Goal: Task Accomplishment & Management: Manage account settings

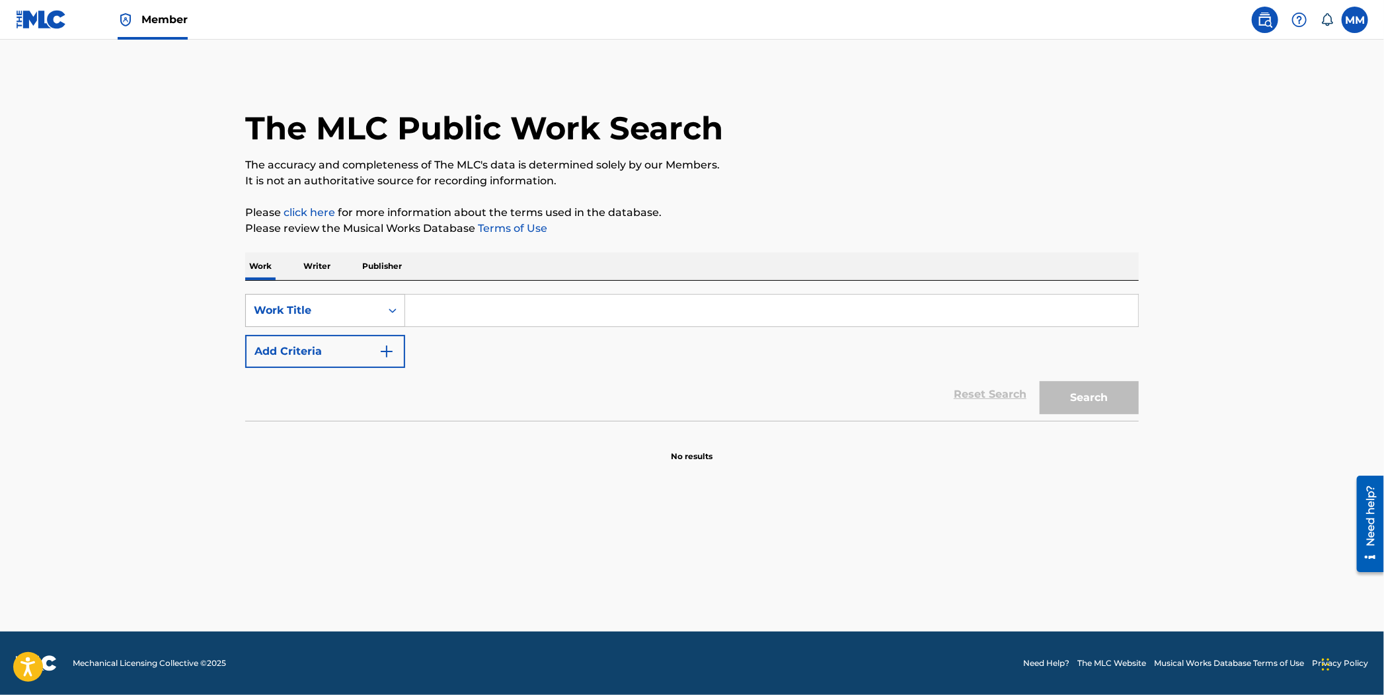
drag, startPoint x: 282, startPoint y: 289, endPoint x: 287, endPoint y: 304, distance: 15.9
click at [280, 293] on div "SearchWithCriteria2d14bf81-2dd9-4591-99fa-6a243450861a Work Title Add Criteria …" at bounding box center [692, 351] width 894 height 140
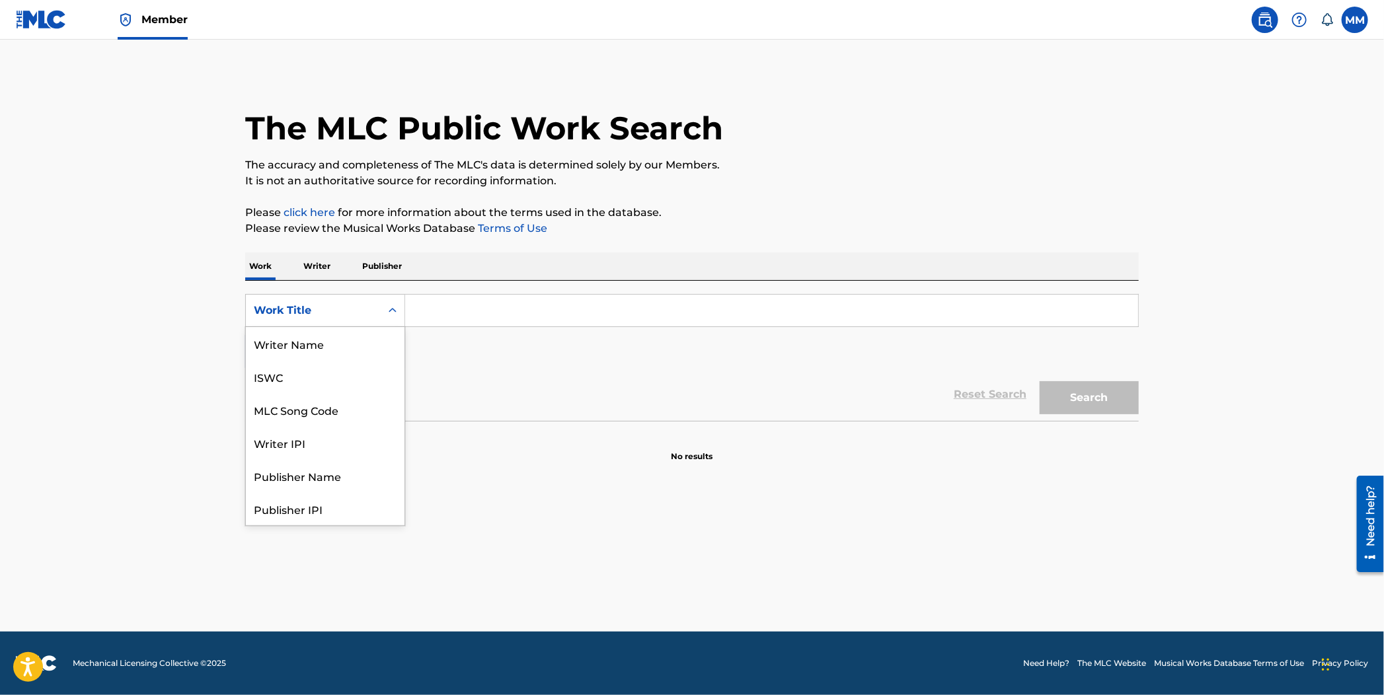
click at [288, 305] on div "Work Title" at bounding box center [313, 311] width 119 height 16
click at [328, 346] on div "MLC Song Code" at bounding box center [325, 343] width 159 height 33
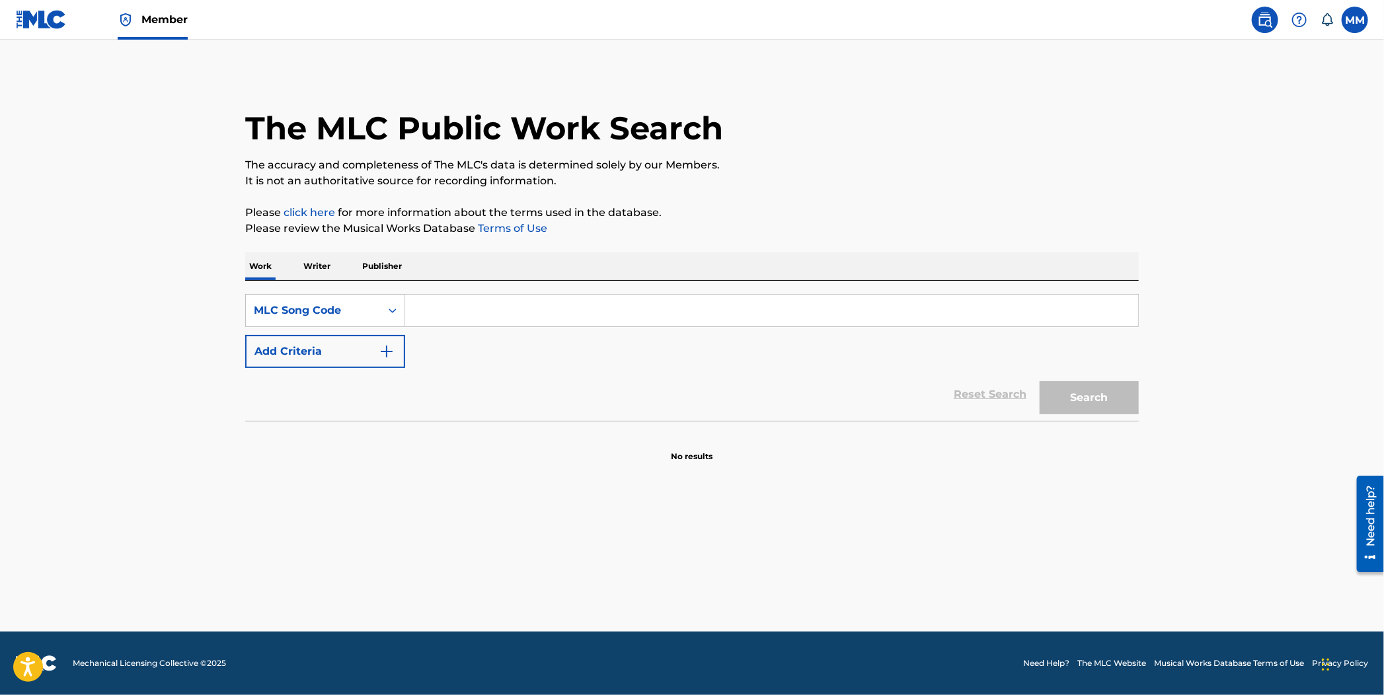
click at [418, 318] on input "Search Form" at bounding box center [771, 311] width 733 height 32
paste input "4A5ADI"
type input "4A5ADI"
click at [1090, 408] on button "Search" at bounding box center [1089, 397] width 99 height 33
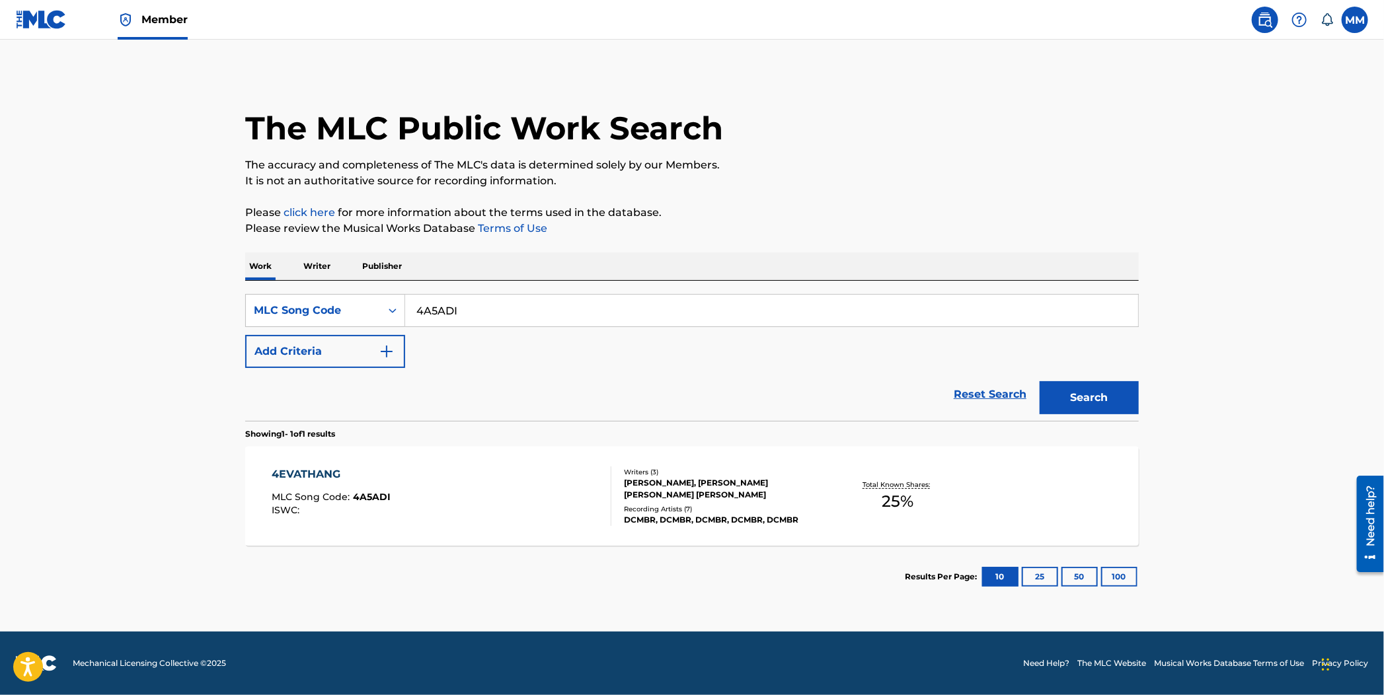
click at [548, 454] on div "4EVATHANG MLC Song Code : 4A5ADI ISWC : Writers ( 3 ) NYRELL NYRELL, BRADLEY DA…" at bounding box center [692, 496] width 894 height 99
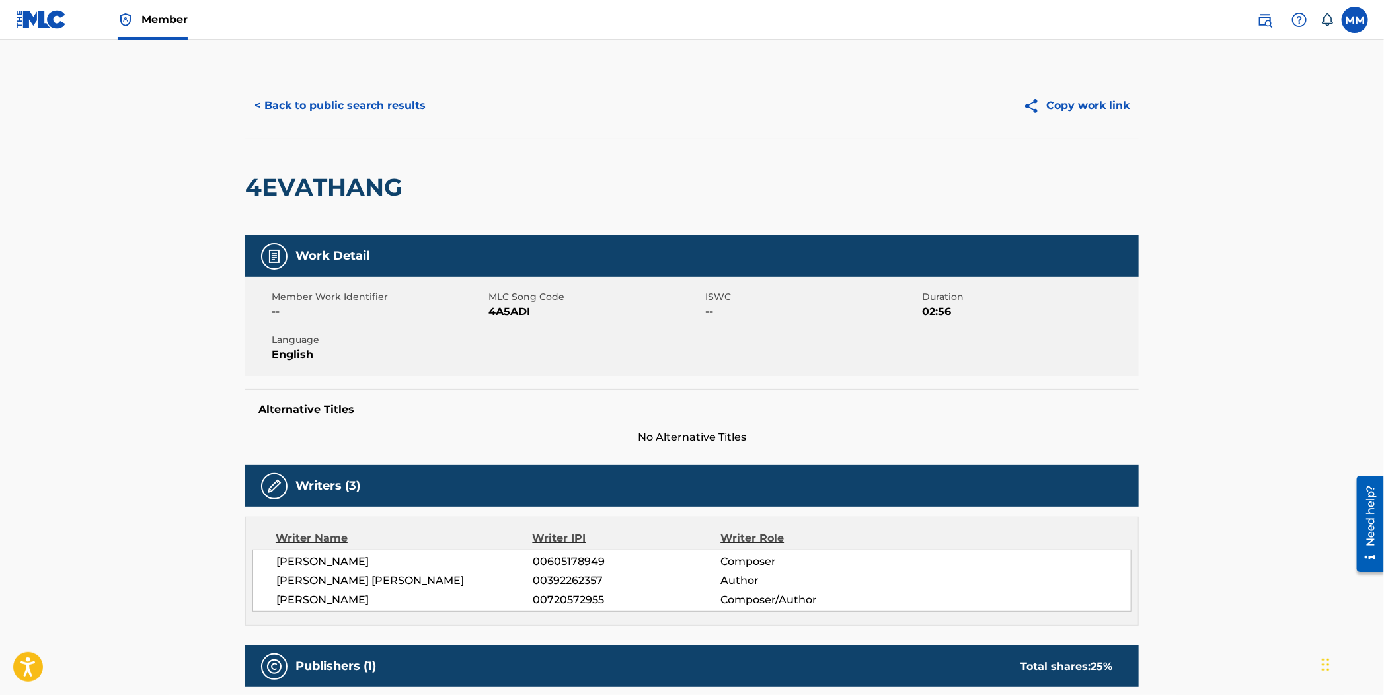
click at [323, 104] on button "< Back to public search results" at bounding box center [340, 105] width 190 height 33
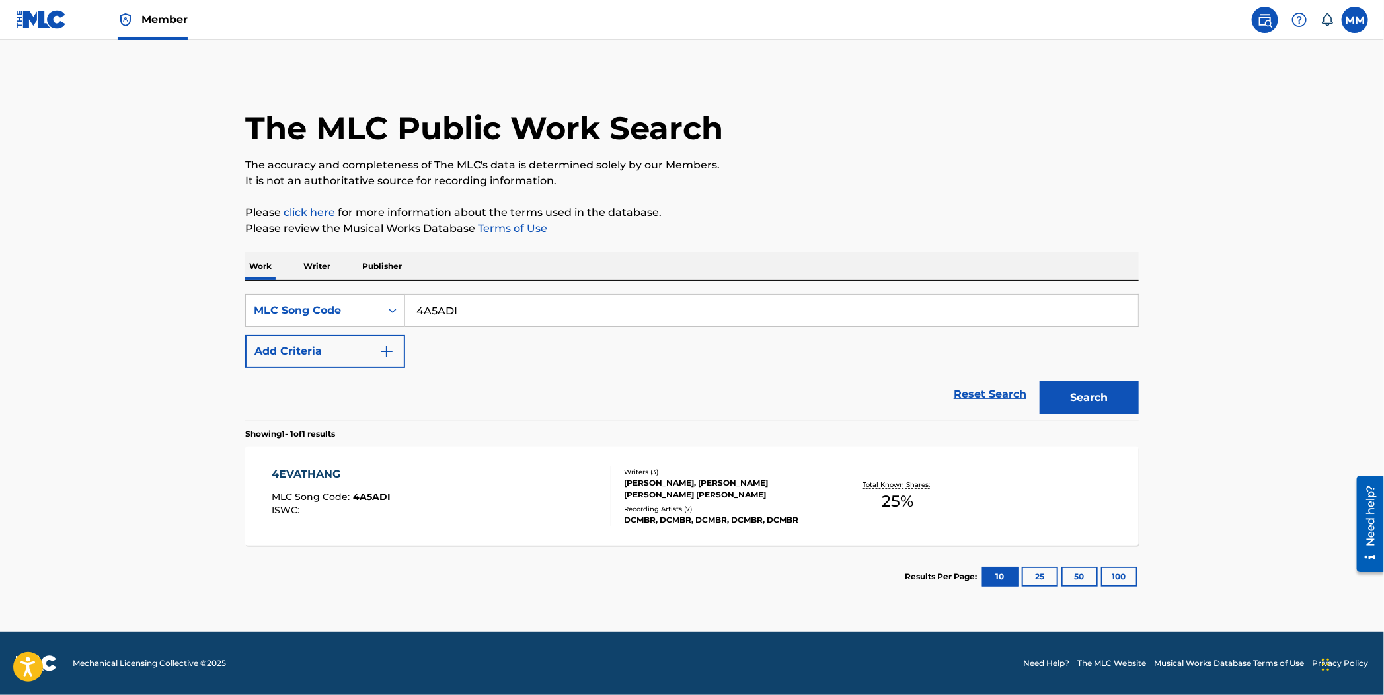
click at [26, 19] on img at bounding box center [41, 19] width 51 height 19
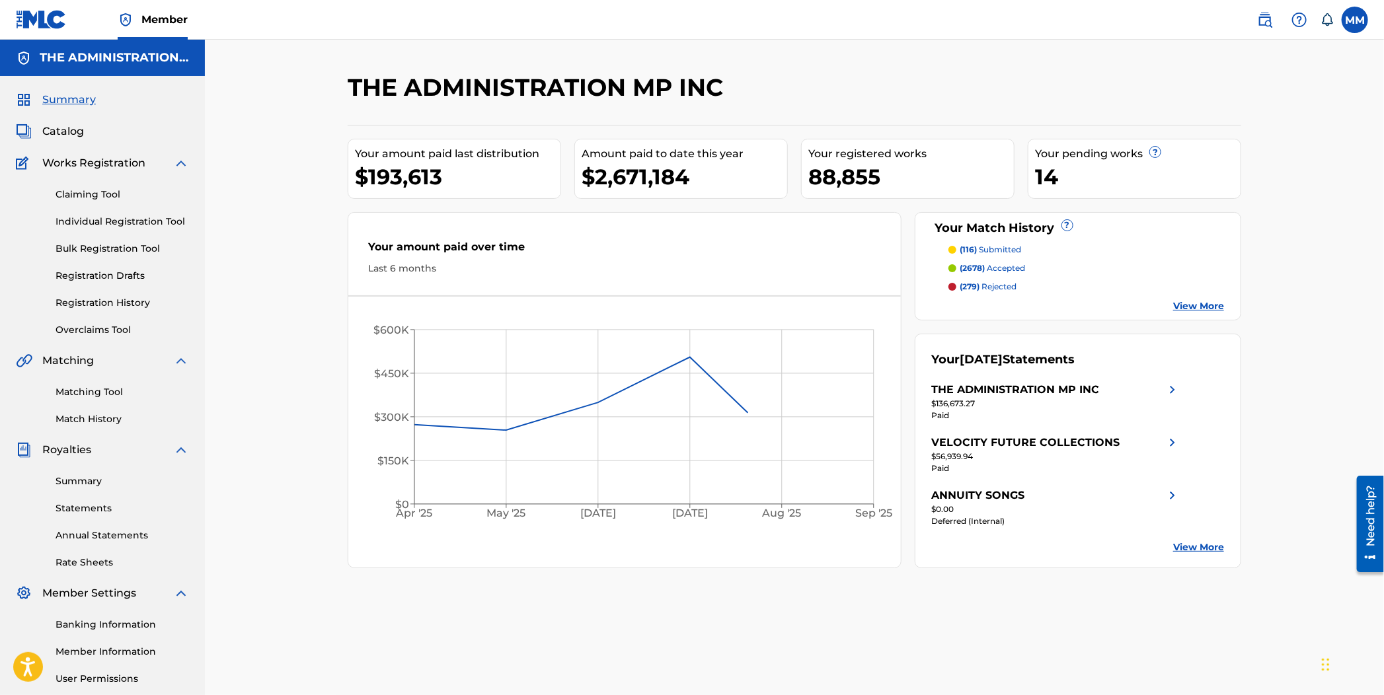
click at [75, 200] on link "Claiming Tool" at bounding box center [123, 195] width 134 height 14
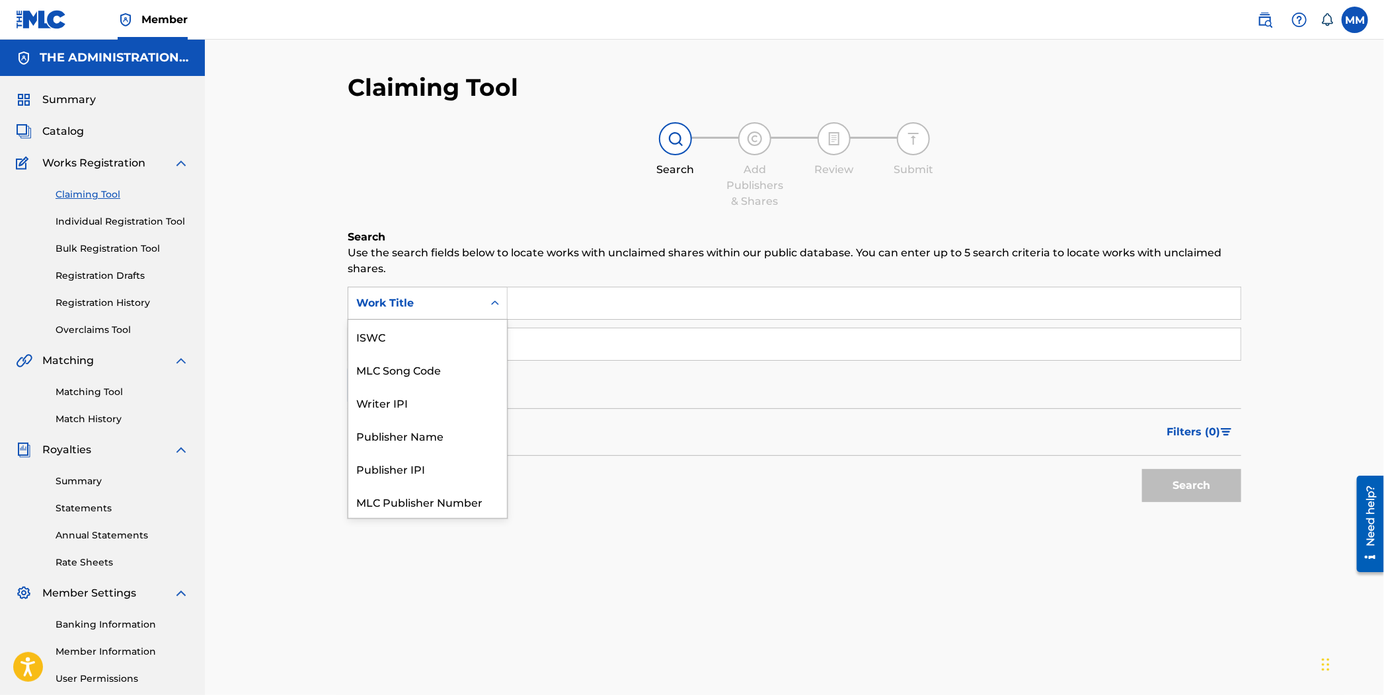
click at [461, 309] on div "Work Title" at bounding box center [415, 303] width 119 height 16
click at [414, 341] on div "MLC Song Code" at bounding box center [427, 336] width 159 height 33
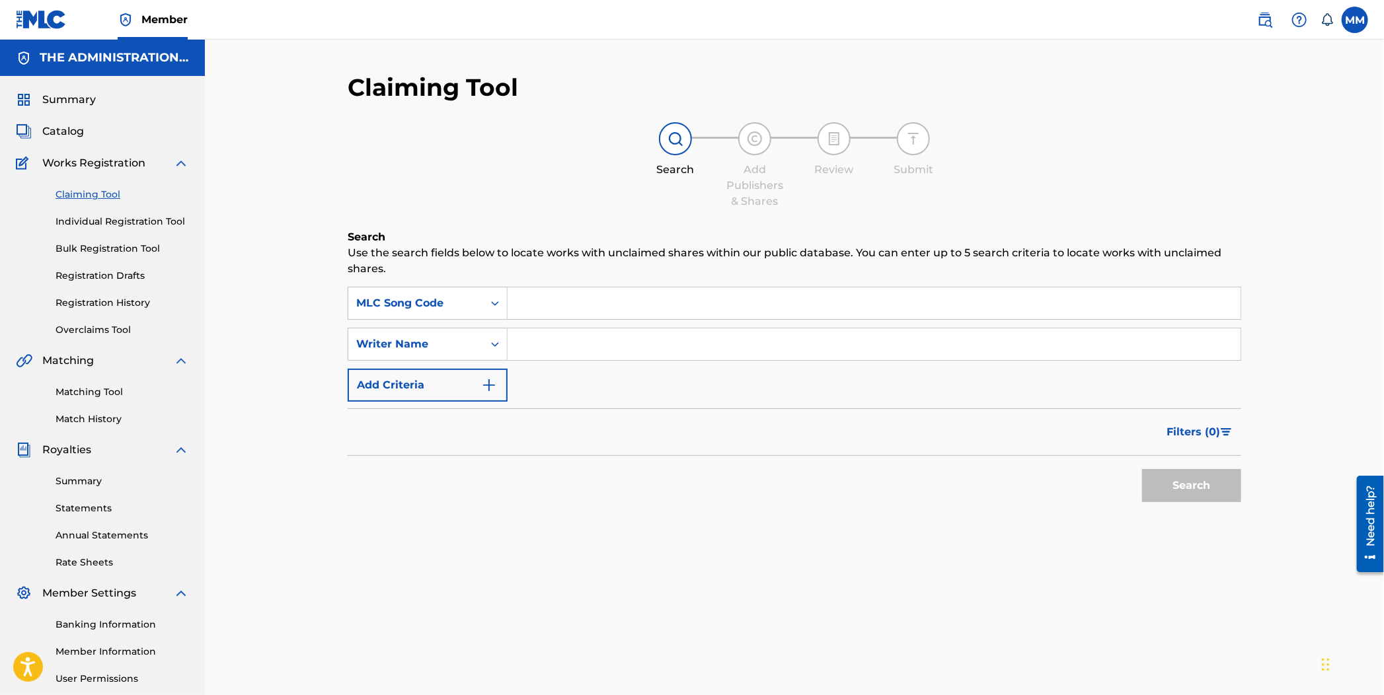
click at [540, 304] on input "Search Form" at bounding box center [874, 304] width 733 height 32
paste input "4A5ADI"
type input "4A5ADI"
click at [1186, 478] on button "Search" at bounding box center [1191, 485] width 99 height 33
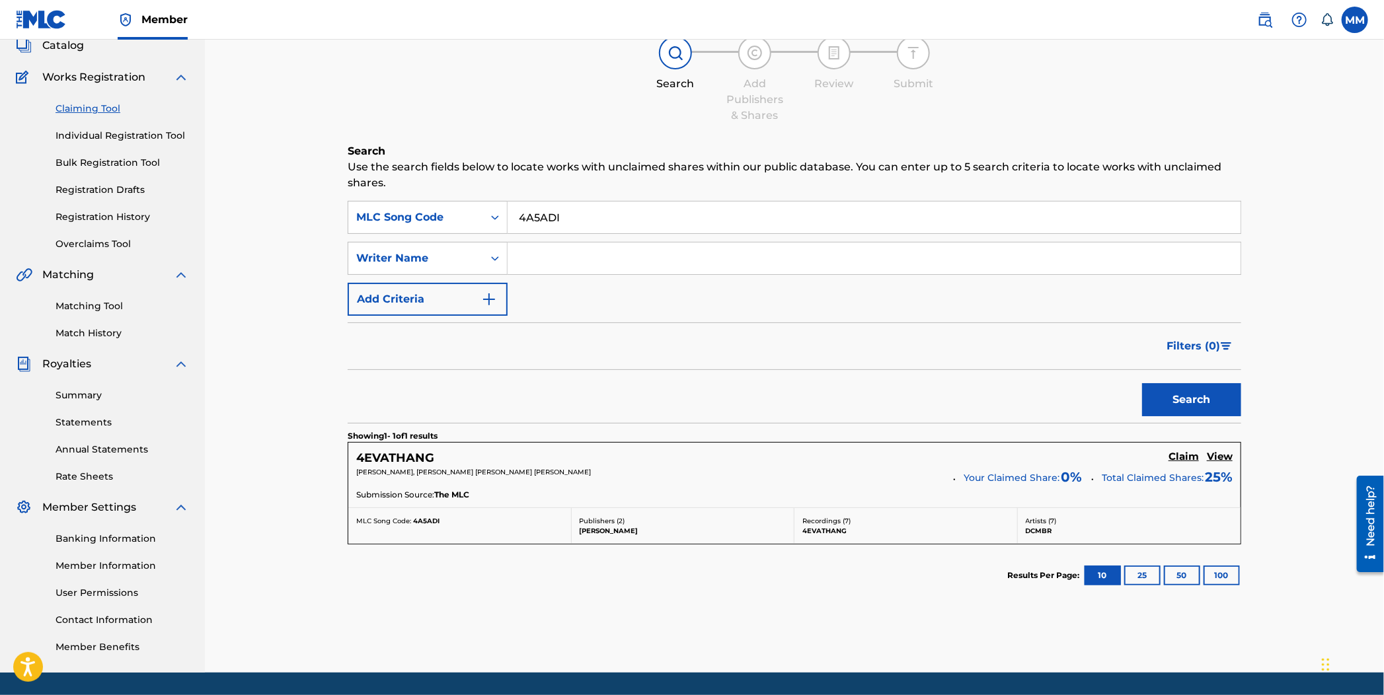
scroll to position [127, 0]
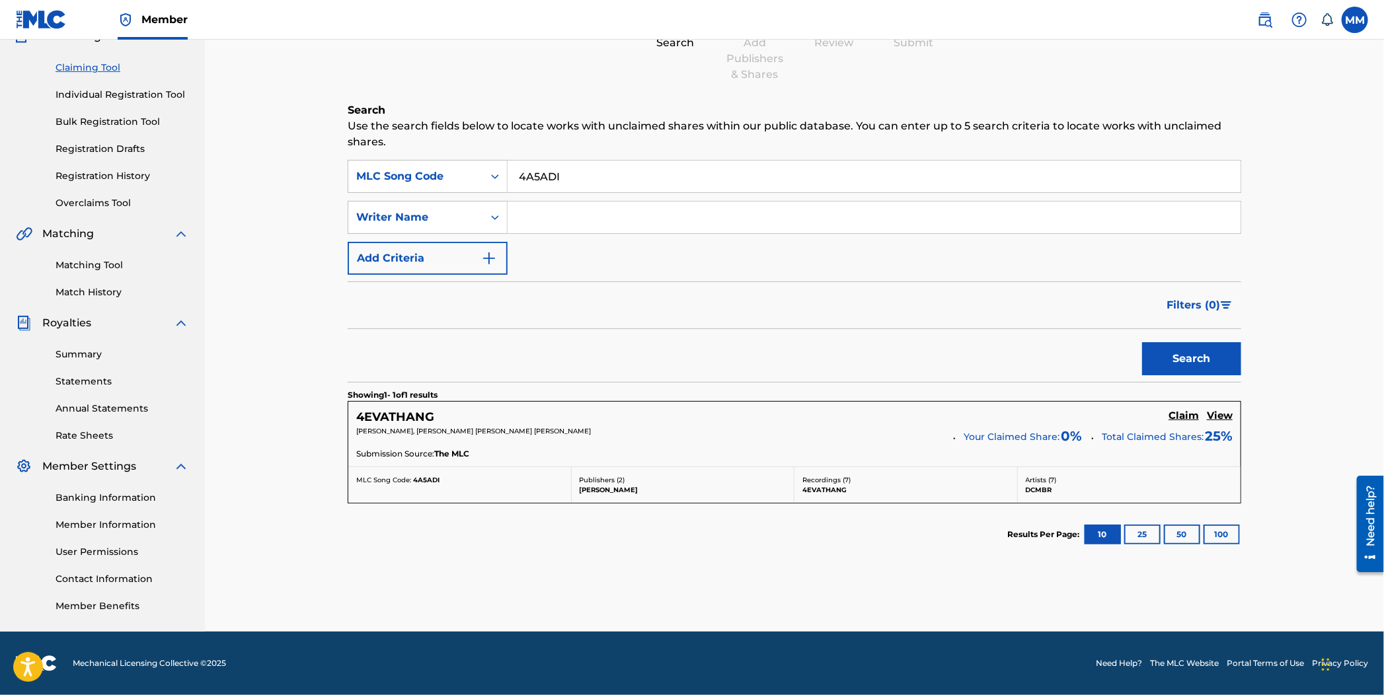
click at [1182, 418] on h5 "Claim" at bounding box center [1184, 416] width 30 height 13
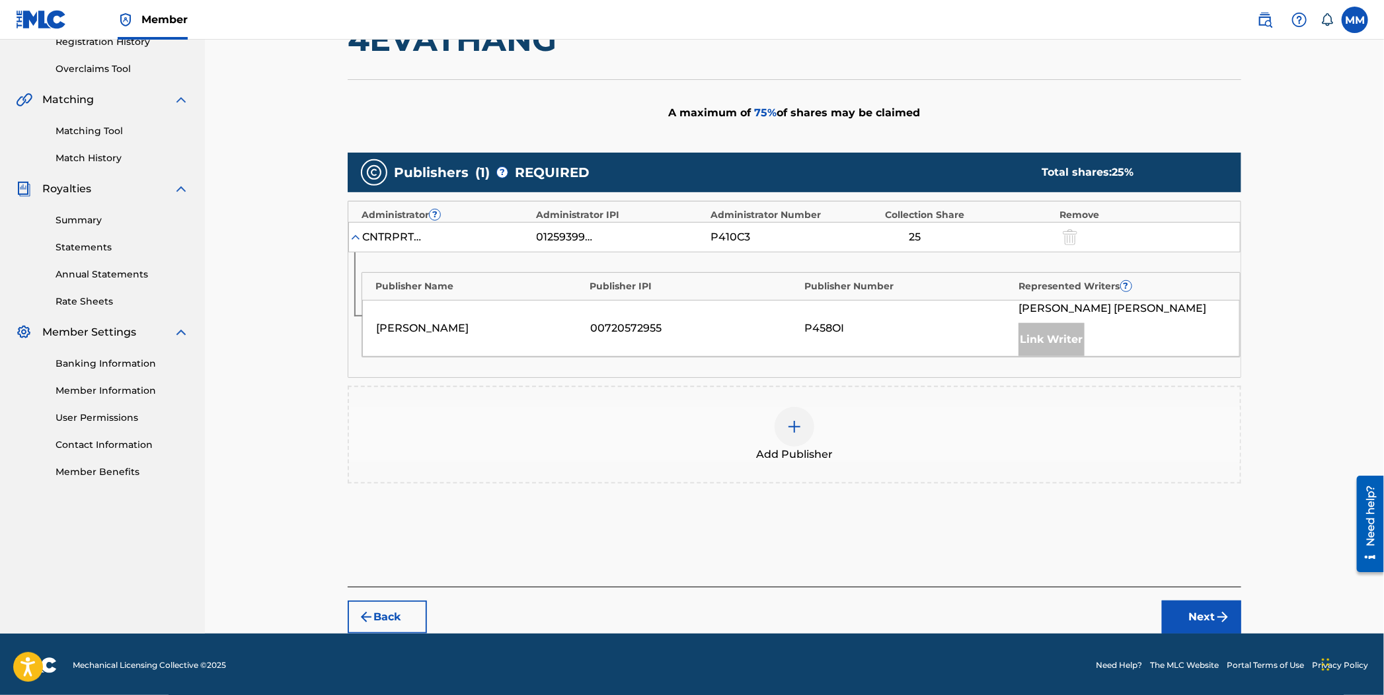
scroll to position [260, 0]
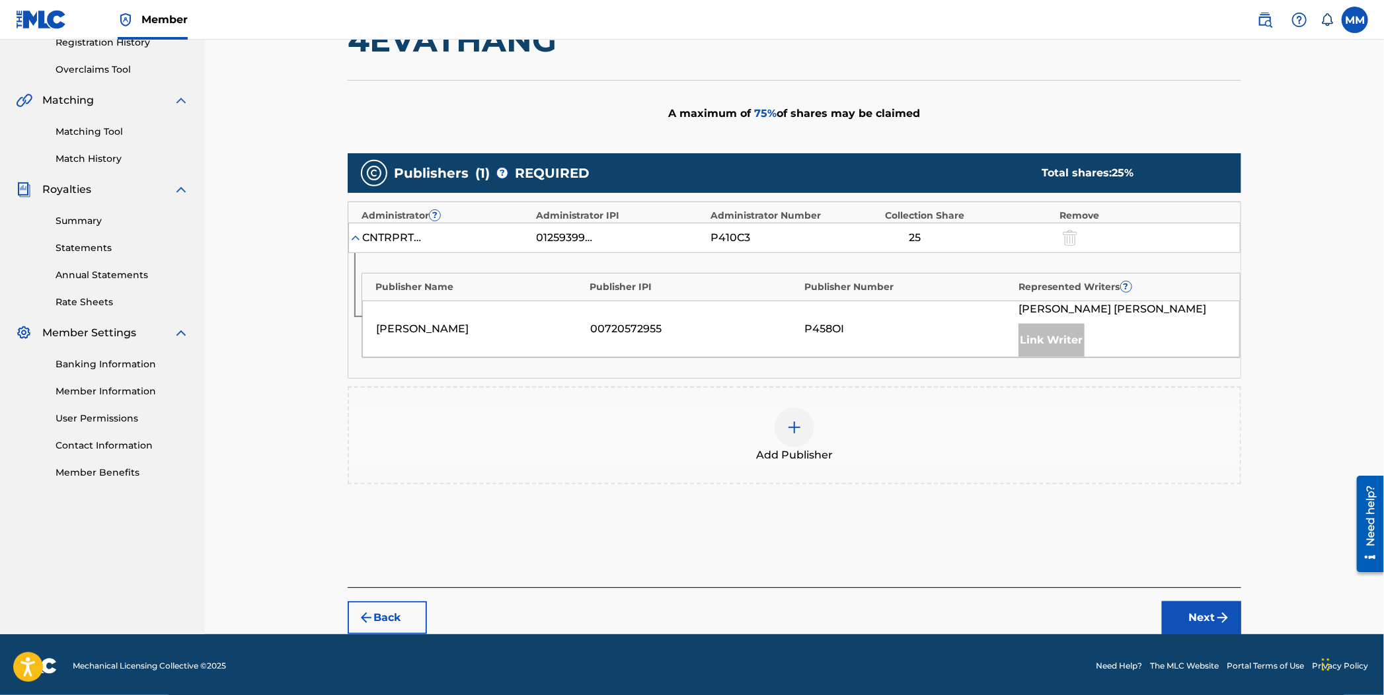
click at [792, 428] on img at bounding box center [795, 428] width 16 height 16
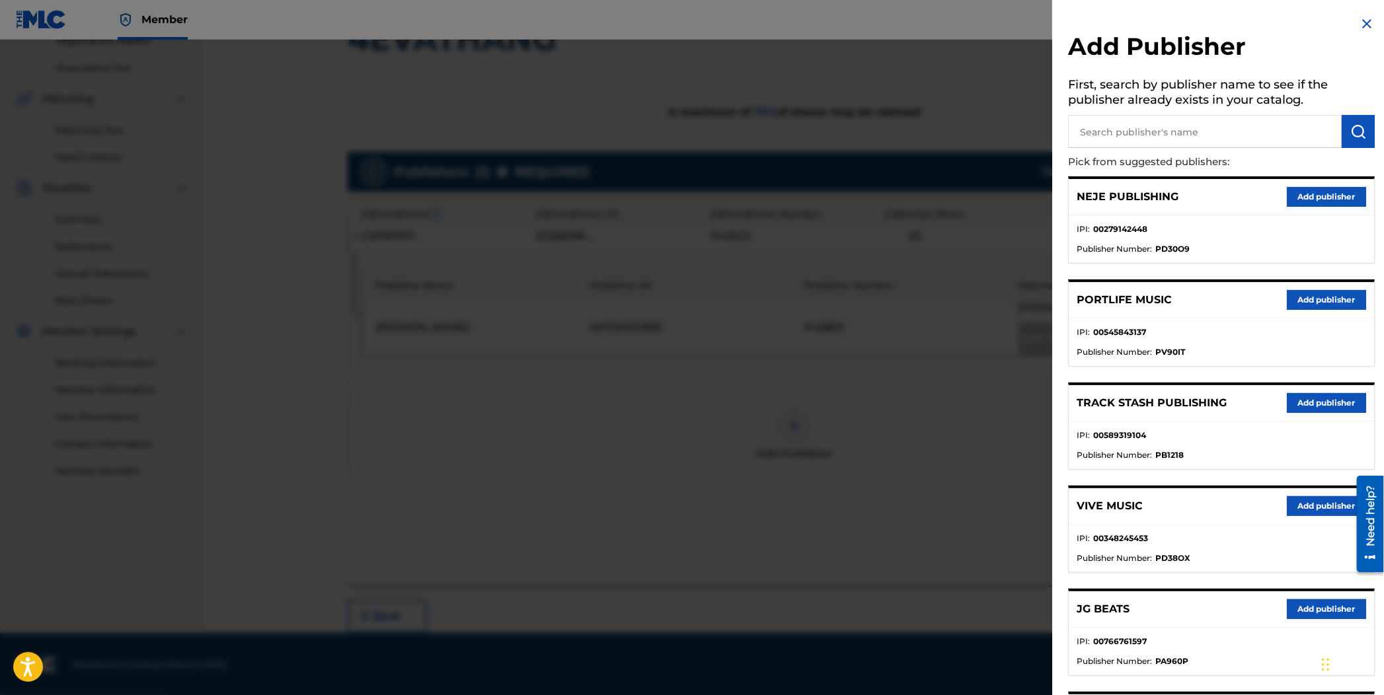
scroll to position [259, 0]
click at [1176, 141] on input "text" at bounding box center [1205, 131] width 274 height 33
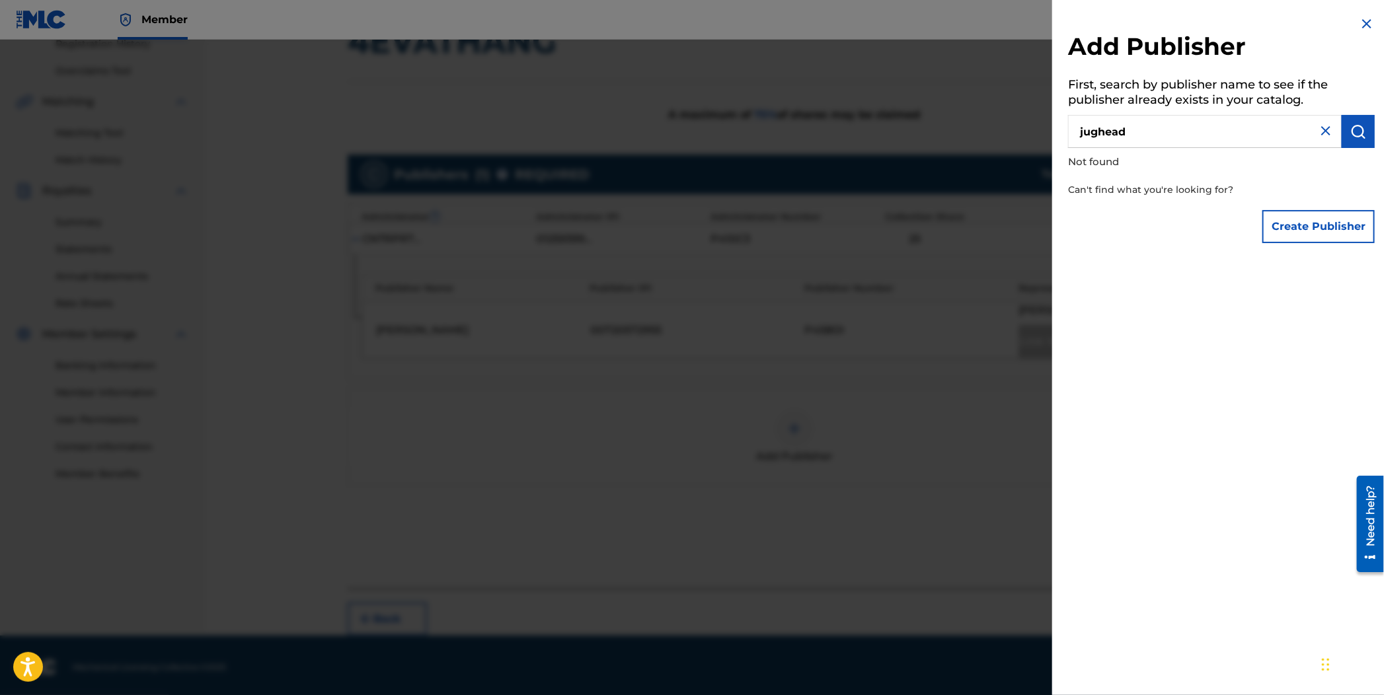
click at [1038, 127] on div "Add Publisher First, search by publisher name to see if the publisher already e…" at bounding box center [692, 368] width 1384 height 656
paste input "Jughead Publishing Global"
type input "Jughead Publishing Global"
click at [1344, 137] on button "submit" at bounding box center [1358, 131] width 33 height 33
click at [1311, 224] on button "Create Publisher" at bounding box center [1318, 226] width 112 height 33
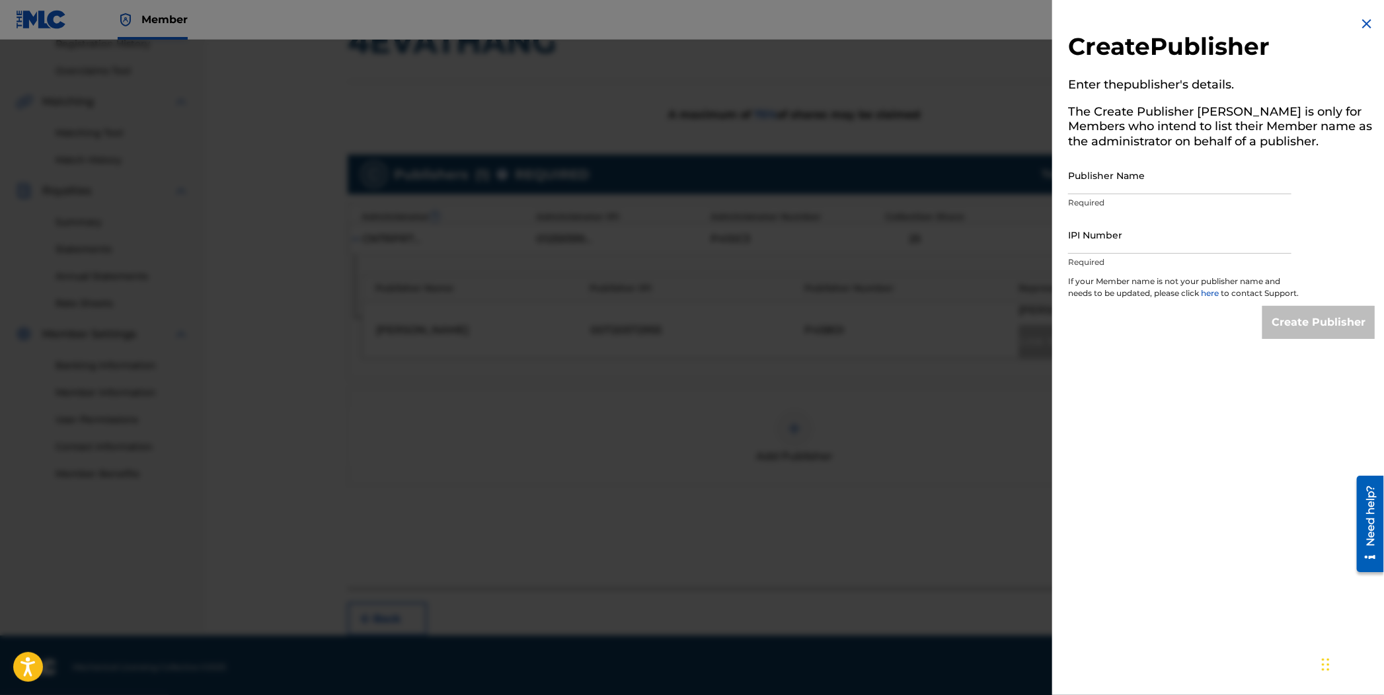
click at [1125, 181] on input "Publisher Name" at bounding box center [1179, 176] width 223 height 38
paste input "Jughead Publishing Global"
type input "Jughead Publishing Global"
click at [1162, 247] on input "IPI Number" at bounding box center [1179, 235] width 223 height 38
paste input "01057520671"
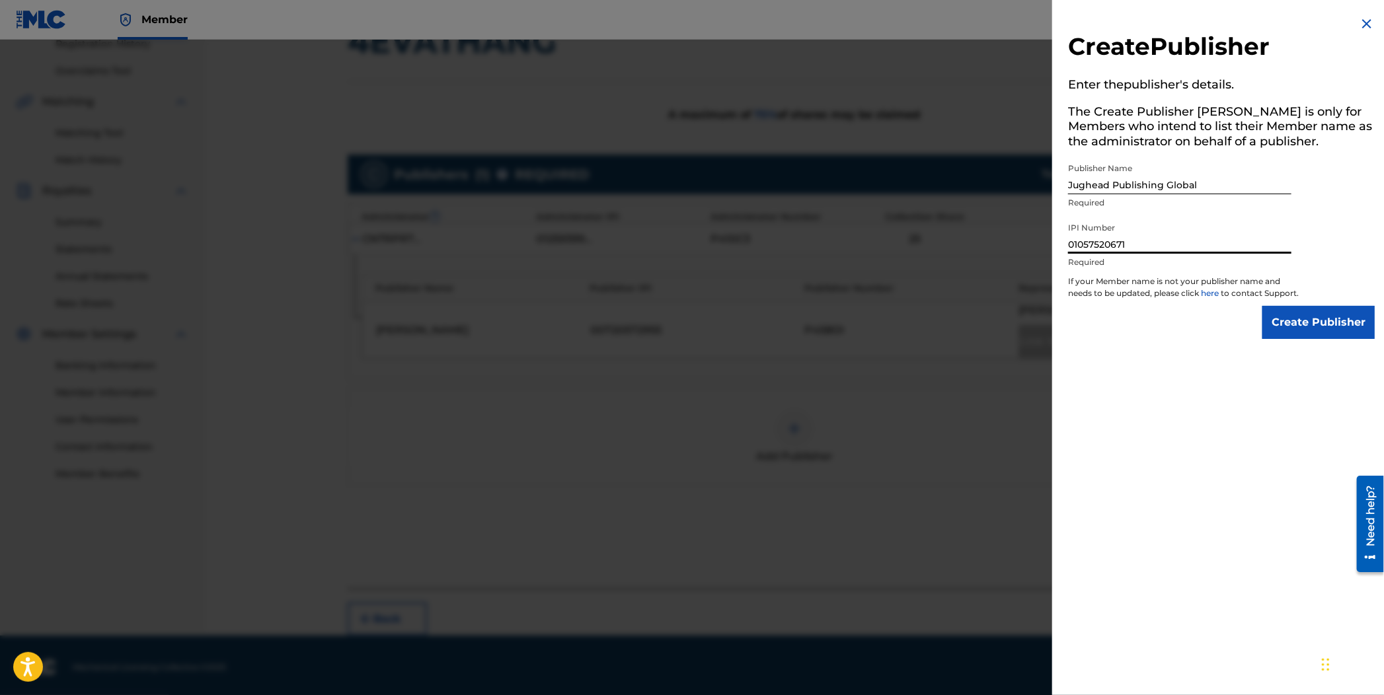
type input "01057520671"
click at [1282, 326] on input "Create Publisher" at bounding box center [1318, 322] width 112 height 33
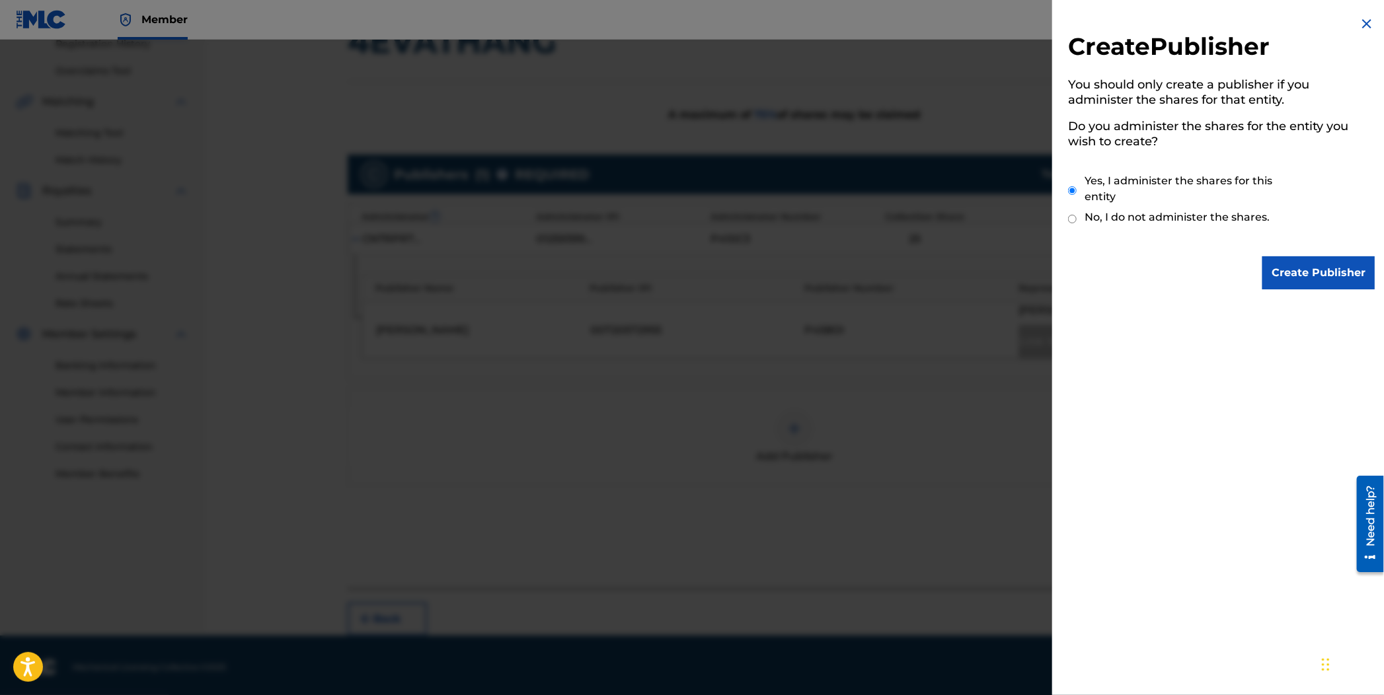
click at [1305, 267] on input "Create Publisher" at bounding box center [1318, 272] width 112 height 33
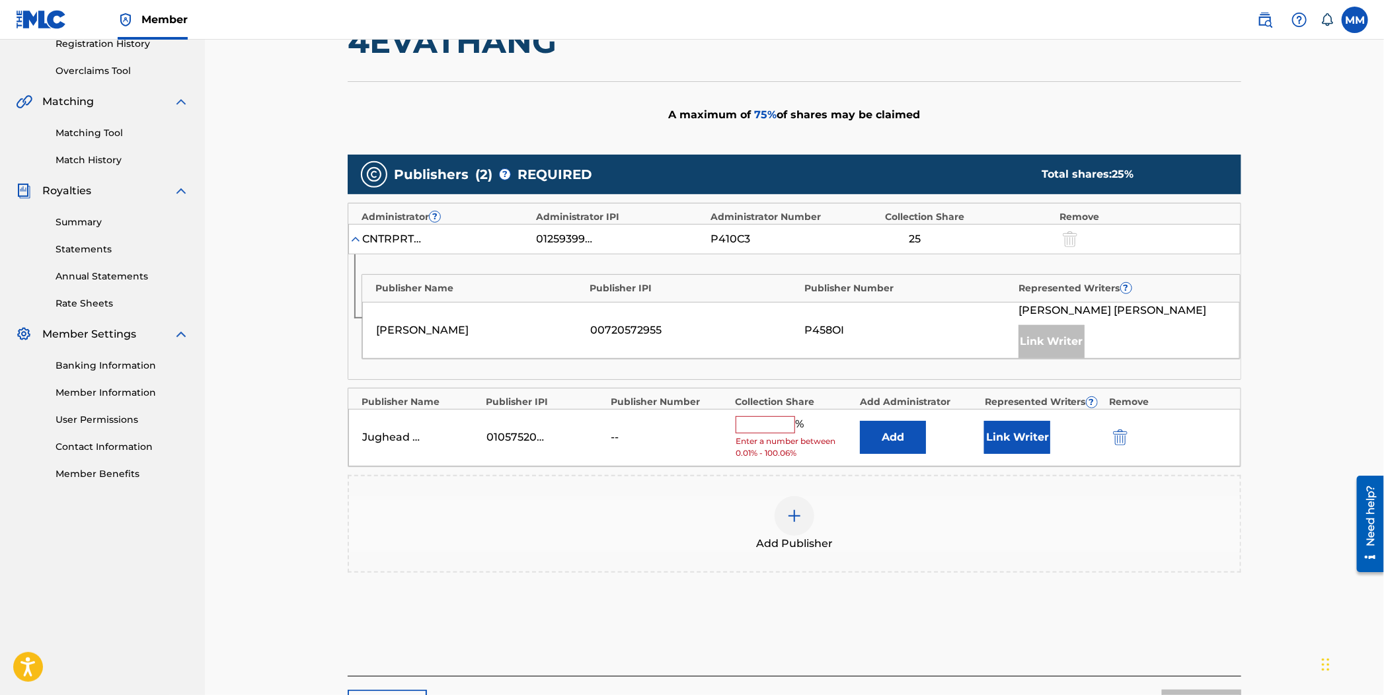
click at [885, 443] on button "Add" at bounding box center [893, 437] width 66 height 33
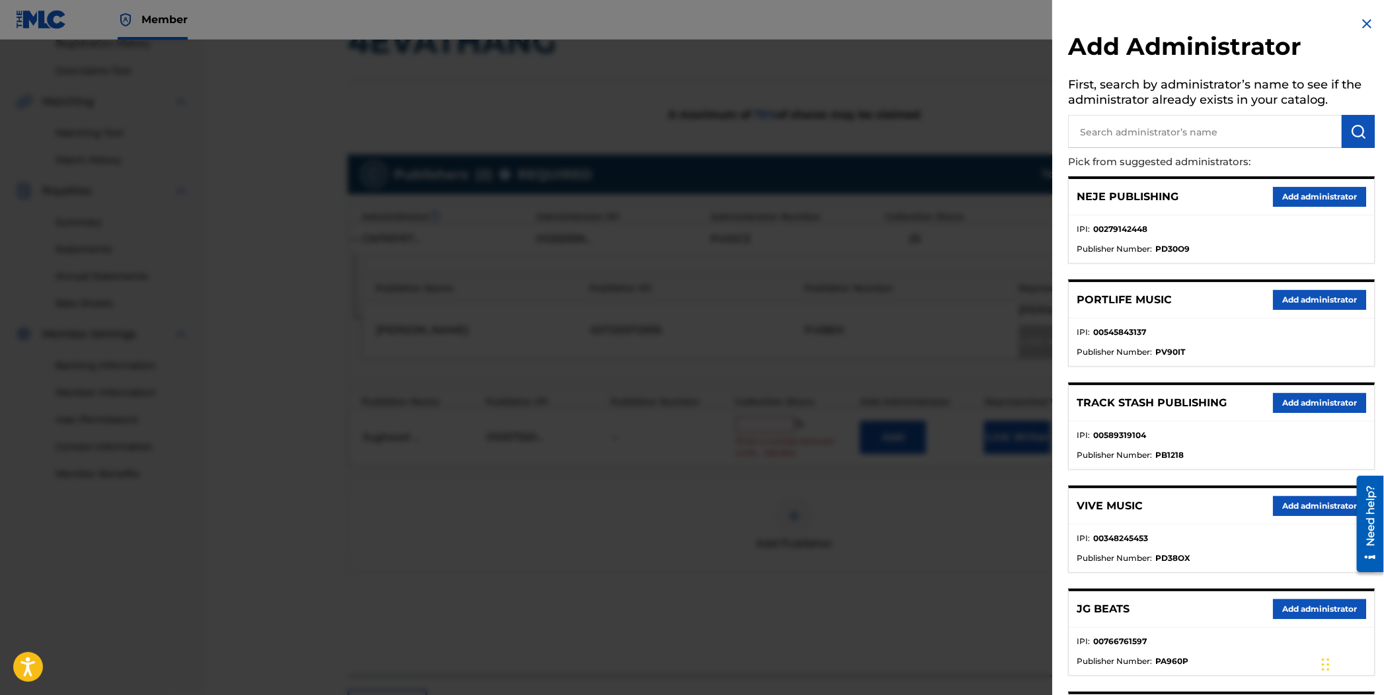
click at [860, 421] on button "Add" at bounding box center [893, 437] width 66 height 33
click at [1126, 133] on input "text" at bounding box center [1205, 131] width 274 height 33
type input "annuity s"
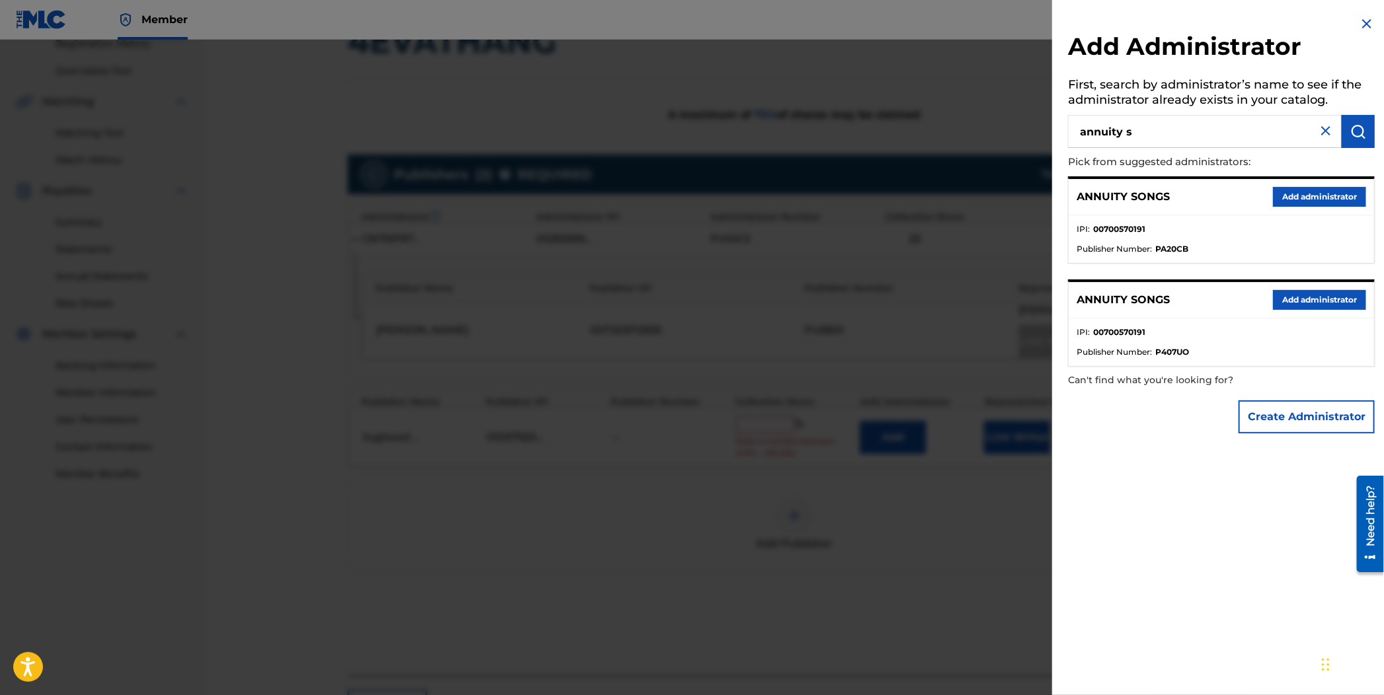
click at [1275, 199] on button "Add administrator" at bounding box center [1319, 197] width 93 height 20
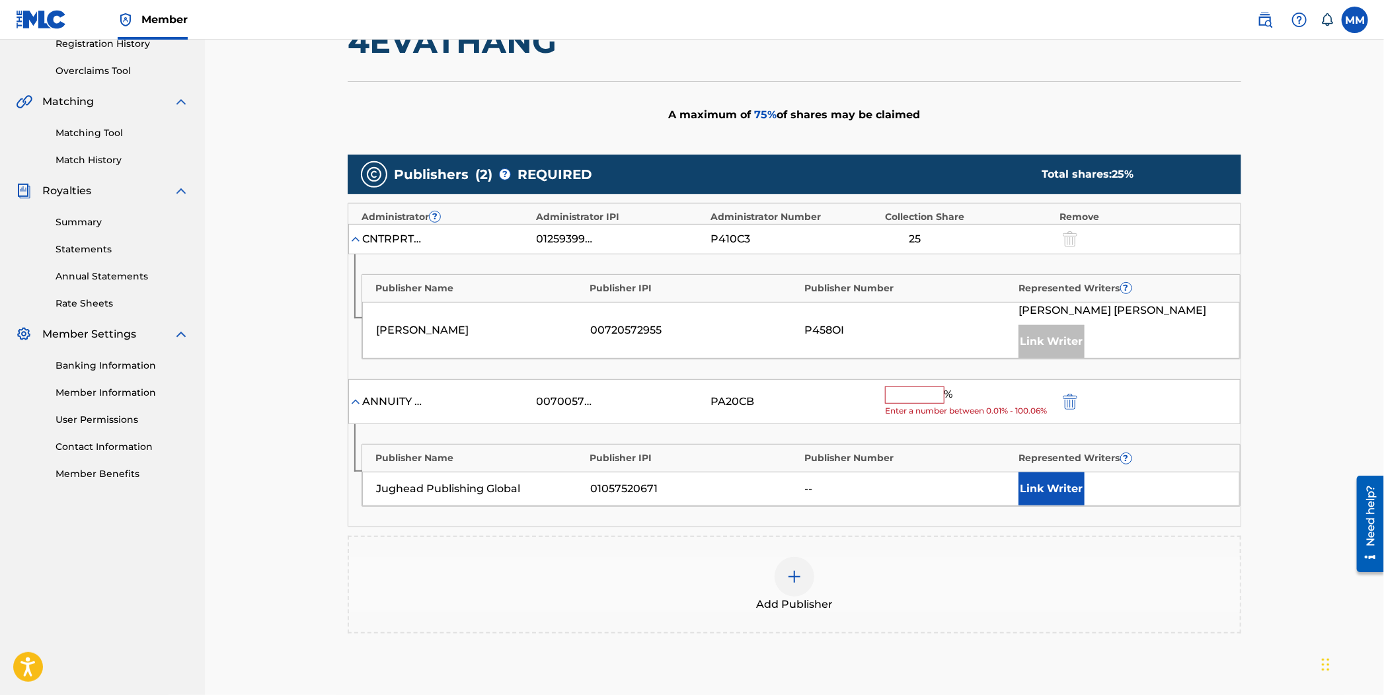
click at [898, 396] on input "text" at bounding box center [914, 395] width 59 height 17
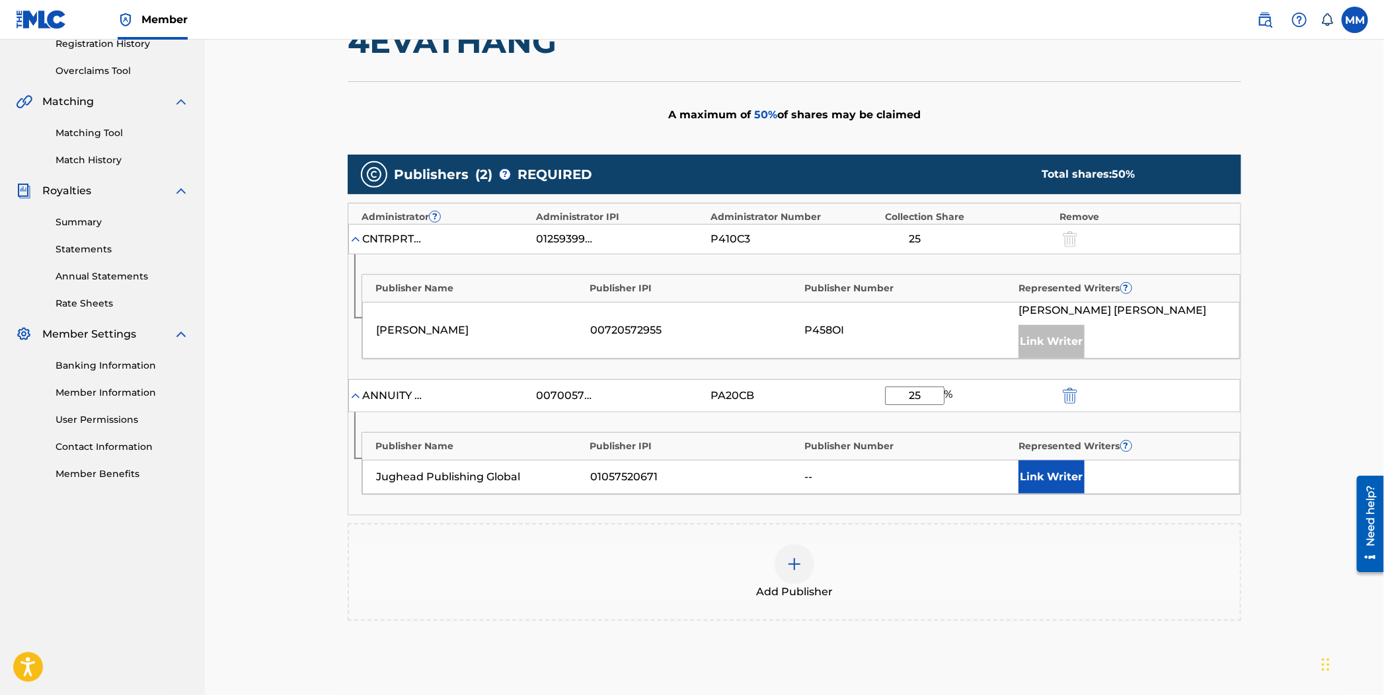
type input "25"
click at [1037, 482] on button "Link Writer" at bounding box center [1052, 477] width 66 height 33
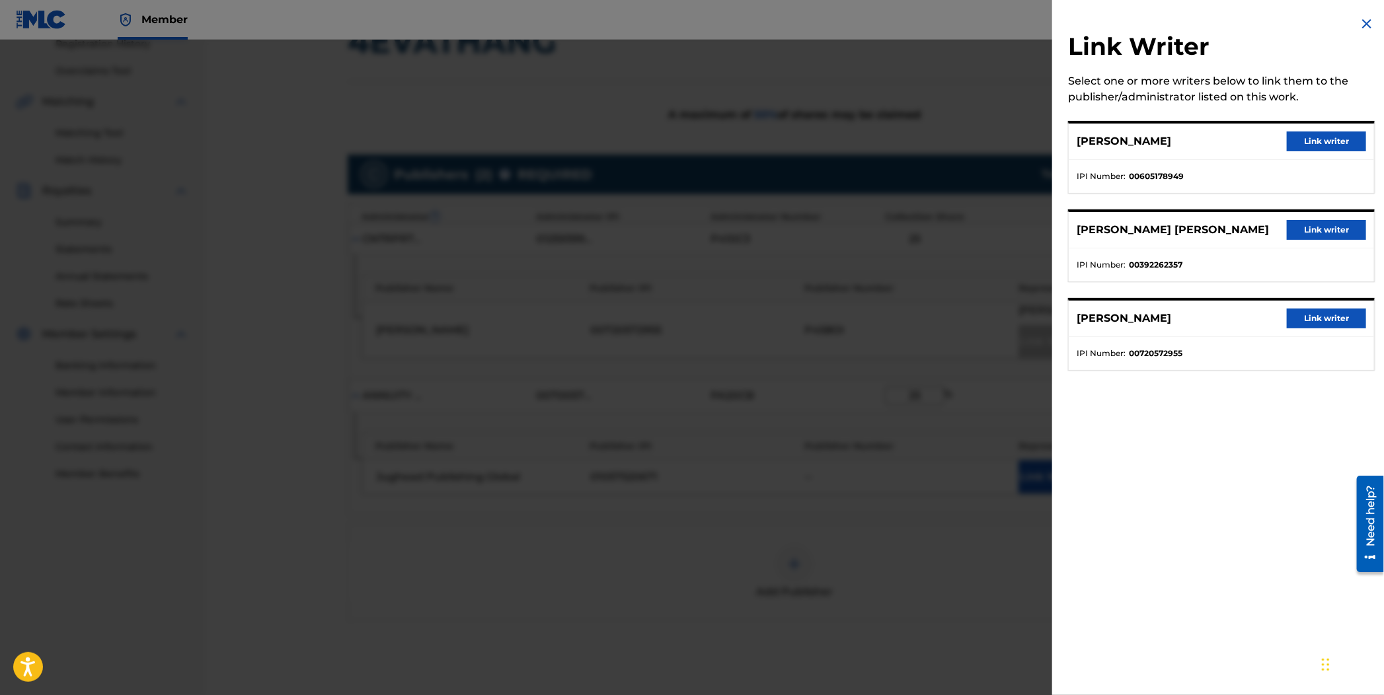
click at [1316, 235] on button "Link writer" at bounding box center [1326, 230] width 79 height 20
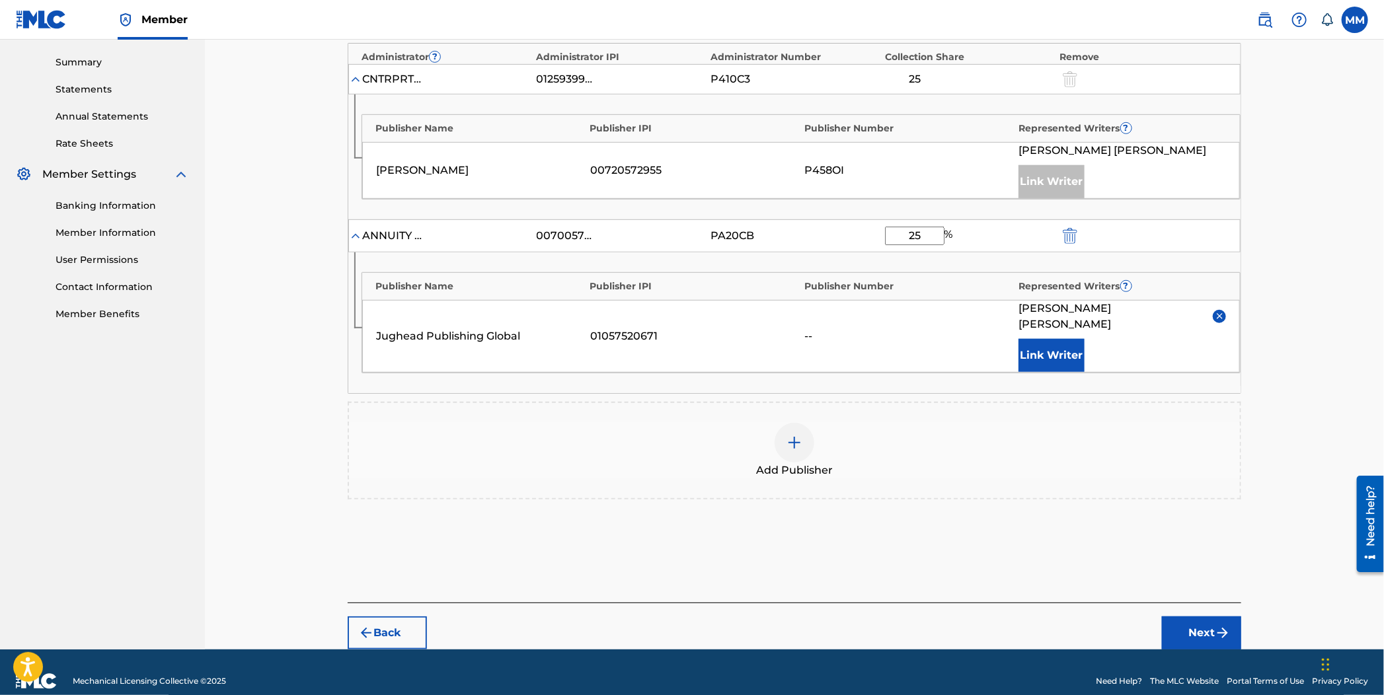
click at [1198, 628] on button "Next" at bounding box center [1201, 633] width 79 height 33
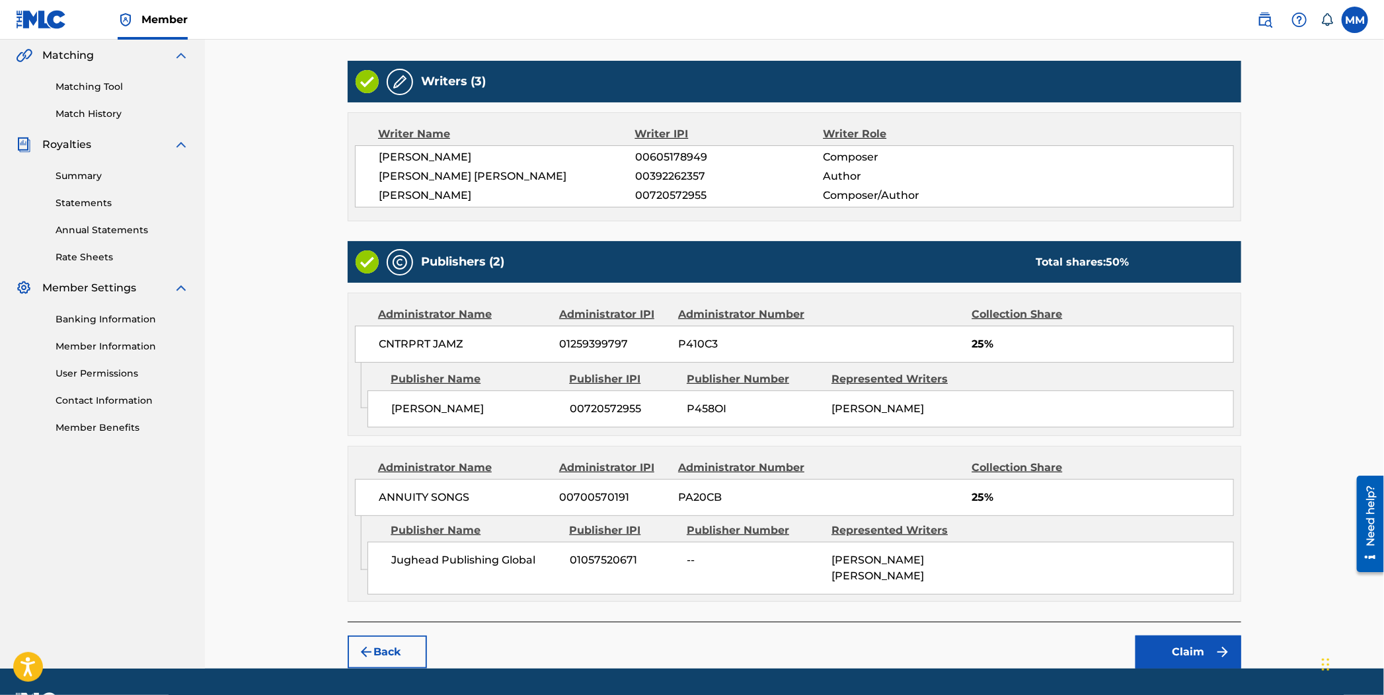
scroll to position [344, 0]
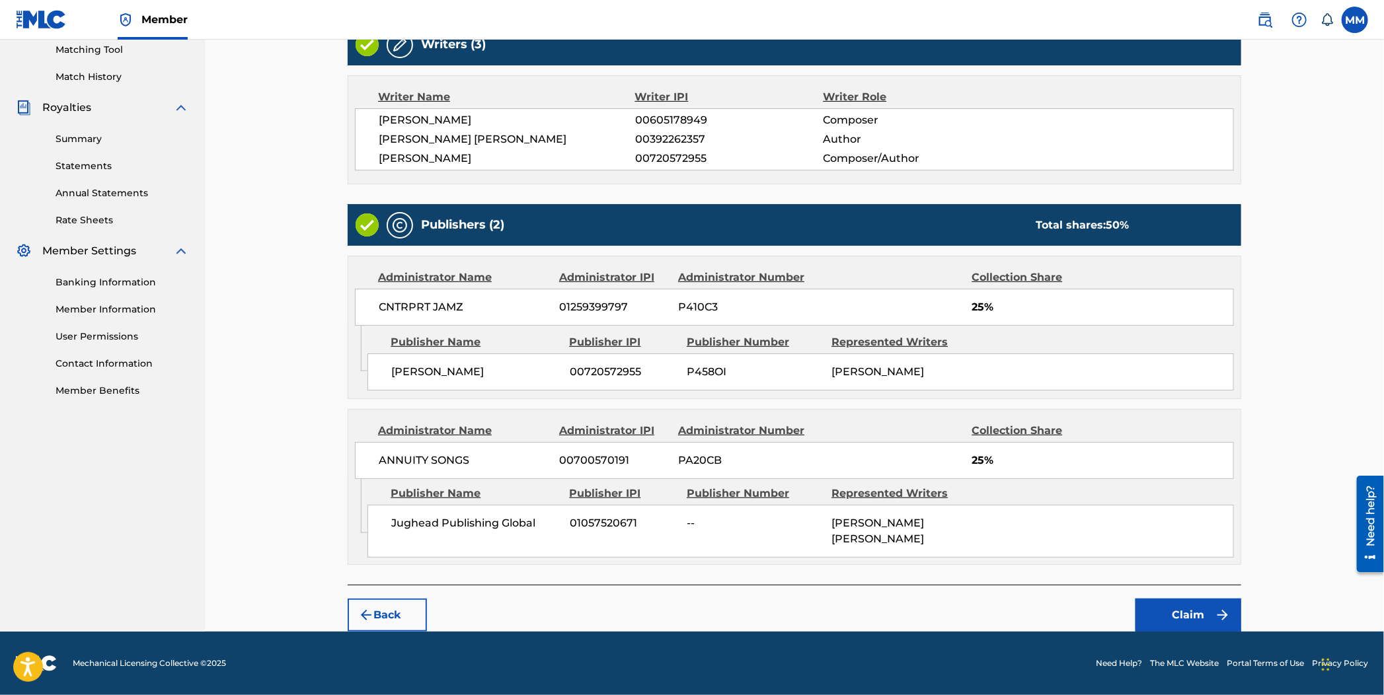
click at [1213, 603] on button "Claim" at bounding box center [1189, 615] width 106 height 33
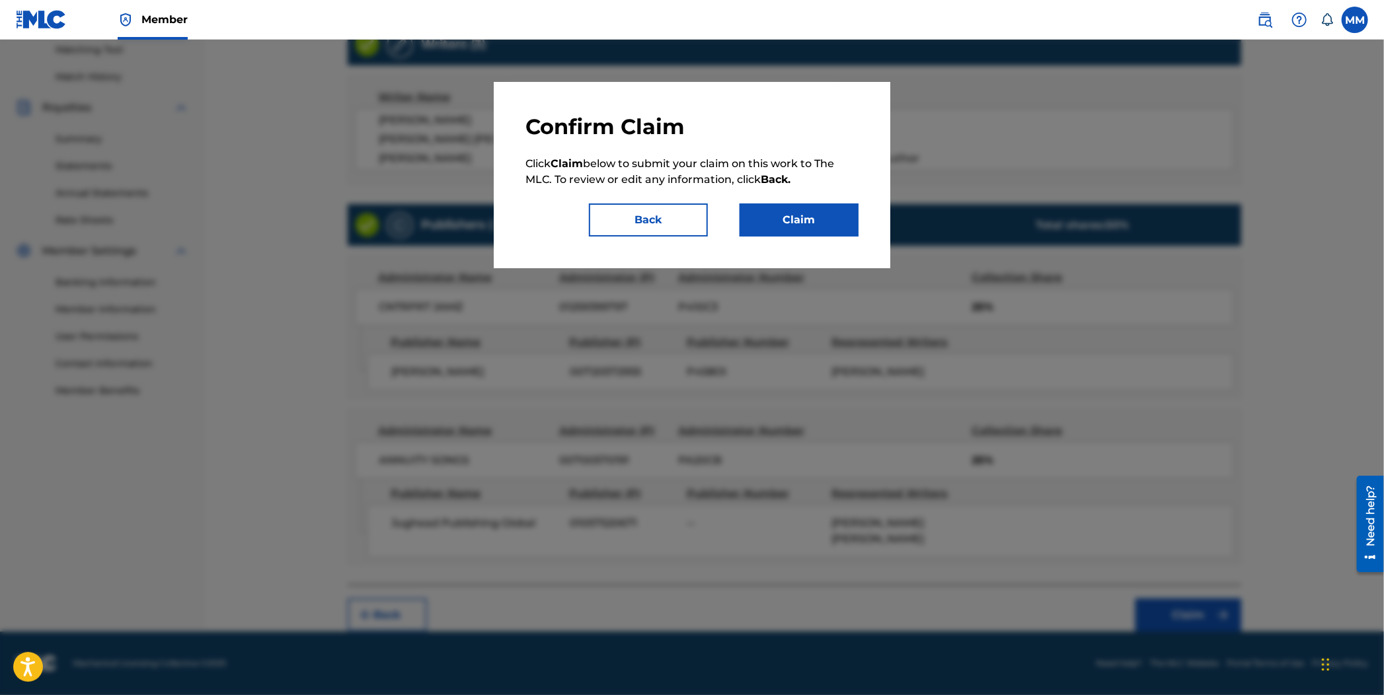
click at [835, 229] on button "Claim" at bounding box center [799, 220] width 119 height 33
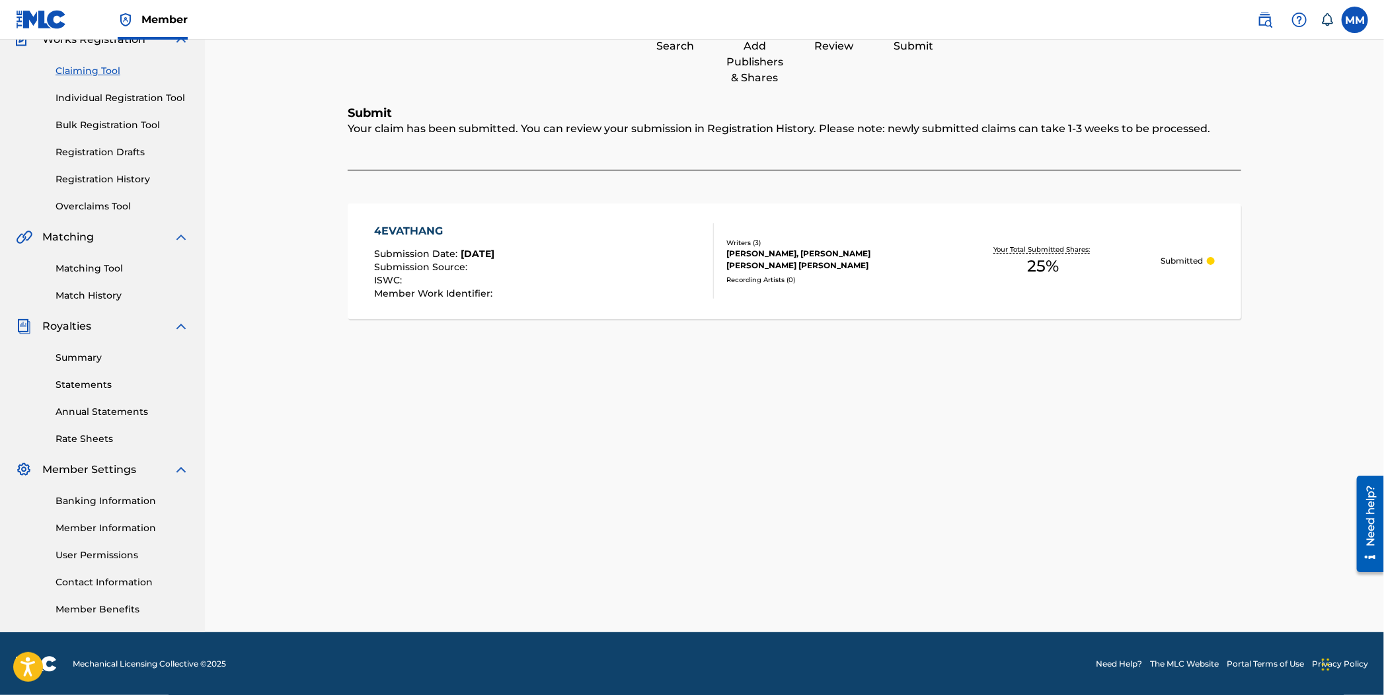
scroll to position [0, 0]
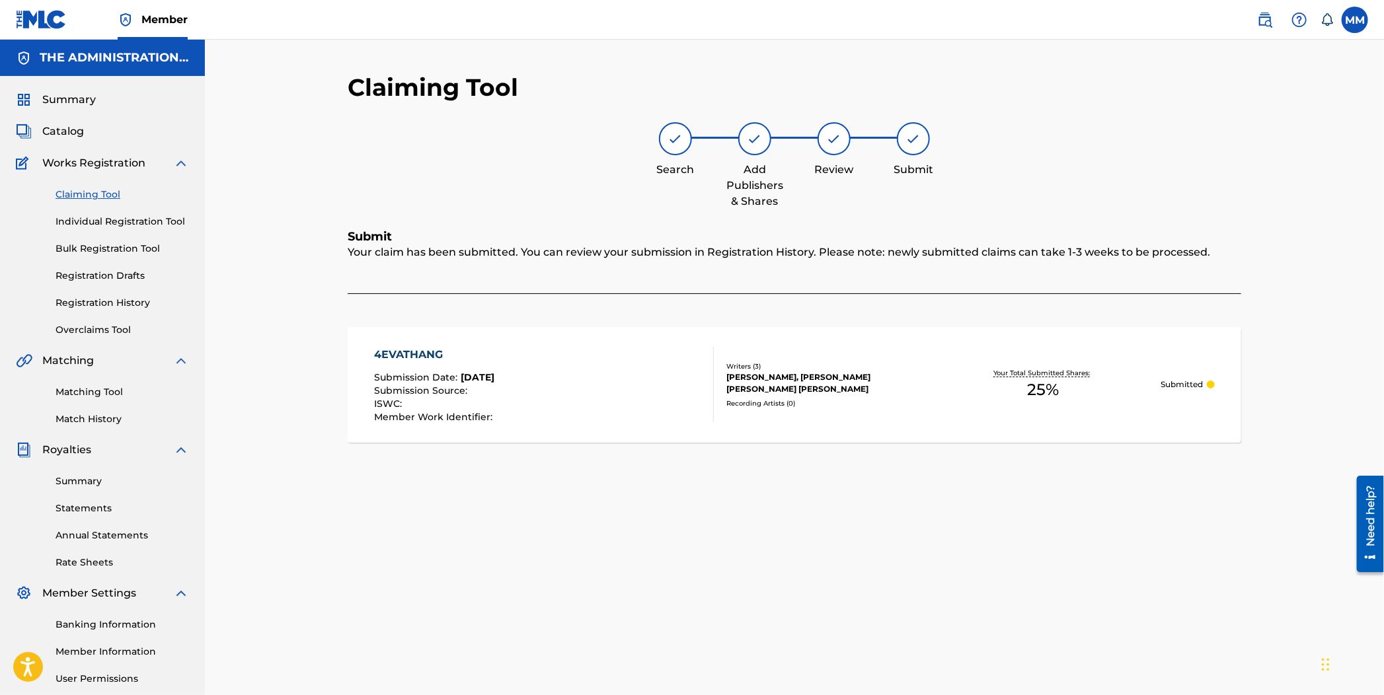
click at [1265, 23] on img at bounding box center [1265, 20] width 16 height 16
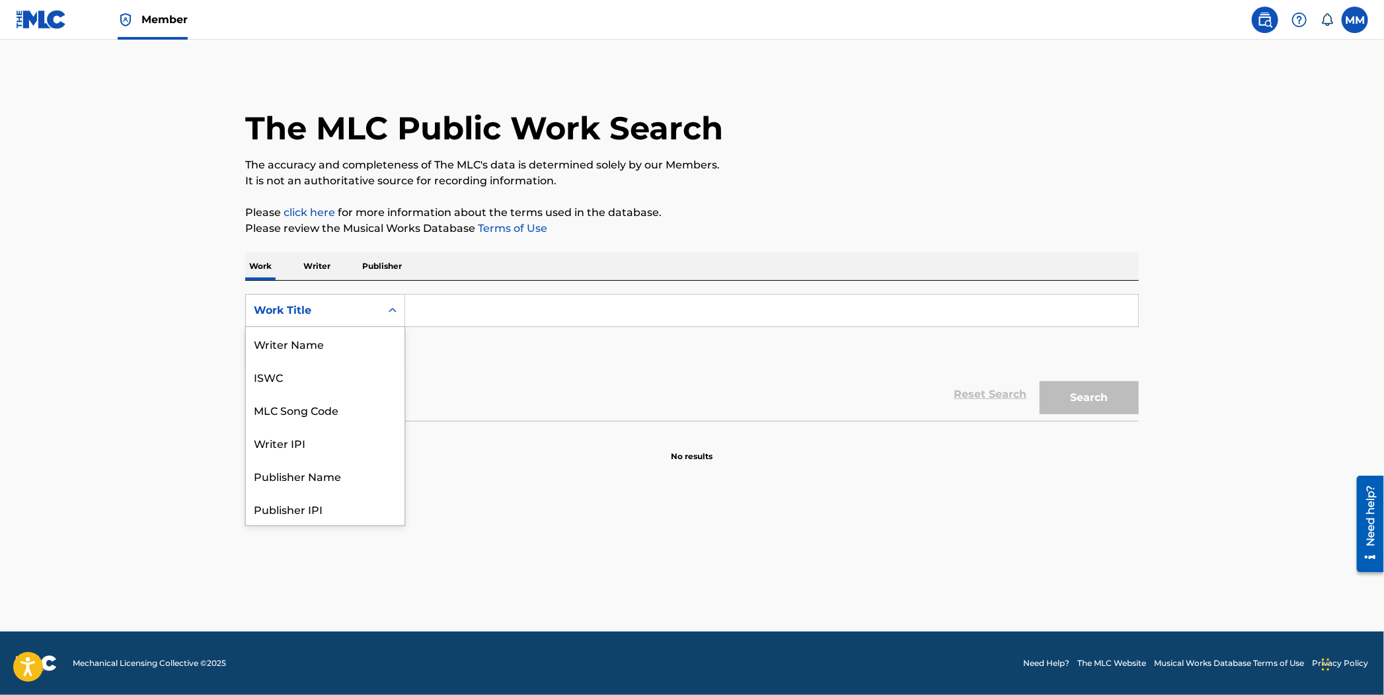
click at [391, 307] on icon "Search Form" at bounding box center [392, 310] width 13 height 13
click at [381, 345] on div "MLC Song Code" at bounding box center [325, 343] width 159 height 33
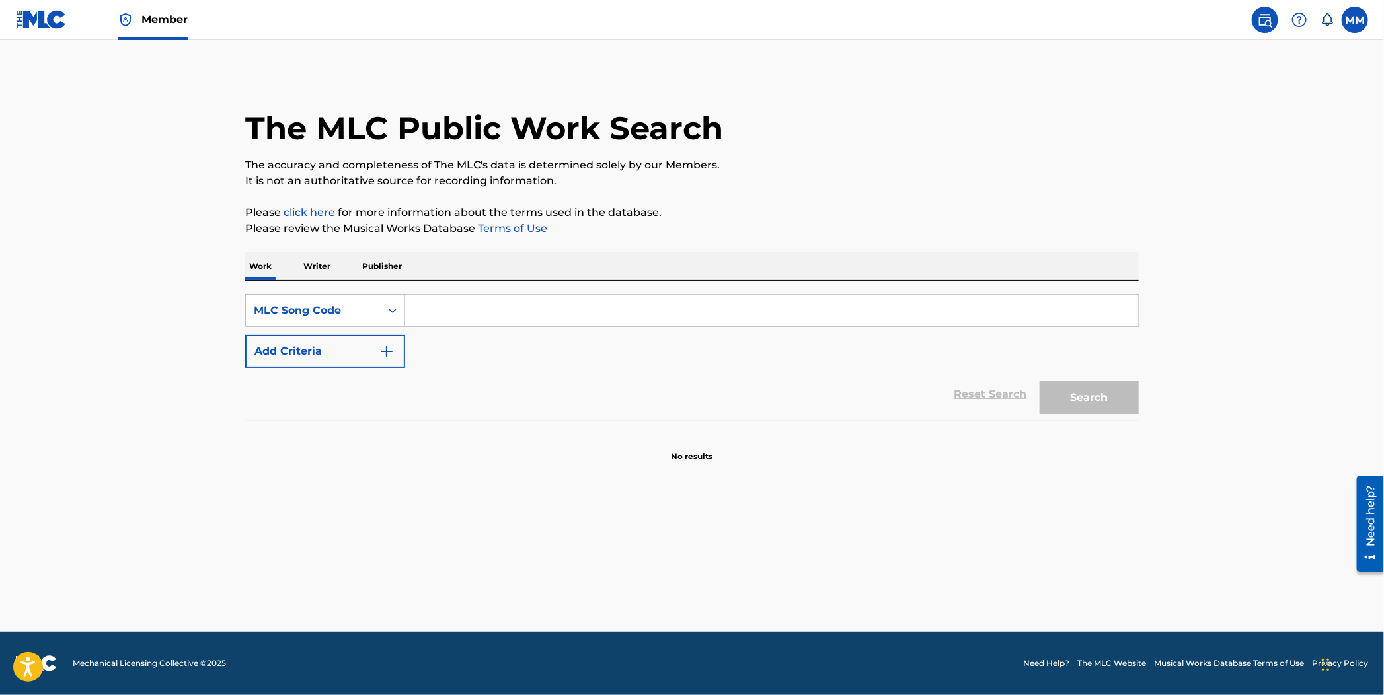
click at [415, 321] on input "Search Form" at bounding box center [771, 311] width 733 height 32
paste input "CC4767"
type input "CC4767"
click at [1110, 409] on button "Search" at bounding box center [1089, 397] width 99 height 33
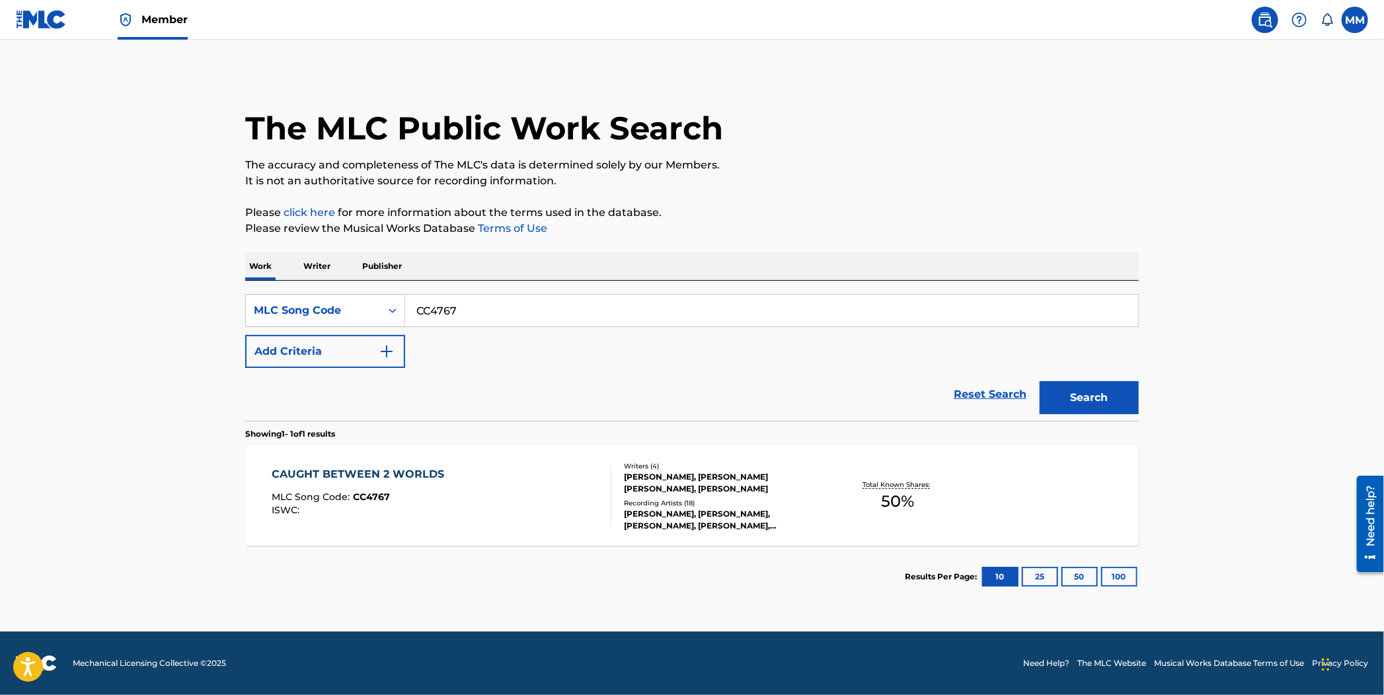
click at [447, 521] on div "CAUGHT BETWEEN 2 WORLDS MLC Song Code : CC4767 ISWC :" at bounding box center [361, 496] width 179 height 59
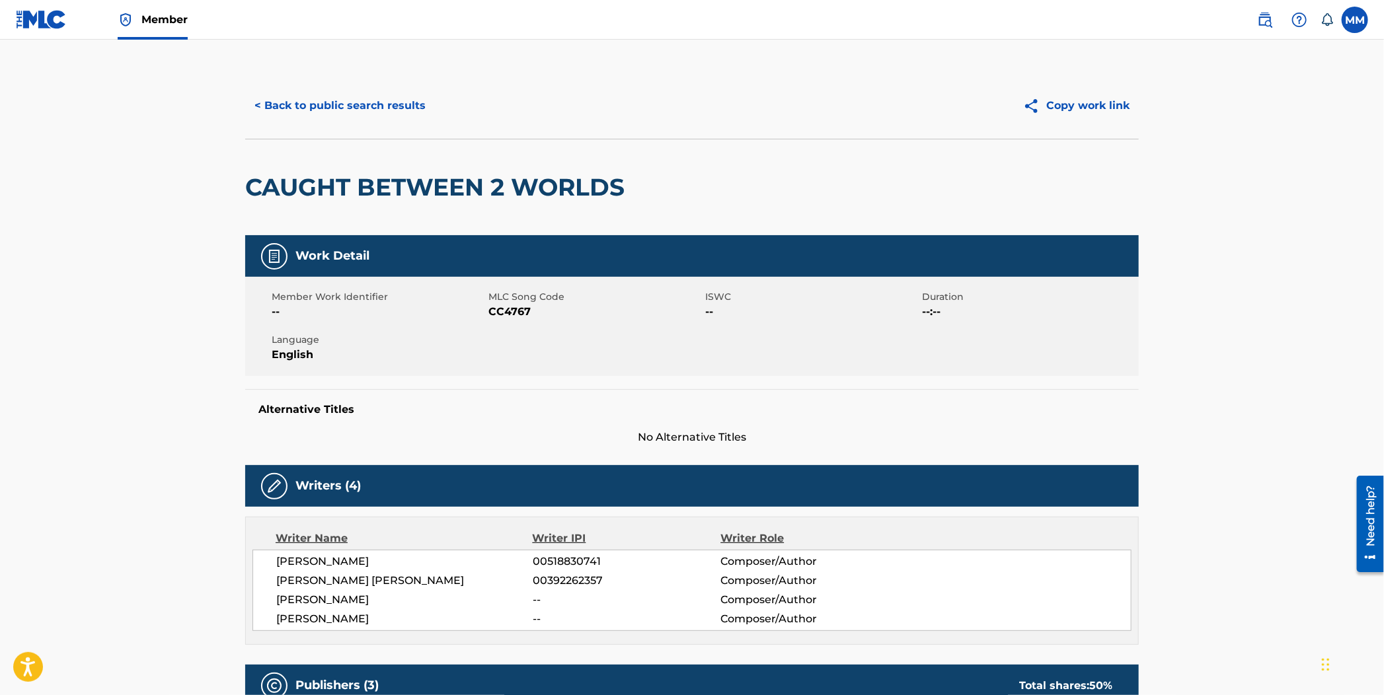
drag, startPoint x: 263, startPoint y: 99, endPoint x: 270, endPoint y: 101, distance: 7.5
click at [270, 101] on button "< Back to public search results" at bounding box center [340, 105] width 190 height 33
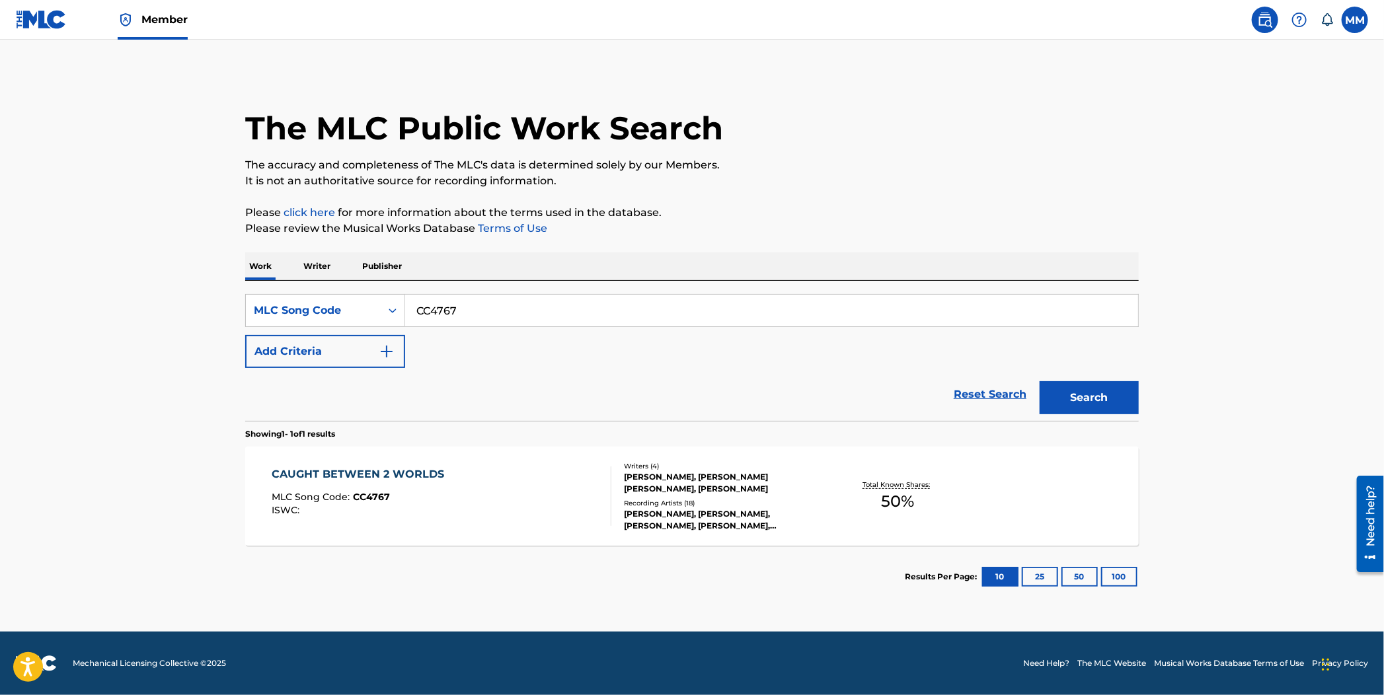
click at [307, 286] on div "SearchWithCriteria2a2b5efd-e847-4bc7-9de8-2ffe9f35863f MLC Song Code CC4767 Add…" at bounding box center [692, 351] width 894 height 140
paste input "DB19BB"
type input "DB19BB"
click at [1104, 375] on div "Search" at bounding box center [1086, 394] width 106 height 53
click at [1106, 385] on button "Search" at bounding box center [1089, 397] width 99 height 33
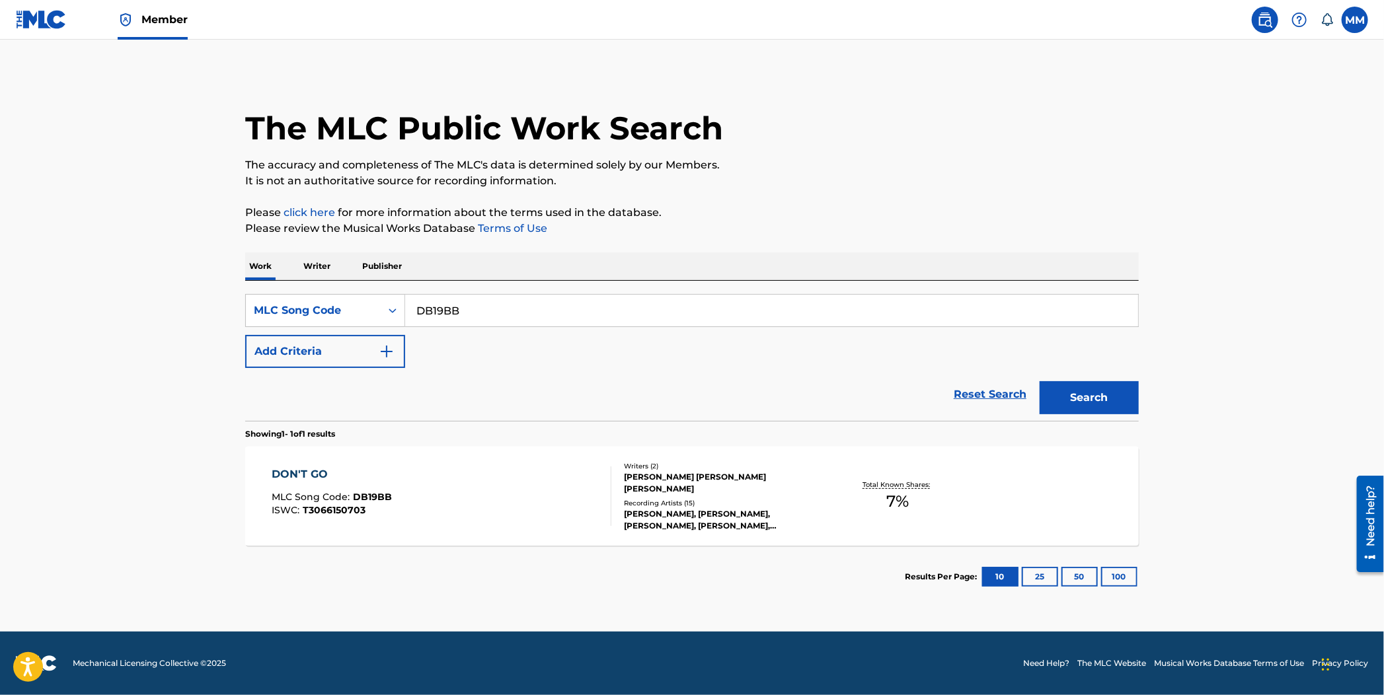
click at [502, 512] on div "DON'T GO MLC Song Code : DB19BB ISWC : T3066150703" at bounding box center [442, 496] width 340 height 59
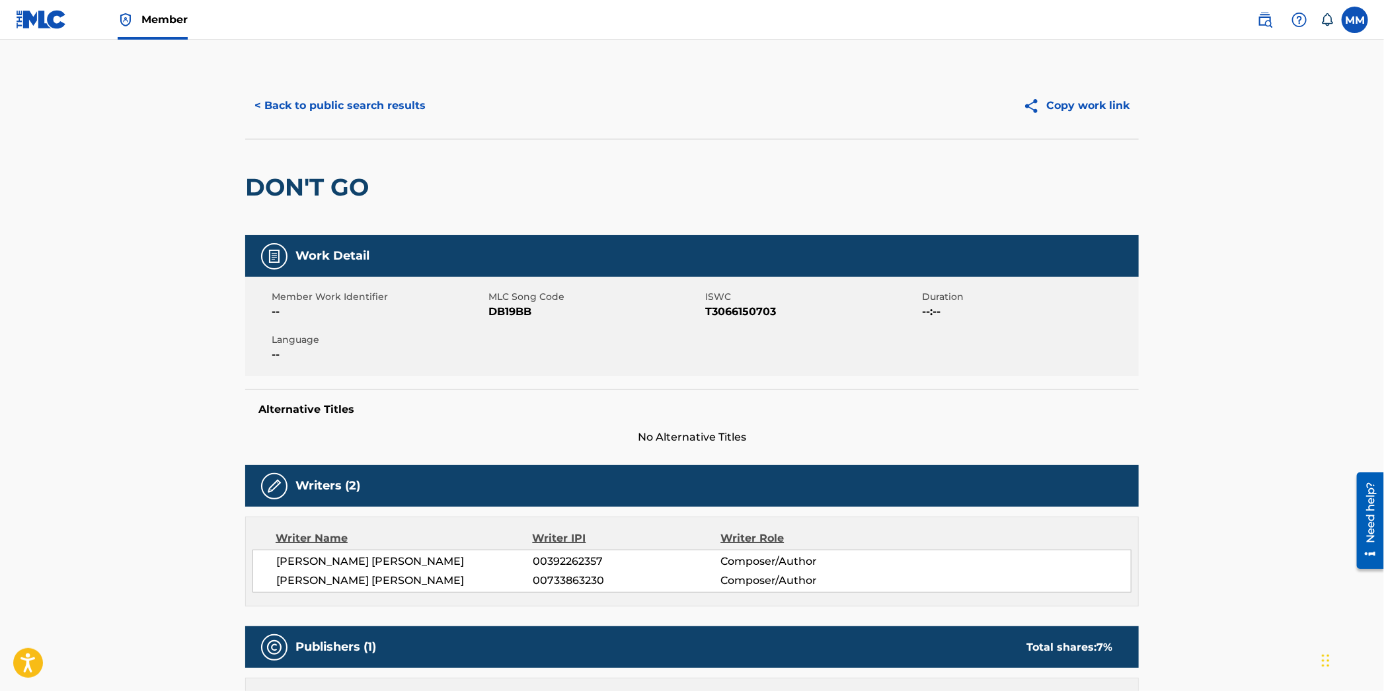
click at [316, 100] on button "< Back to public search results" at bounding box center [340, 105] width 190 height 33
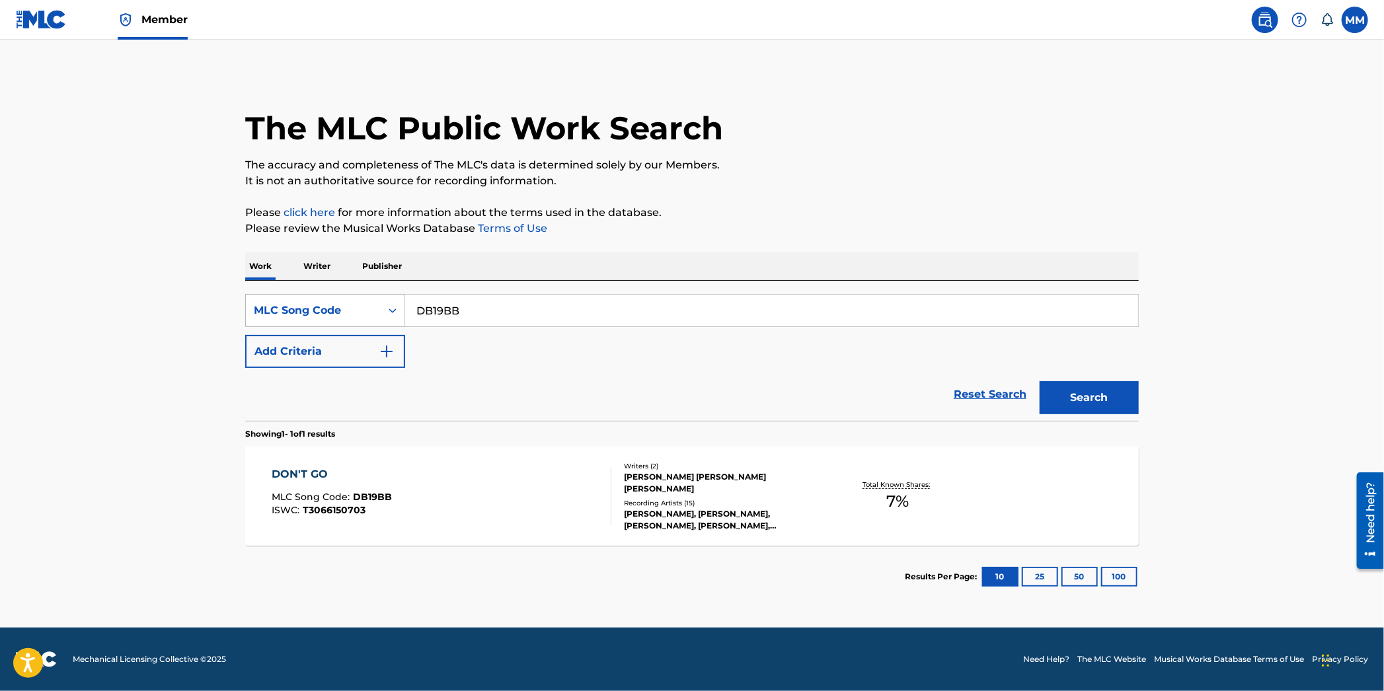
drag, startPoint x: 477, startPoint y: 314, endPoint x: 304, endPoint y: 295, distance: 173.6
click at [304, 295] on div "SearchWithCriteria2a2b5efd-e847-4bc7-9de8-2ffe9f35863f MLC Song Code DB19BB" at bounding box center [692, 310] width 894 height 33
paste input "FH73GJ"
type input "FH73GJ"
click at [1102, 404] on button "Search" at bounding box center [1089, 397] width 99 height 33
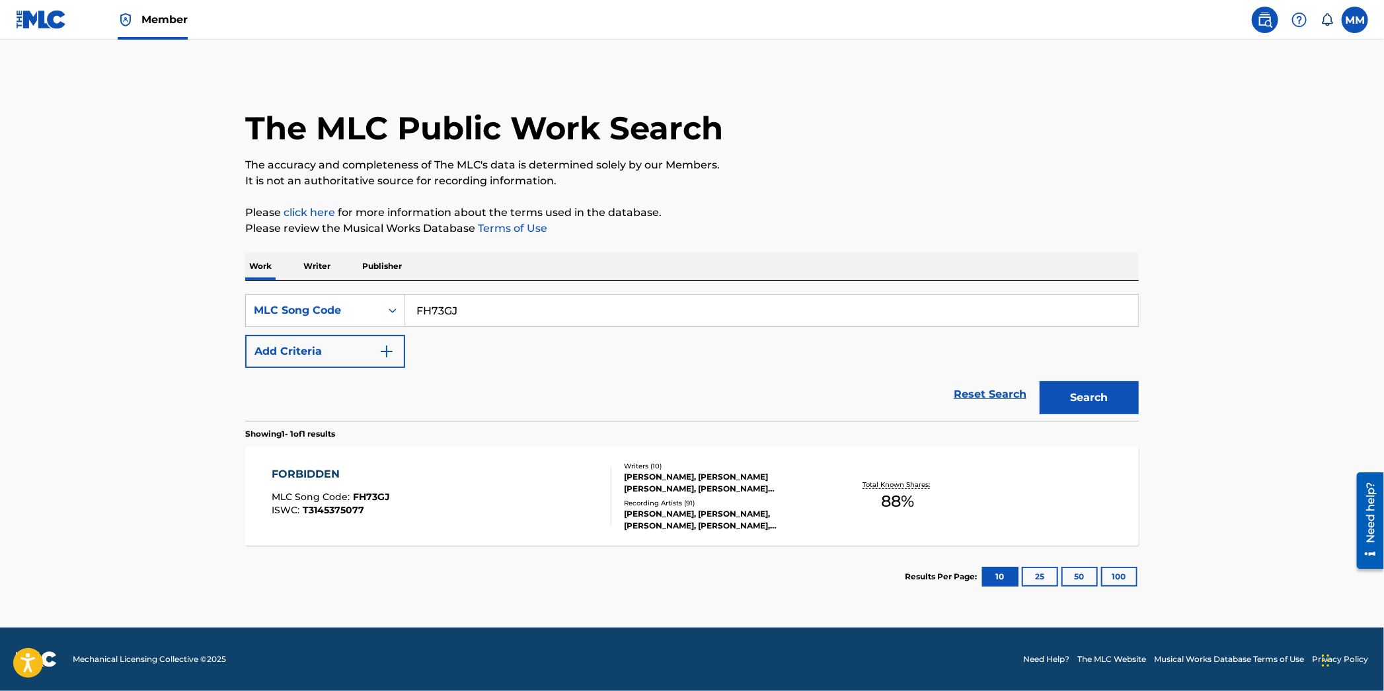
click at [460, 516] on div "FORBIDDEN MLC Song Code : FH73GJ ISWC : T3145375077" at bounding box center [442, 496] width 340 height 59
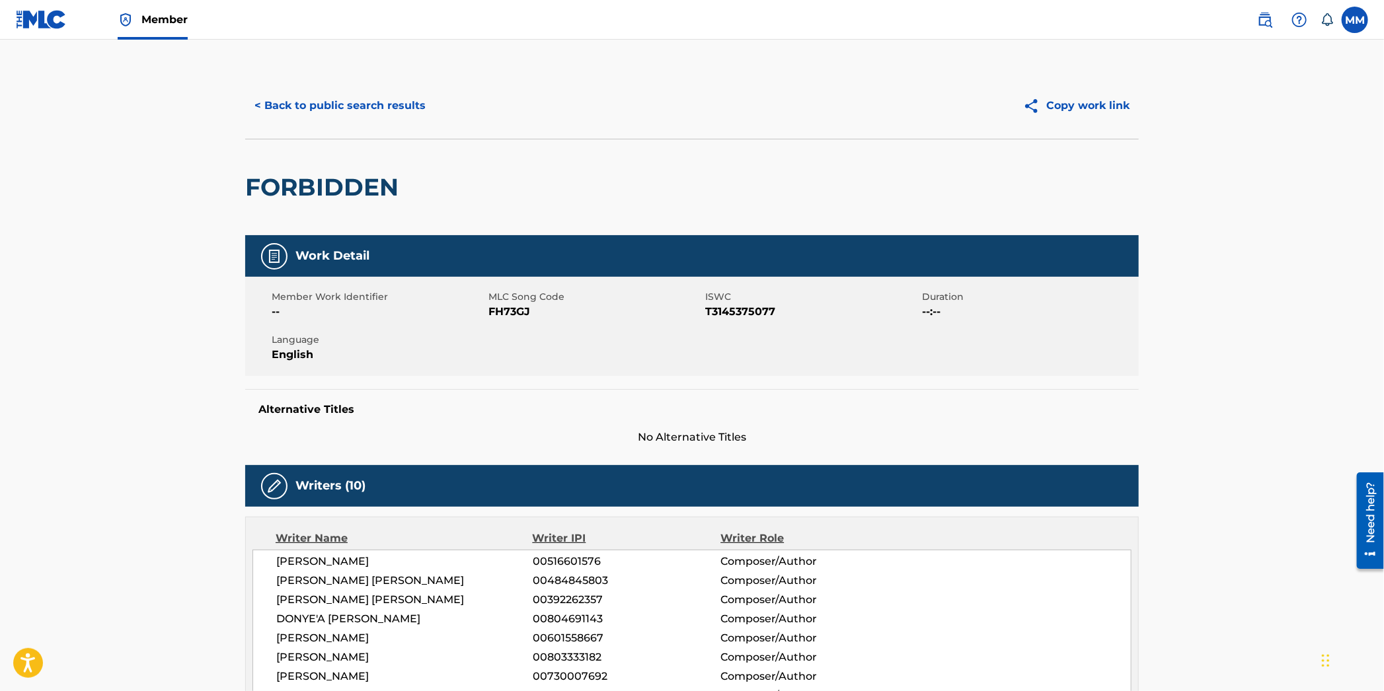
click at [350, 92] on button "< Back to public search results" at bounding box center [340, 105] width 190 height 33
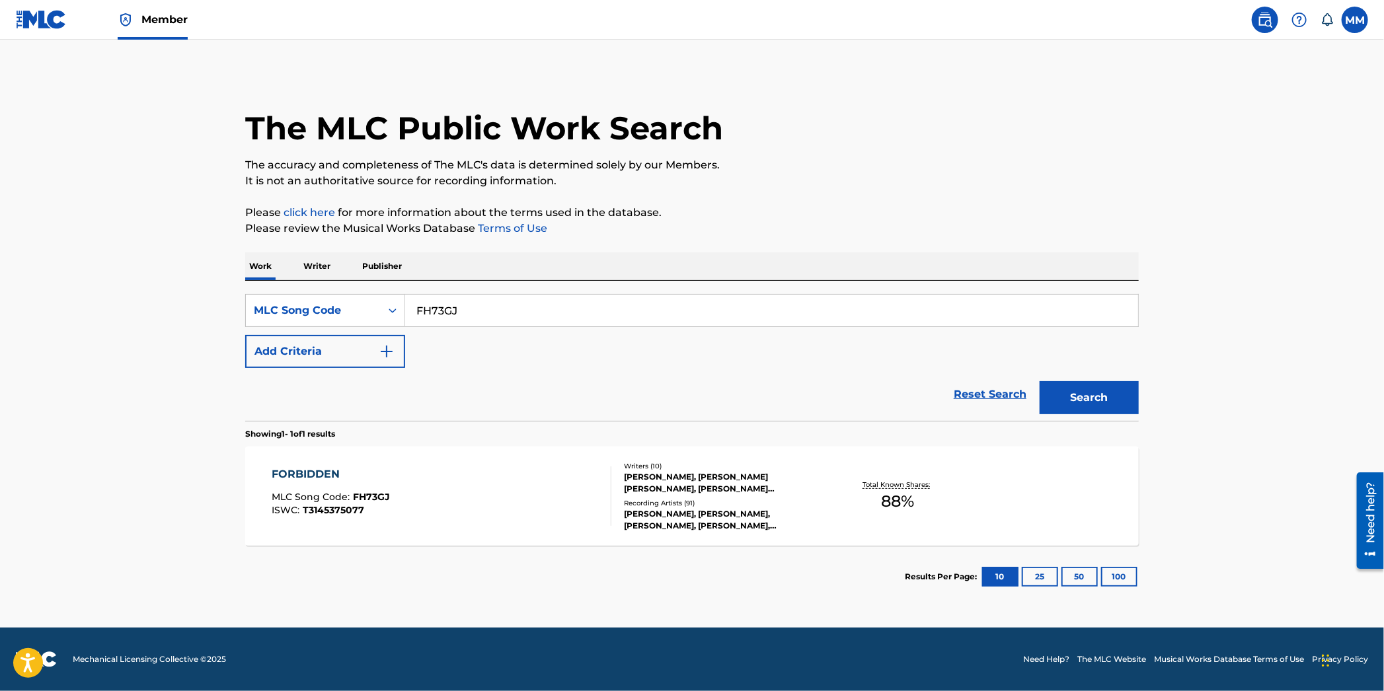
click at [346, 99] on div "The MLC Public Work Search" at bounding box center [692, 121] width 894 height 96
drag, startPoint x: 516, startPoint y: 317, endPoint x: 261, endPoint y: 290, distance: 255.9
click at [258, 286] on div "SearchWithCriteria2a2b5efd-e847-4bc7-9de8-2ffe9f35863f MLC Song Code FH73GJ Add…" at bounding box center [692, 351] width 894 height 140
paste input "GA3ME"
type input "GA3MEJ"
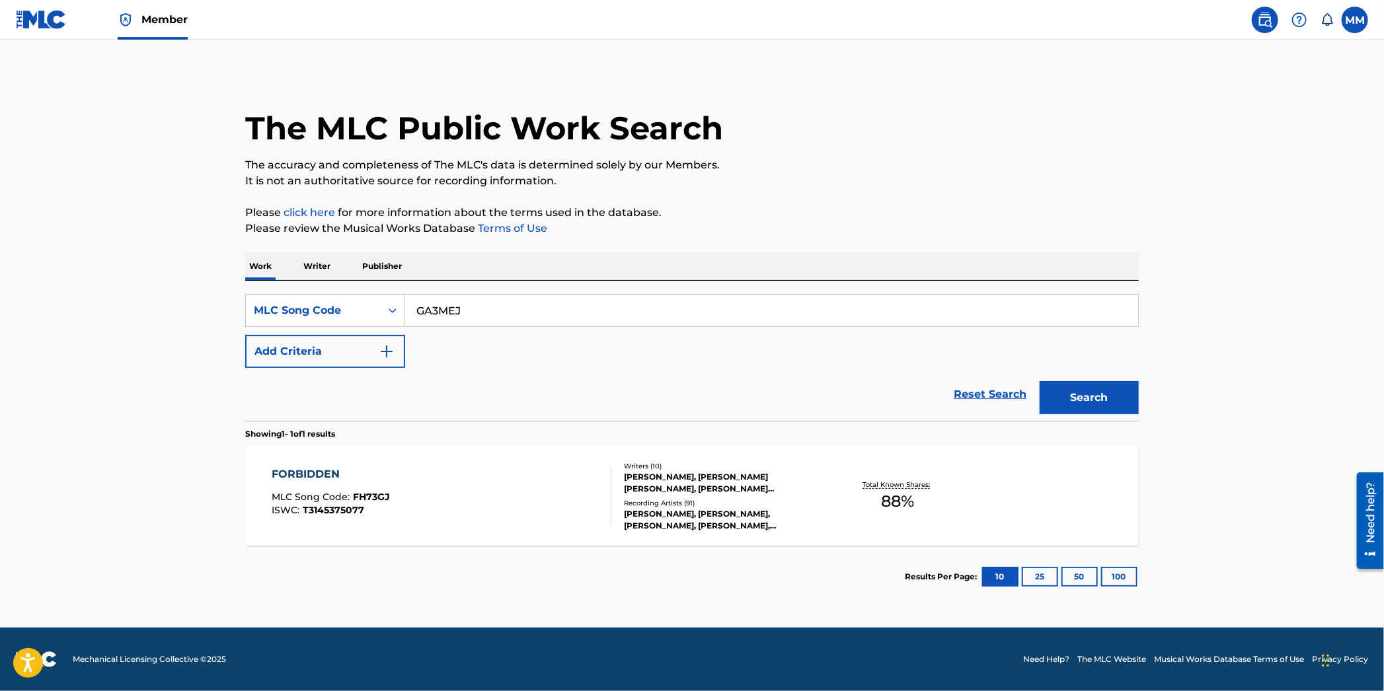
click at [1055, 411] on button "Search" at bounding box center [1089, 397] width 99 height 33
drag, startPoint x: 1019, startPoint y: 426, endPoint x: 475, endPoint y: 494, distance: 547.5
click at [475, 494] on div "GUILTY MLC Song Code : GA3MEJ ISWC : T3034299913" at bounding box center [442, 496] width 340 height 59
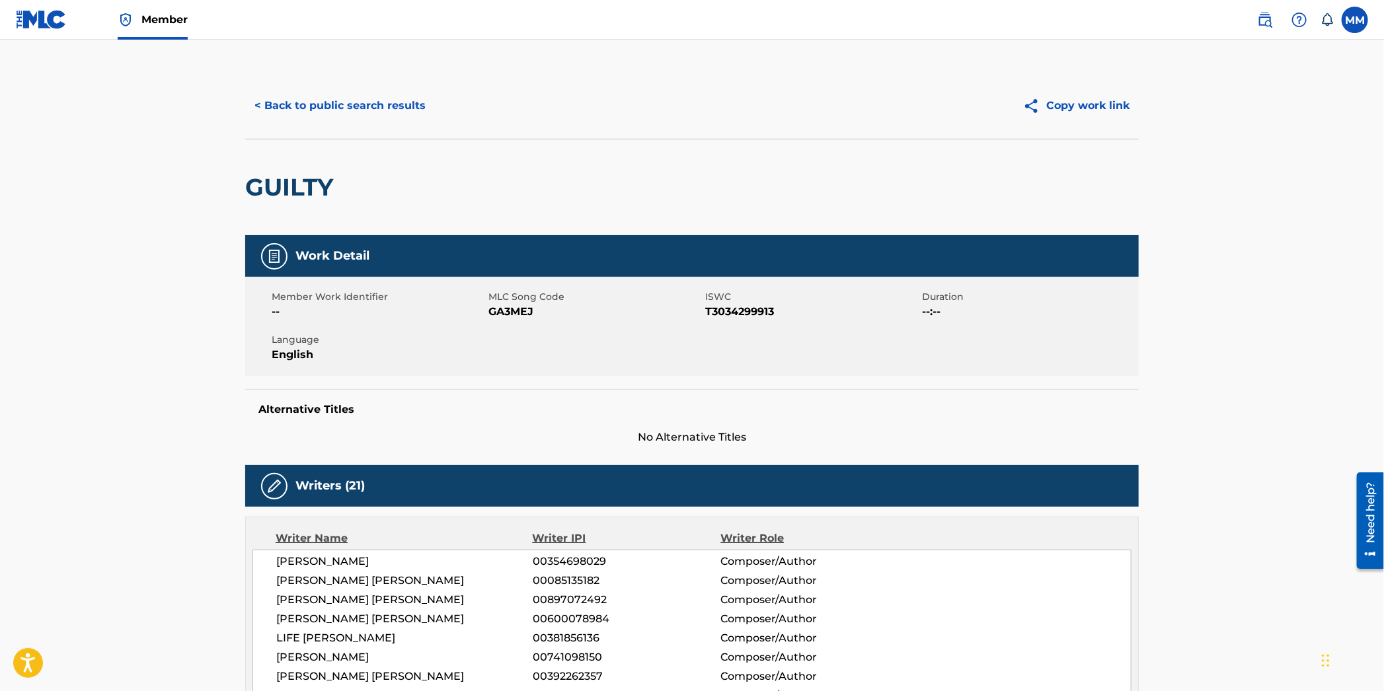
click at [325, 106] on button "< Back to public search results" at bounding box center [340, 105] width 190 height 33
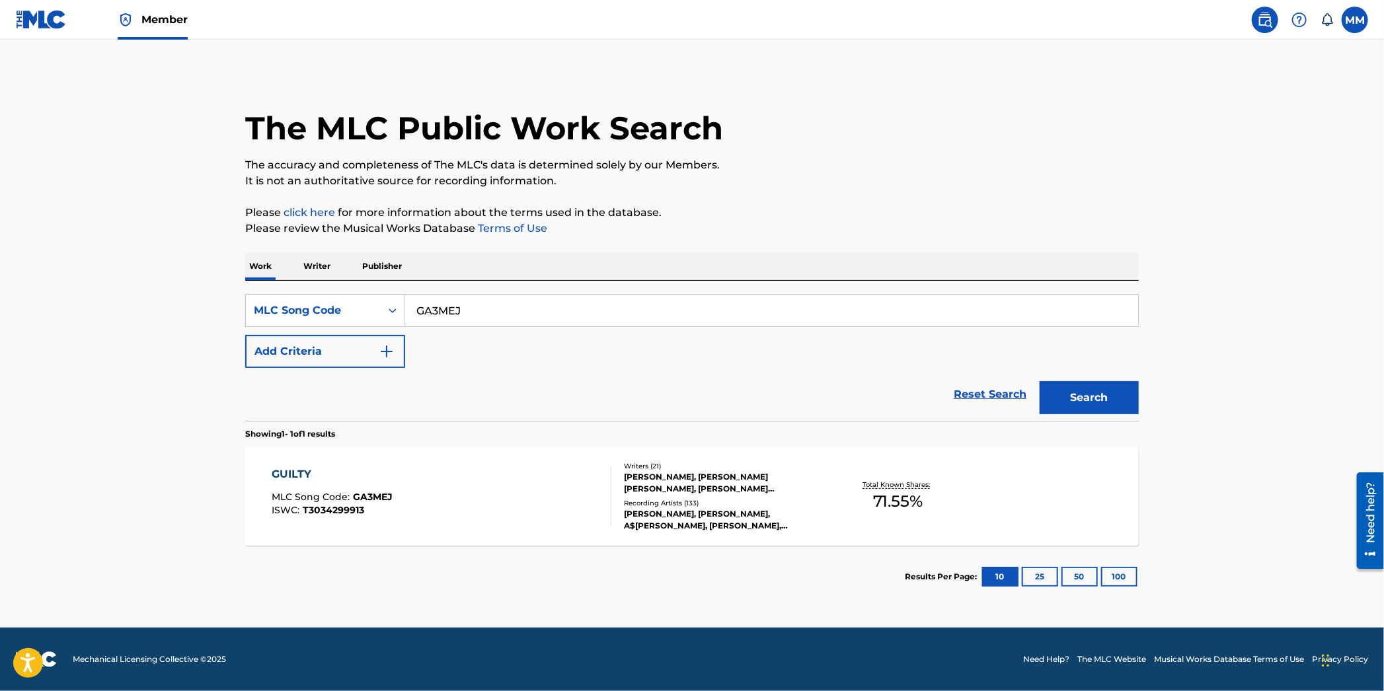
click at [520, 484] on div "GUILTY MLC Song Code : GA3MEJ ISWC : T3034299913" at bounding box center [442, 496] width 340 height 59
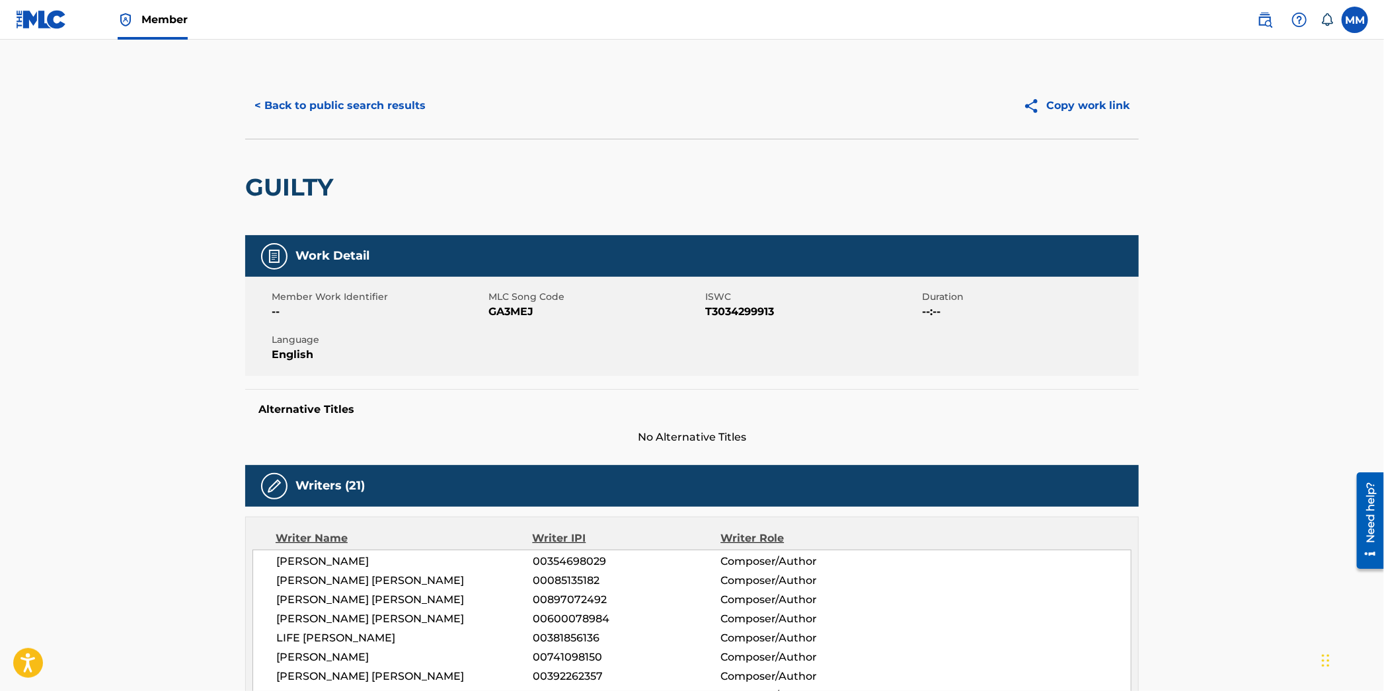
drag, startPoint x: 319, startPoint y: 117, endPoint x: 311, endPoint y: 116, distance: 8.0
click at [317, 117] on button "< Back to public search results" at bounding box center [340, 105] width 190 height 33
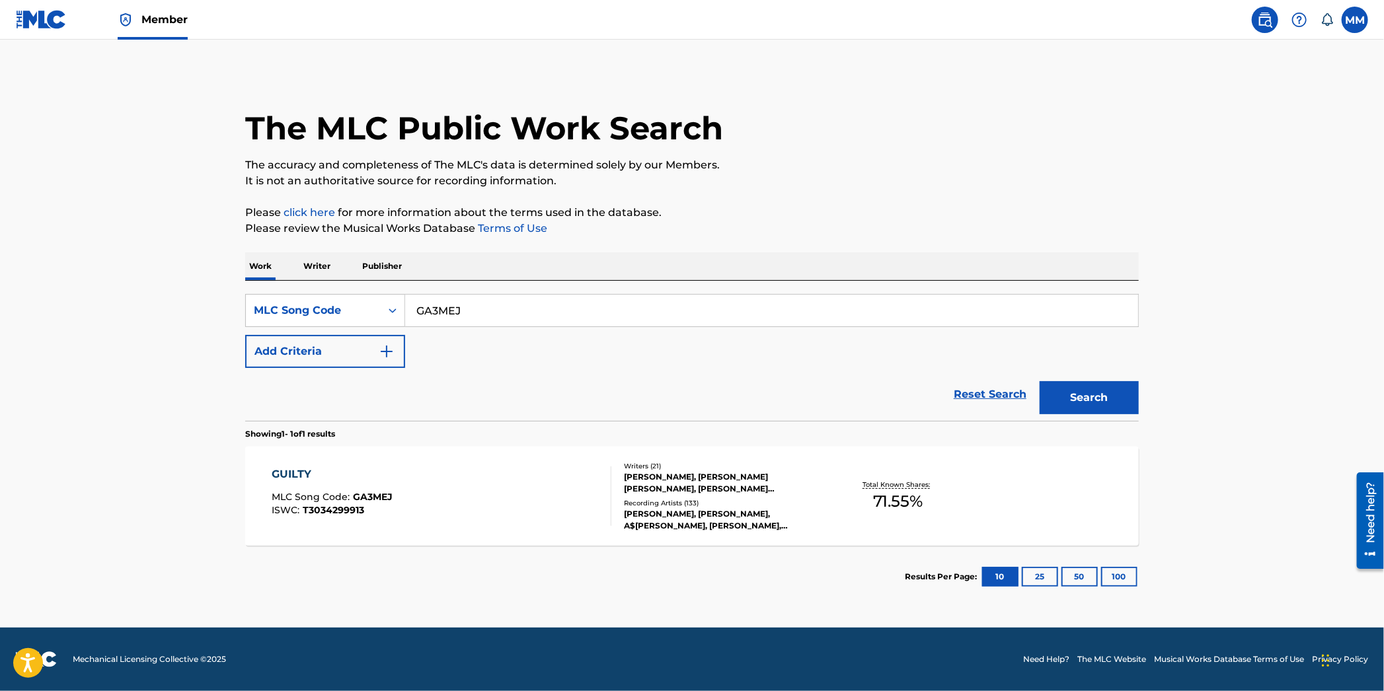
click at [41, 24] on img at bounding box center [41, 19] width 51 height 19
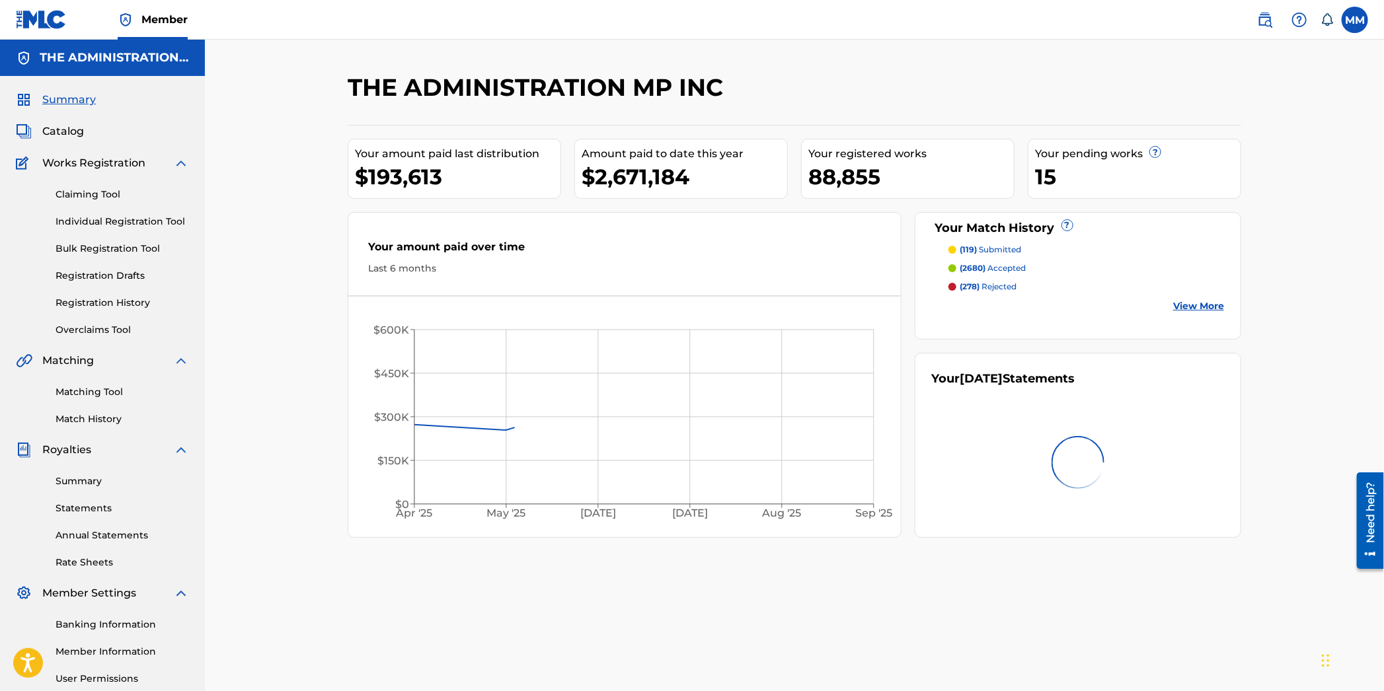
click at [52, 135] on span "Catalog" at bounding box center [63, 132] width 42 height 16
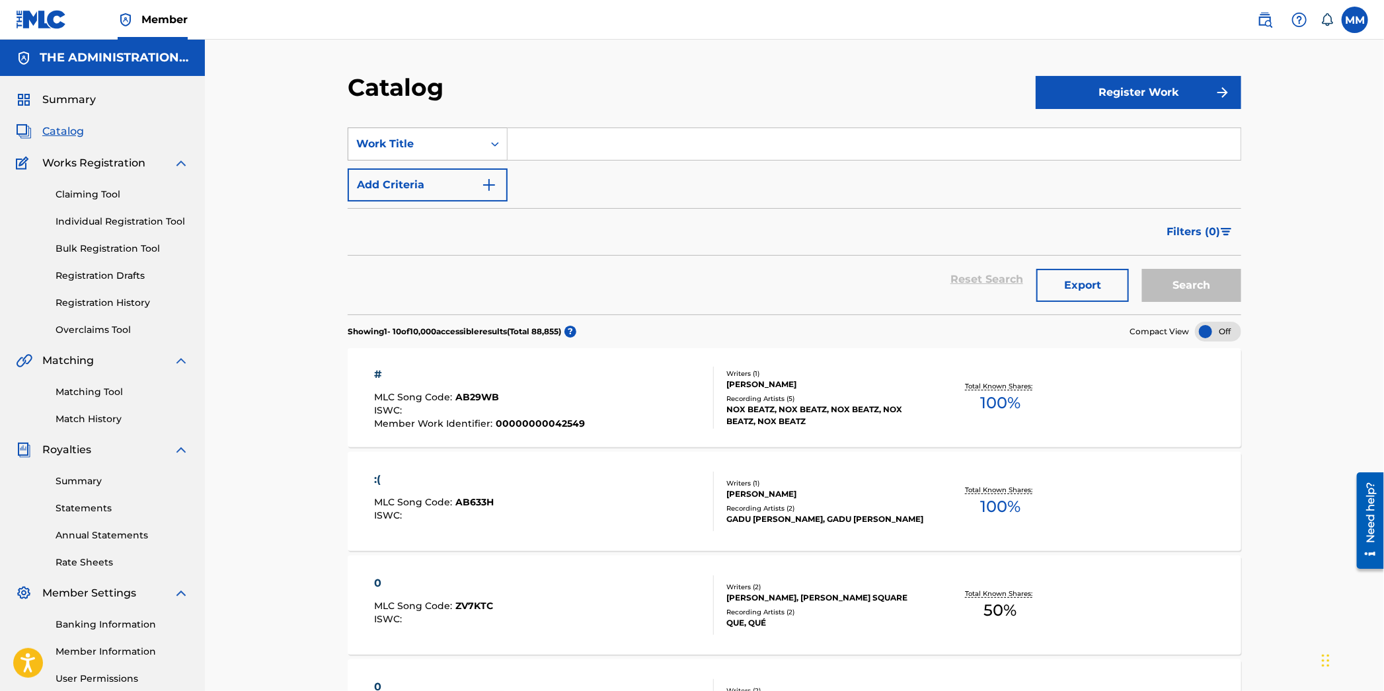
click at [399, 153] on div "Work Title" at bounding box center [415, 144] width 135 height 25
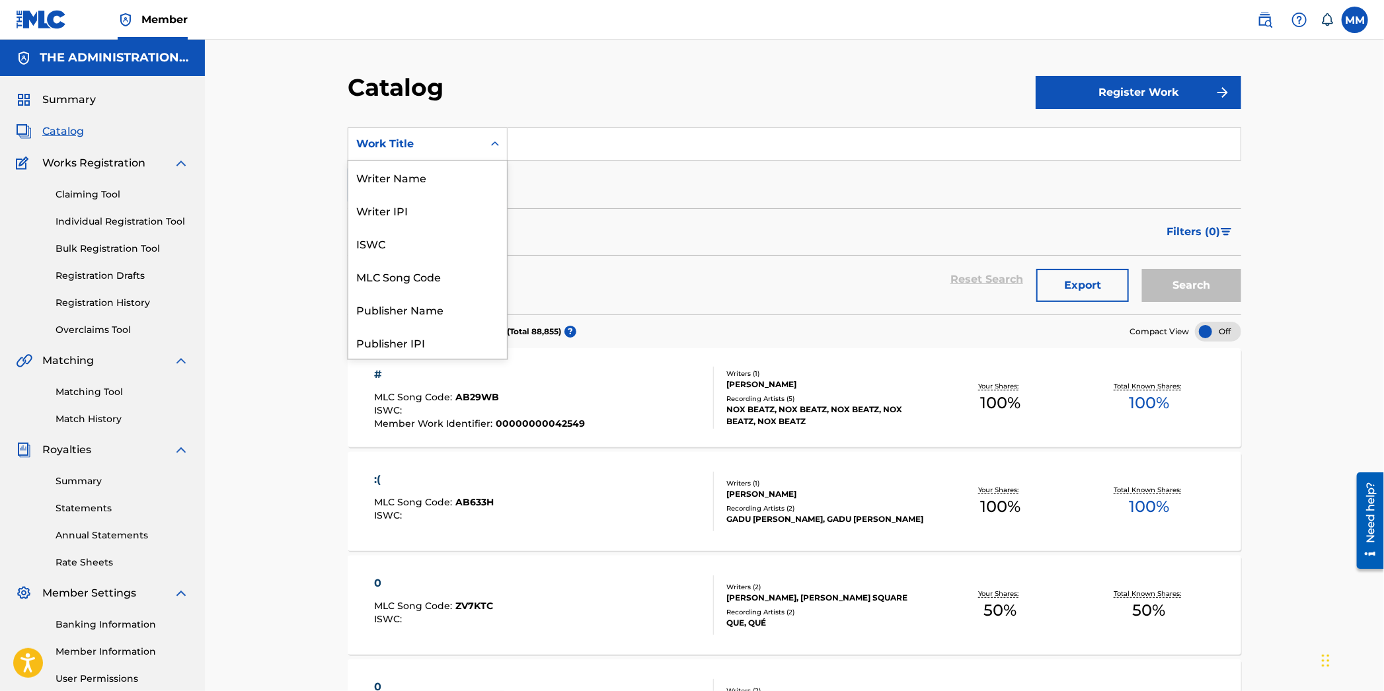
scroll to position [198, 0]
click at [107, 188] on link "Claiming Tool" at bounding box center [123, 195] width 134 height 14
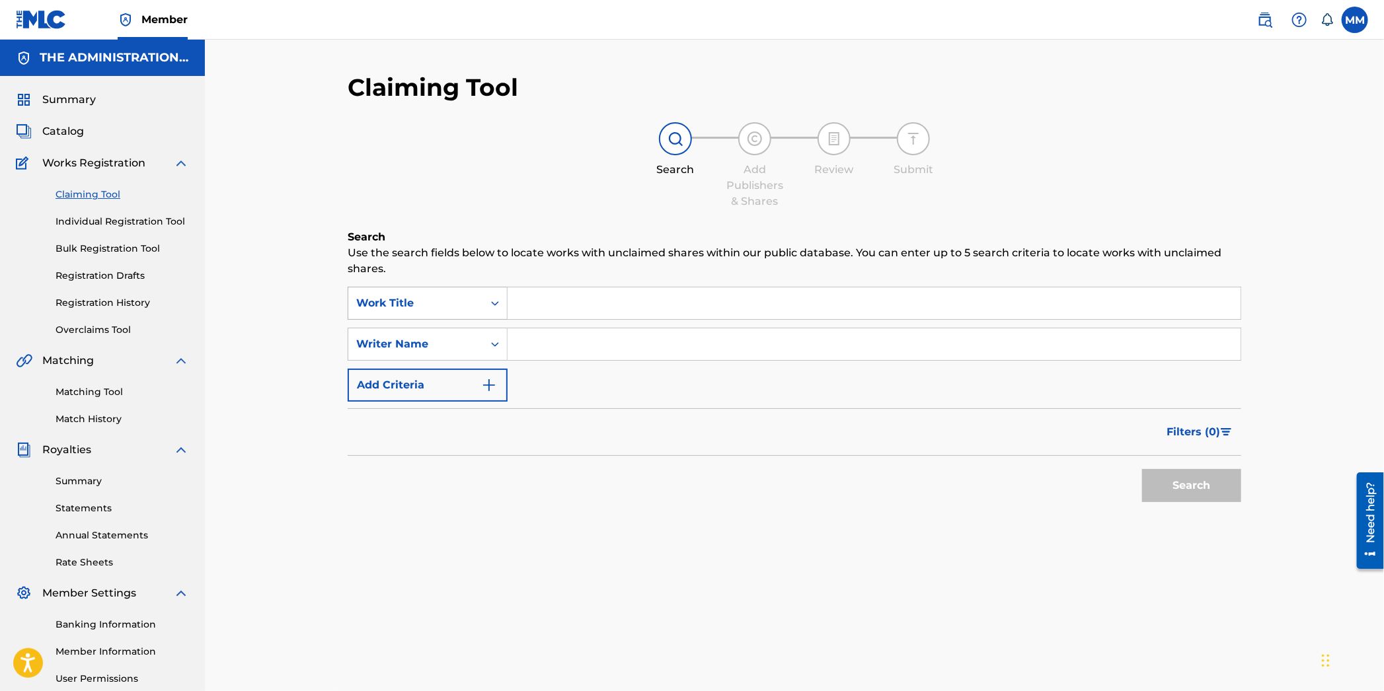
drag, startPoint x: 482, startPoint y: 311, endPoint x: 480, endPoint y: 317, distance: 6.9
click at [482, 311] on div "Work Title" at bounding box center [415, 303] width 135 height 25
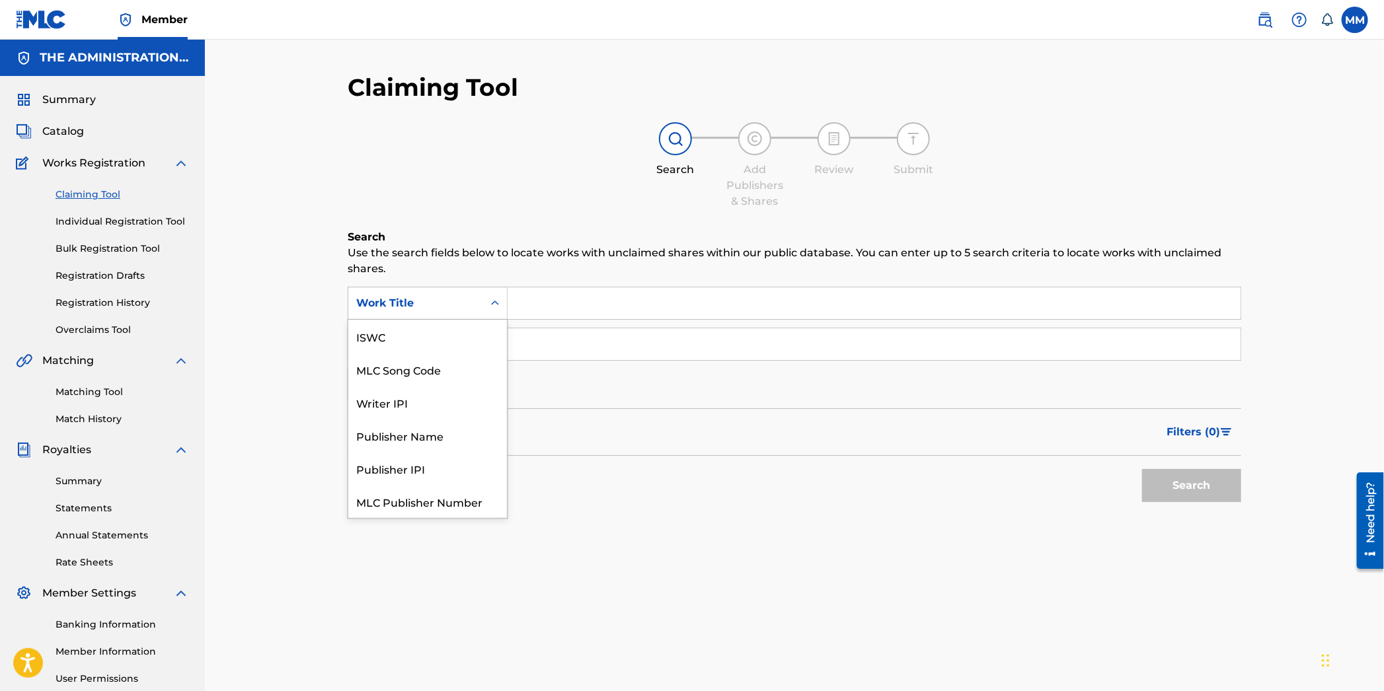
scroll to position [33, 0]
click at [465, 336] on div "MLC Song Code" at bounding box center [427, 336] width 159 height 33
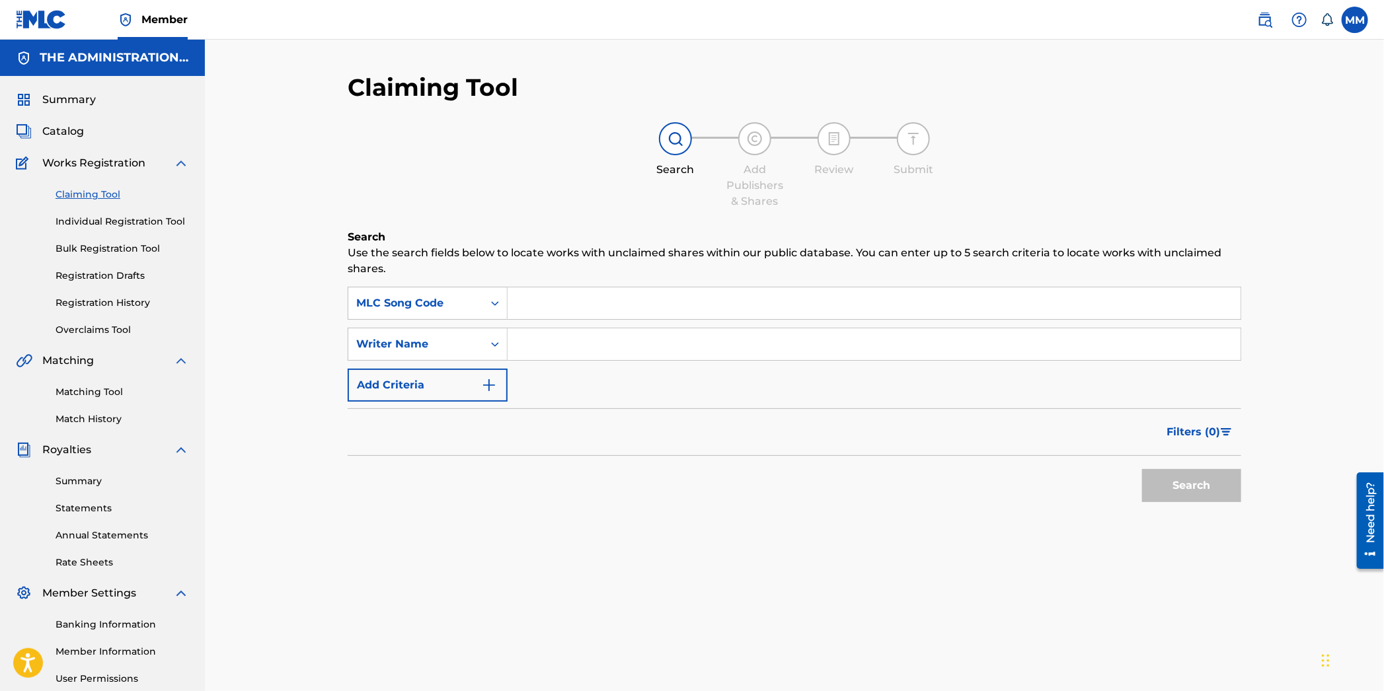
click at [545, 300] on input "Search Form" at bounding box center [874, 304] width 733 height 32
paste input "GA3MEJ"
type input "GA3MEJ"
click at [1232, 484] on button "Search" at bounding box center [1191, 485] width 99 height 33
click at [52, 128] on span "Catalog" at bounding box center [63, 132] width 42 height 16
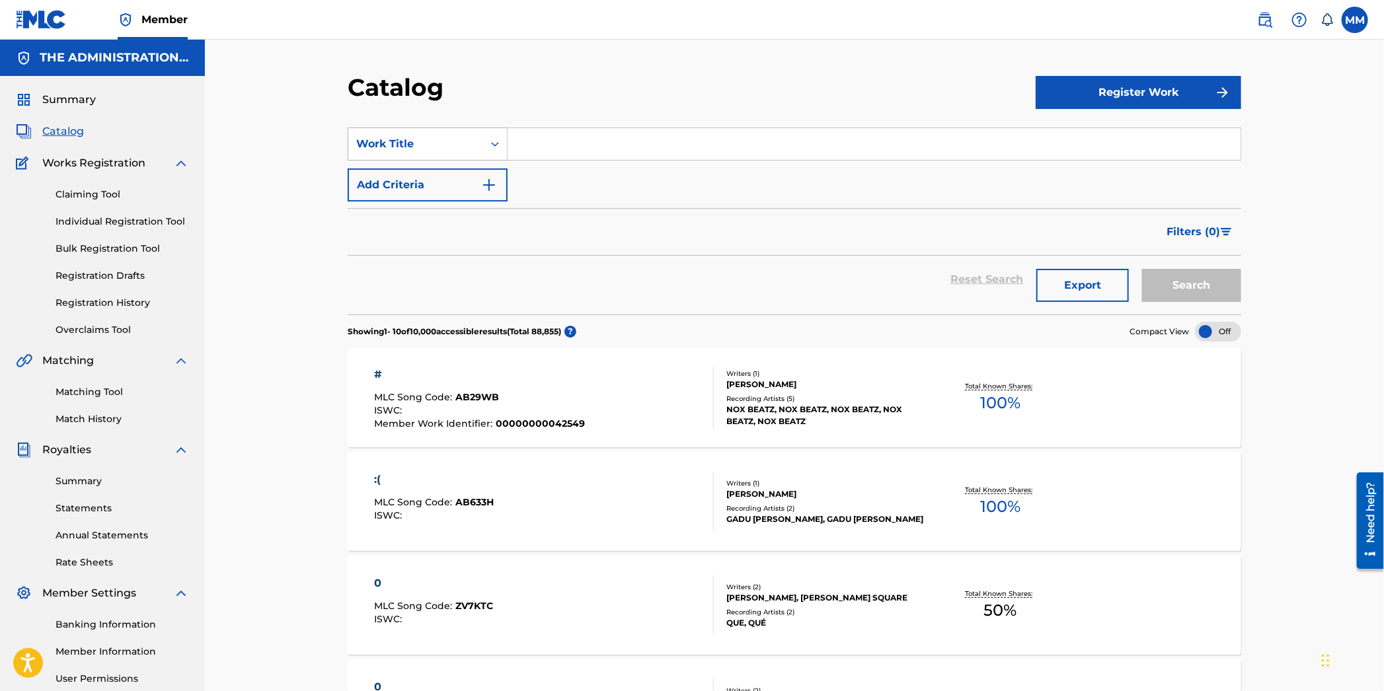
click at [467, 150] on div "Work Title" at bounding box center [415, 144] width 119 height 16
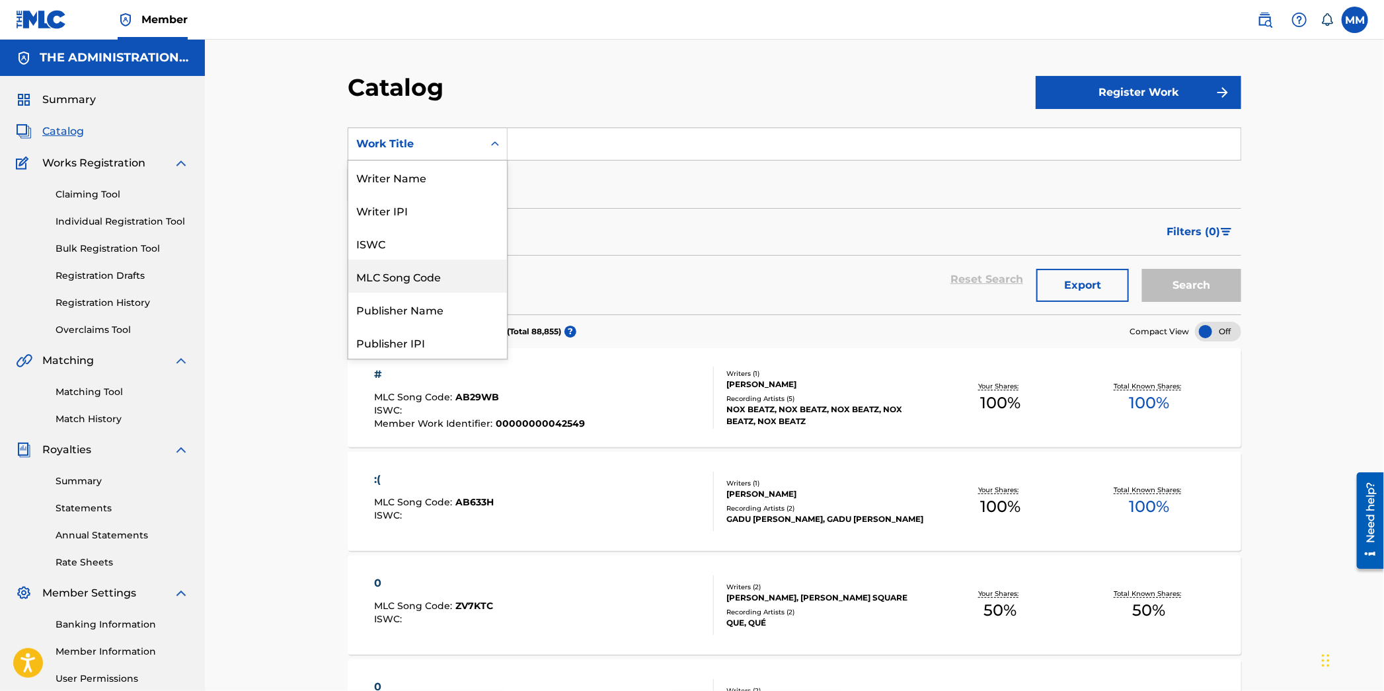
click at [416, 280] on div "MLC Song Code" at bounding box center [427, 276] width 159 height 33
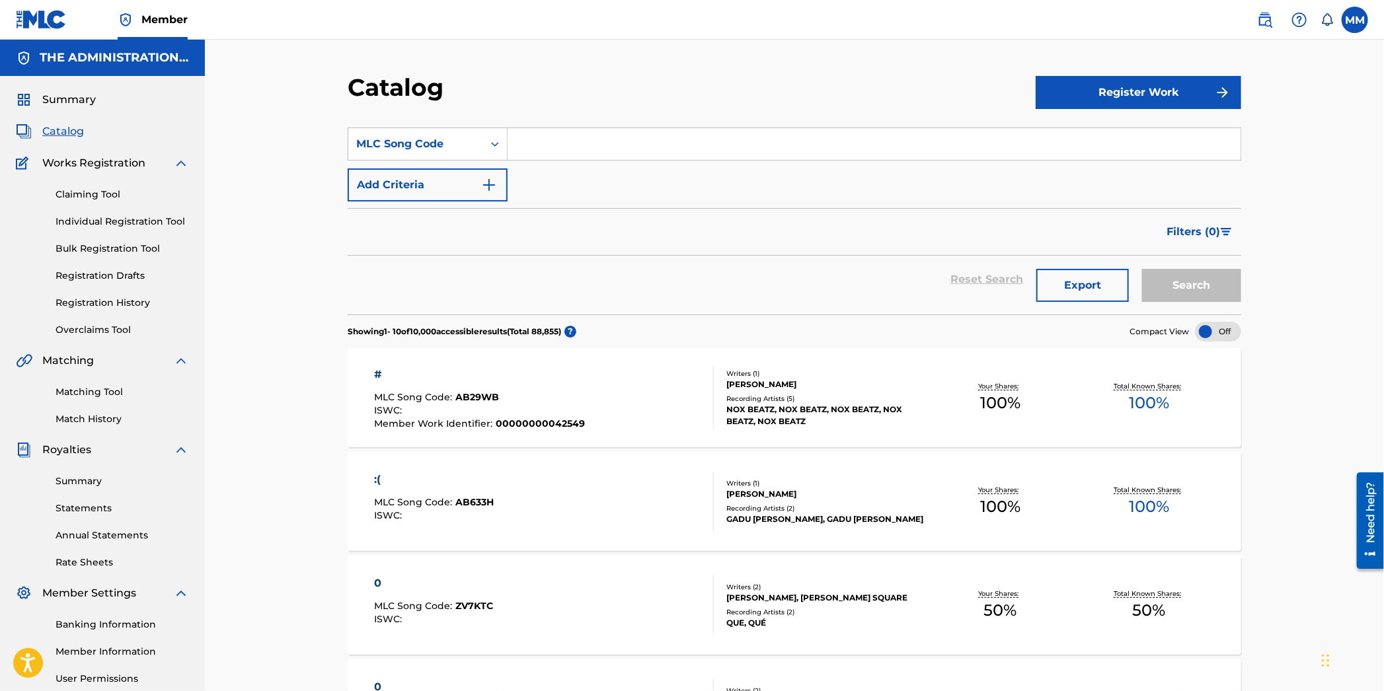
click at [568, 126] on section "SearchWithCriteria9a844002-9b15-4062-8f5c-7dd15ca06f92 MLC Song Code Add Criter…" at bounding box center [795, 213] width 894 height 203
click at [564, 139] on input "Search Form" at bounding box center [874, 144] width 733 height 32
paste input "GA3MEJ"
type input "GA3MEJ"
click at [1200, 286] on button "Search" at bounding box center [1191, 285] width 99 height 33
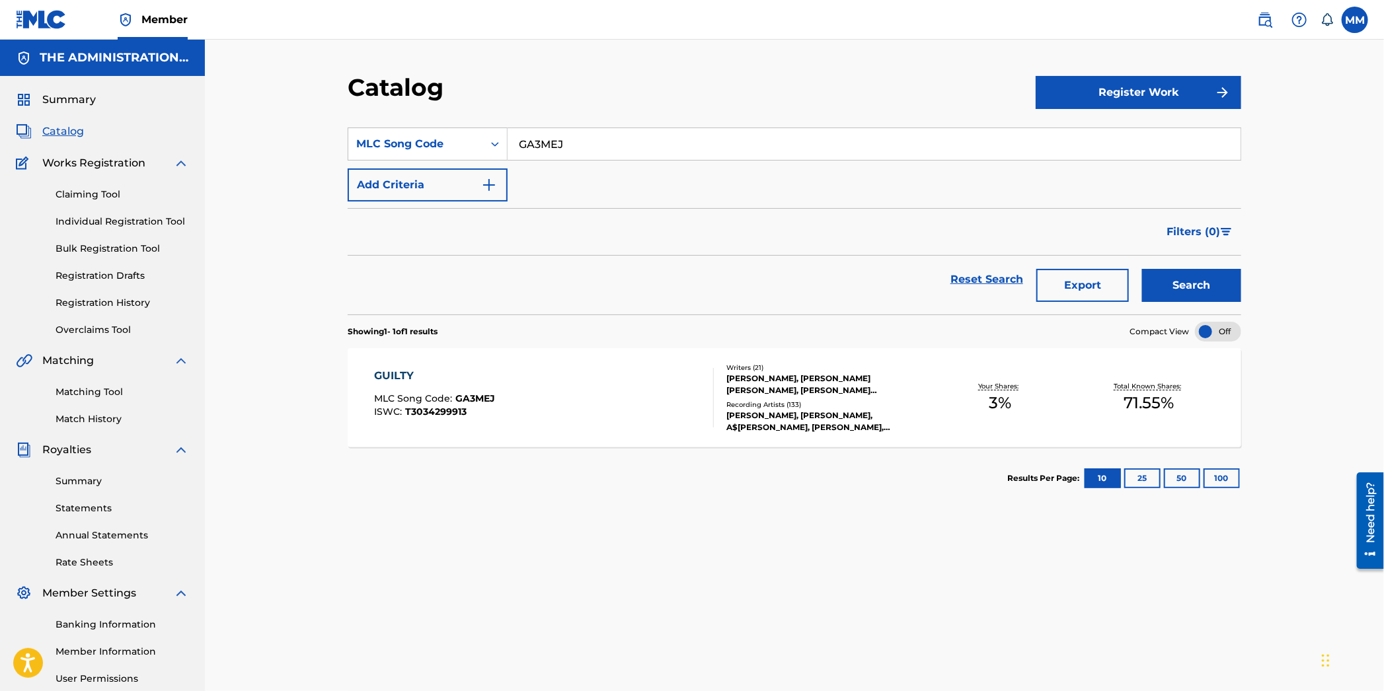
click at [557, 390] on div "GUILTY MLC Song Code : GA3MEJ ISWC : T3034299913" at bounding box center [545, 397] width 340 height 59
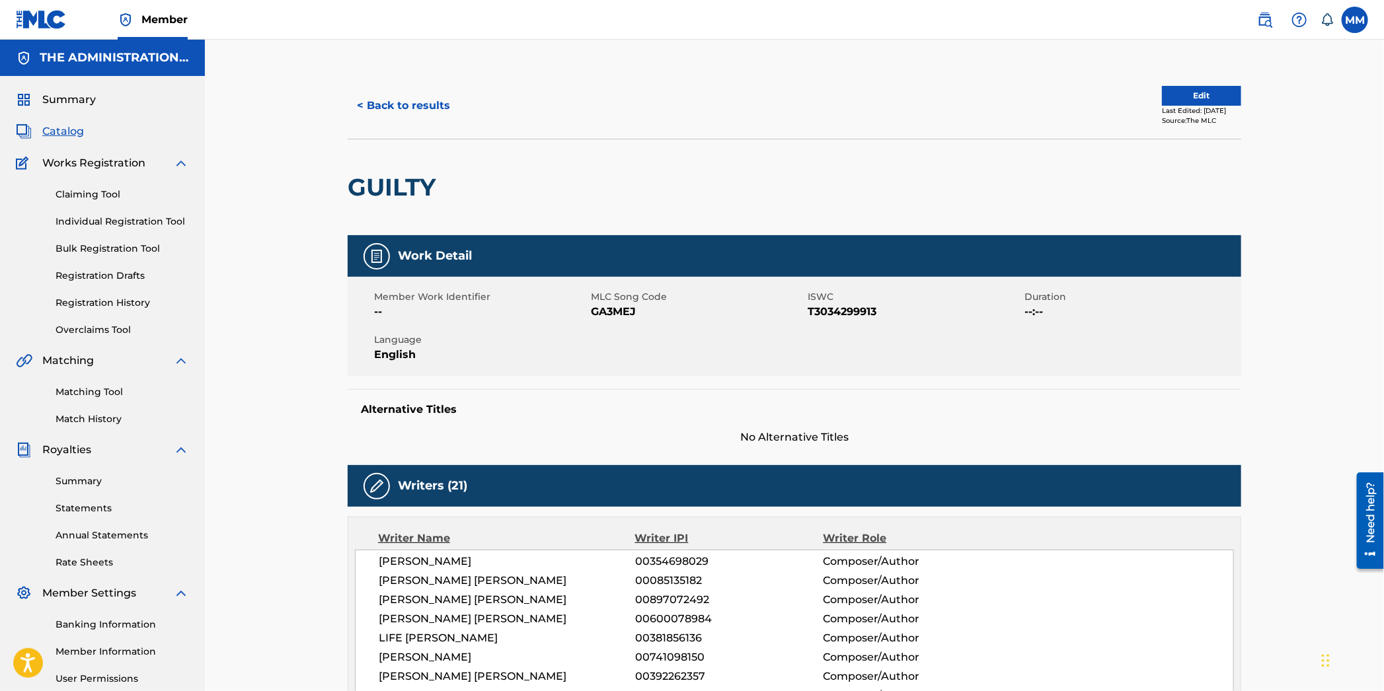
click at [1196, 93] on button "Edit" at bounding box center [1201, 96] width 79 height 20
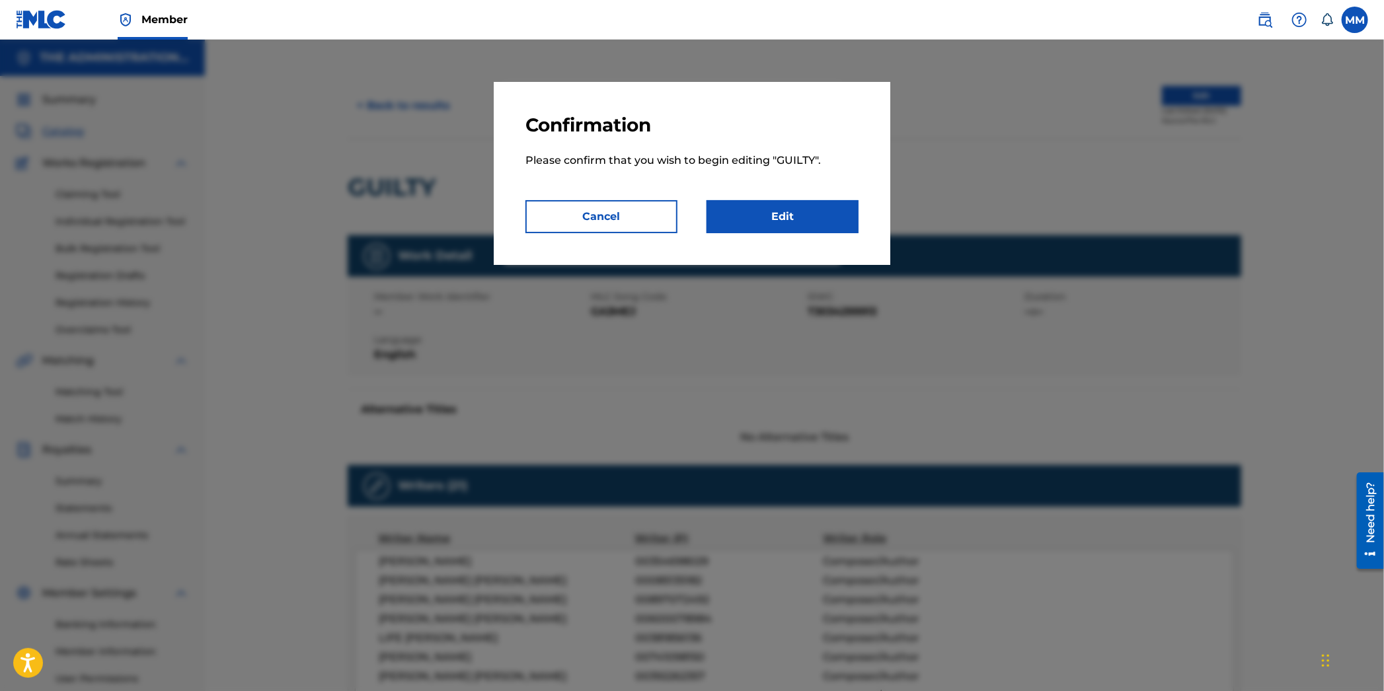
click at [785, 222] on link "Edit" at bounding box center [783, 216] width 152 height 33
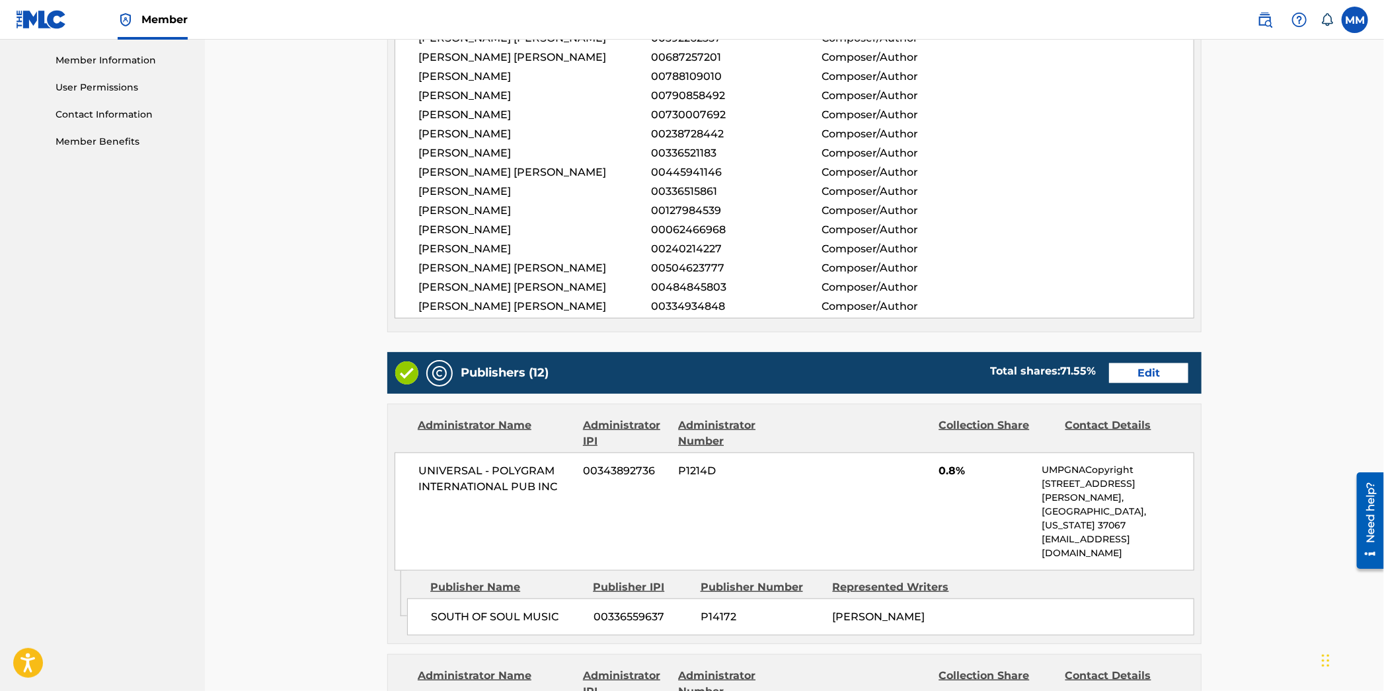
scroll to position [789, 0]
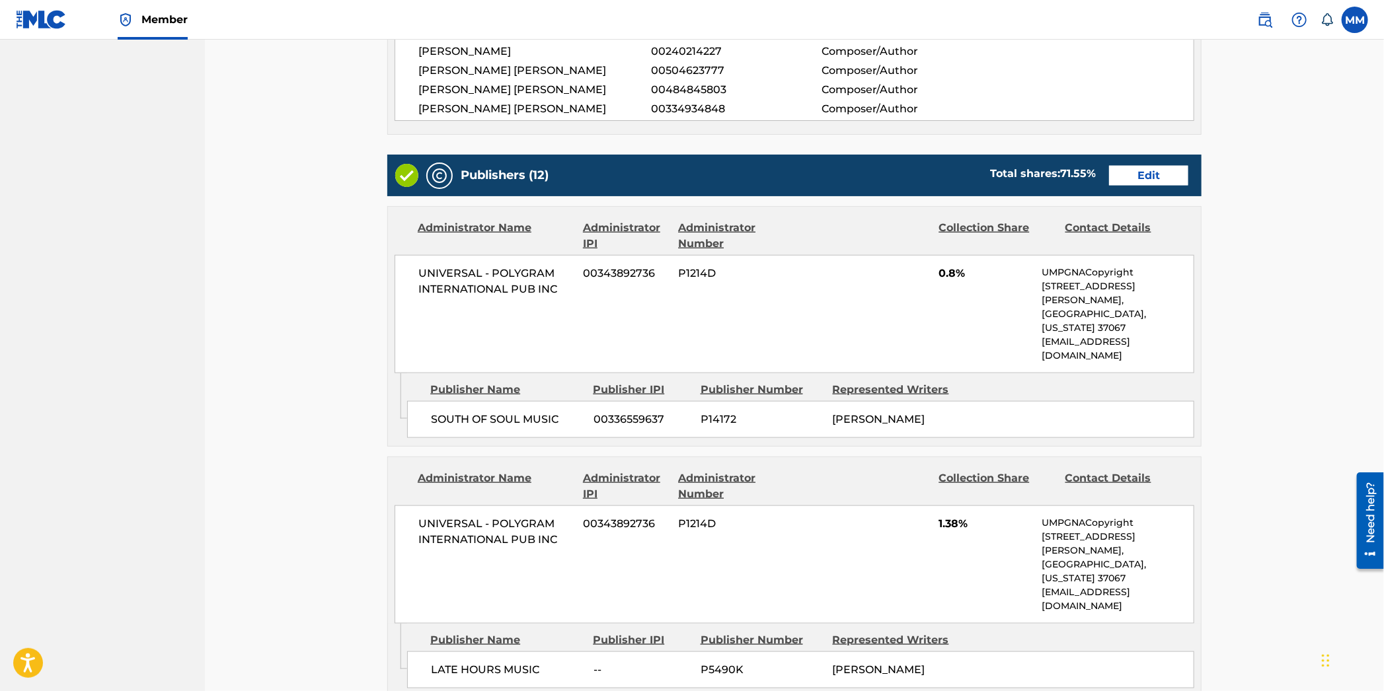
click at [1169, 173] on link "Edit" at bounding box center [1148, 176] width 79 height 20
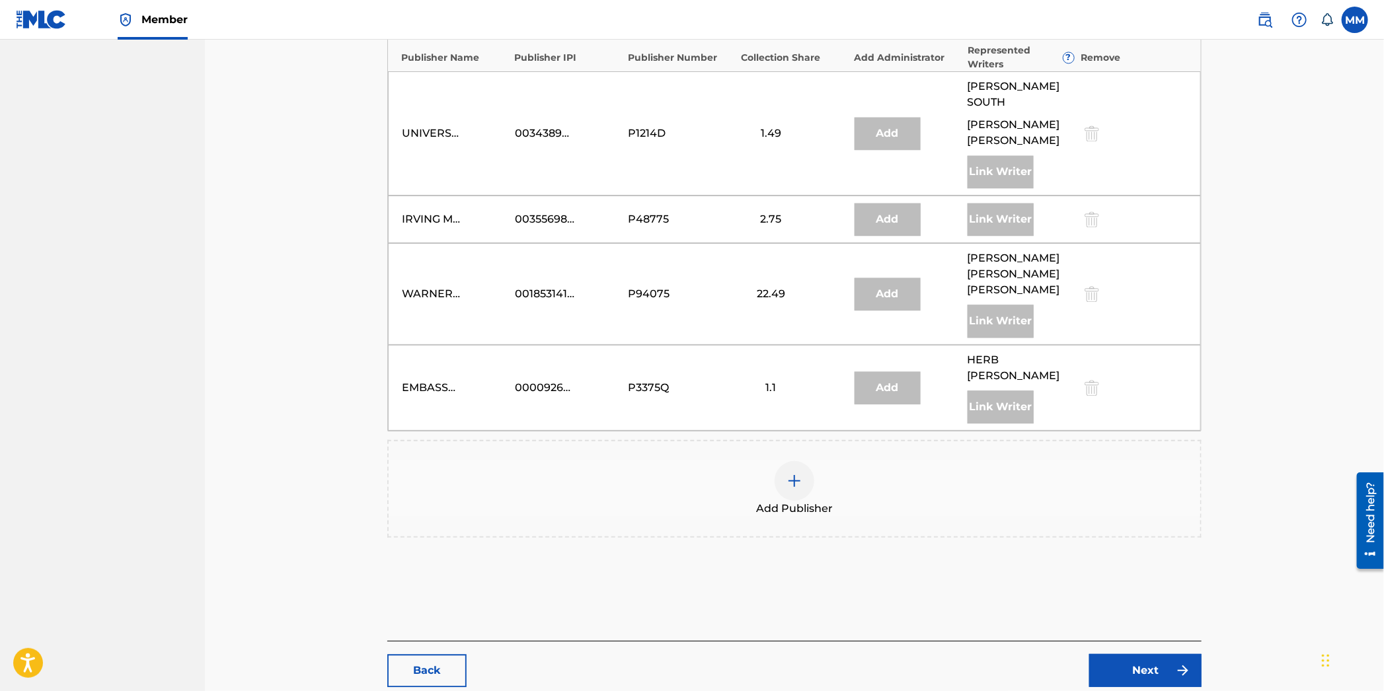
scroll to position [1681, 0]
click at [787, 472] on img at bounding box center [795, 480] width 16 height 16
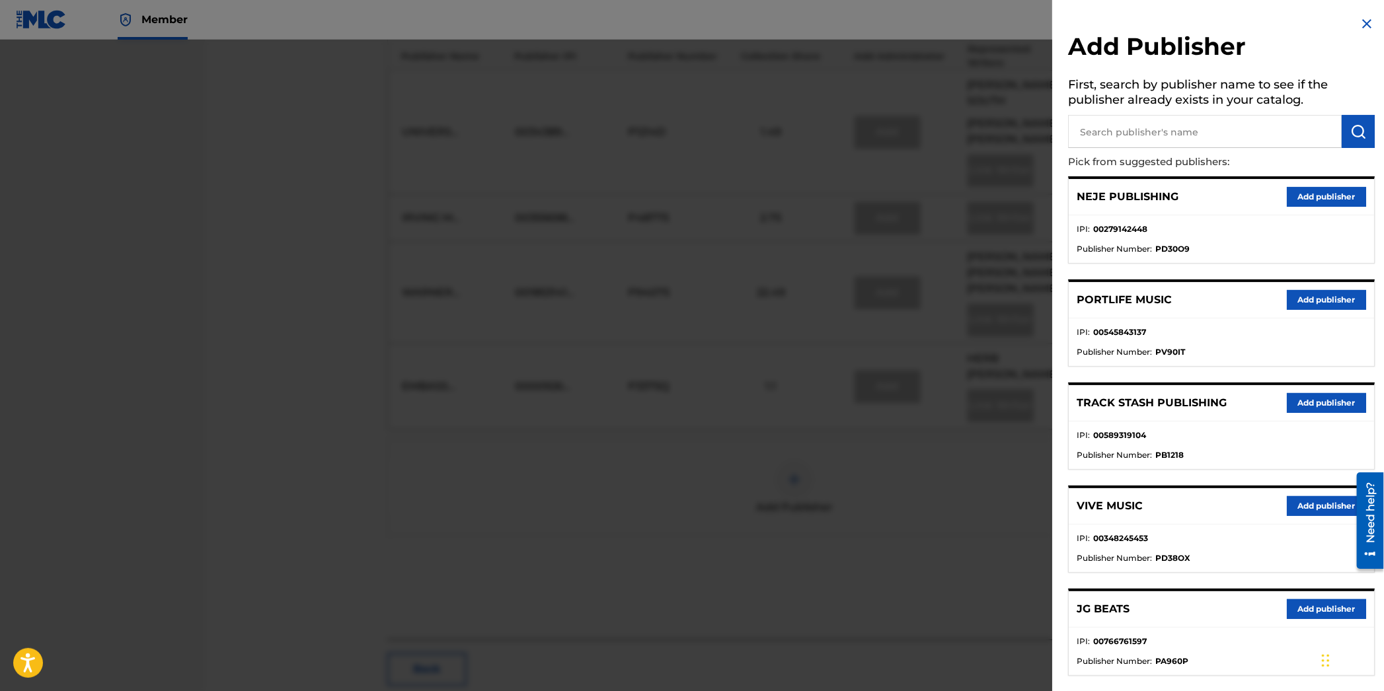
click at [1198, 139] on input "text" at bounding box center [1205, 131] width 274 height 33
click at [1140, 125] on input "text" at bounding box center [1205, 131] width 274 height 33
paste input "Jughead Publishing Global"
type input "Jughead Publishing Global"
click at [1360, 135] on img "submit" at bounding box center [1358, 132] width 16 height 16
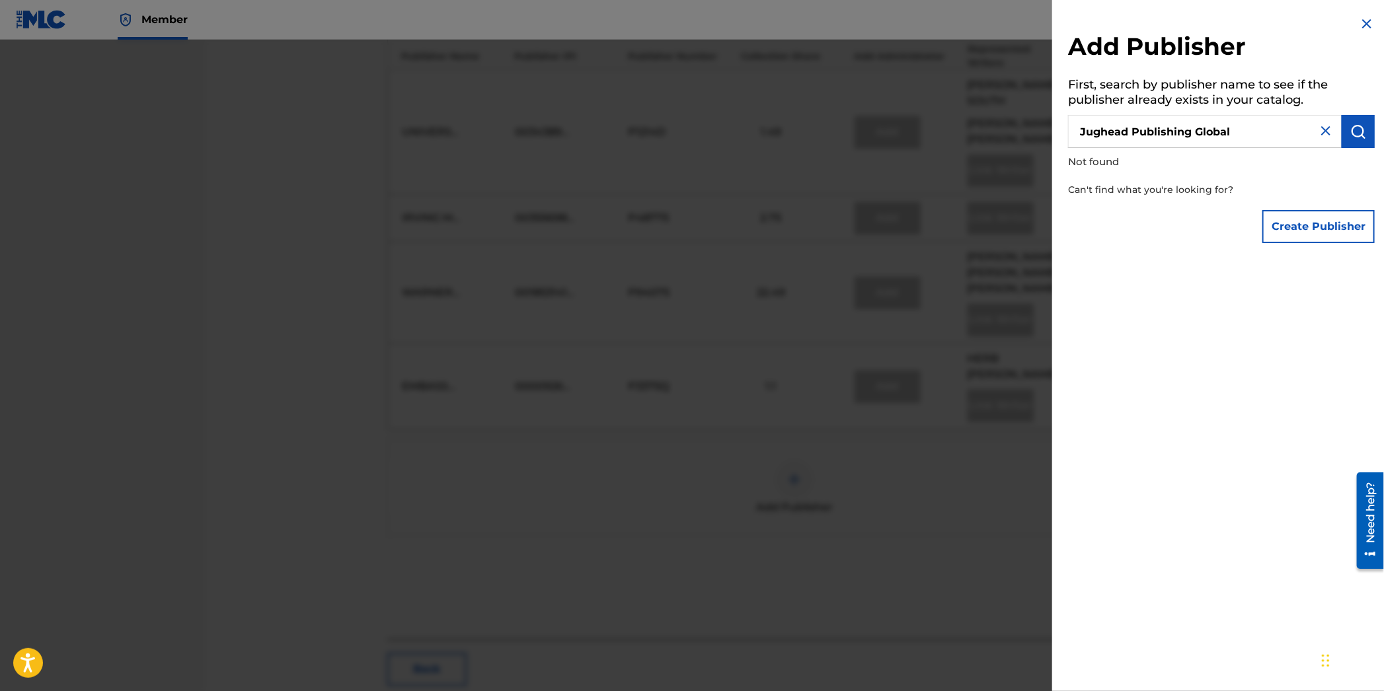
click at [1302, 227] on button "Create Publisher" at bounding box center [1318, 226] width 112 height 33
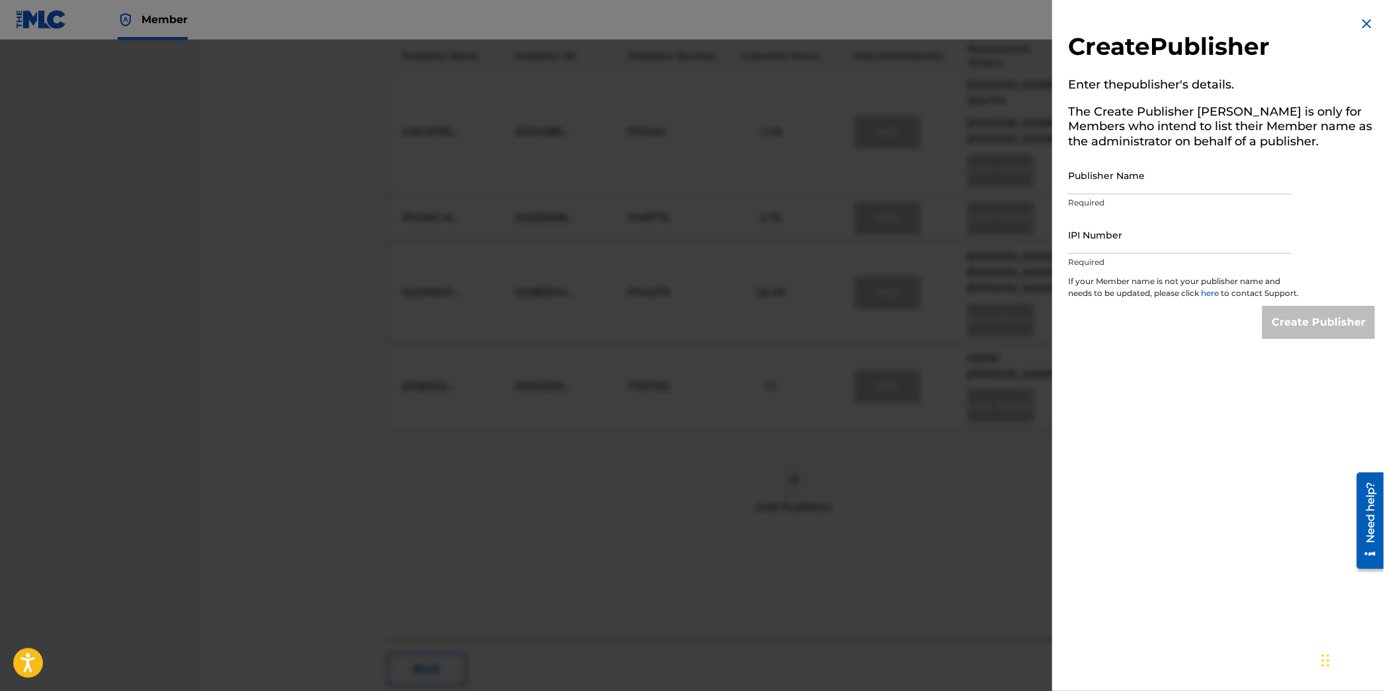
click at [1097, 180] on input "Publisher Name" at bounding box center [1179, 176] width 223 height 38
paste input "Jughead Publishing Global"
type input "Jughead Publishing Global"
click at [1169, 228] on input "IPI Number" at bounding box center [1179, 235] width 223 height 38
paste input "01057520671"
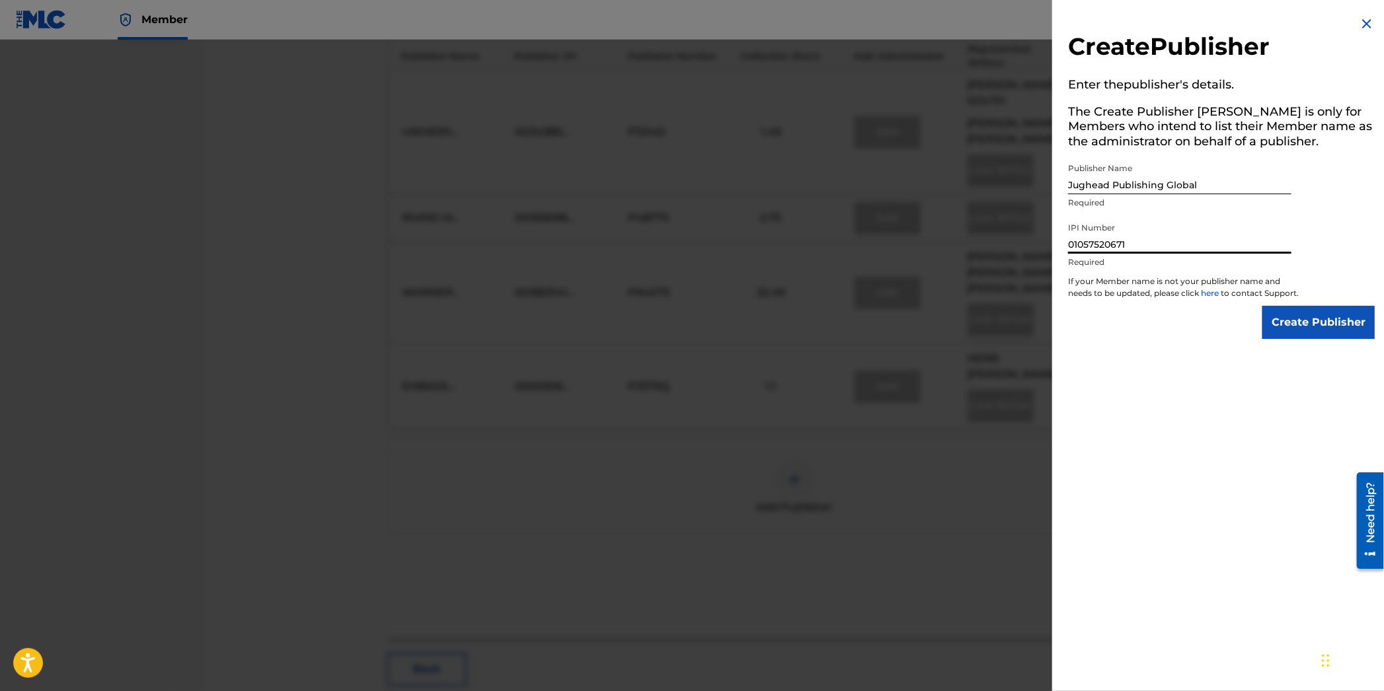
type input "01057520671"
click at [1317, 336] on input "Create Publisher" at bounding box center [1318, 322] width 112 height 33
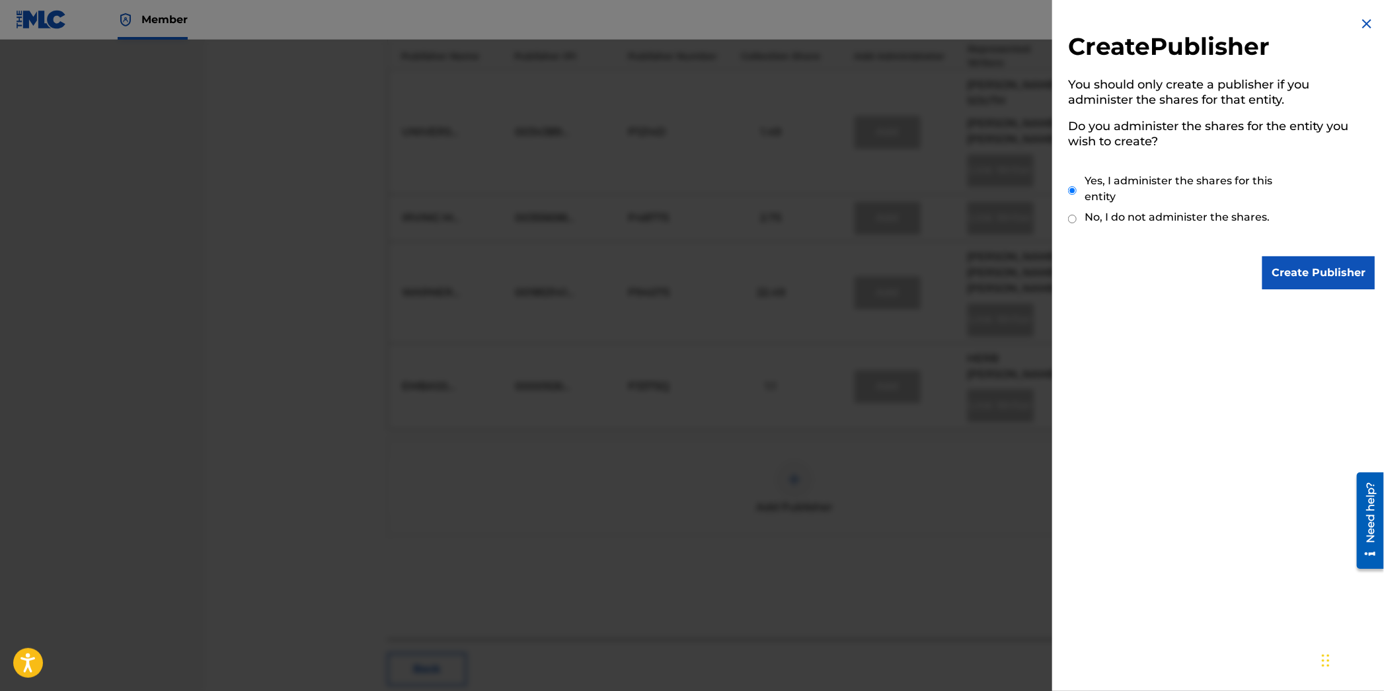
click at [1328, 267] on input "Create Publisher" at bounding box center [1318, 272] width 112 height 33
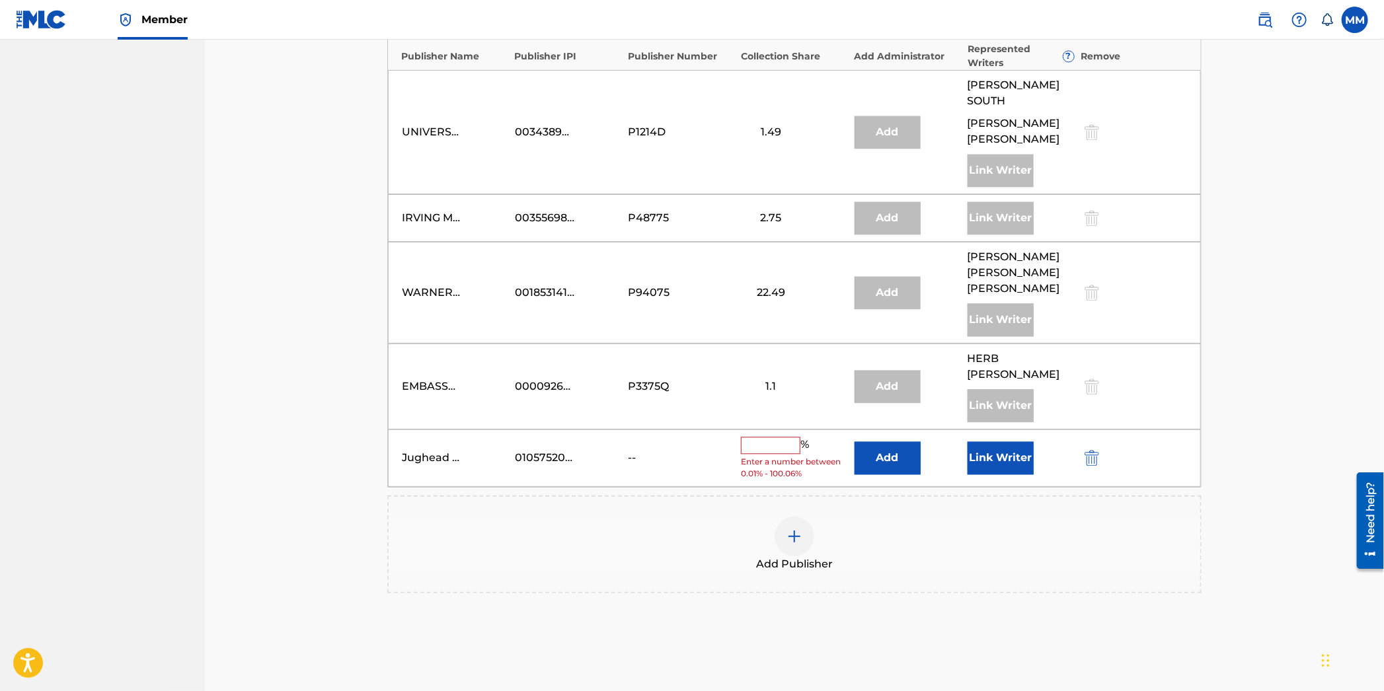
click at [880, 442] on button "Add" at bounding box center [888, 458] width 66 height 33
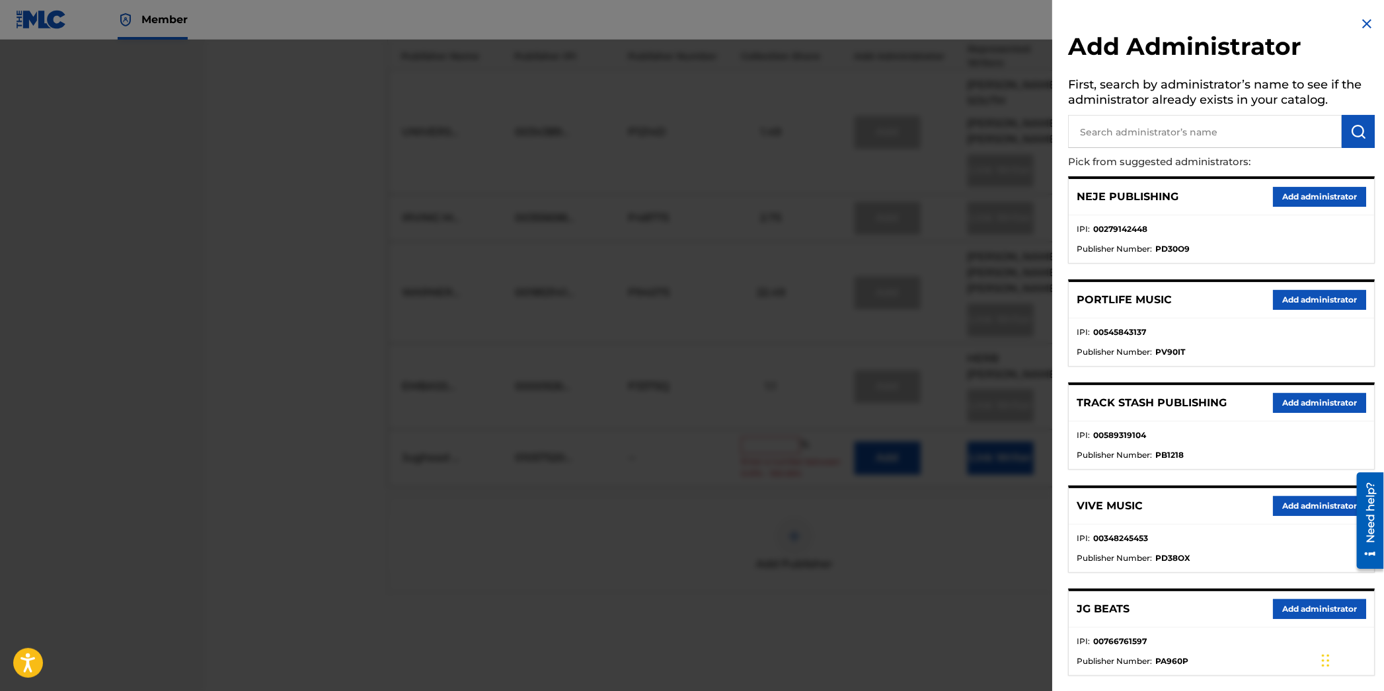
click at [1184, 126] on input "text" at bounding box center [1205, 131] width 274 height 33
type input "annuity songs"
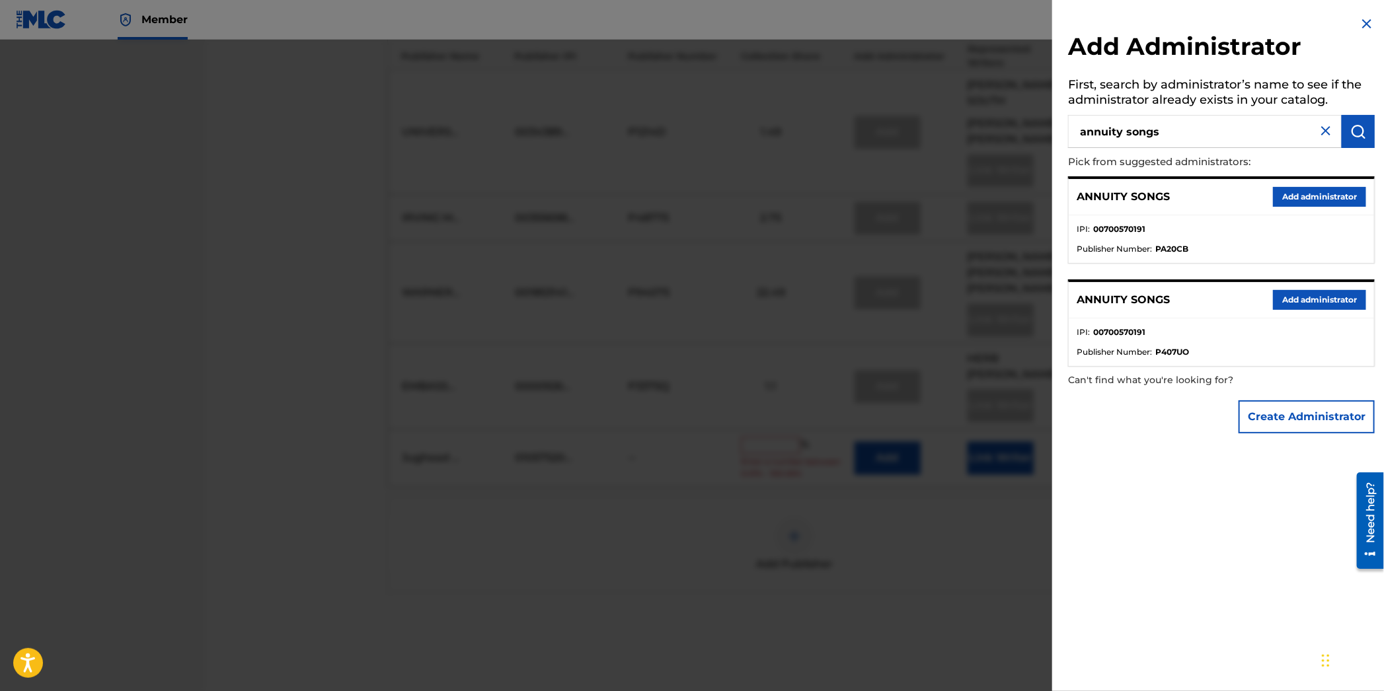
click at [1299, 197] on button "Add administrator" at bounding box center [1319, 197] width 93 height 20
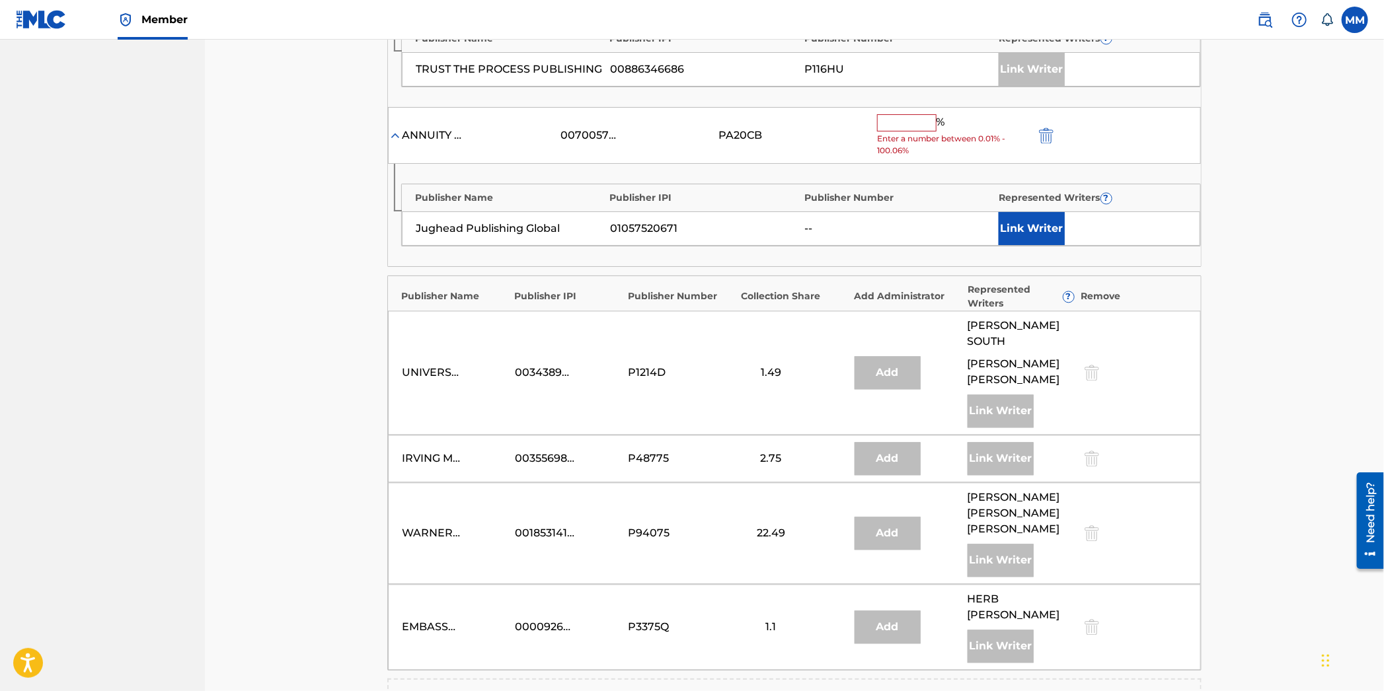
scroll to position [1594, 0]
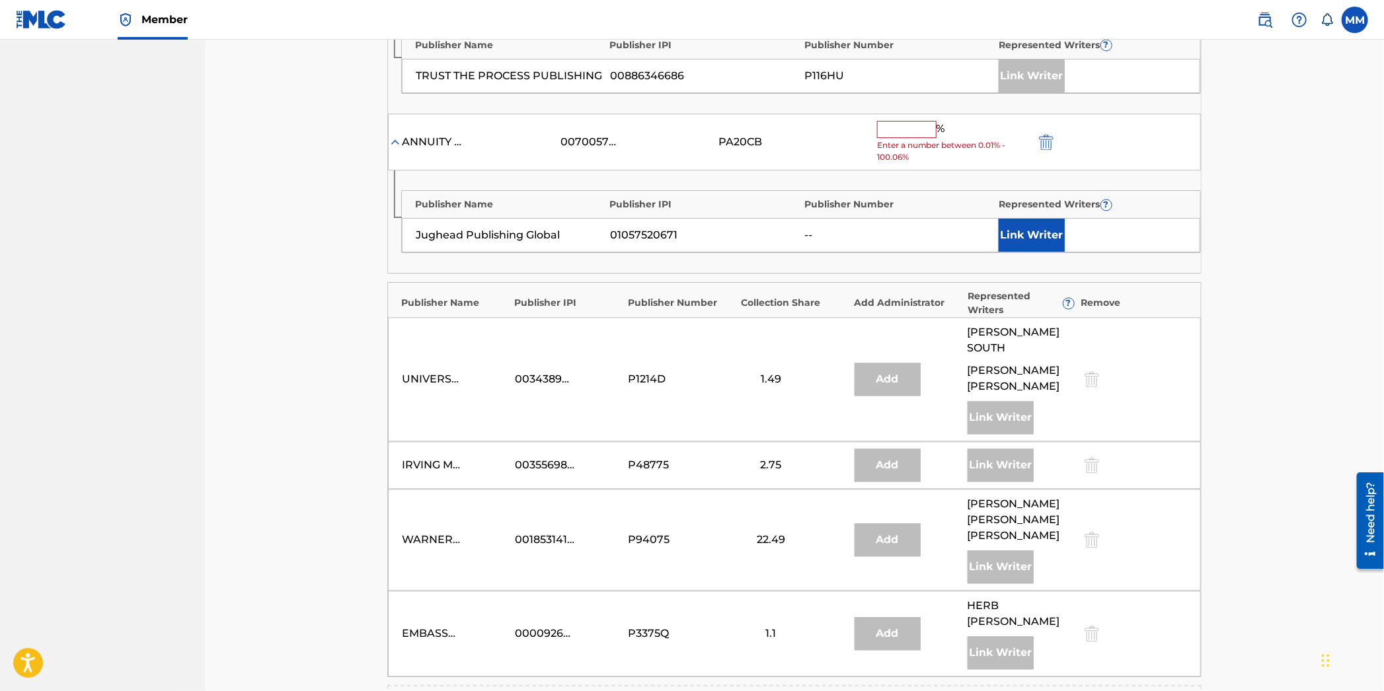
click at [919, 122] on input "text" at bounding box center [906, 129] width 59 height 17
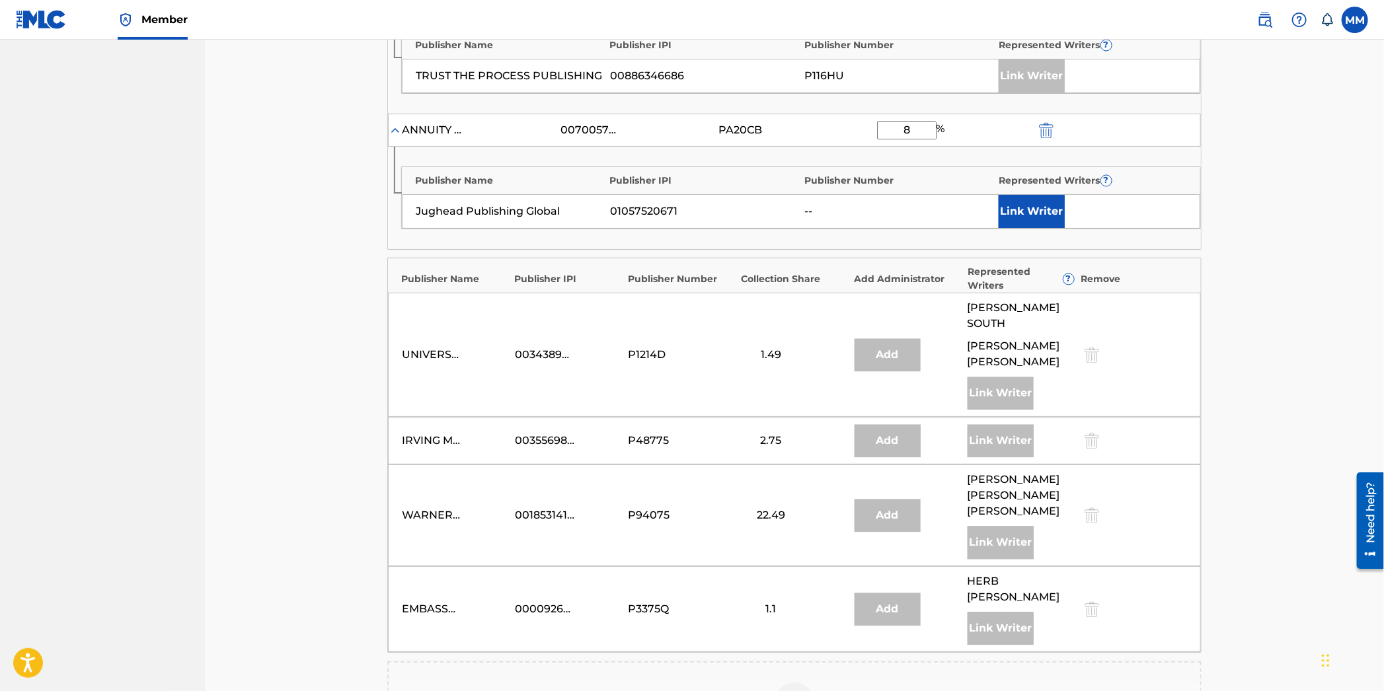
type input "8"
click at [1024, 198] on button "Link Writer" at bounding box center [1032, 211] width 66 height 33
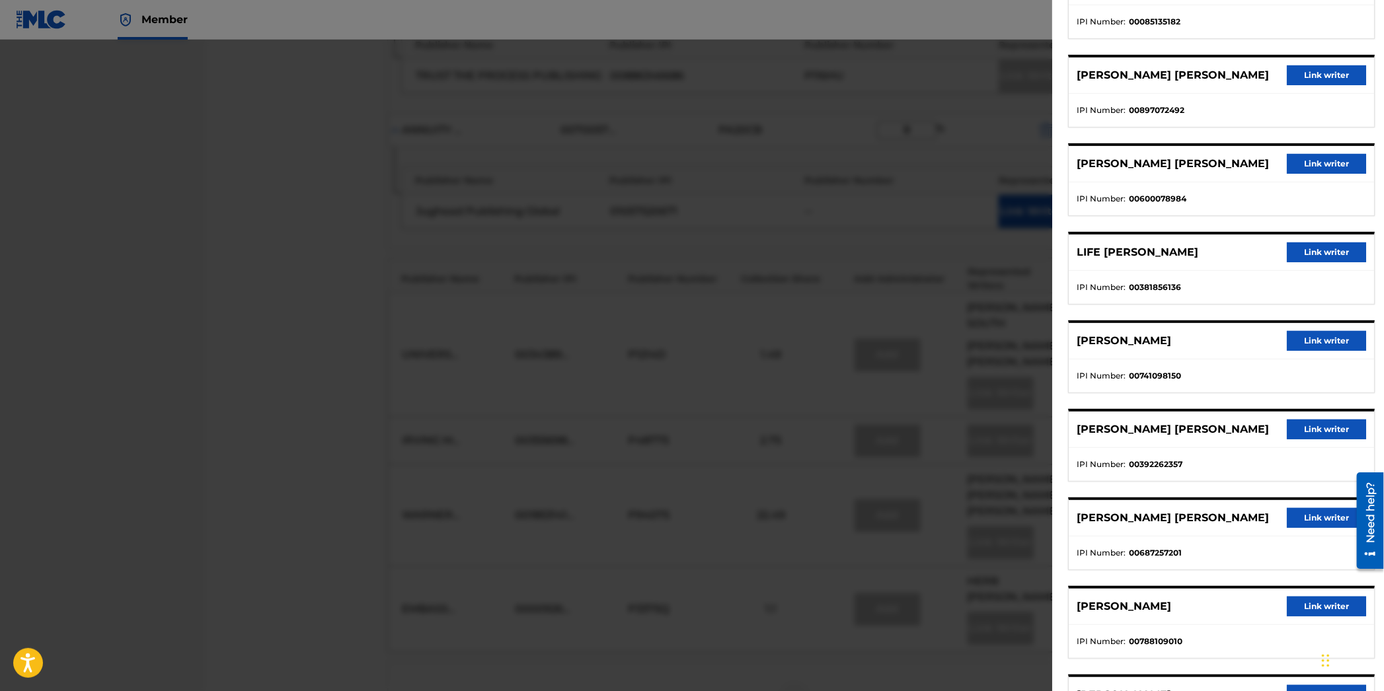
scroll to position [250, 0]
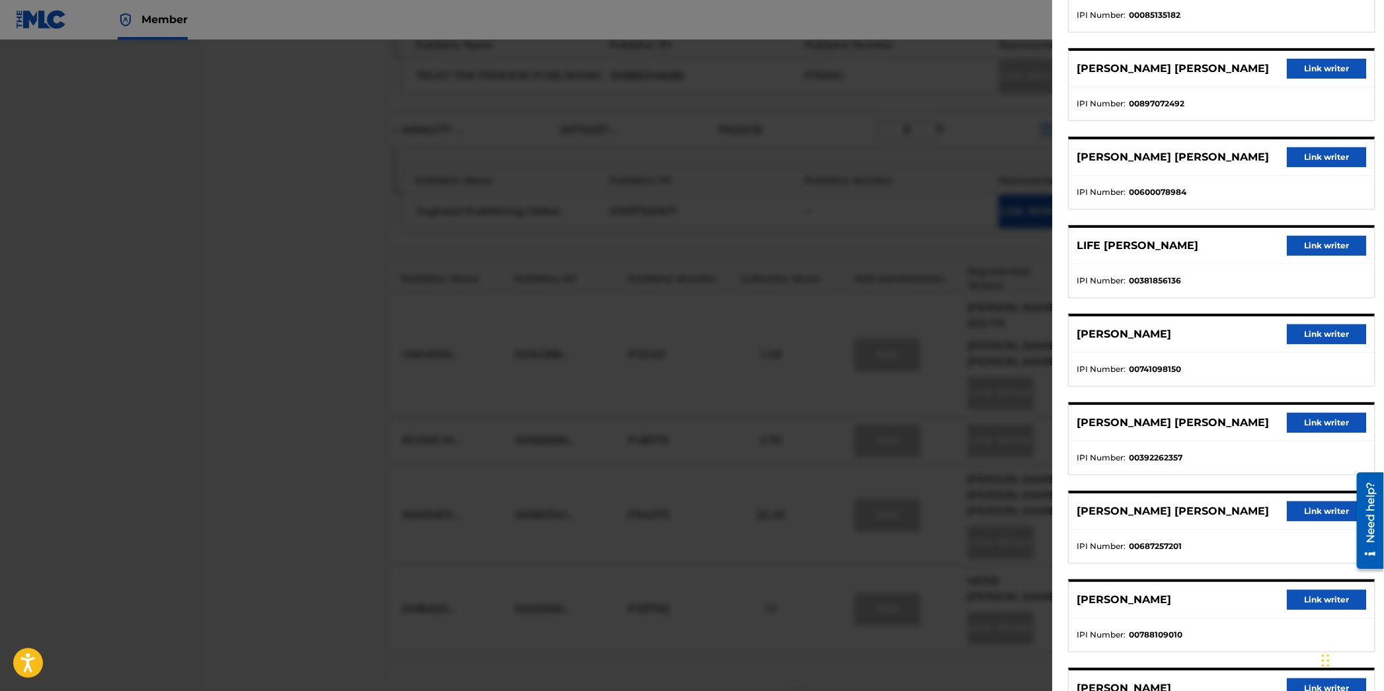
click at [1313, 413] on button "Link writer" at bounding box center [1326, 423] width 79 height 20
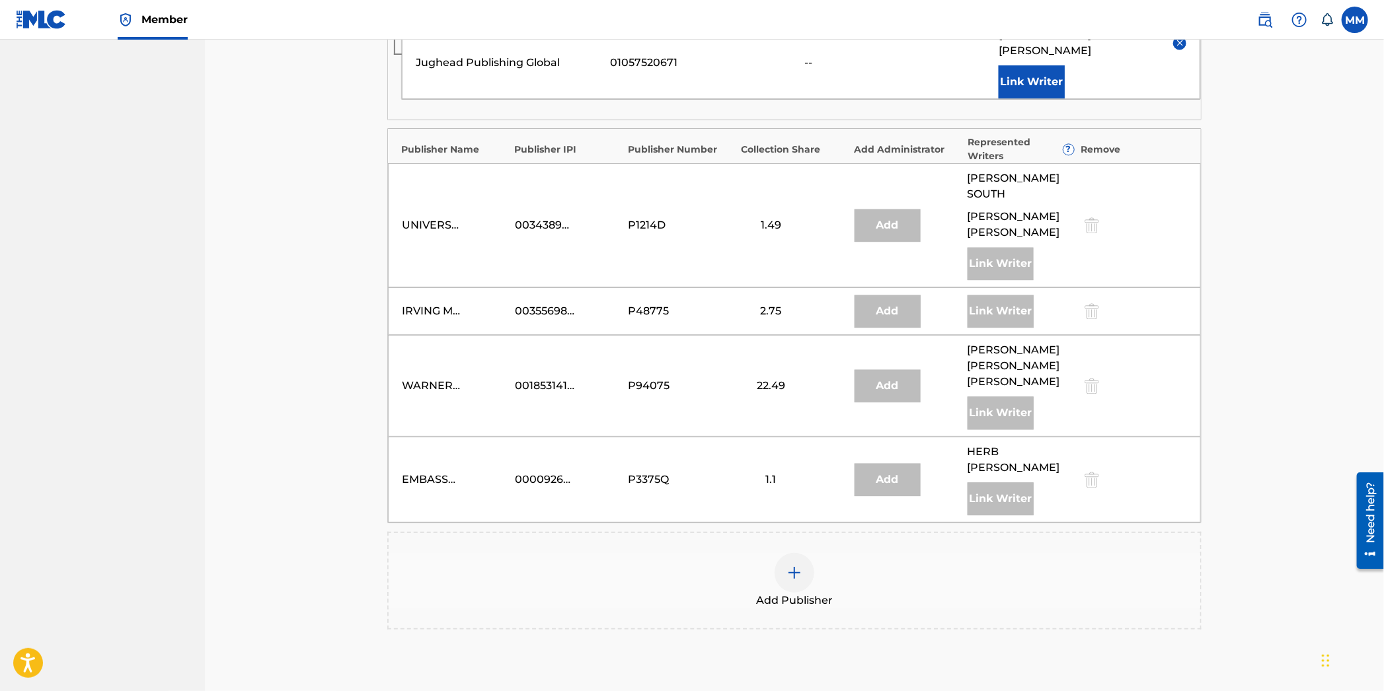
scroll to position [1853, 0]
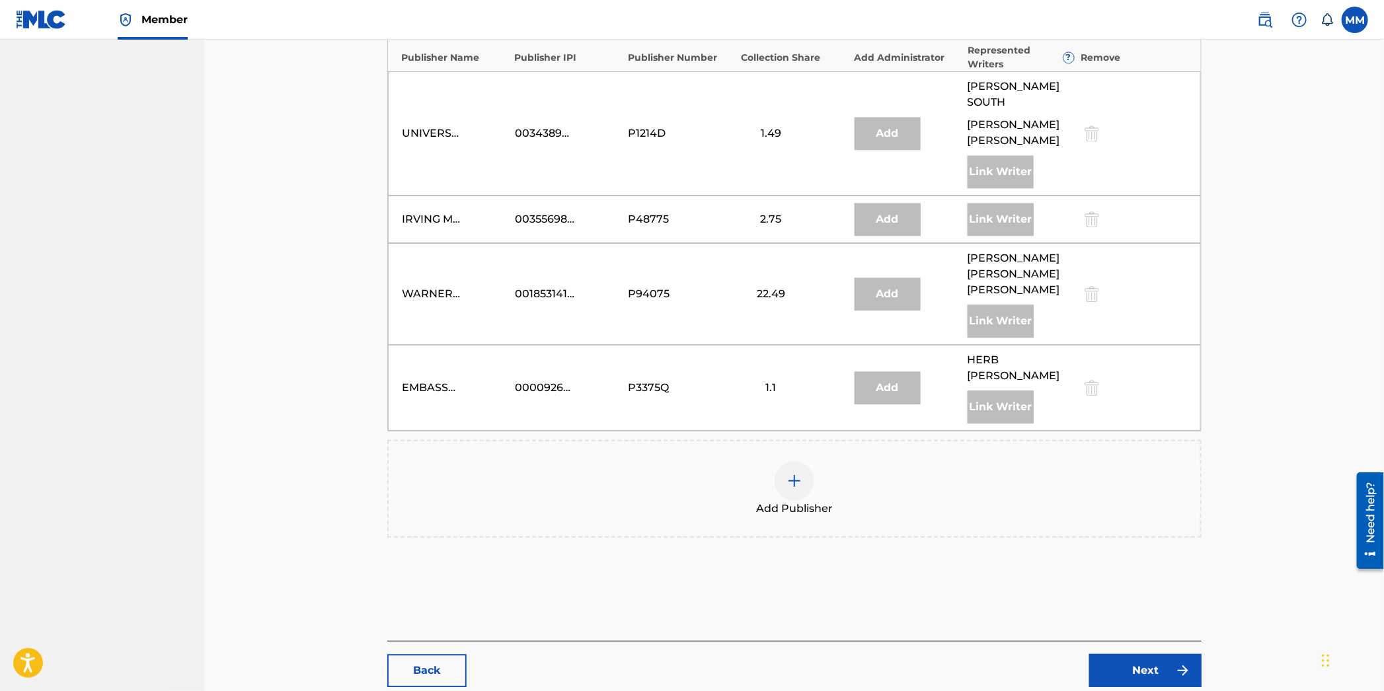
click at [1134, 654] on link "Next" at bounding box center [1145, 670] width 112 height 33
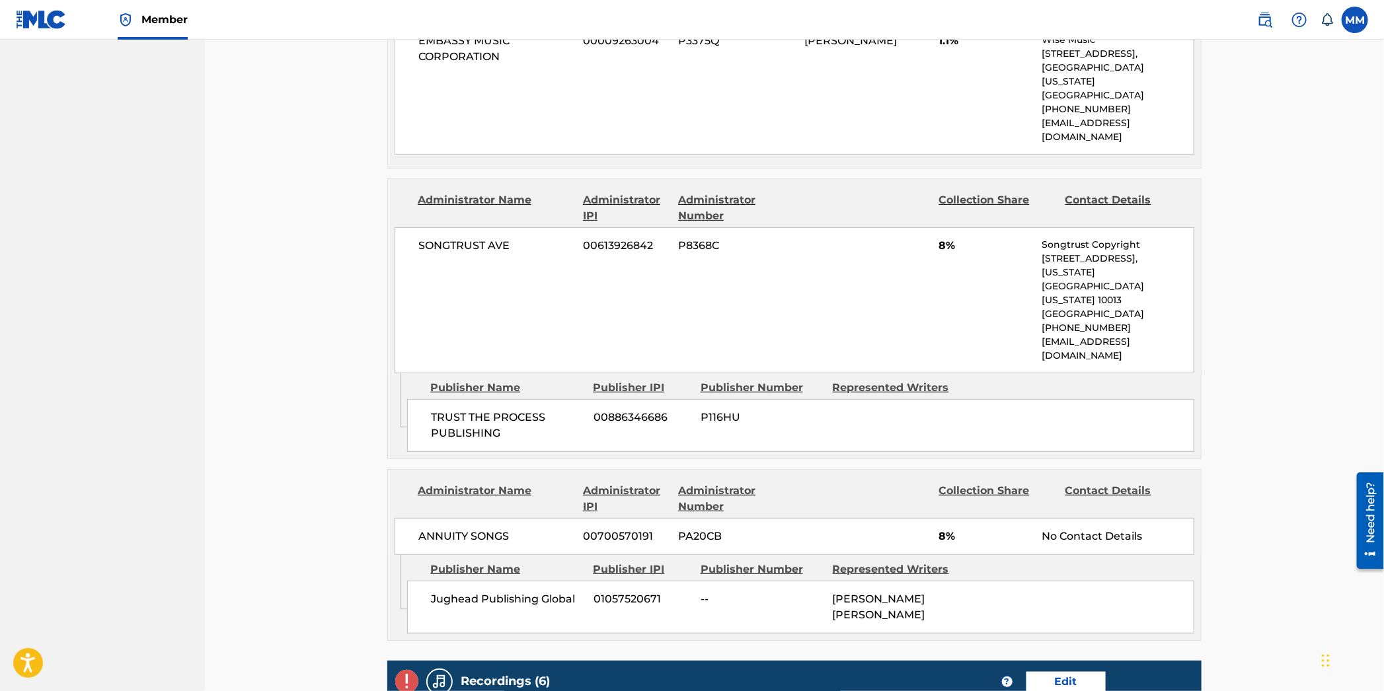
scroll to position [3490, 0]
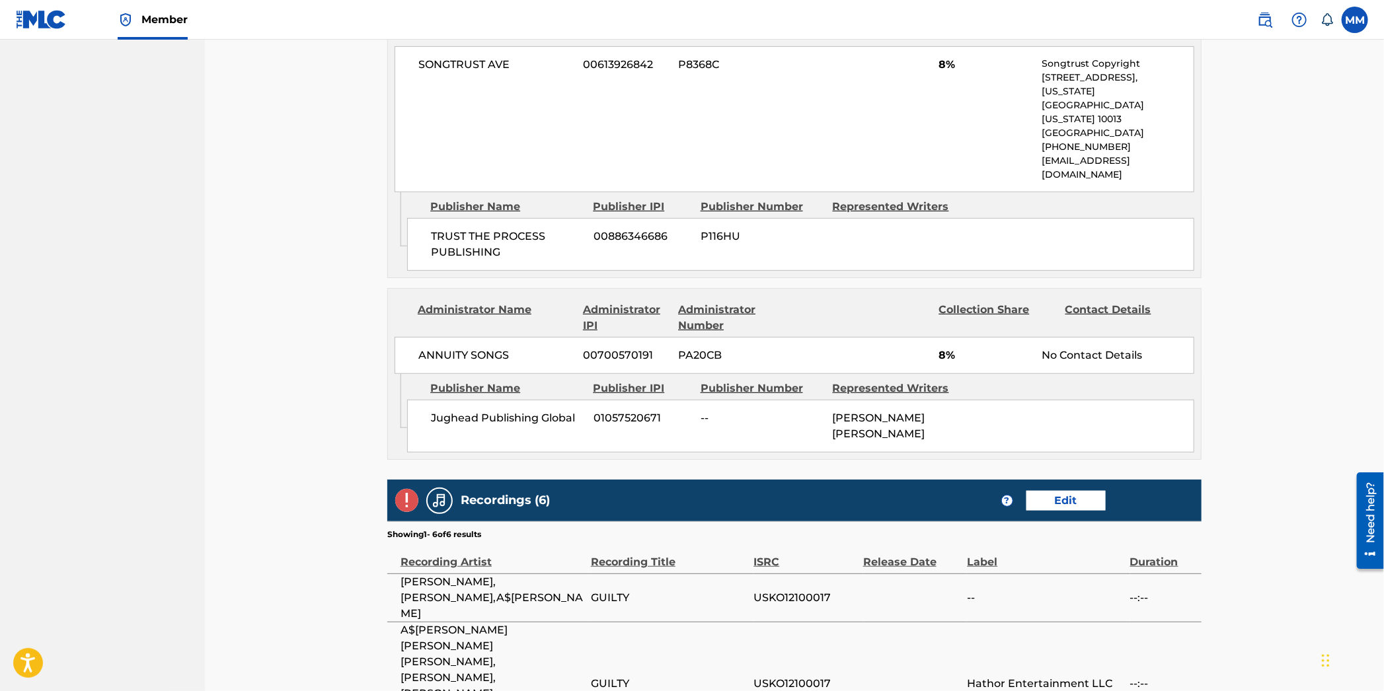
click at [489, 623] on span "A$AP FERG SEVYN STREETER CHRIS BROWN, SEVYN STREETER, CHRIS BROWN, A$AP FERG" at bounding box center [493, 670] width 184 height 95
click at [1058, 491] on link "Edit" at bounding box center [1065, 501] width 79 height 20
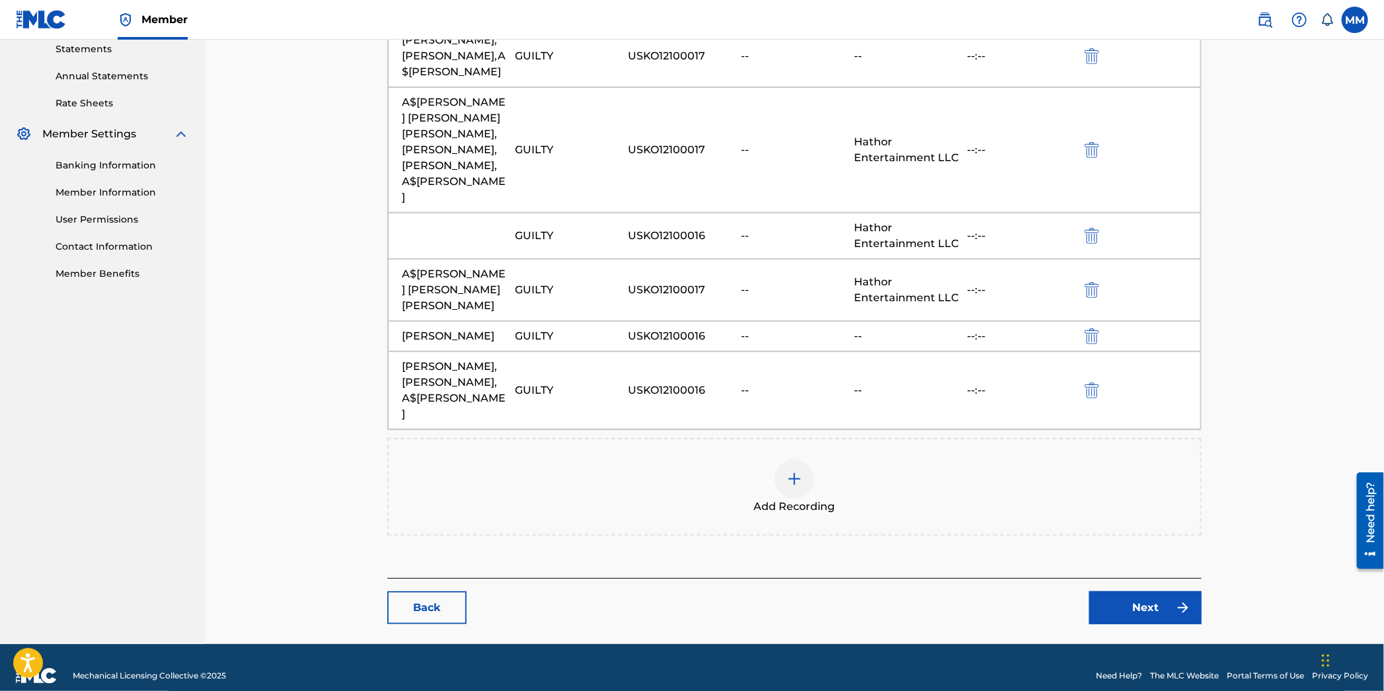
scroll to position [249, 0]
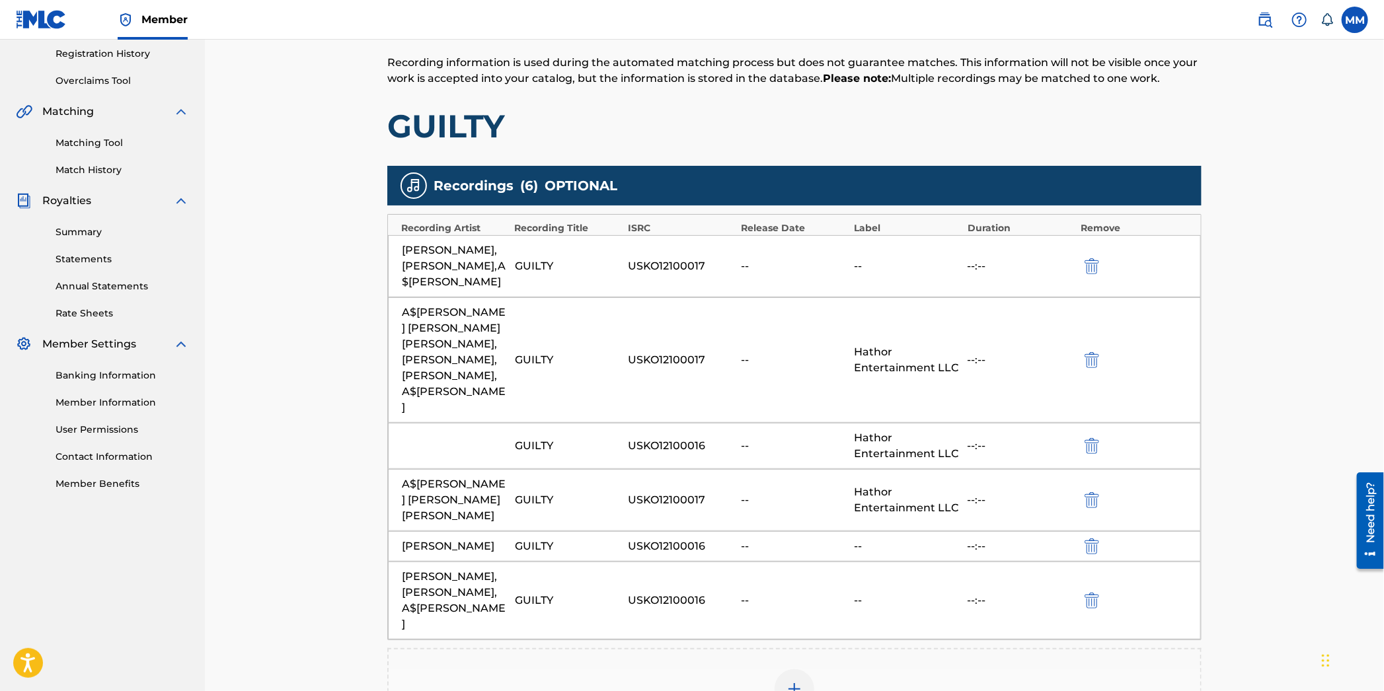
click at [411, 384] on div "A$AP FERG SEVYN STREETER CHRIS BROWN, SEVYN STREETER, CHRIS BROWN, A$AP FERG" at bounding box center [455, 360] width 106 height 111
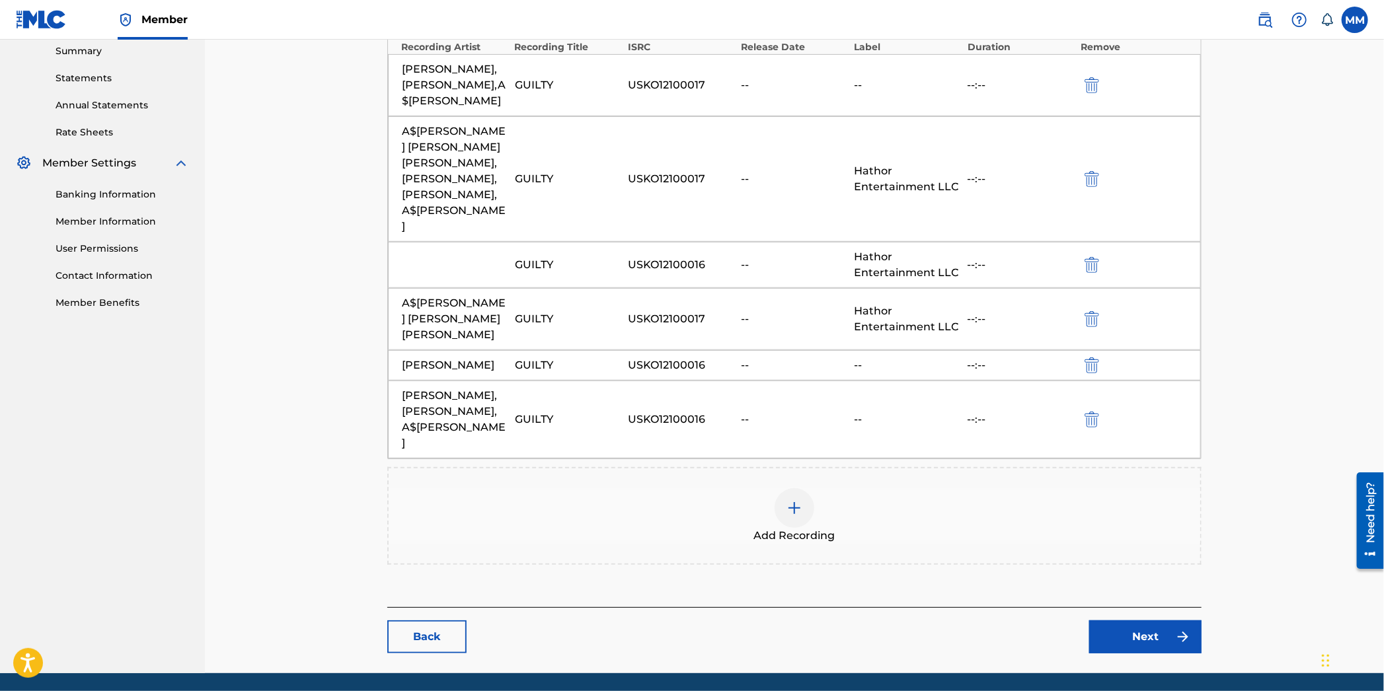
scroll to position [459, 0]
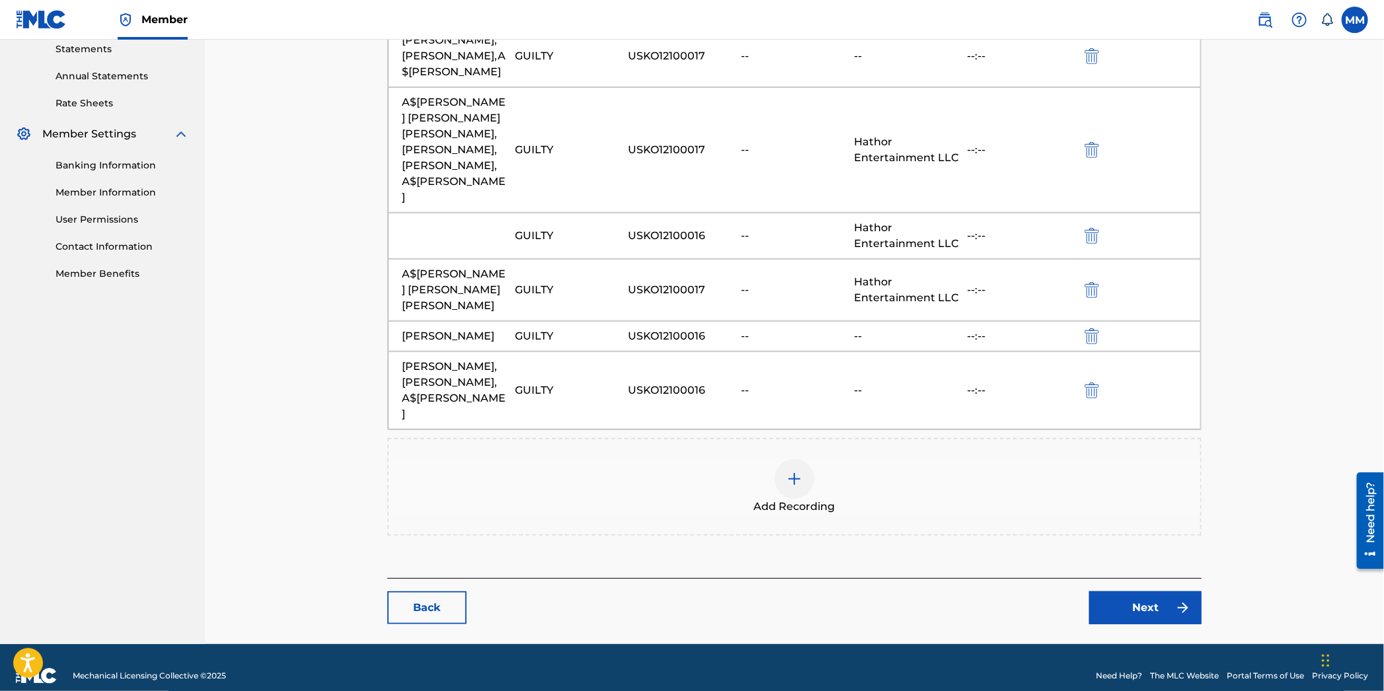
click at [1109, 593] on link "Next" at bounding box center [1145, 608] width 112 height 33
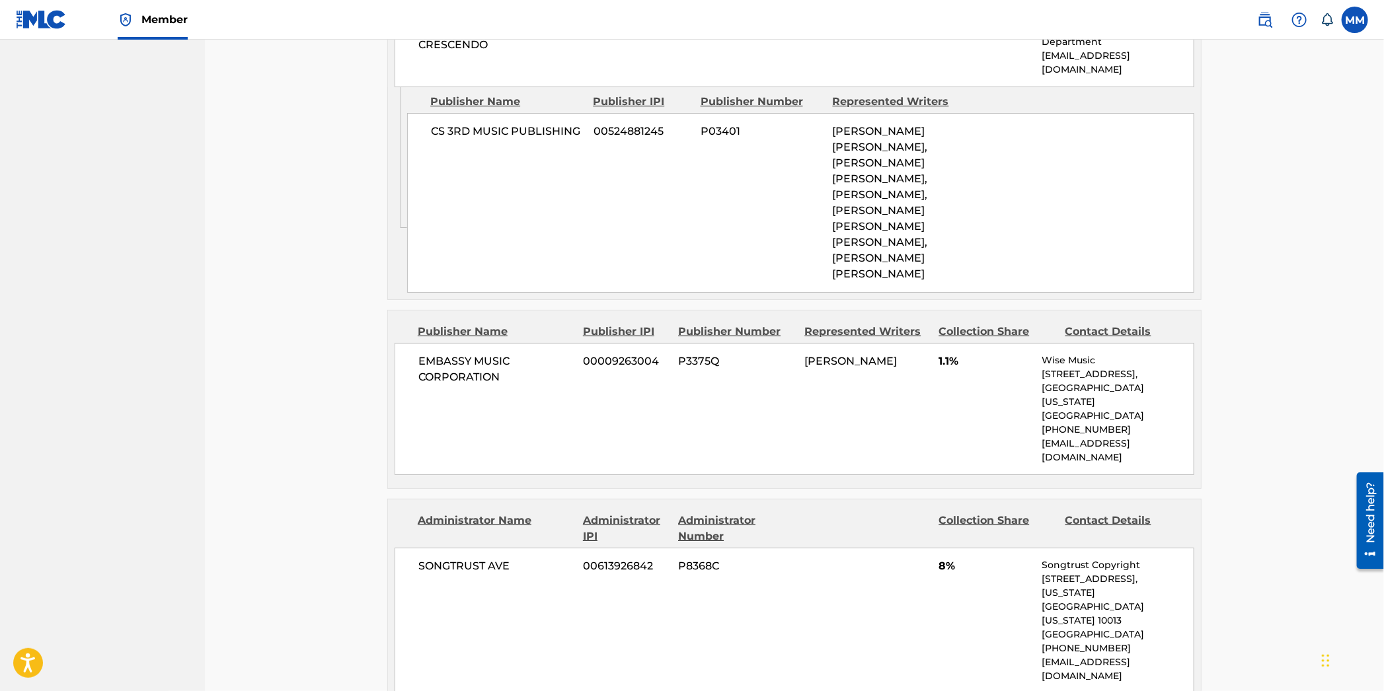
scroll to position [3490, 0]
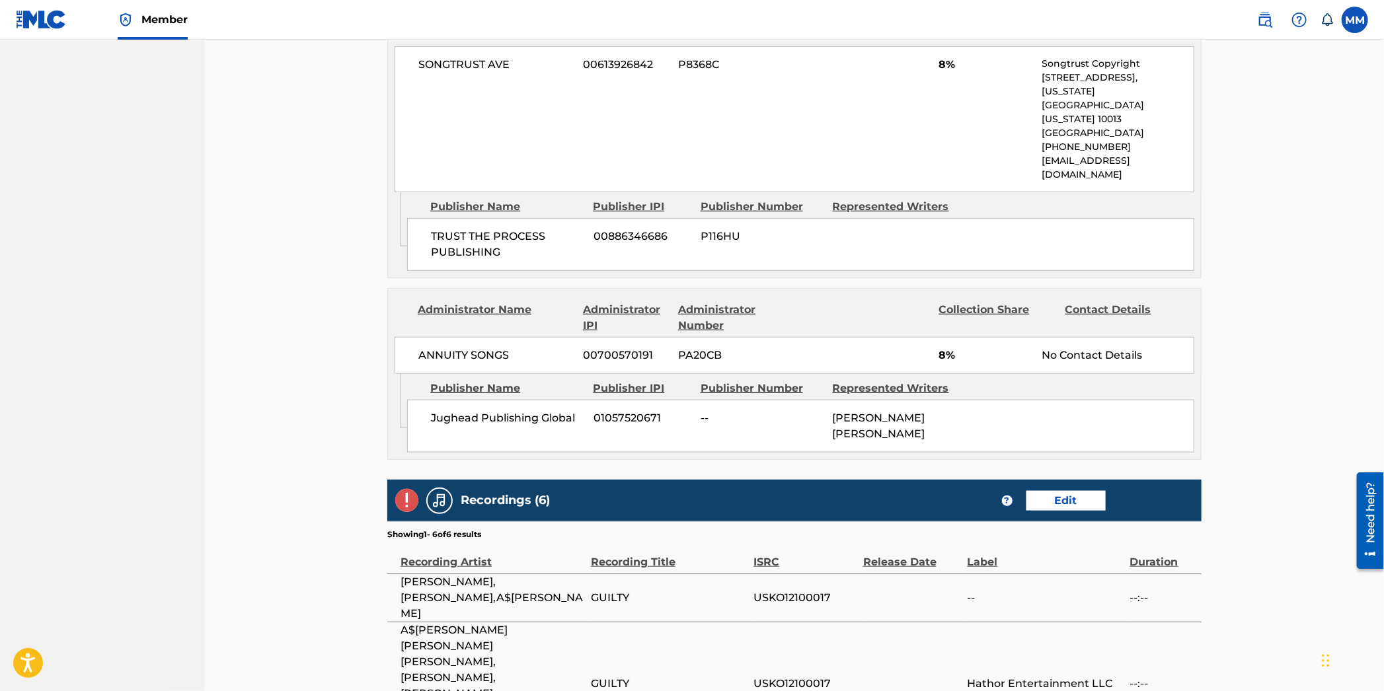
click at [1087, 676] on span "Hathor Entertainment LLC" at bounding box center [1045, 684] width 156 height 16
click at [1042, 491] on link "Edit" at bounding box center [1065, 501] width 79 height 20
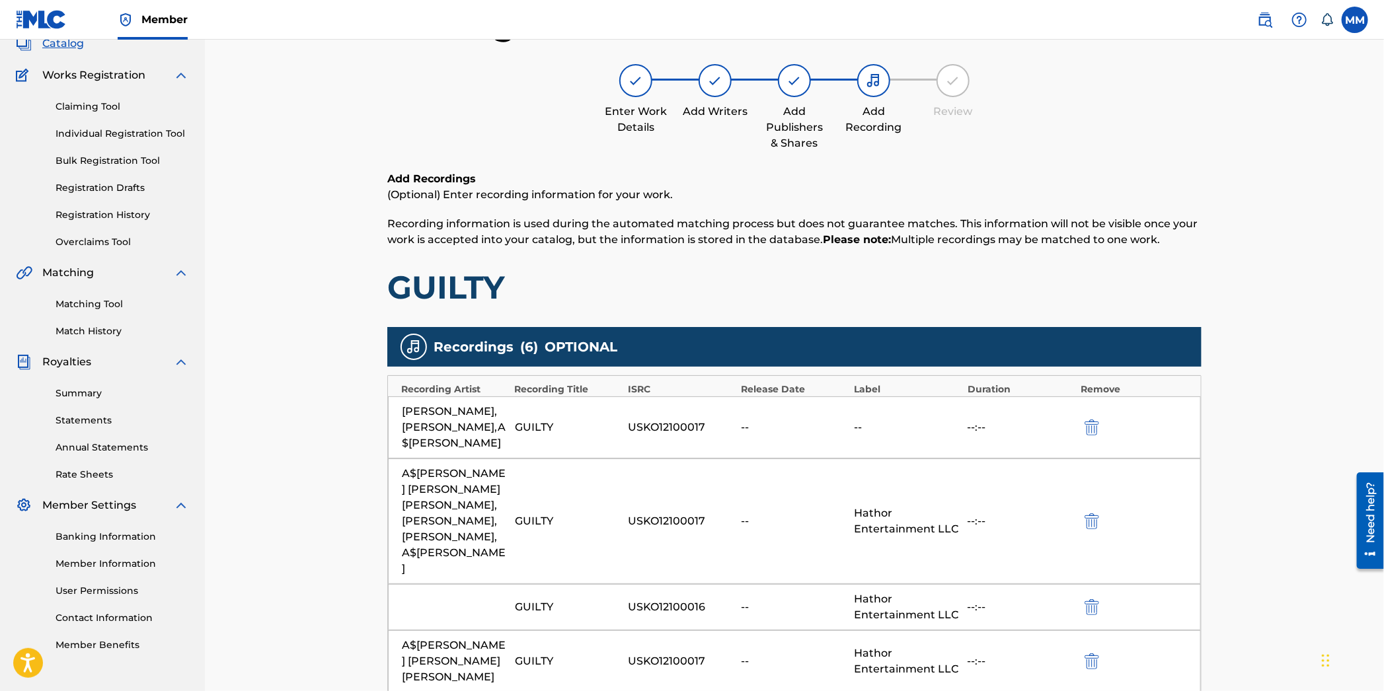
scroll to position [160, 0]
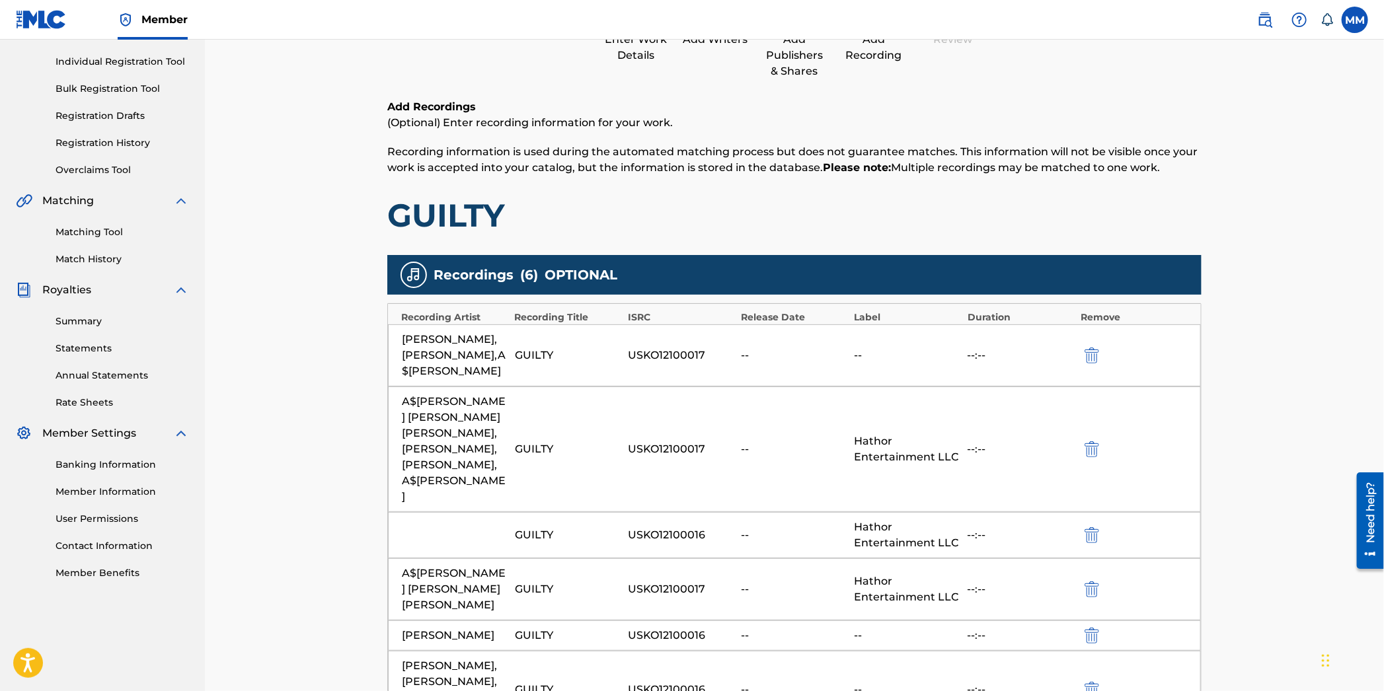
click at [597, 457] on div "GUILTY" at bounding box center [568, 450] width 106 height 16
click at [670, 457] on div "USKO12100017" at bounding box center [681, 450] width 106 height 16
click at [481, 469] on div "A$AP FERG SEVYN STREETER CHRIS BROWN, SEVYN STREETER, CHRIS BROWN, A$AP FERG" at bounding box center [455, 449] width 106 height 111
drag, startPoint x: 471, startPoint y: 471, endPoint x: 408, endPoint y: 444, distance: 68.1
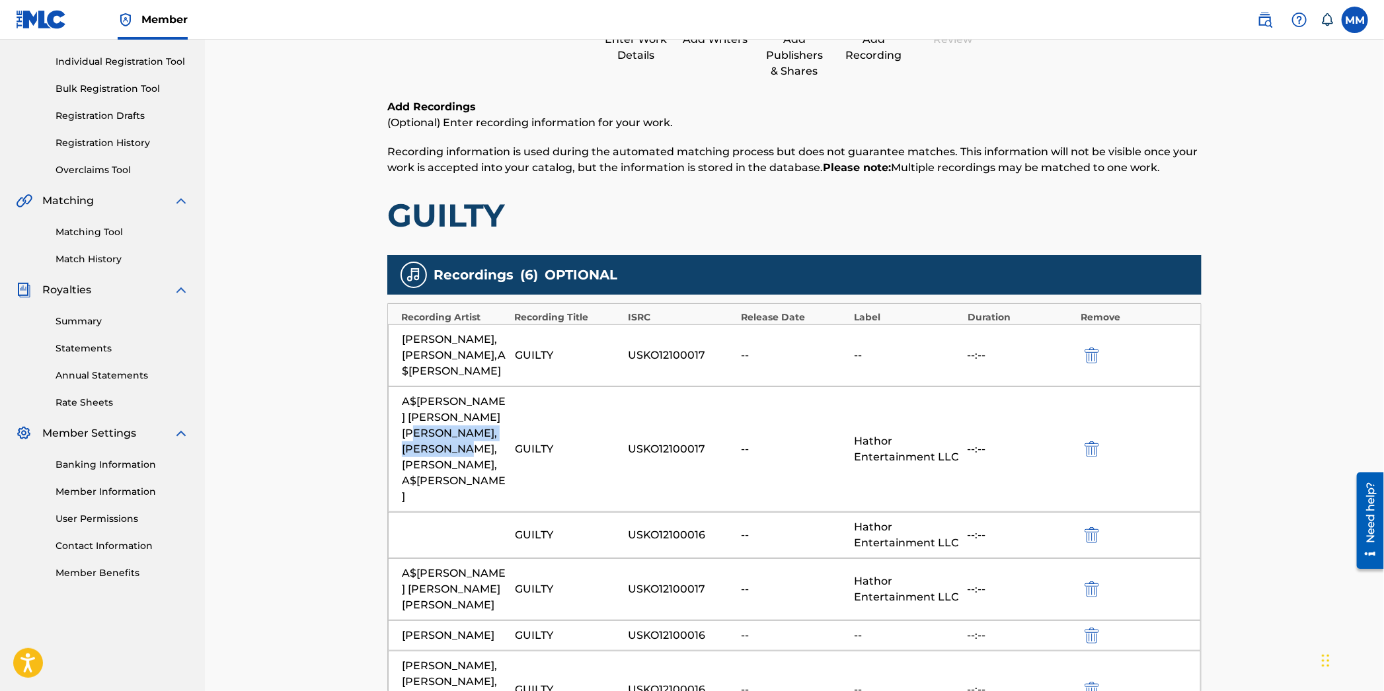
click at [408, 444] on div "A$AP FERG SEVYN STREETER CHRIS BROWN, SEVYN STREETER, CHRIS BROWN, A$AP FERG" at bounding box center [455, 449] width 106 height 111
click at [428, 442] on div "A$AP FERG SEVYN STREETER CHRIS BROWN, SEVYN STREETER, CHRIS BROWN, A$AP FERG" at bounding box center [455, 449] width 106 height 111
click at [670, 457] on div "USKO12100017" at bounding box center [681, 450] width 106 height 16
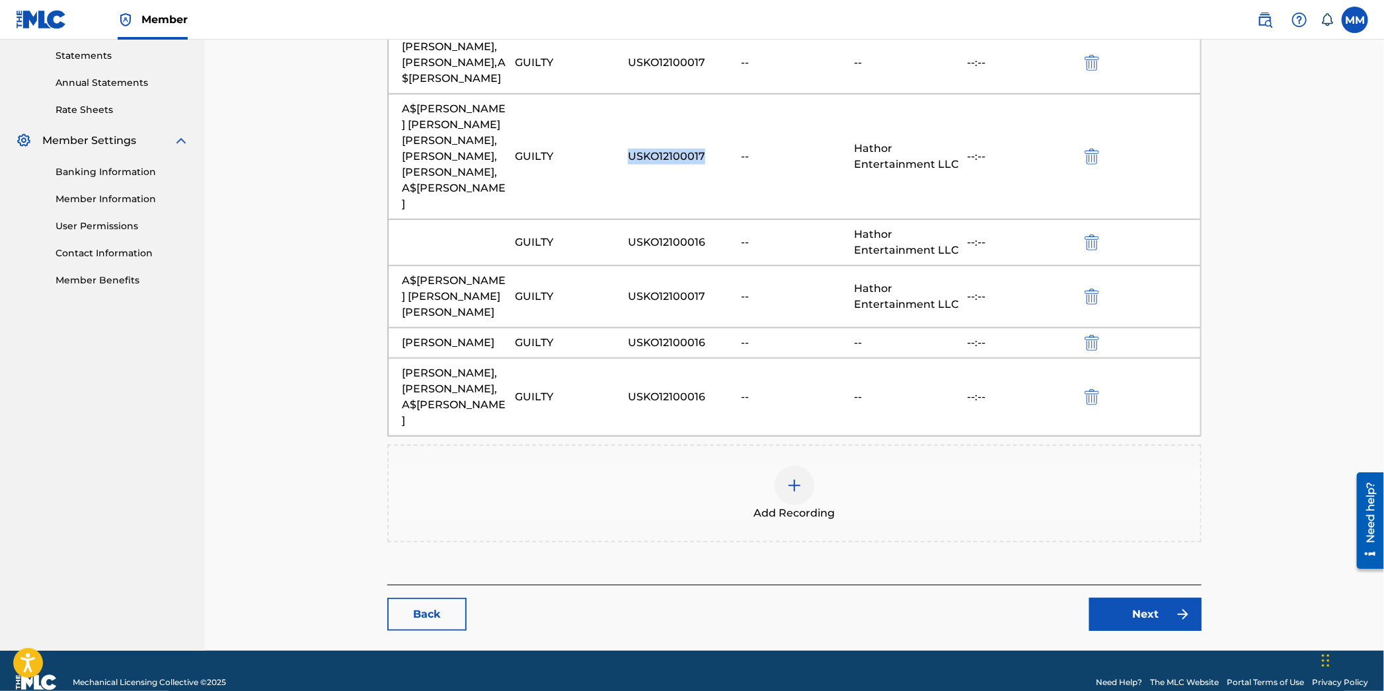
scroll to position [459, 0]
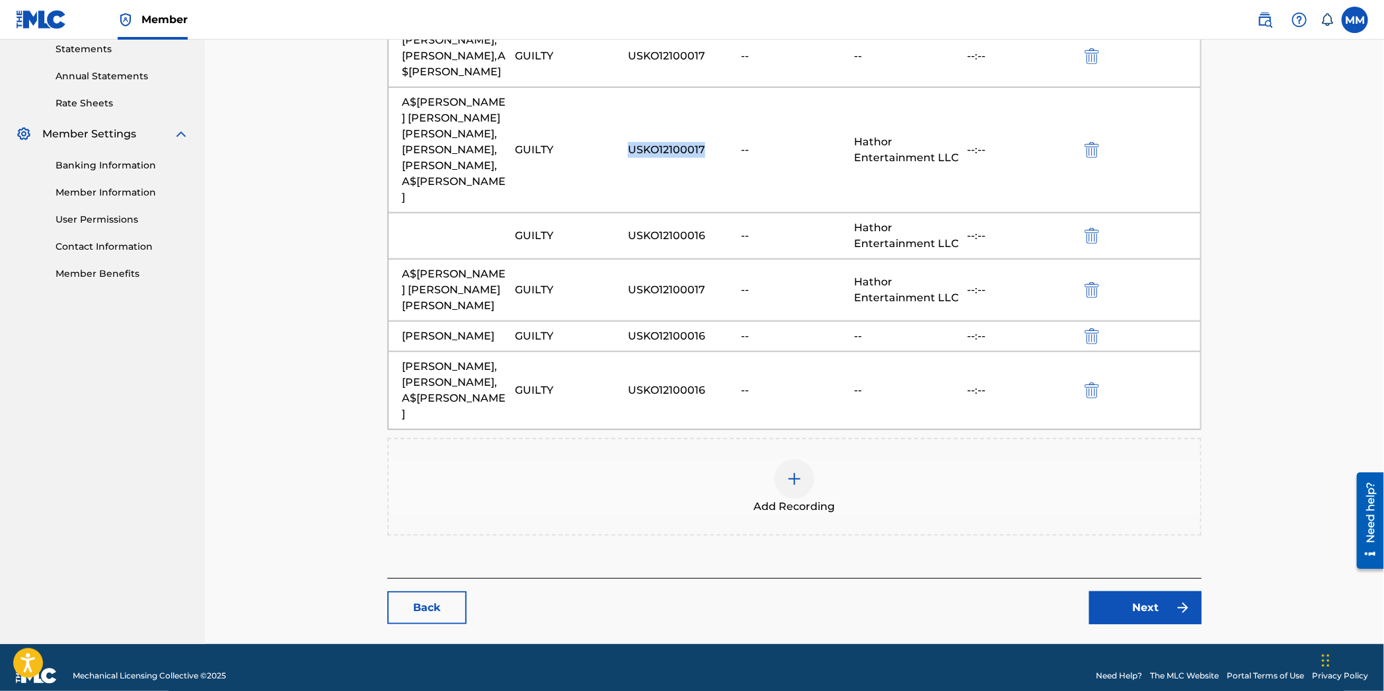
click at [1140, 592] on link "Next" at bounding box center [1145, 608] width 112 height 33
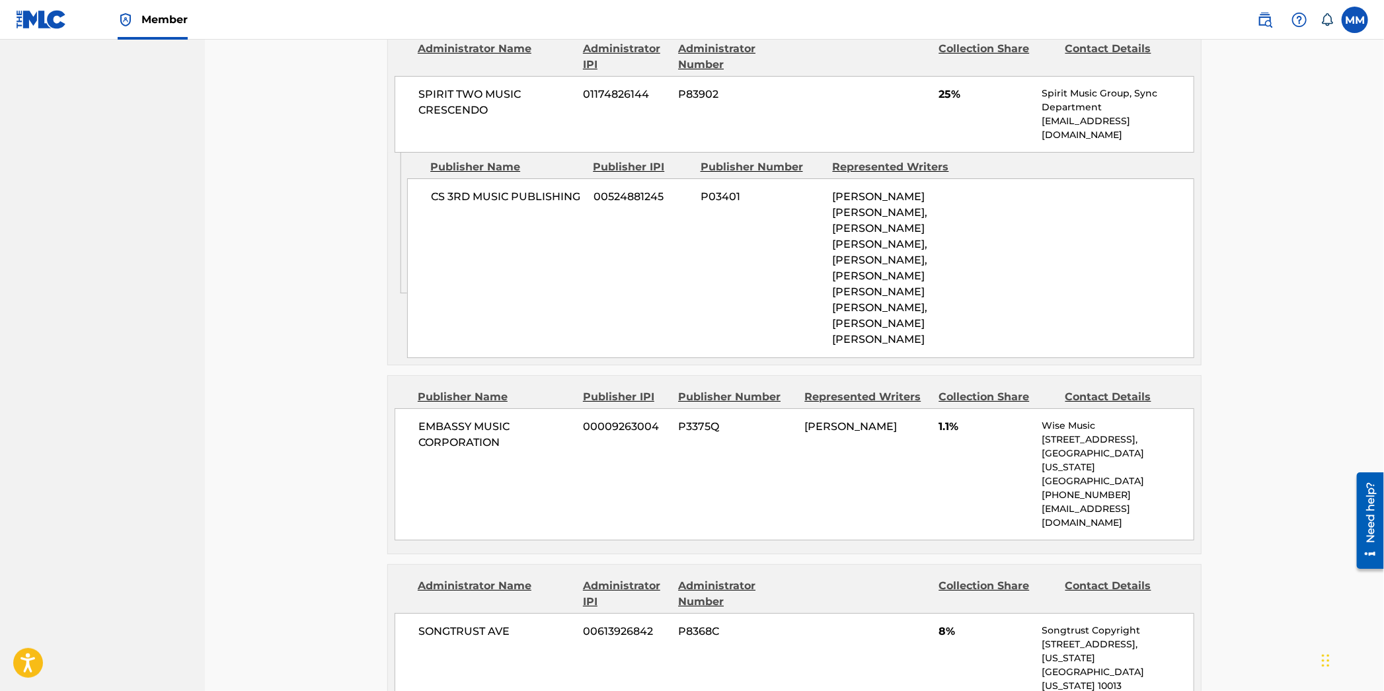
scroll to position [3490, 0]
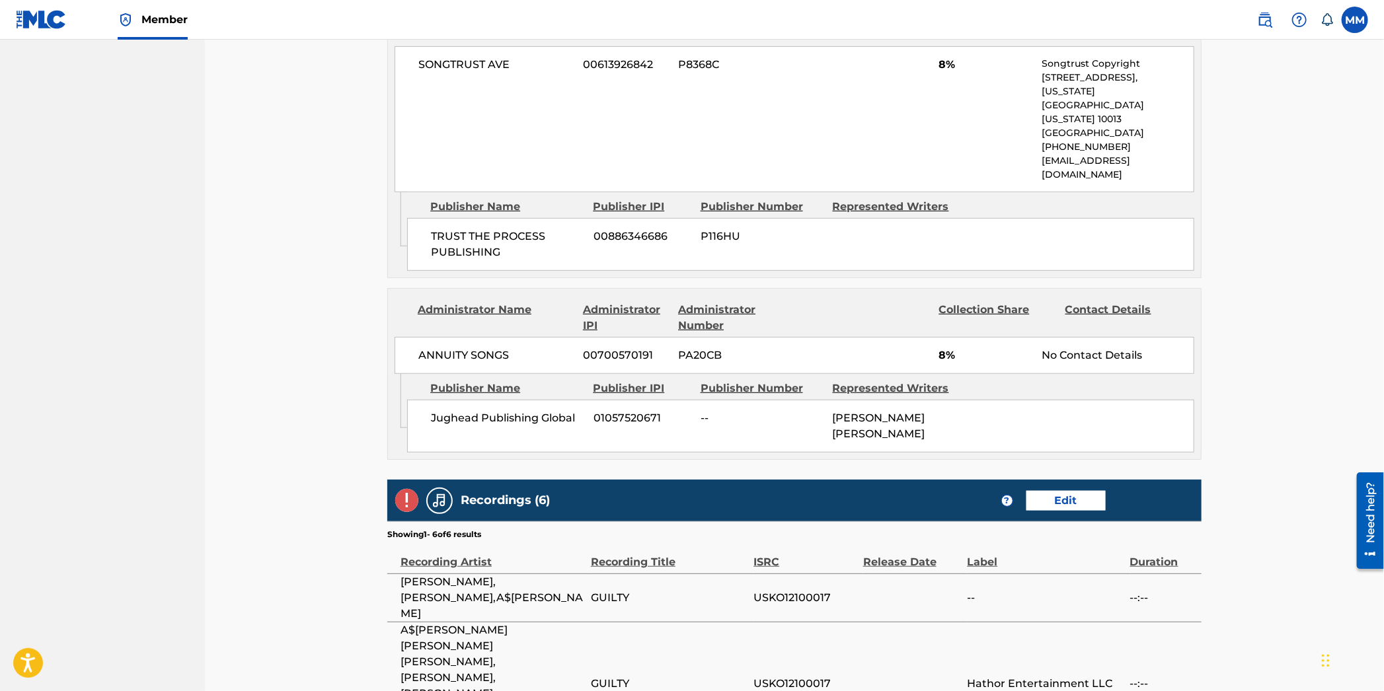
click at [408, 489] on img at bounding box center [406, 500] width 23 height 23
click at [476, 493] on h5 "Recordings (6)" at bounding box center [505, 500] width 89 height 15
click at [763, 676] on span "USKO12100017" at bounding box center [804, 684] width 102 height 16
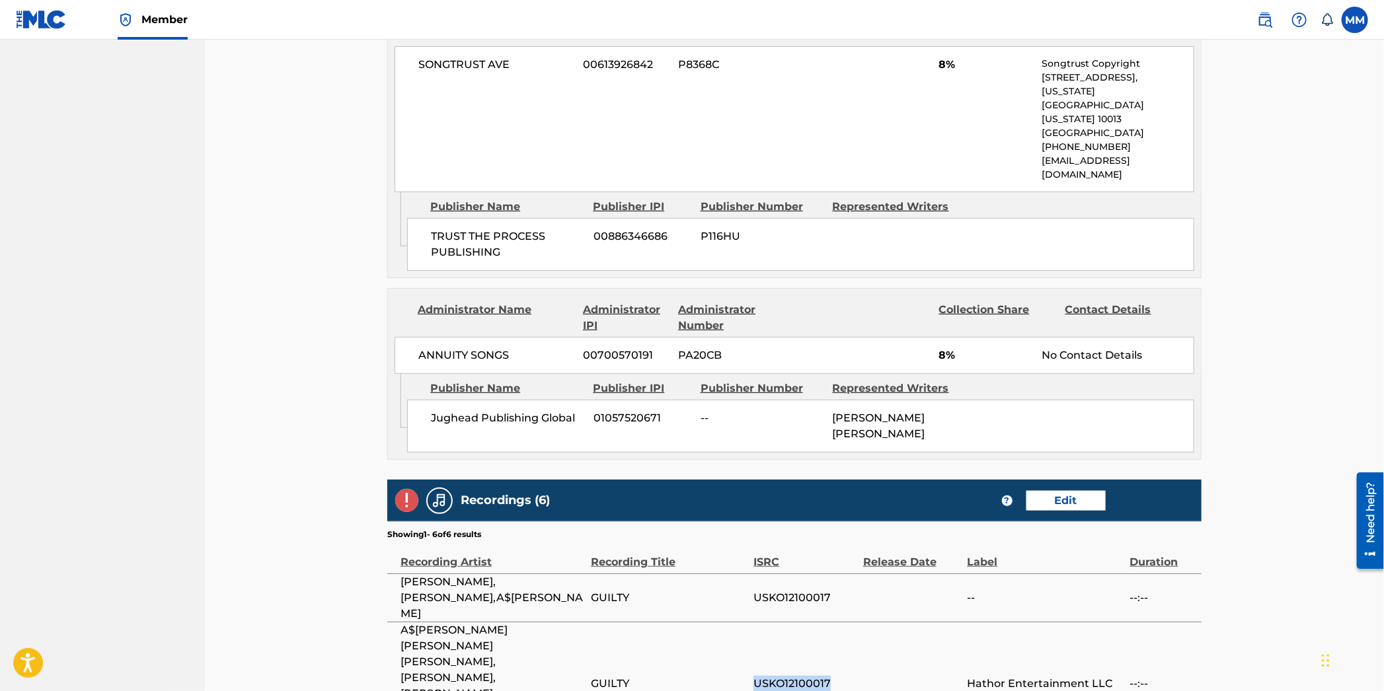
copy span "USKO12100017"
click at [1107, 491] on div "? Edit" at bounding box center [1094, 501] width 187 height 20
click at [1098, 491] on link "Edit" at bounding box center [1065, 501] width 79 height 20
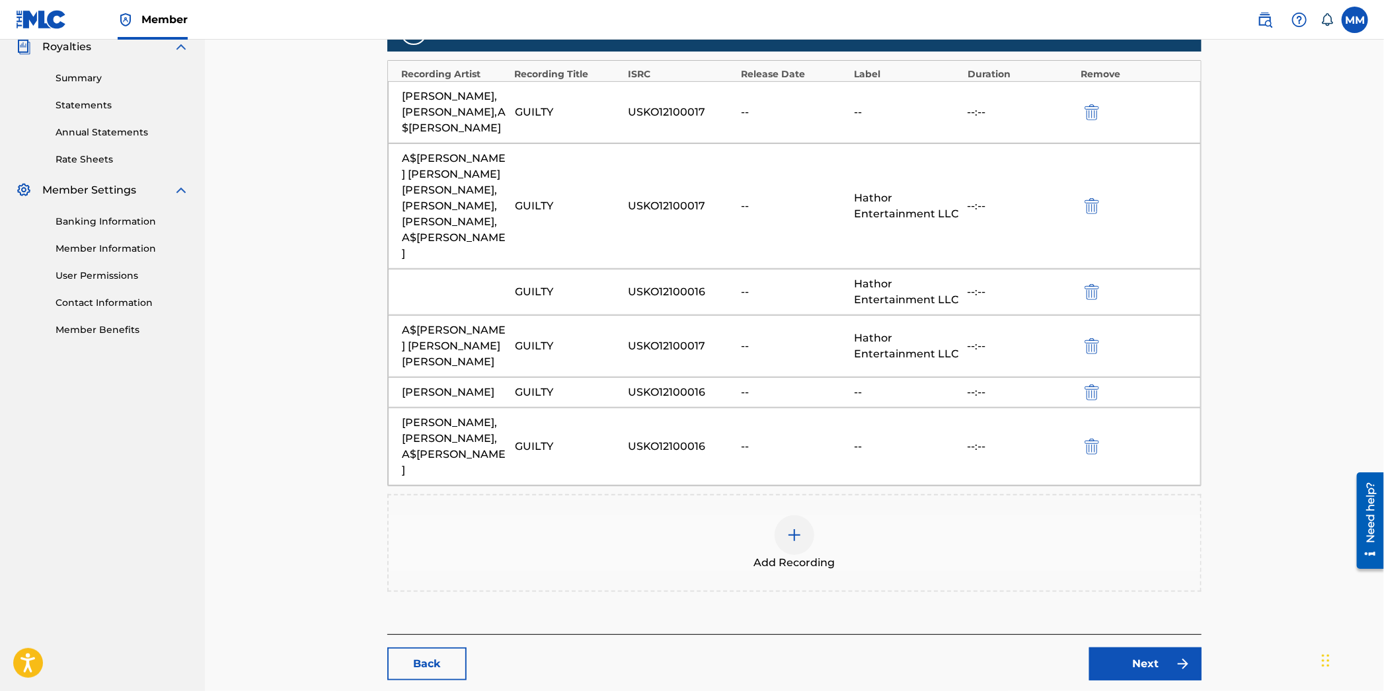
scroll to position [459, 0]
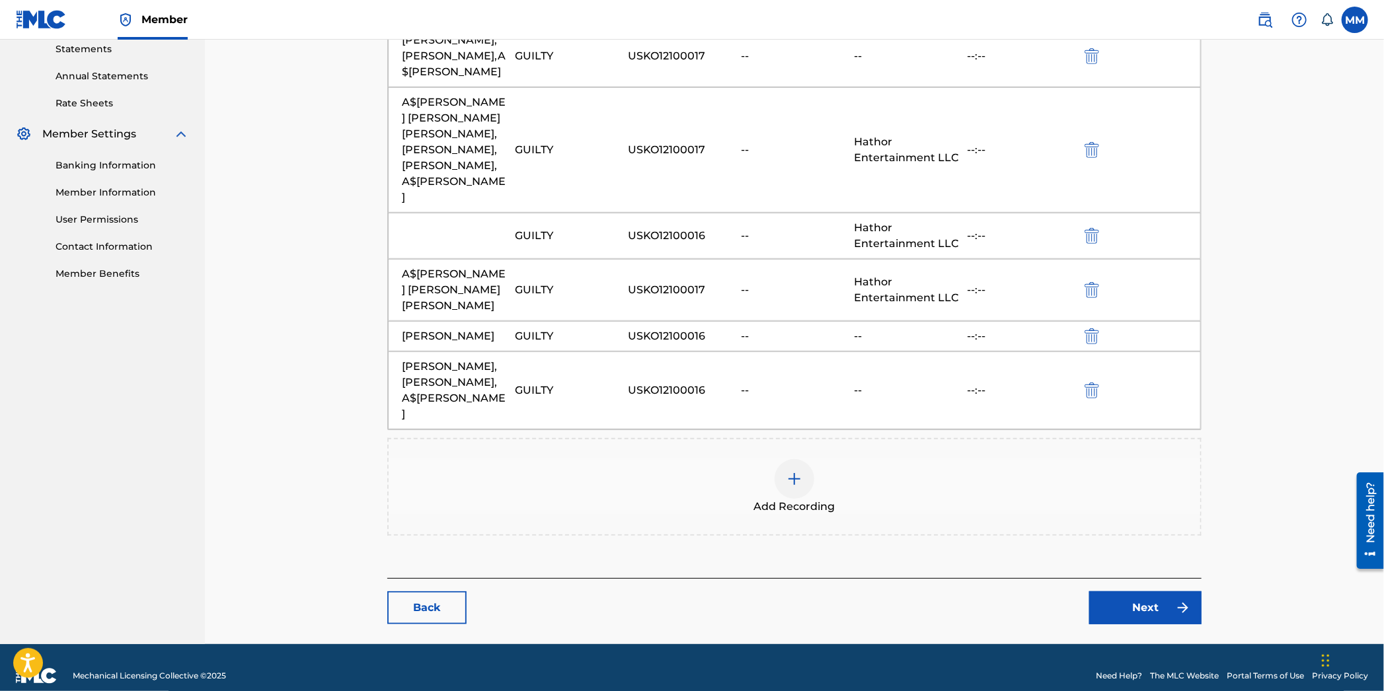
click at [797, 471] on img at bounding box center [795, 479] width 16 height 16
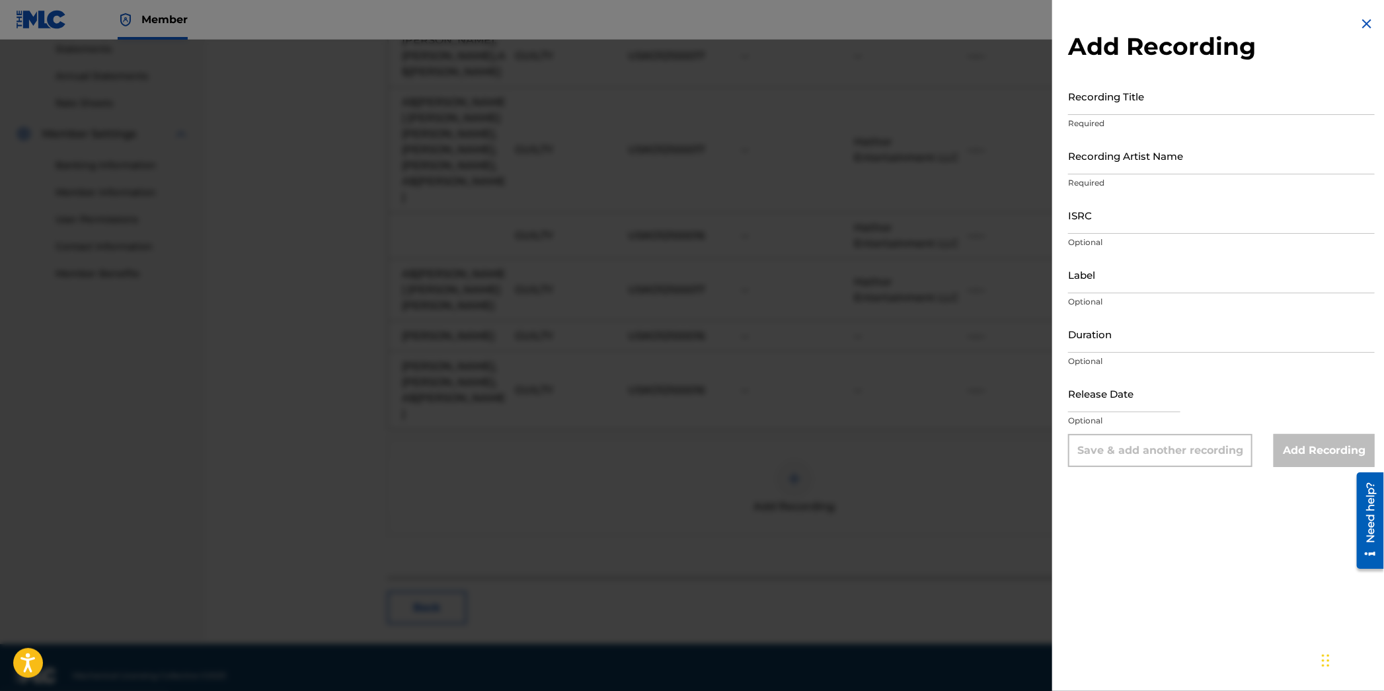
click at [1090, 225] on input "ISRC" at bounding box center [1221, 215] width 307 height 38
paste input "USKO12100017"
type input "USKO12100017"
click at [1360, 28] on img at bounding box center [1367, 24] width 16 height 16
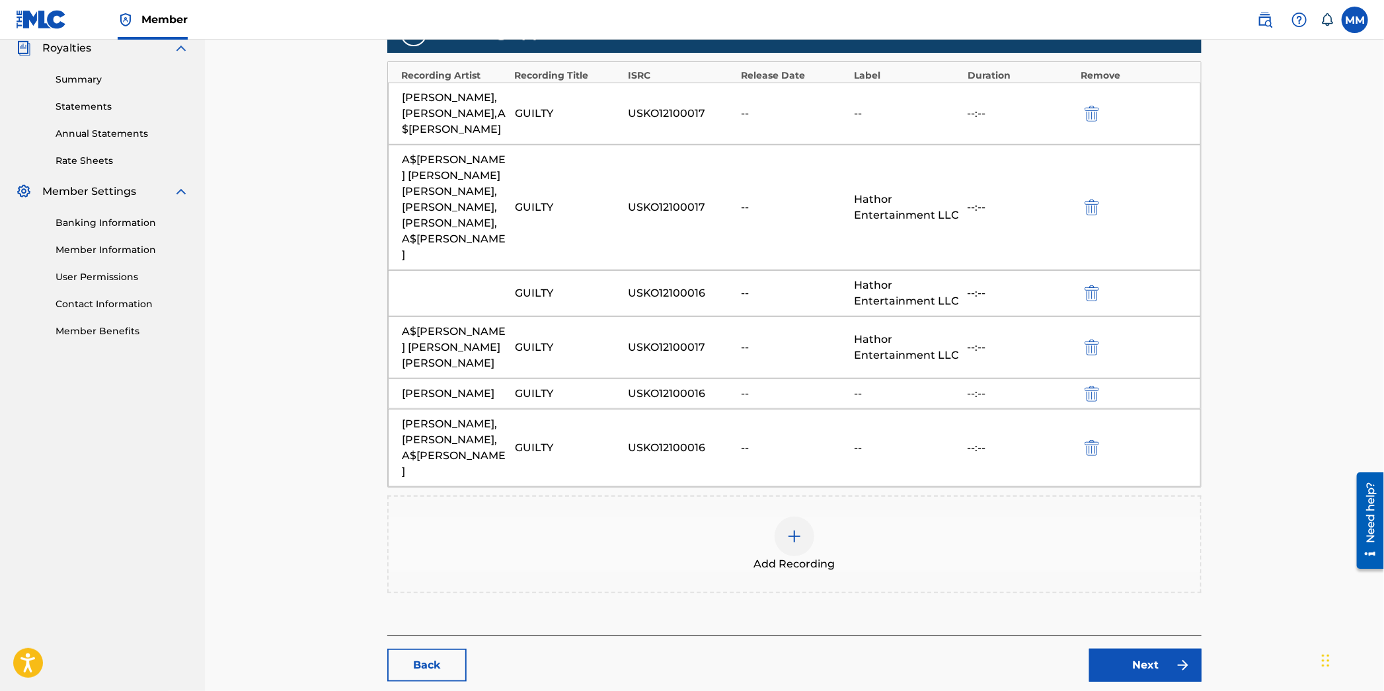
scroll to position [401, 0]
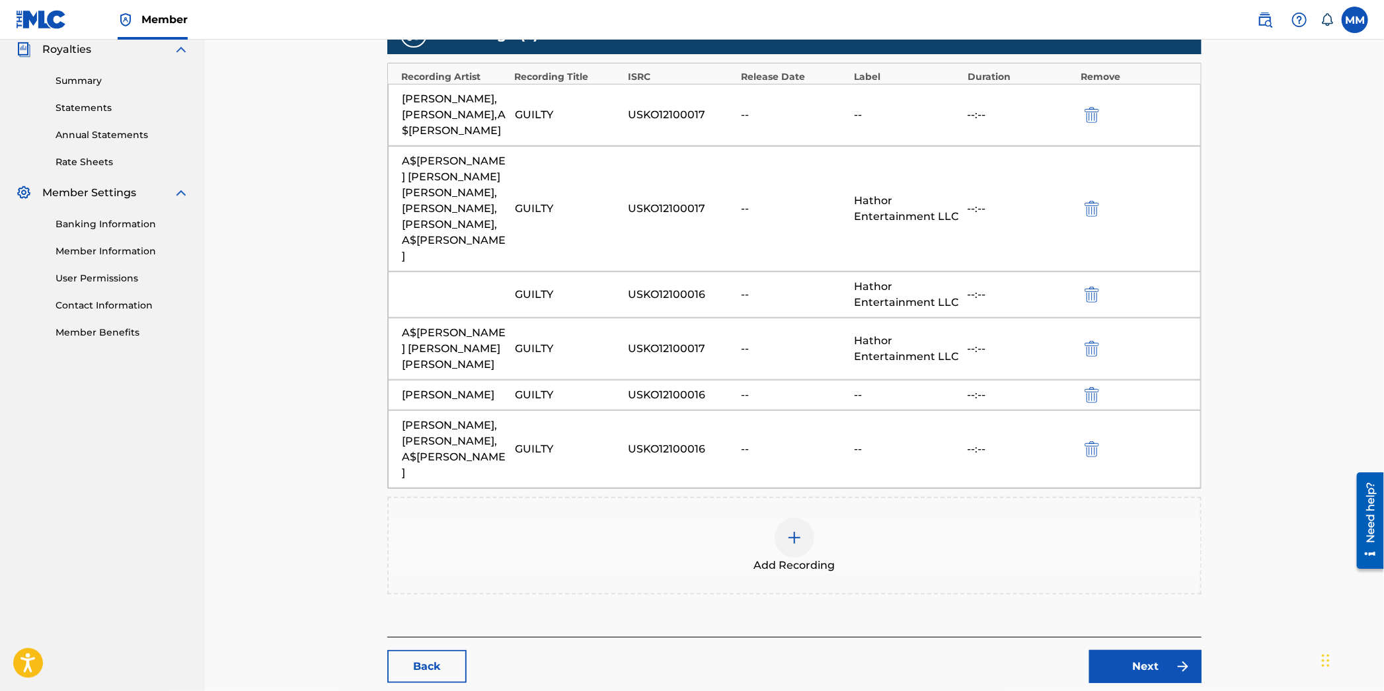
click at [1095, 217] on img "submit" at bounding box center [1092, 209] width 15 height 16
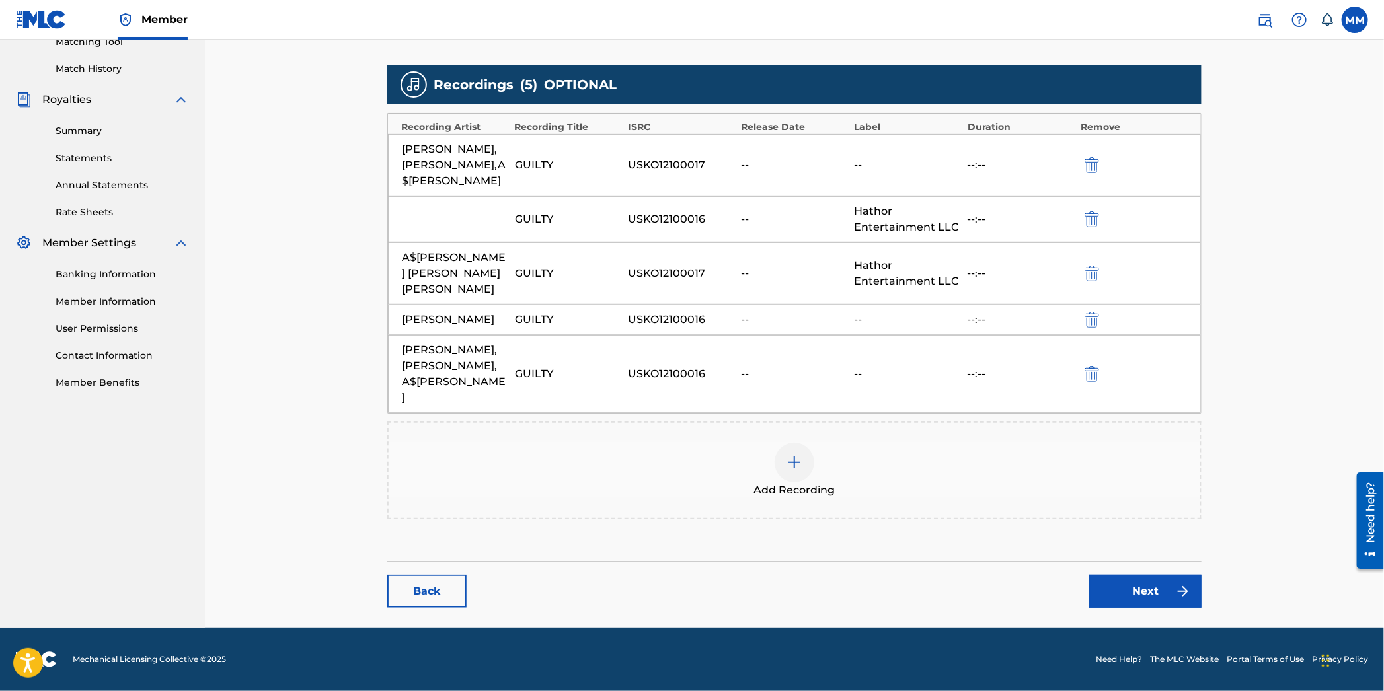
scroll to position [349, 0]
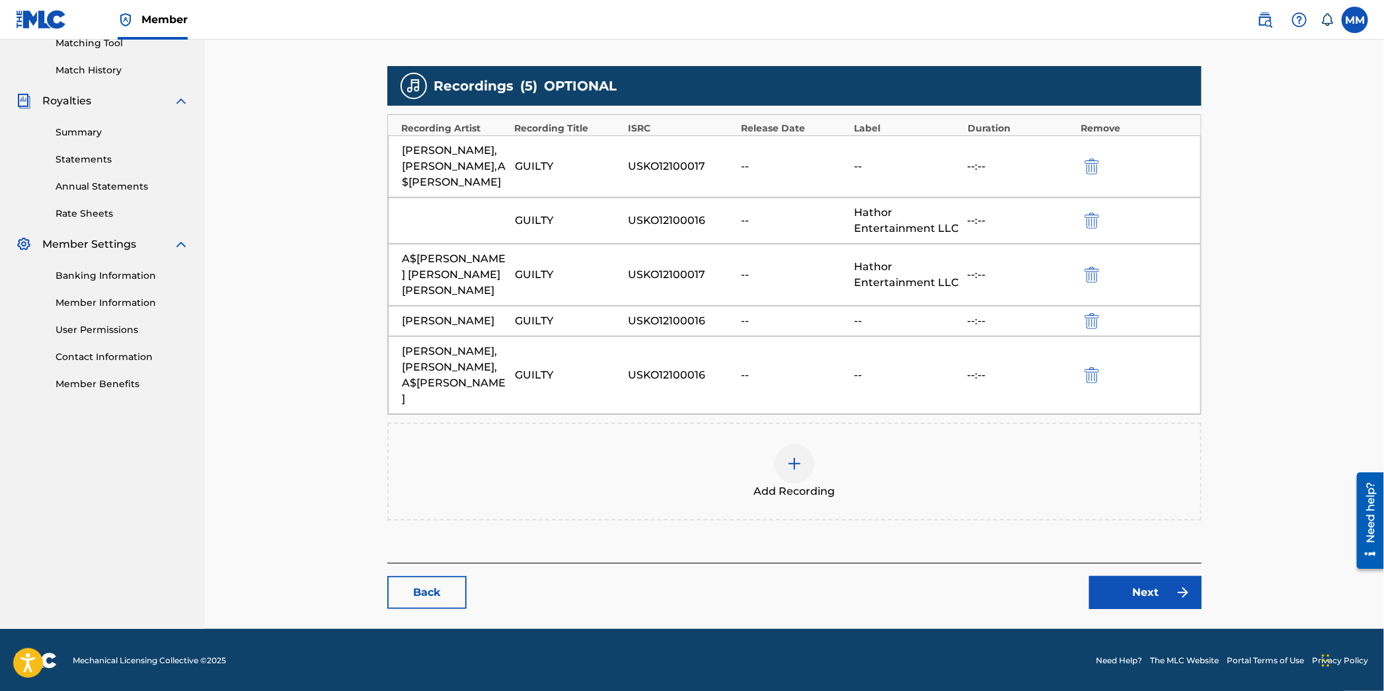
click at [801, 463] on img at bounding box center [795, 464] width 16 height 16
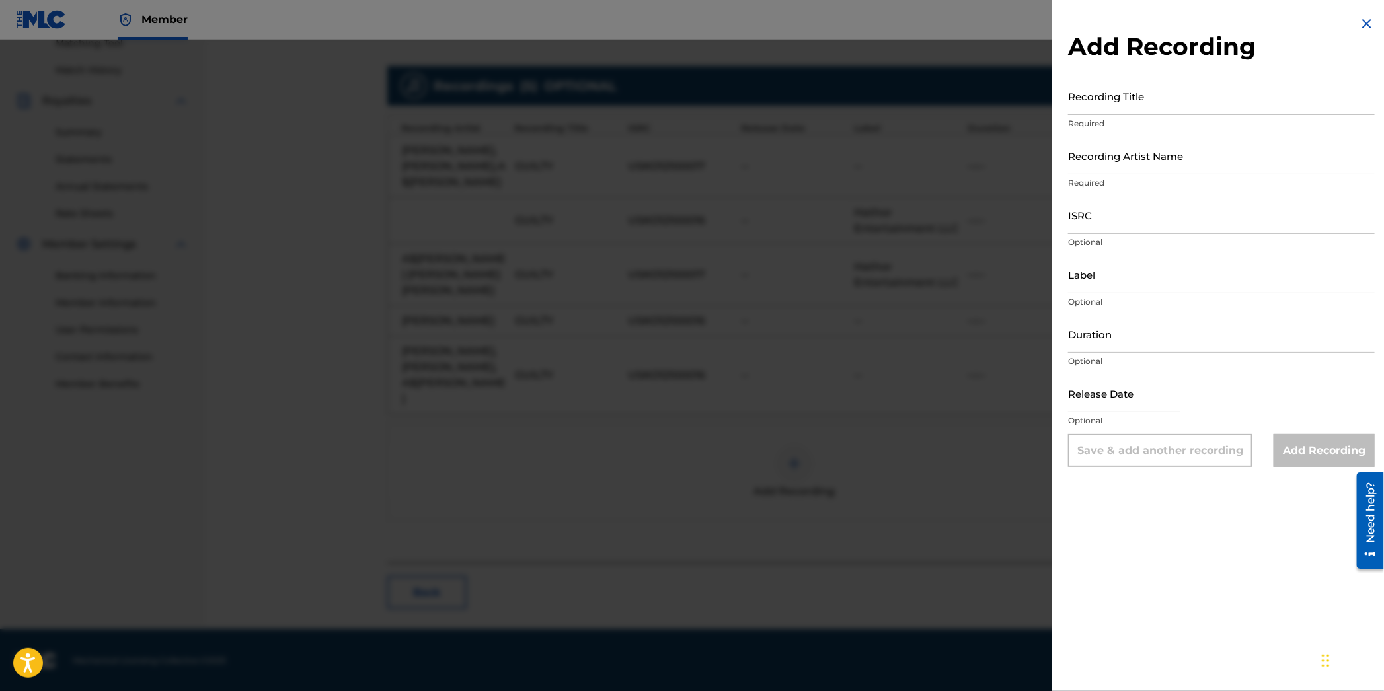
click at [1141, 221] on input "ISRC" at bounding box center [1221, 215] width 307 height 38
paste input "USKO12100017"
type input "USKO12100017"
click at [1091, 287] on input "Label" at bounding box center [1221, 275] width 307 height 38
type input "Hathor Entertainment LLC"
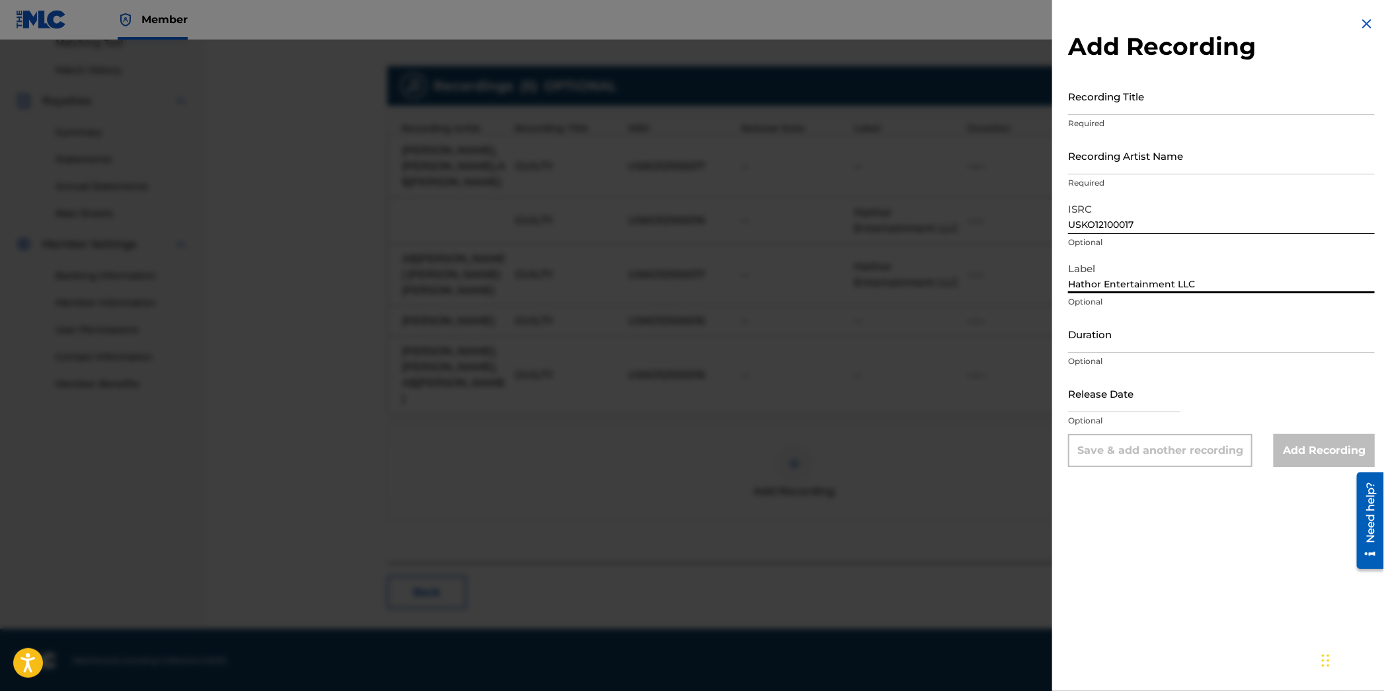
click at [1107, 110] on input "Recording Title" at bounding box center [1221, 96] width 307 height 38
type input "Guilty"
click at [1119, 161] on input "Recording Artist Name" at bounding box center [1221, 156] width 307 height 38
paste input "Sevyn Streeter ft Chris Brown and ASAP Ferg"
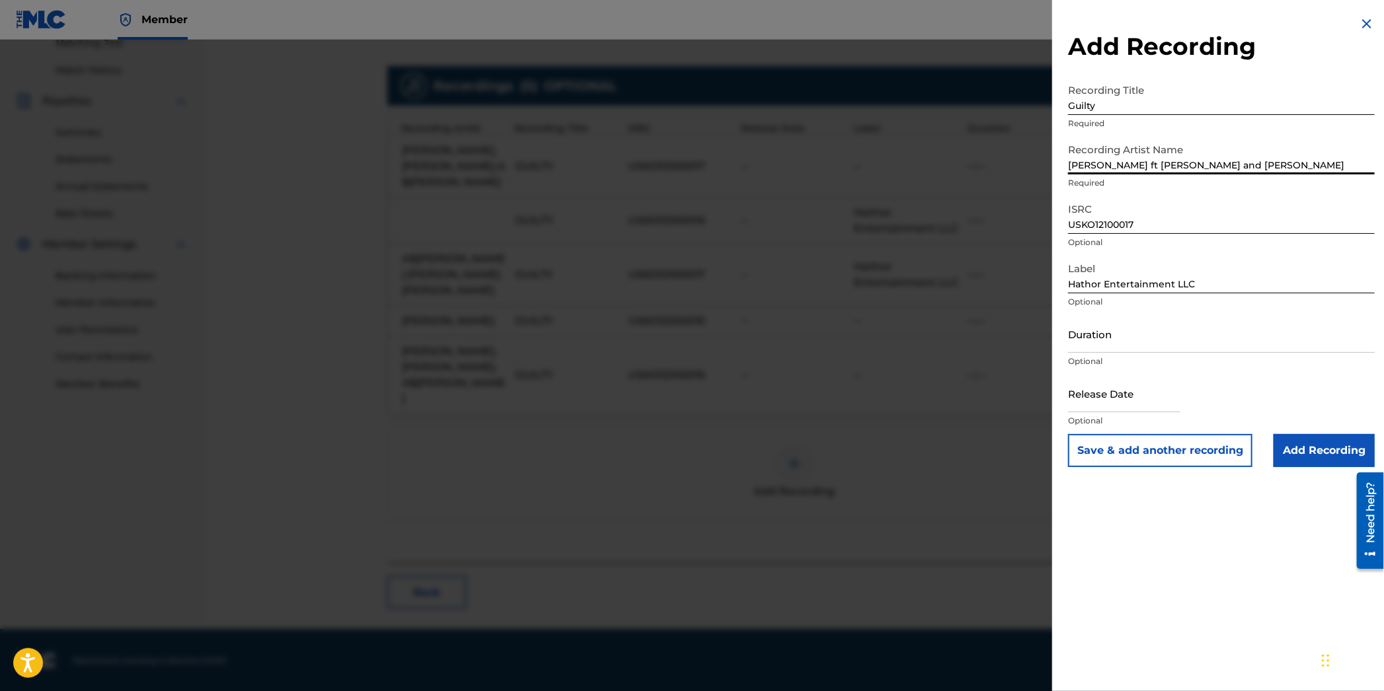
click at [1243, 164] on input "Sevyn Streeter ft Chris Brown and ASAP Ferg" at bounding box center [1221, 156] width 307 height 38
type input "Sevyn Streeter ft Chris Brown and A$AP Ferg"
click at [1315, 436] on input "Add Recording" at bounding box center [1324, 450] width 101 height 33
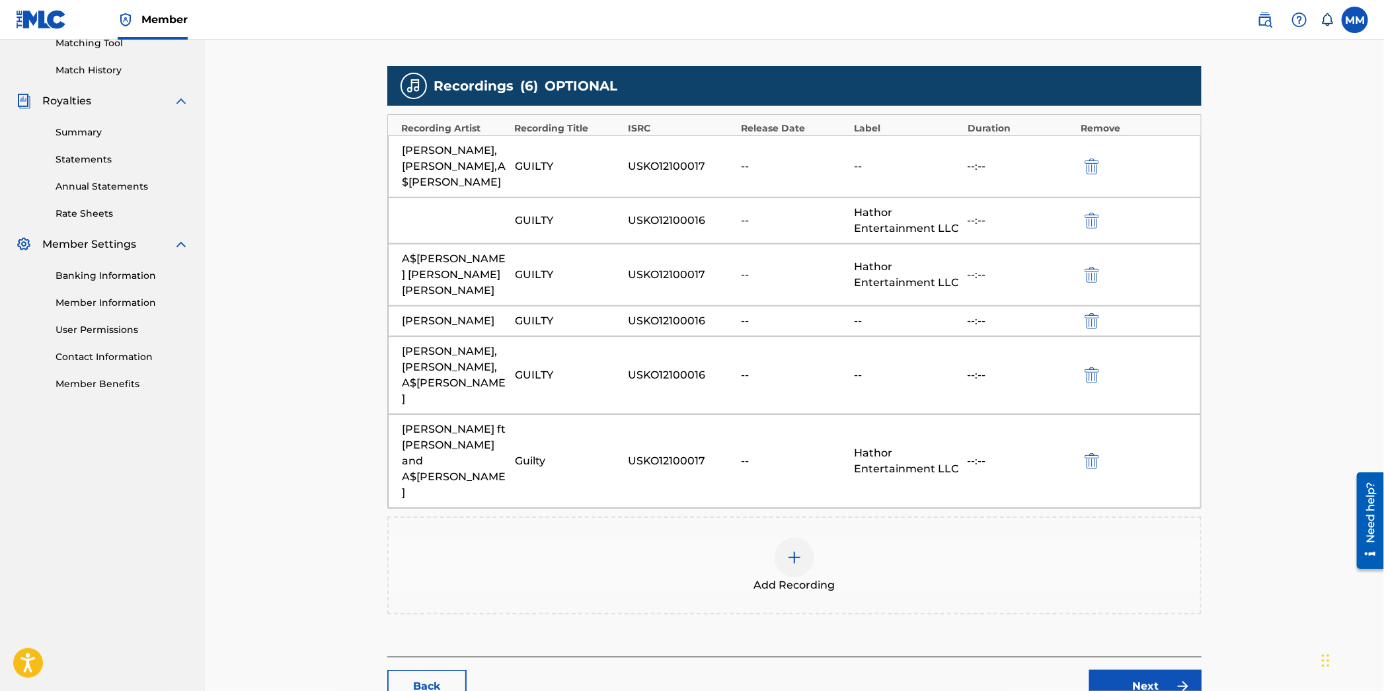
scroll to position [412, 0]
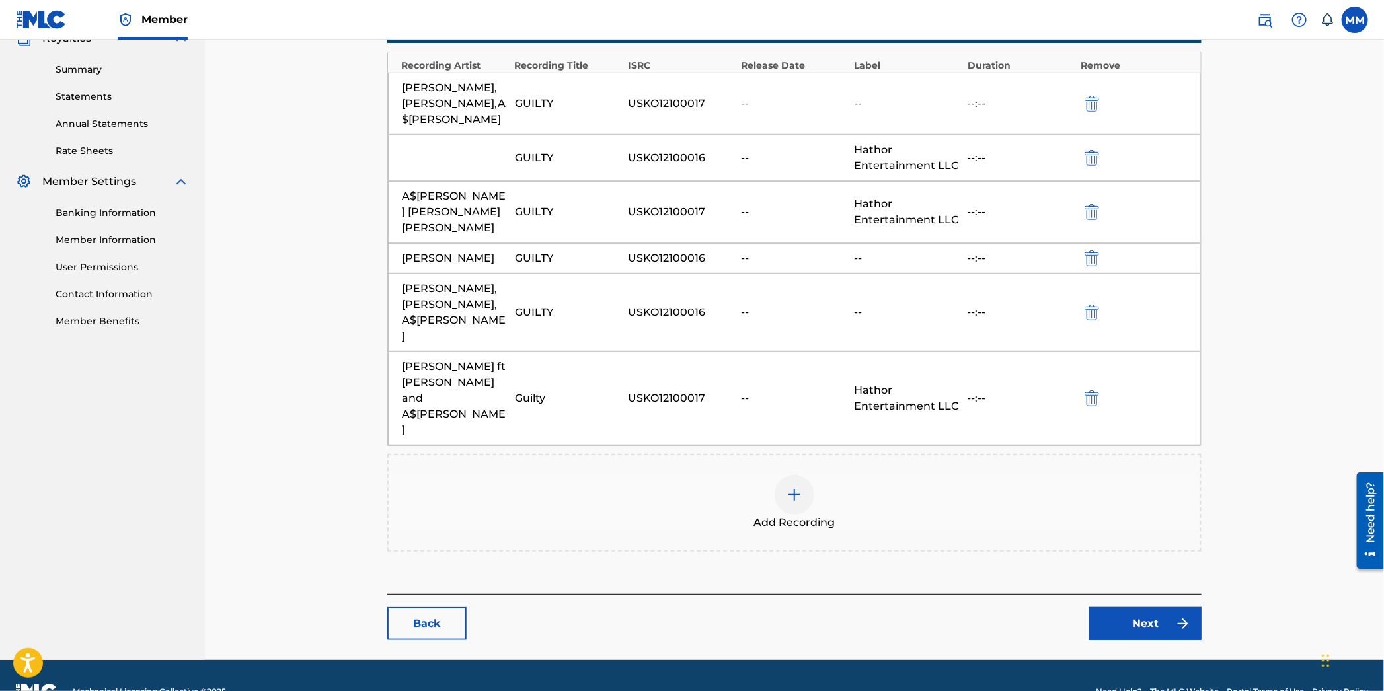
click at [1131, 607] on link "Next" at bounding box center [1145, 623] width 112 height 33
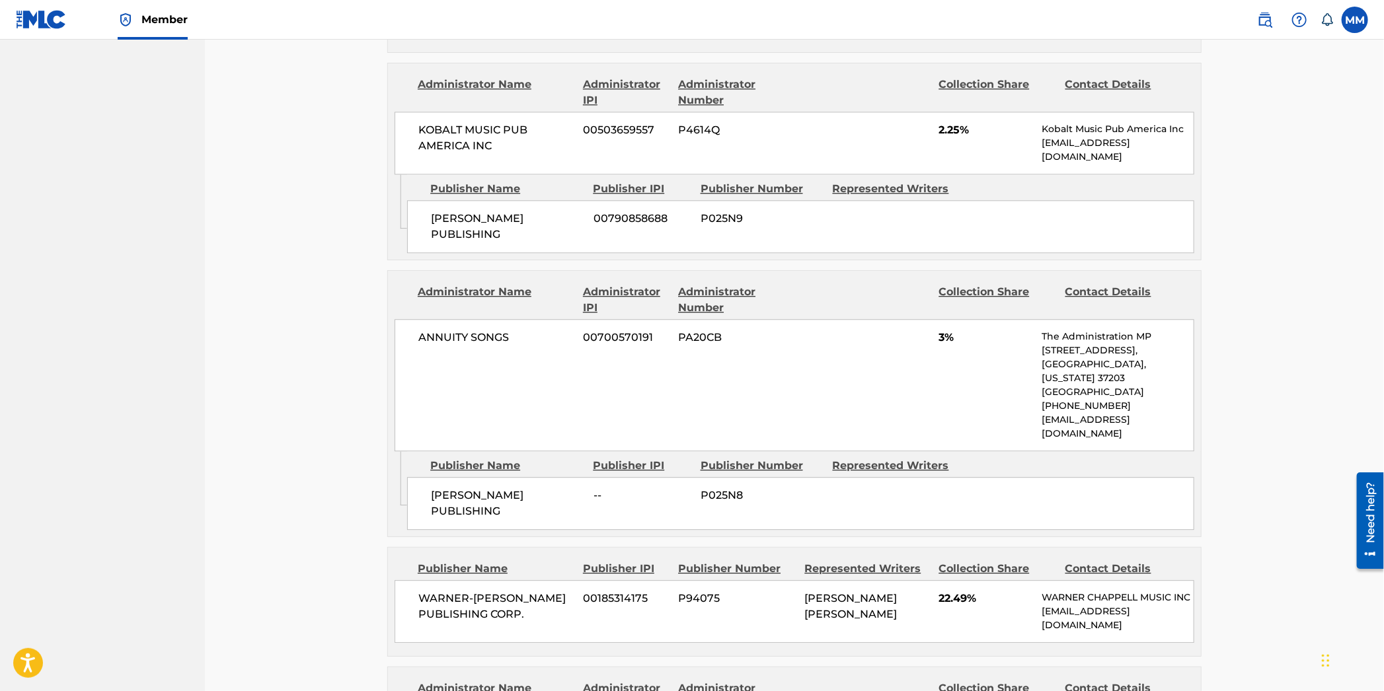
scroll to position [3447, 0]
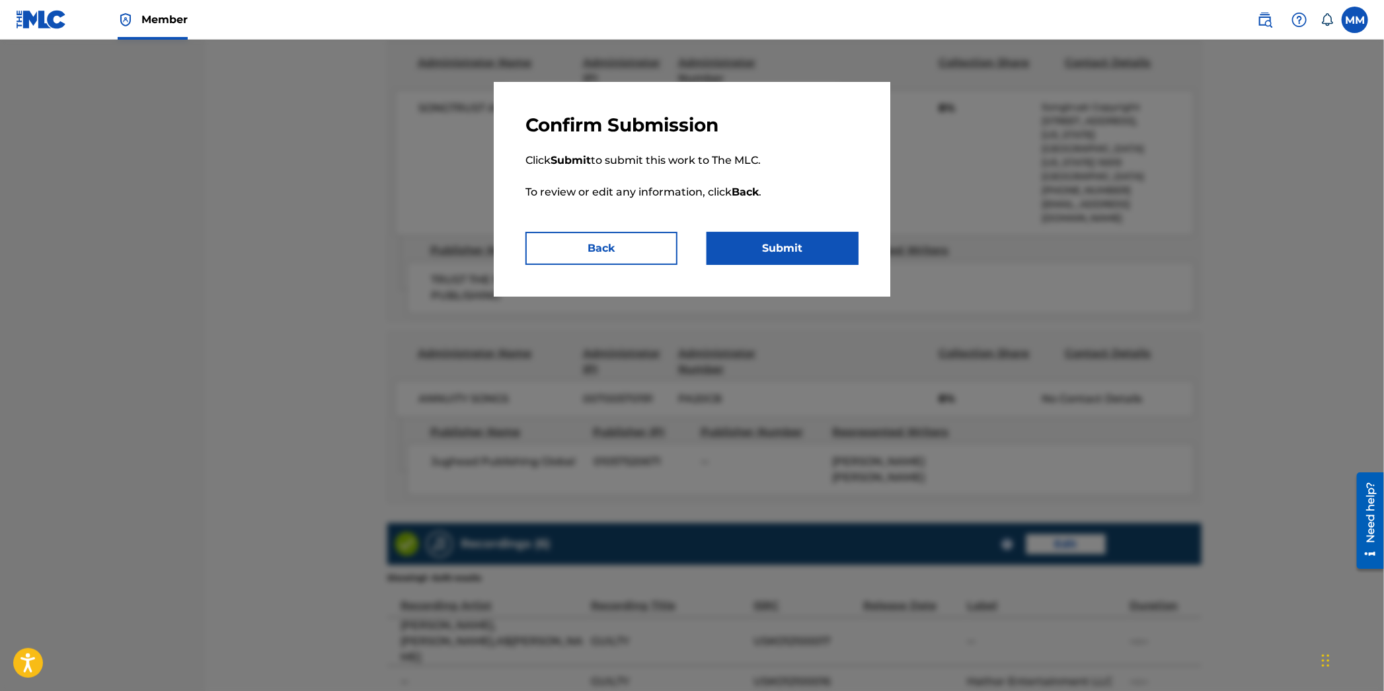
click at [782, 239] on button "Submit" at bounding box center [783, 248] width 152 height 33
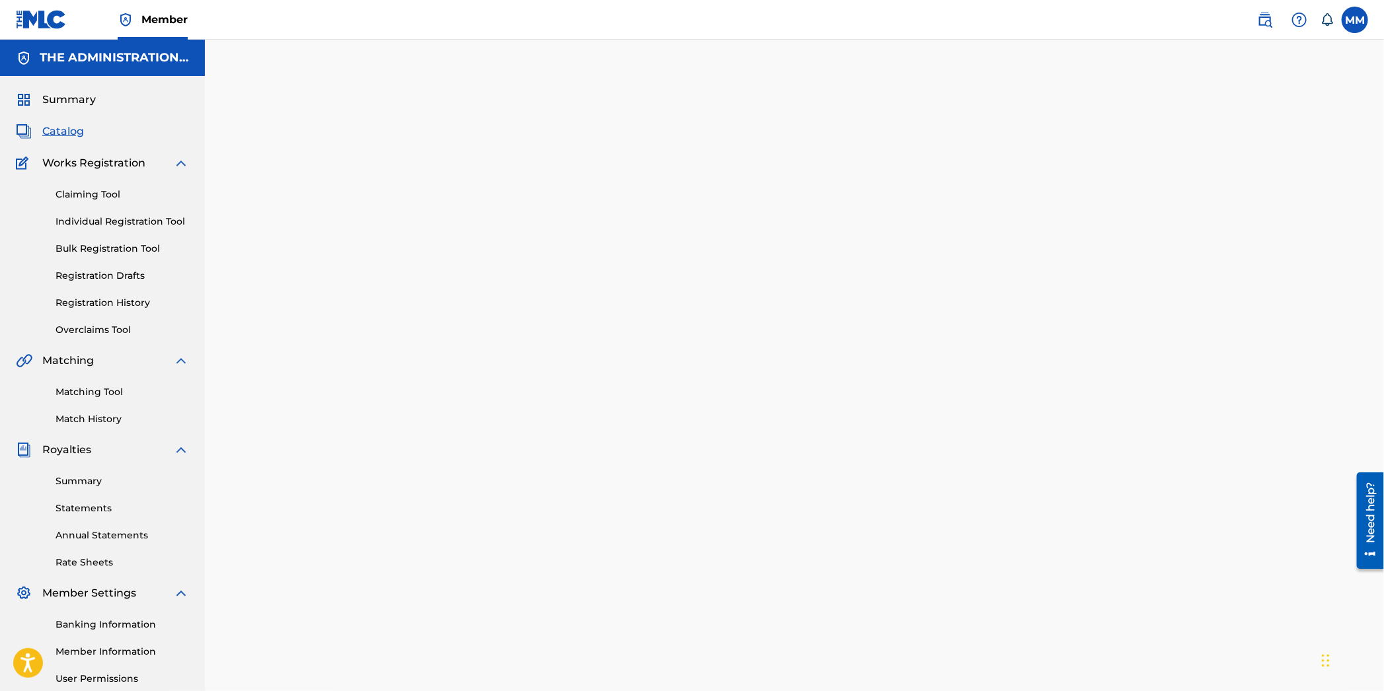
drag, startPoint x: 1280, startPoint y: 13, endPoint x: 1270, endPoint y: 17, distance: 10.7
click at [1276, 15] on span at bounding box center [1293, 20] width 82 height 26
drag, startPoint x: 1270, startPoint y: 17, endPoint x: 1262, endPoint y: 28, distance: 14.7
click at [1270, 17] on img at bounding box center [1265, 20] width 16 height 16
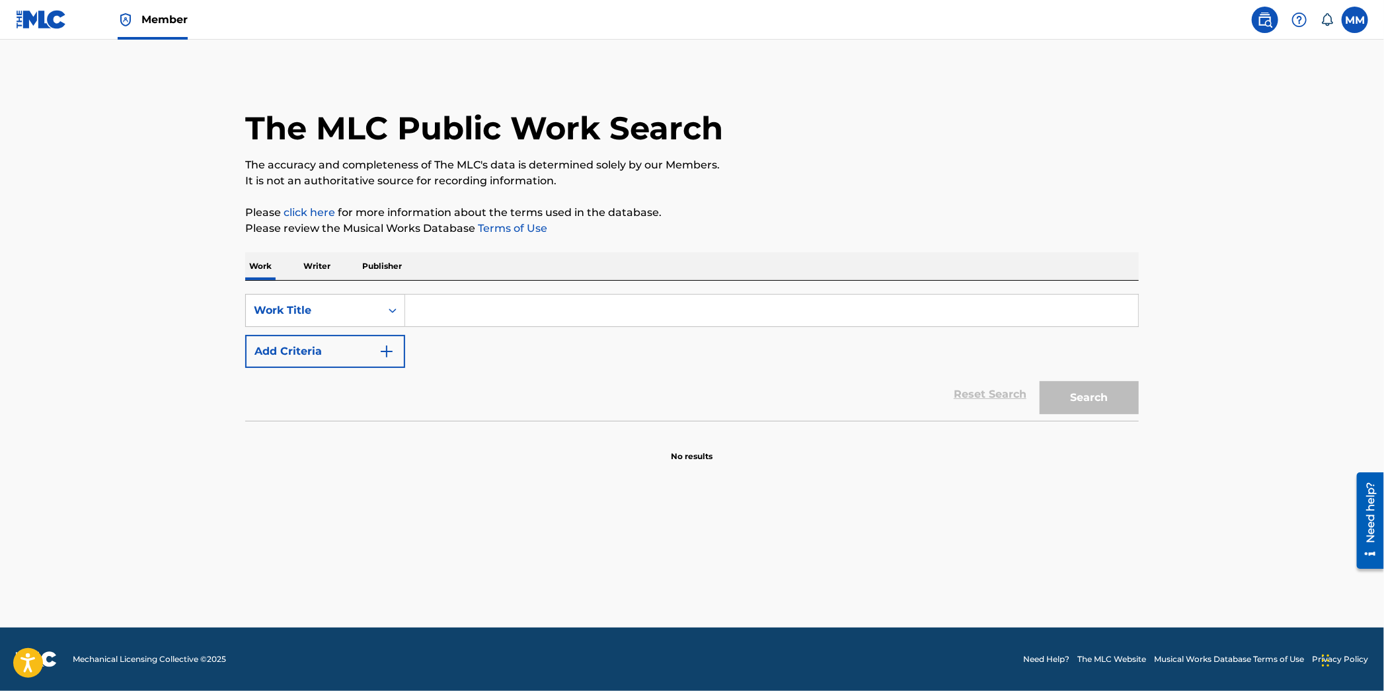
click at [465, 319] on input "Search Form" at bounding box center [771, 311] width 733 height 32
click at [374, 315] on div "Work Title" at bounding box center [313, 310] width 135 height 25
click at [371, 331] on div "MLC Song Code" at bounding box center [325, 343] width 159 height 33
click at [449, 317] on input "Search Form" at bounding box center [771, 311] width 733 height 32
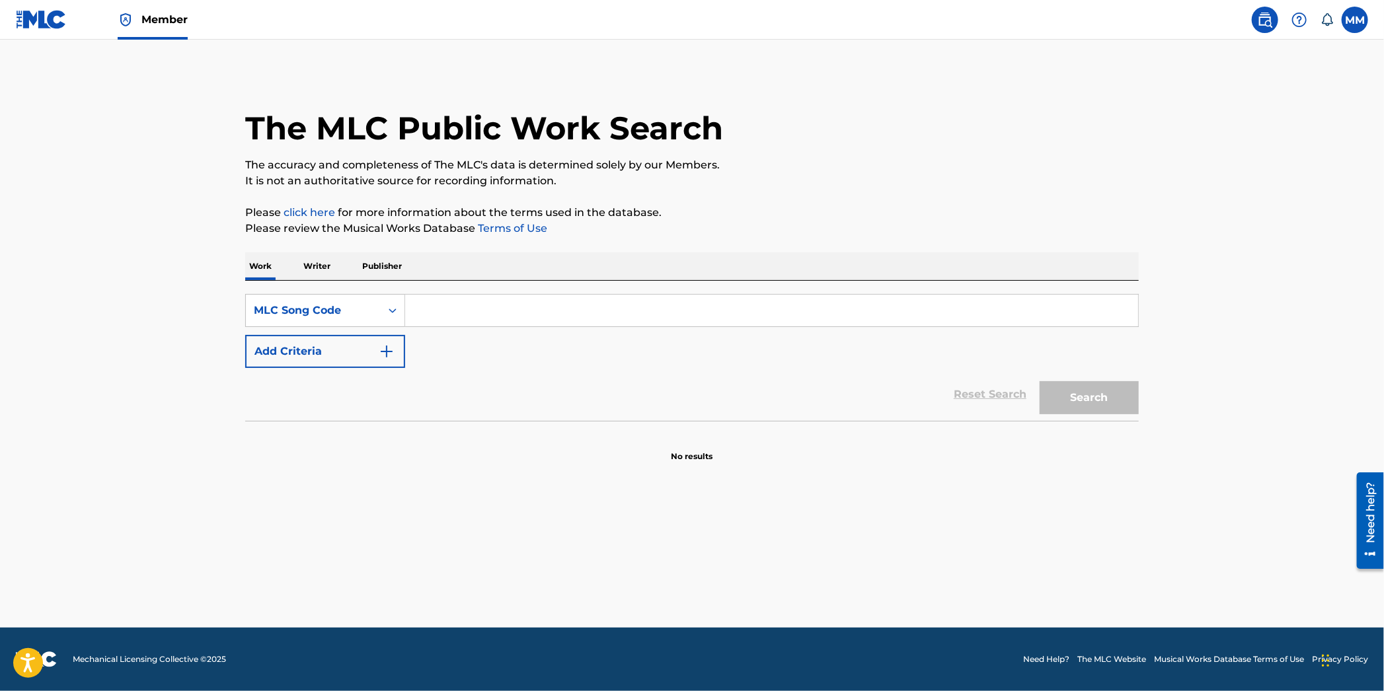
paste input "JVBG70"
type input "JVBG70"
drag, startPoint x: 1106, startPoint y: 413, endPoint x: 1100, endPoint y: 412, distance: 6.7
click at [1106, 413] on button "Search" at bounding box center [1089, 397] width 99 height 33
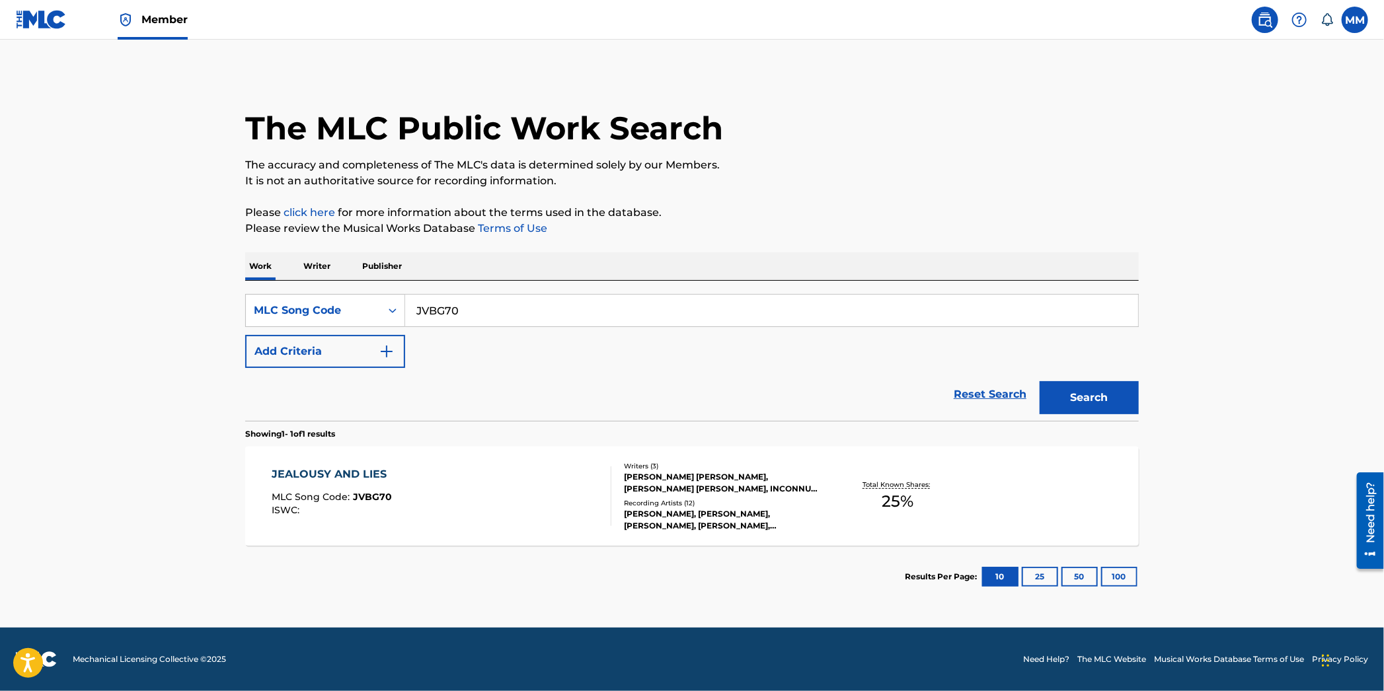
click at [504, 512] on div "JEALOUSY AND LIES MLC Song Code : JVBG70 ISWC :" at bounding box center [442, 496] width 340 height 59
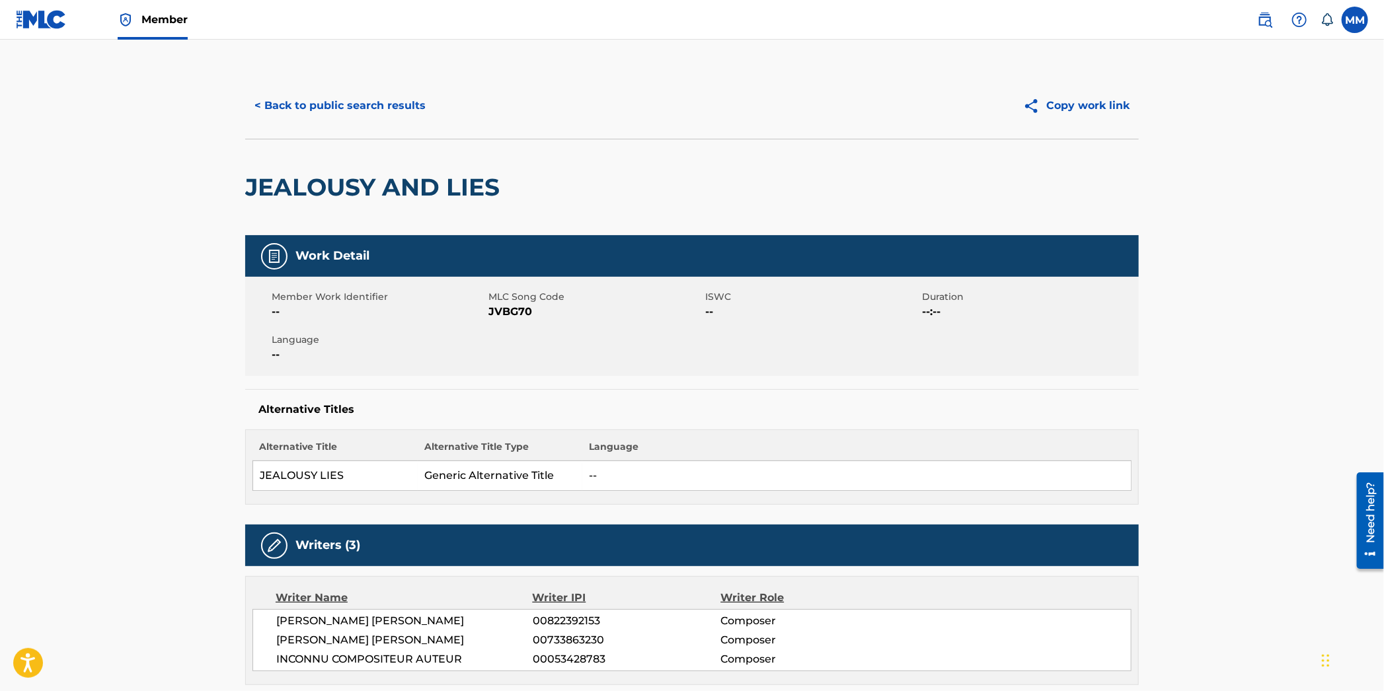
click at [313, 103] on button "< Back to public search results" at bounding box center [340, 105] width 190 height 33
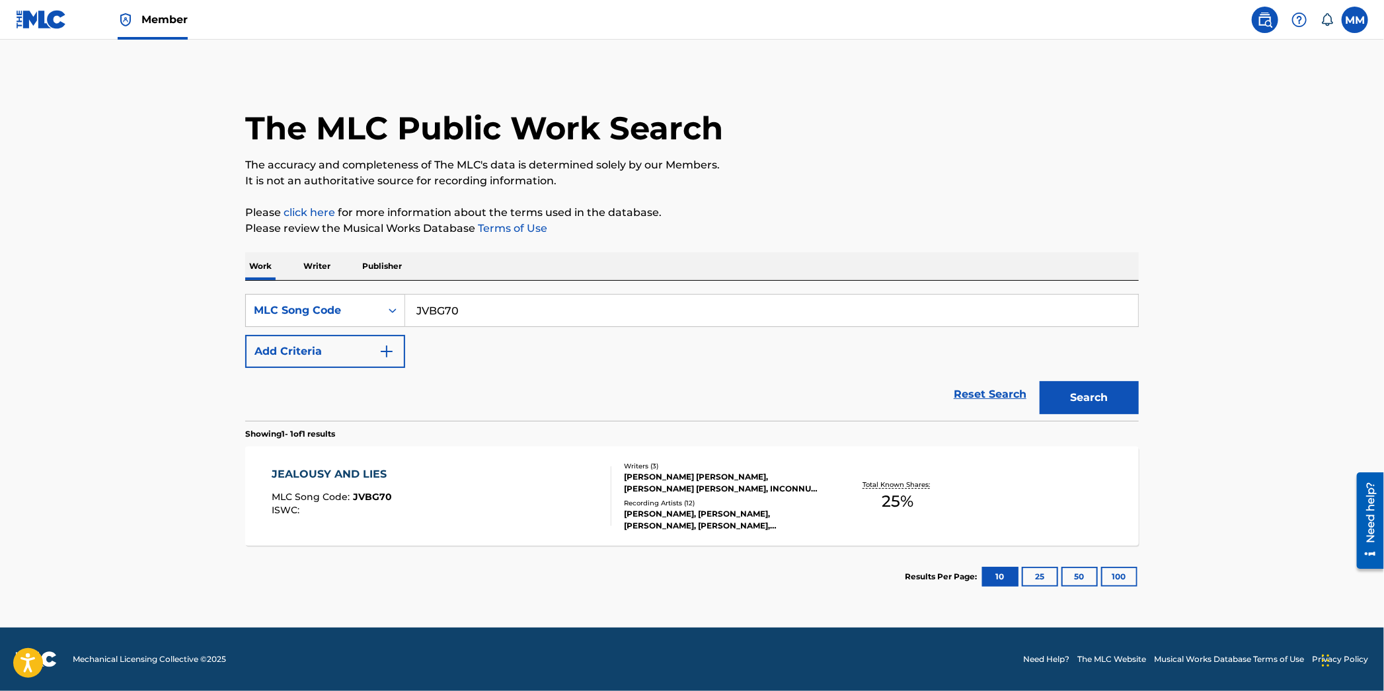
drag, startPoint x: 502, startPoint y: 312, endPoint x: 320, endPoint y: 291, distance: 183.0
click at [333, 292] on div "SearchWithCriteria92eb81d3-e450-4655-9442-b116d5b341cc MLC Song Code JVBG70 Add…" at bounding box center [692, 351] width 894 height 140
paste input "C2PWX"
type input "JC2PWX"
click at [1075, 396] on button "Search" at bounding box center [1089, 397] width 99 height 33
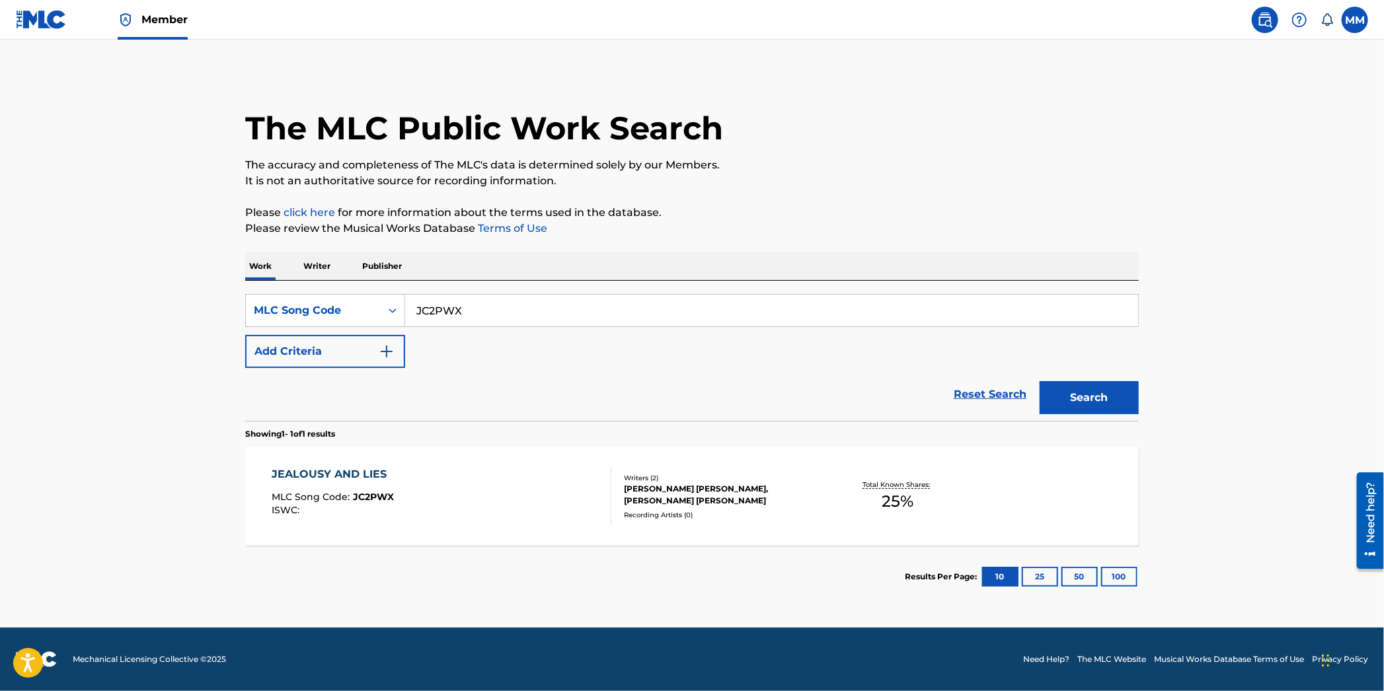
click at [526, 505] on div "JEALOUSY AND LIES MLC Song Code : JC2PWX ISWC :" at bounding box center [442, 496] width 340 height 59
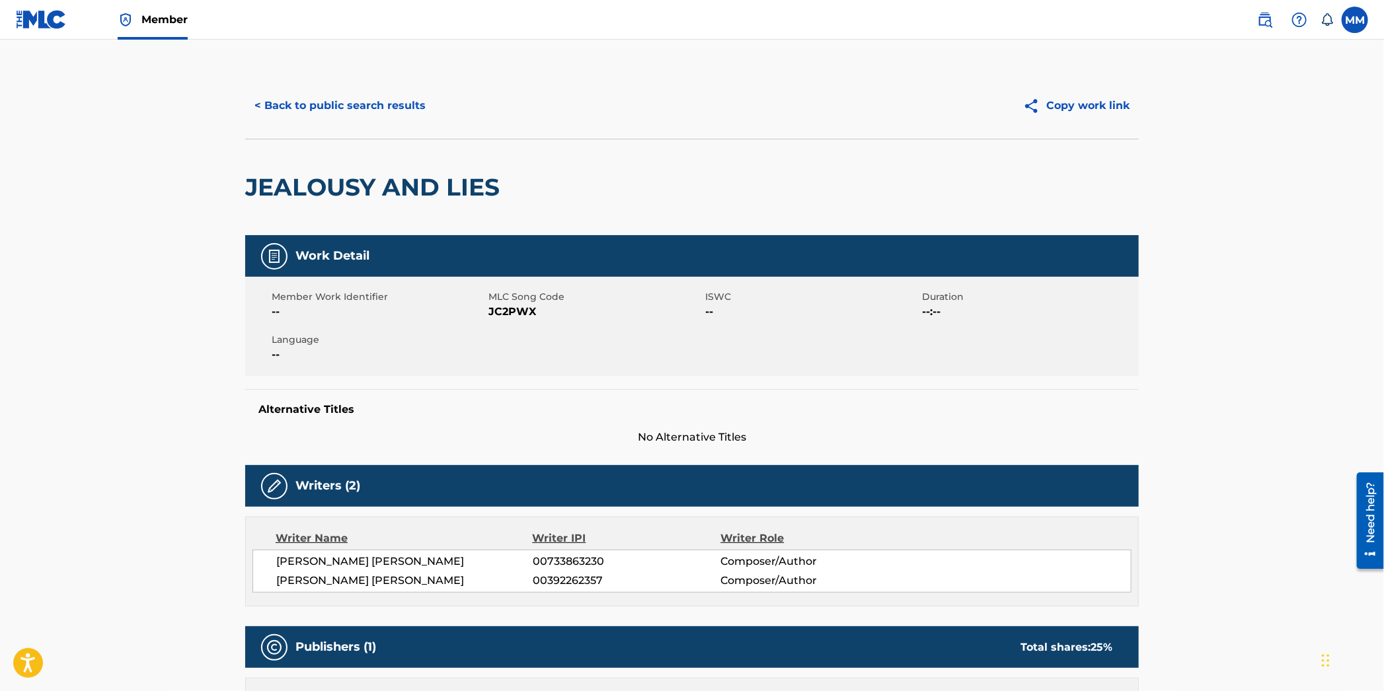
click at [368, 100] on button "< Back to public search results" at bounding box center [340, 105] width 190 height 33
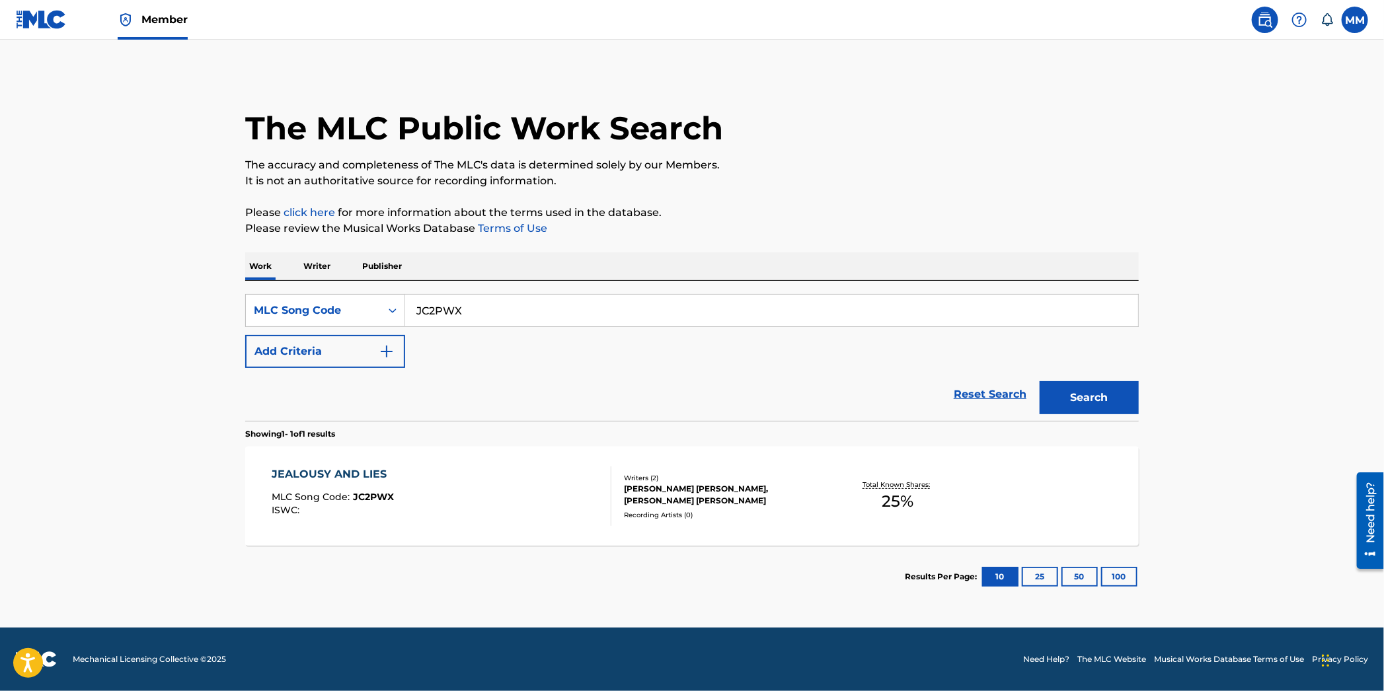
click at [449, 488] on div "JEALOUSY AND LIES MLC Song Code : JC2PWX ISWC :" at bounding box center [442, 496] width 340 height 59
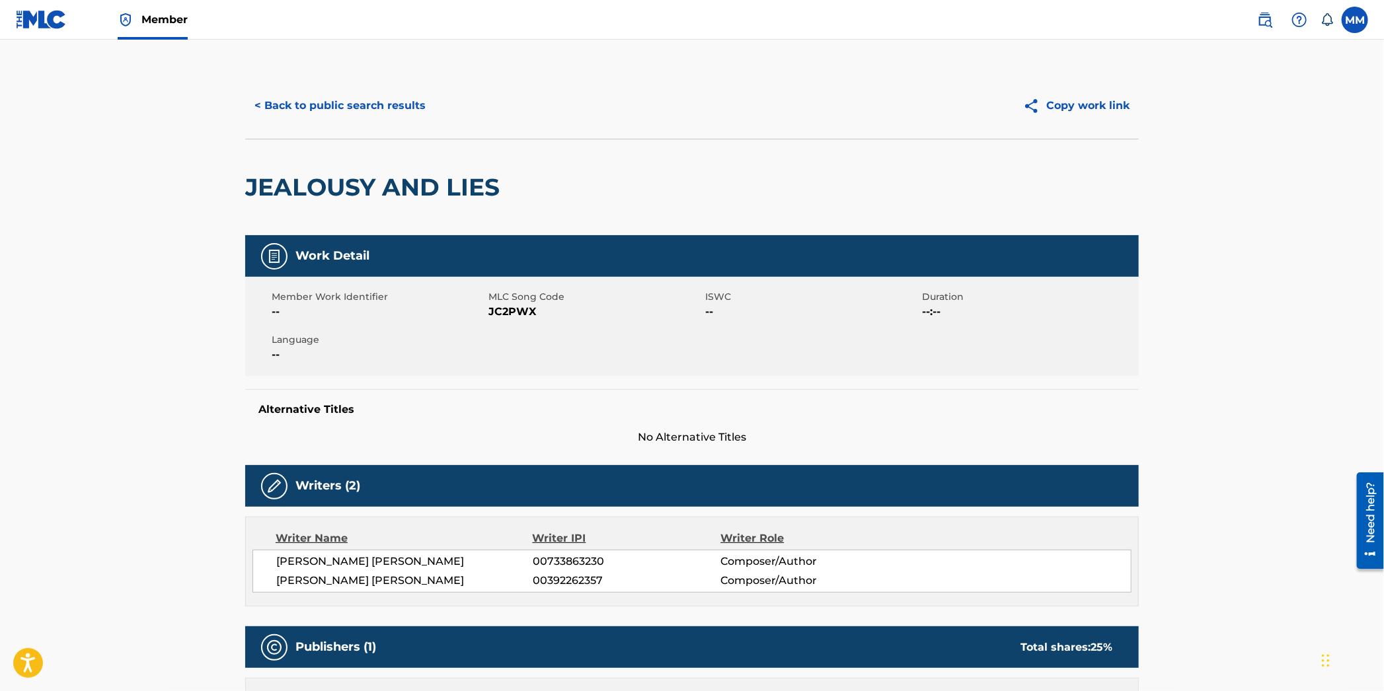
click at [297, 107] on button "< Back to public search results" at bounding box center [340, 105] width 190 height 33
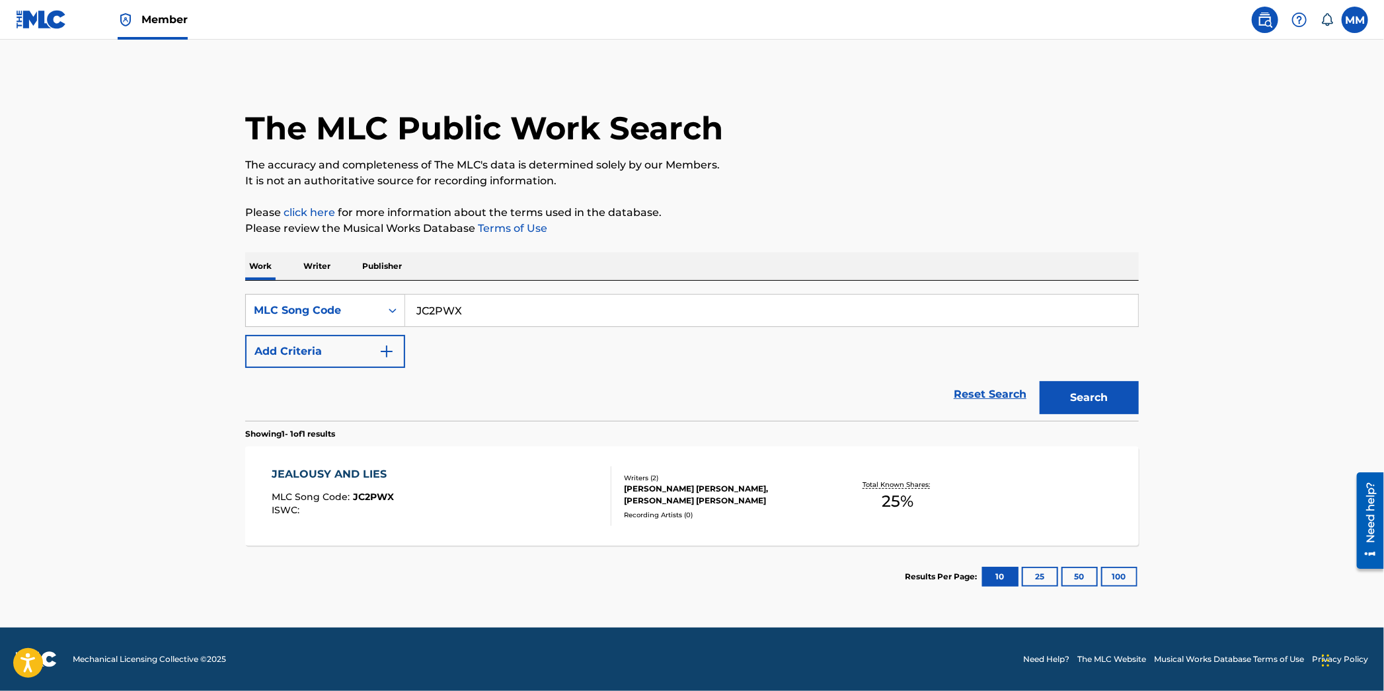
click at [136, 30] on link "Member" at bounding box center [153, 19] width 70 height 39
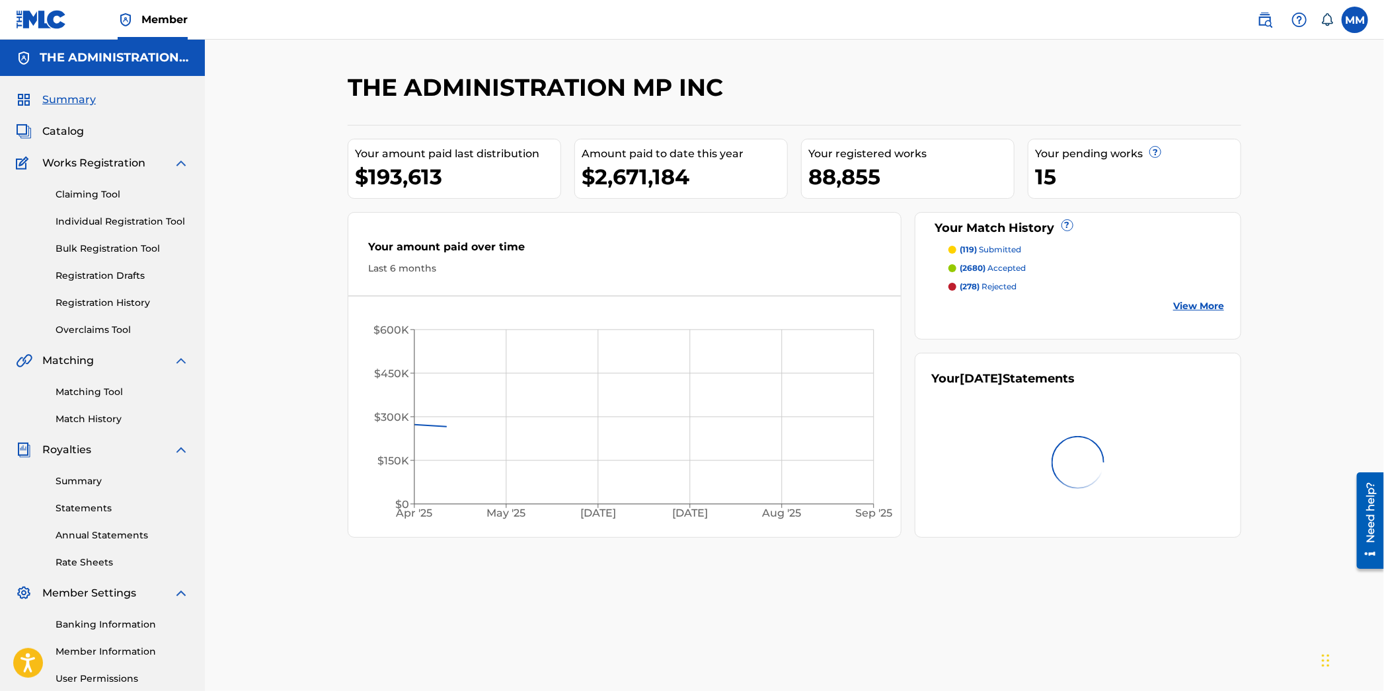
click at [67, 138] on span "Catalog" at bounding box center [63, 132] width 42 height 16
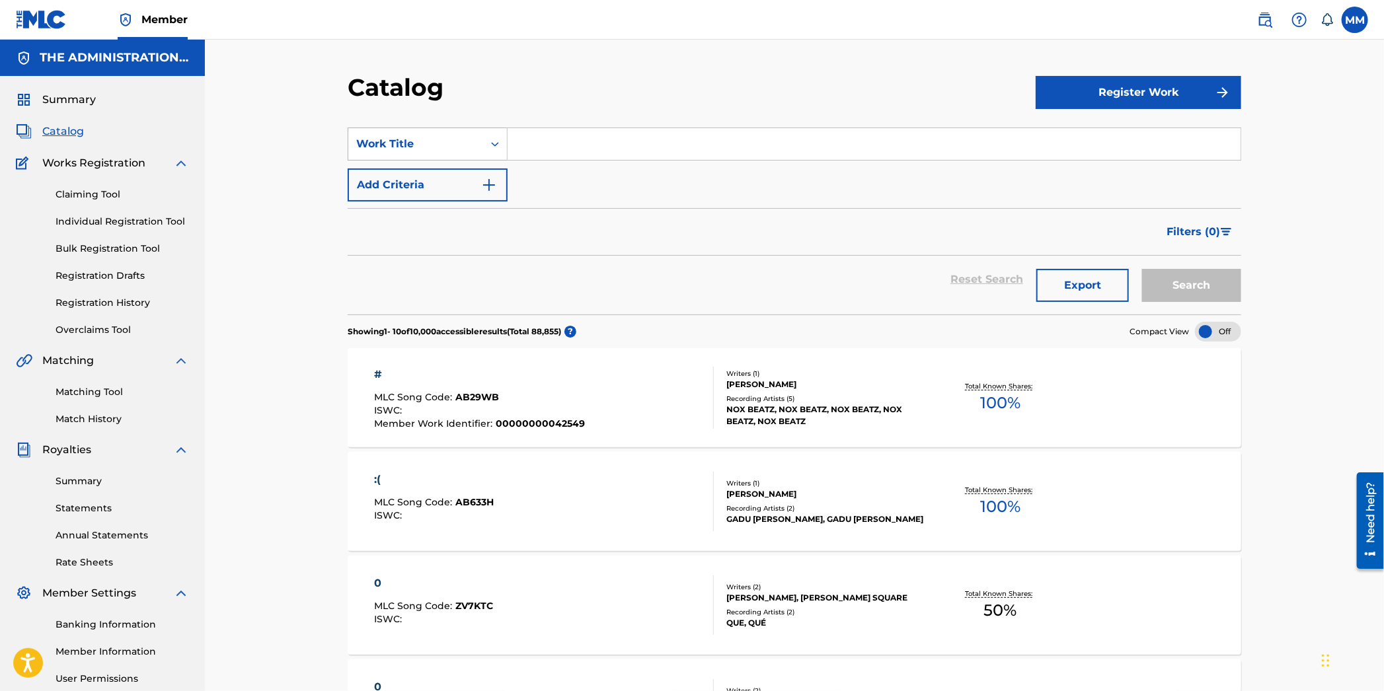
click at [458, 141] on div "Work Title" at bounding box center [415, 144] width 119 height 16
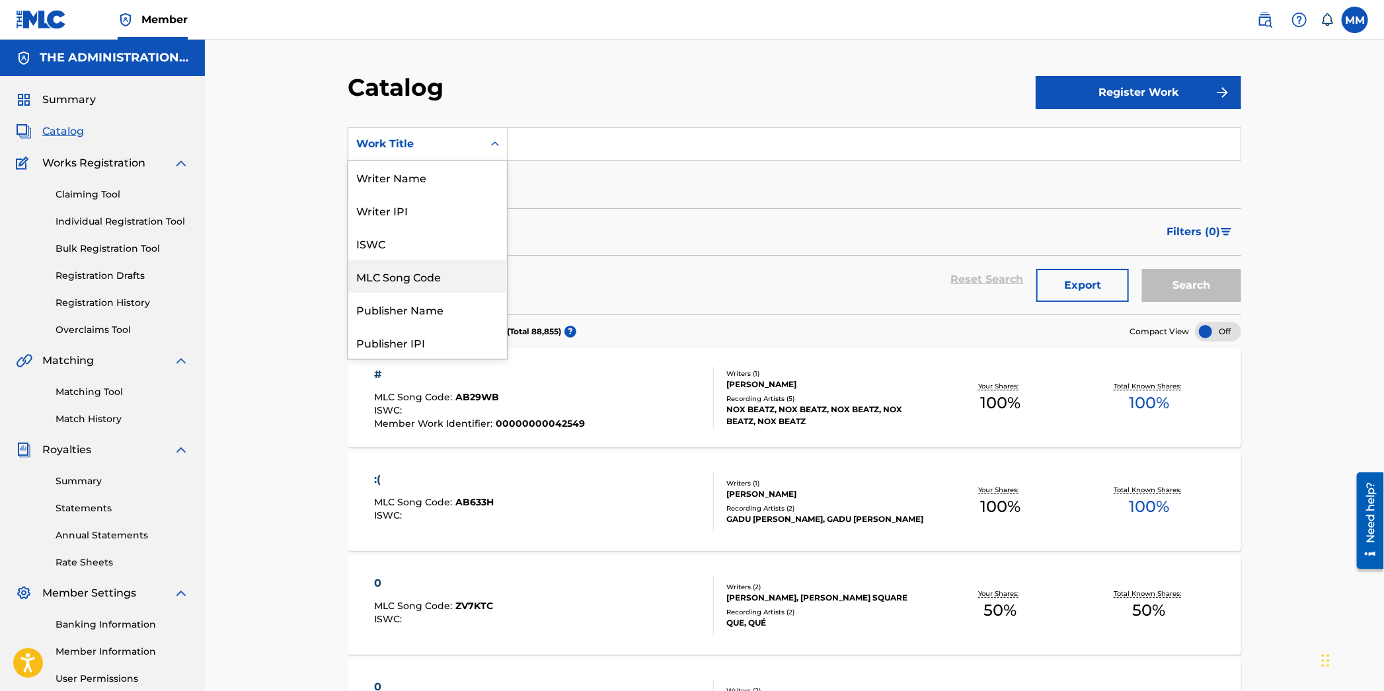
drag, startPoint x: 410, startPoint y: 272, endPoint x: 483, endPoint y: 201, distance: 101.9
click at [410, 272] on div "MLC Song Code" at bounding box center [427, 276] width 159 height 33
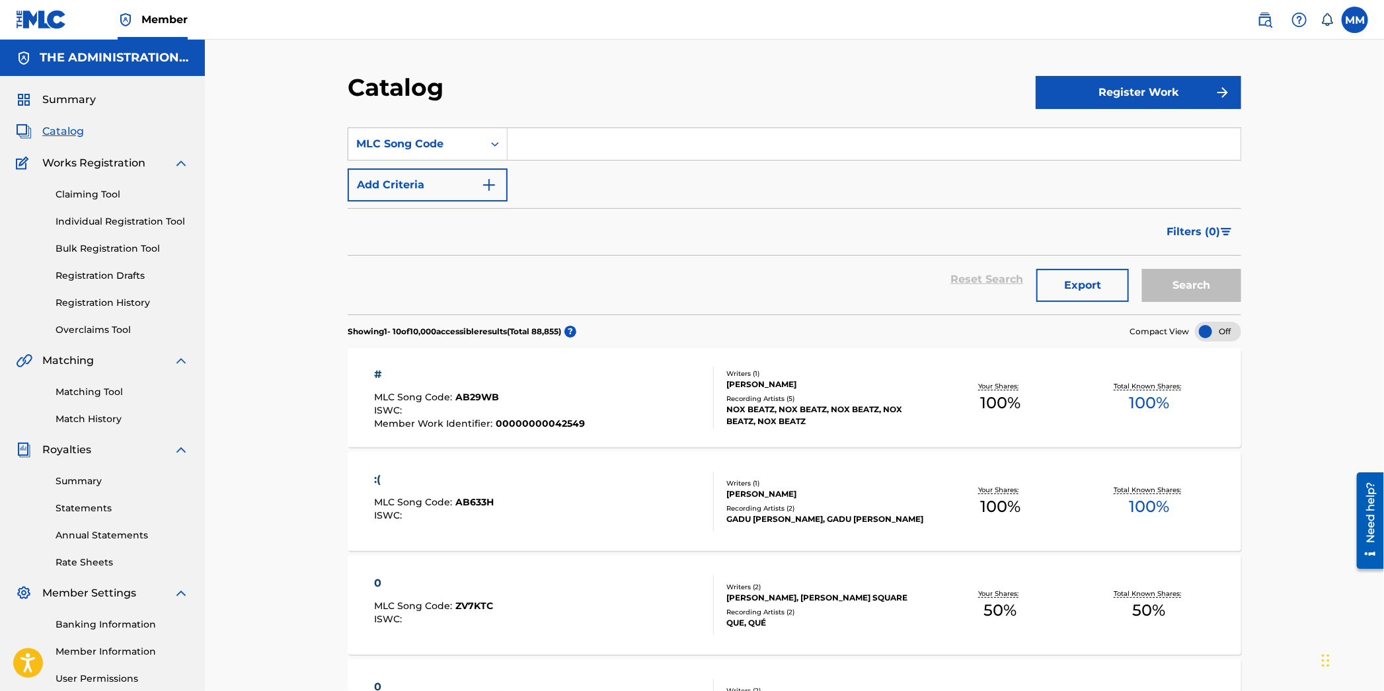
click at [557, 135] on input "Search Form" at bounding box center [874, 144] width 733 height 32
paste input "JVBG70"
type input "JVBG70"
click at [1202, 285] on button "Search" at bounding box center [1191, 285] width 99 height 33
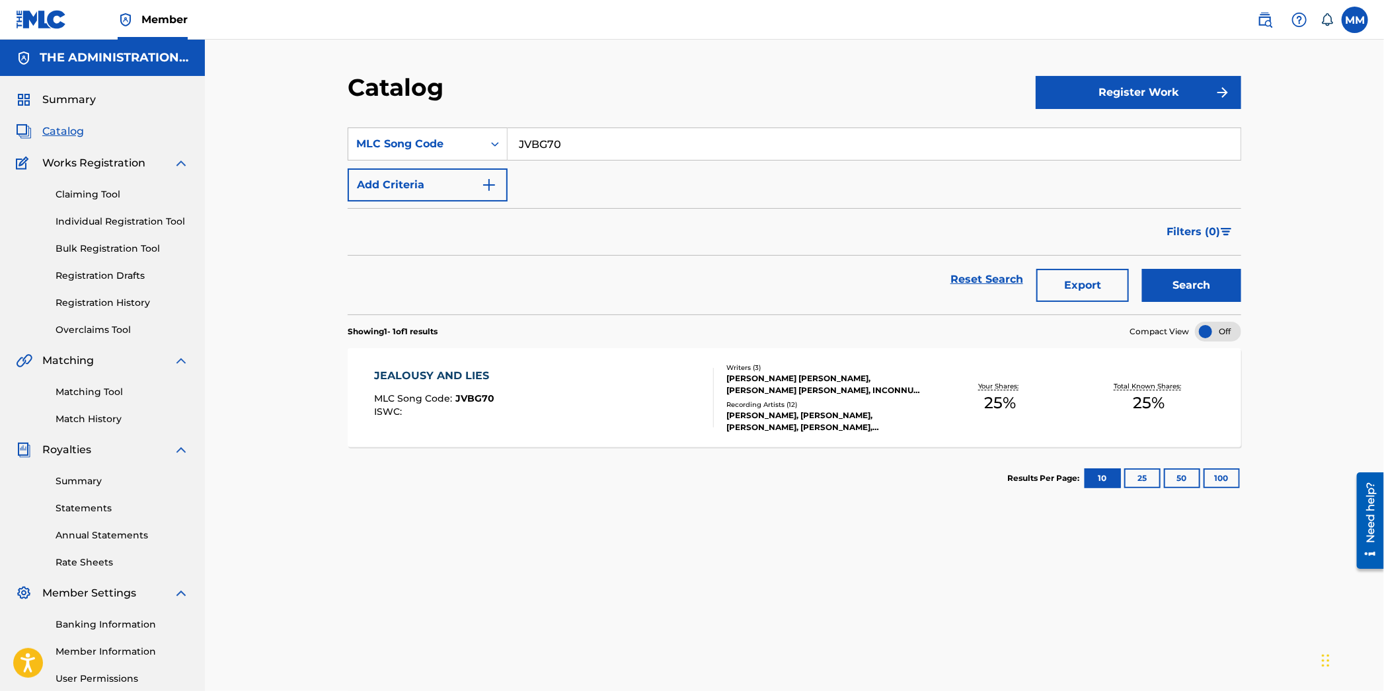
click at [518, 430] on div "JEALOUSY AND LIES MLC Song Code : JVBG70 ISWC : Writers ( 3 ) HAROLD ROBERT SUL…" at bounding box center [795, 397] width 894 height 99
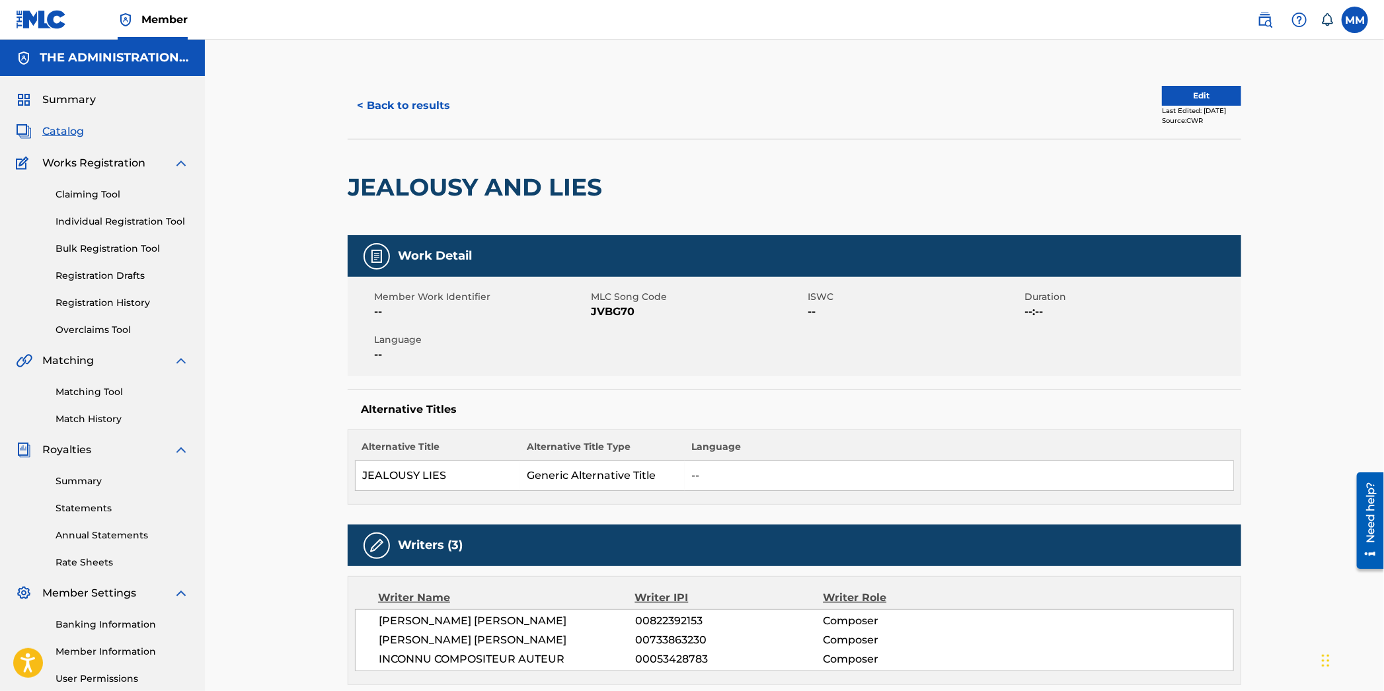
click at [1201, 83] on div "< Back to results Edit Last Edited: June 29, 2020 Source: CWR" at bounding box center [795, 106] width 894 height 66
click at [1200, 87] on button "Edit" at bounding box center [1201, 96] width 79 height 20
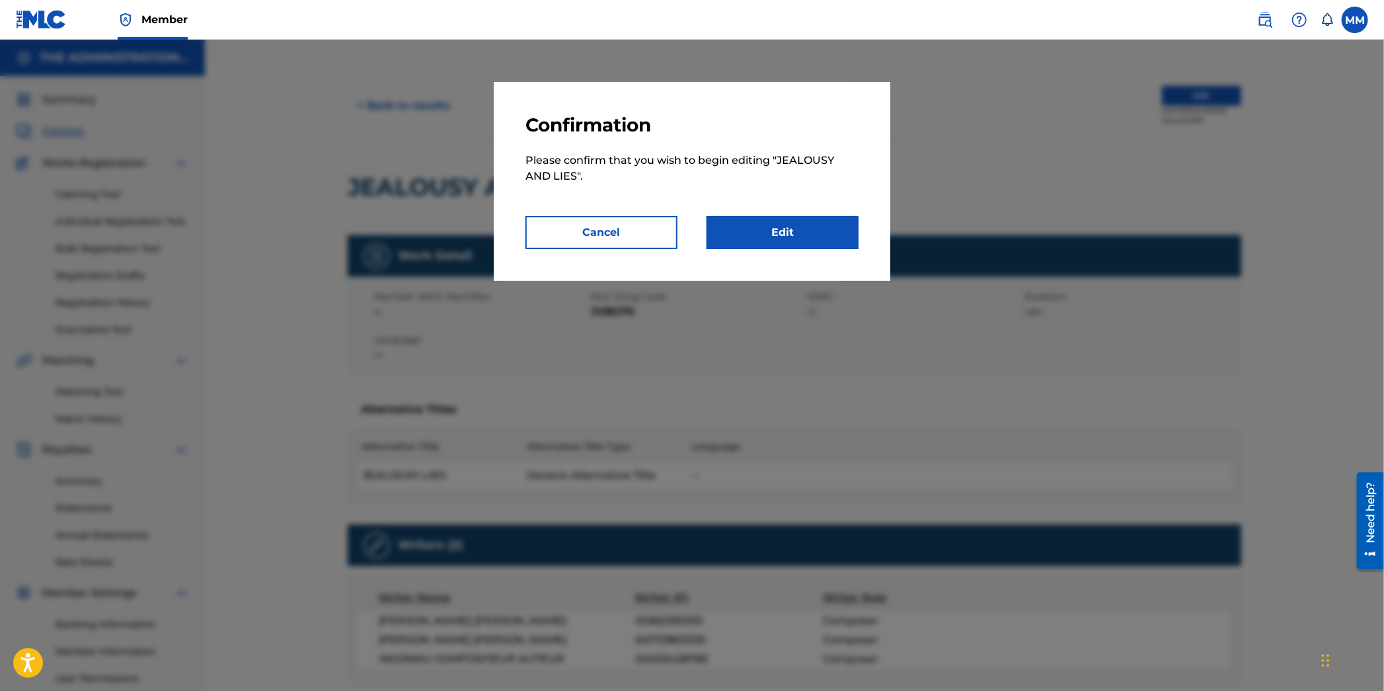
click at [824, 244] on link "Edit" at bounding box center [783, 232] width 152 height 33
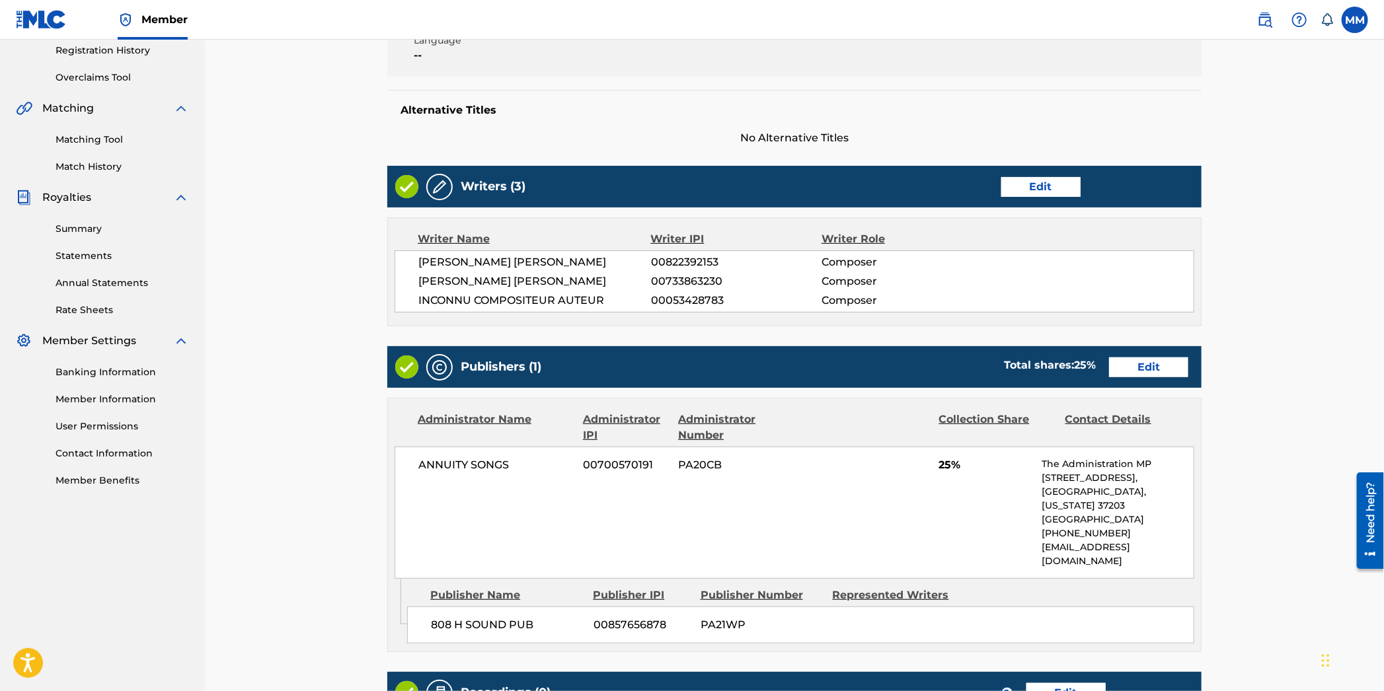
scroll to position [382, 0]
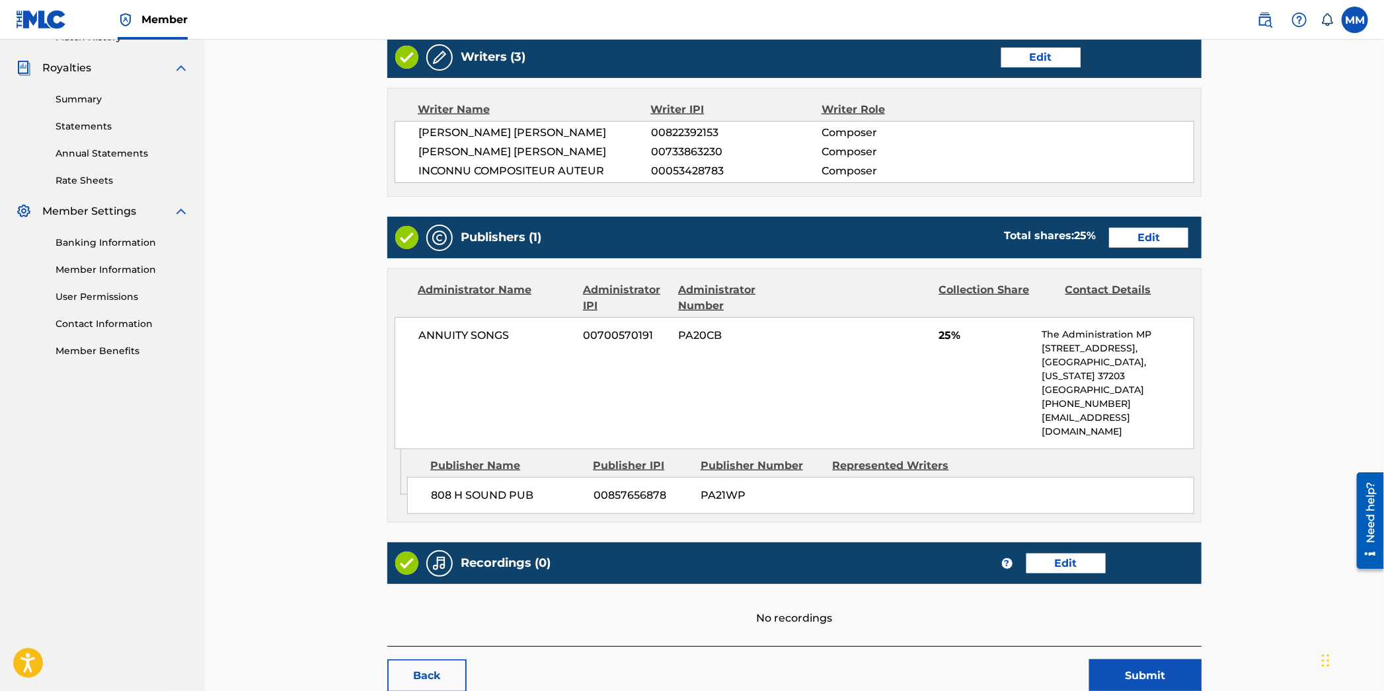
click at [1017, 63] on link "Edit" at bounding box center [1040, 58] width 79 height 20
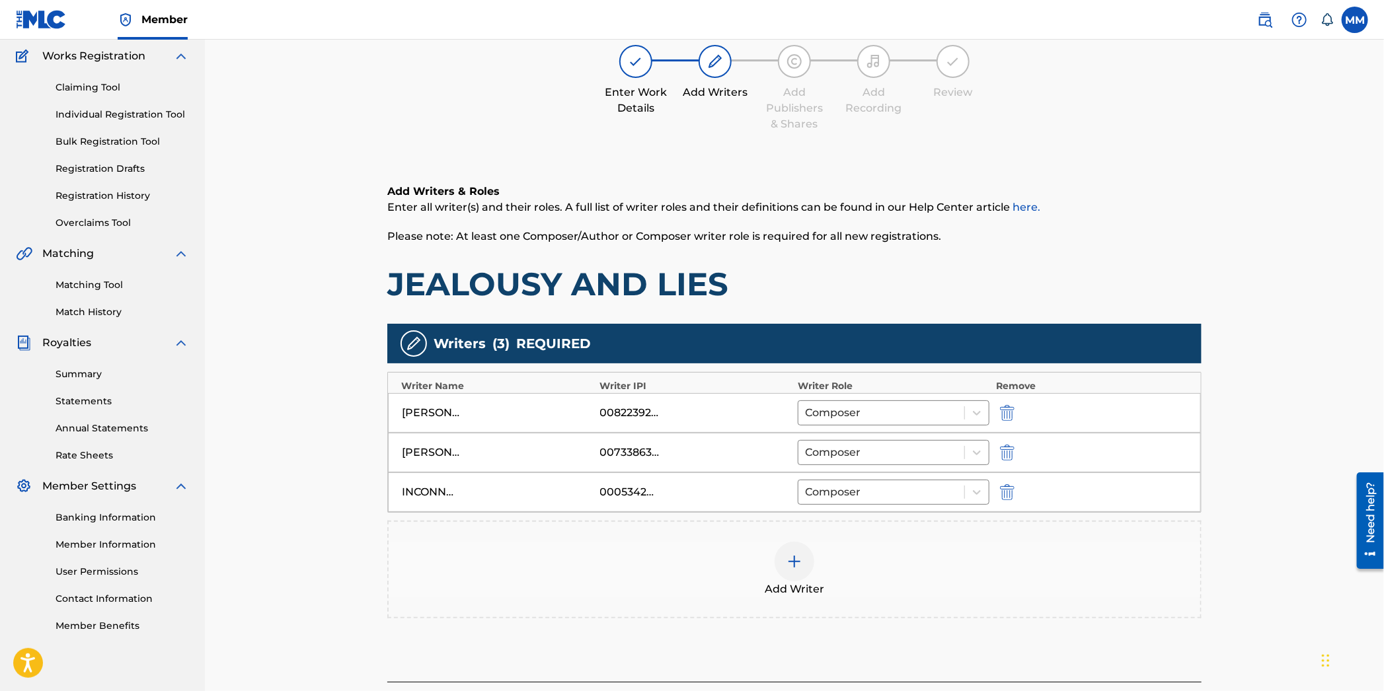
scroll to position [201, 0]
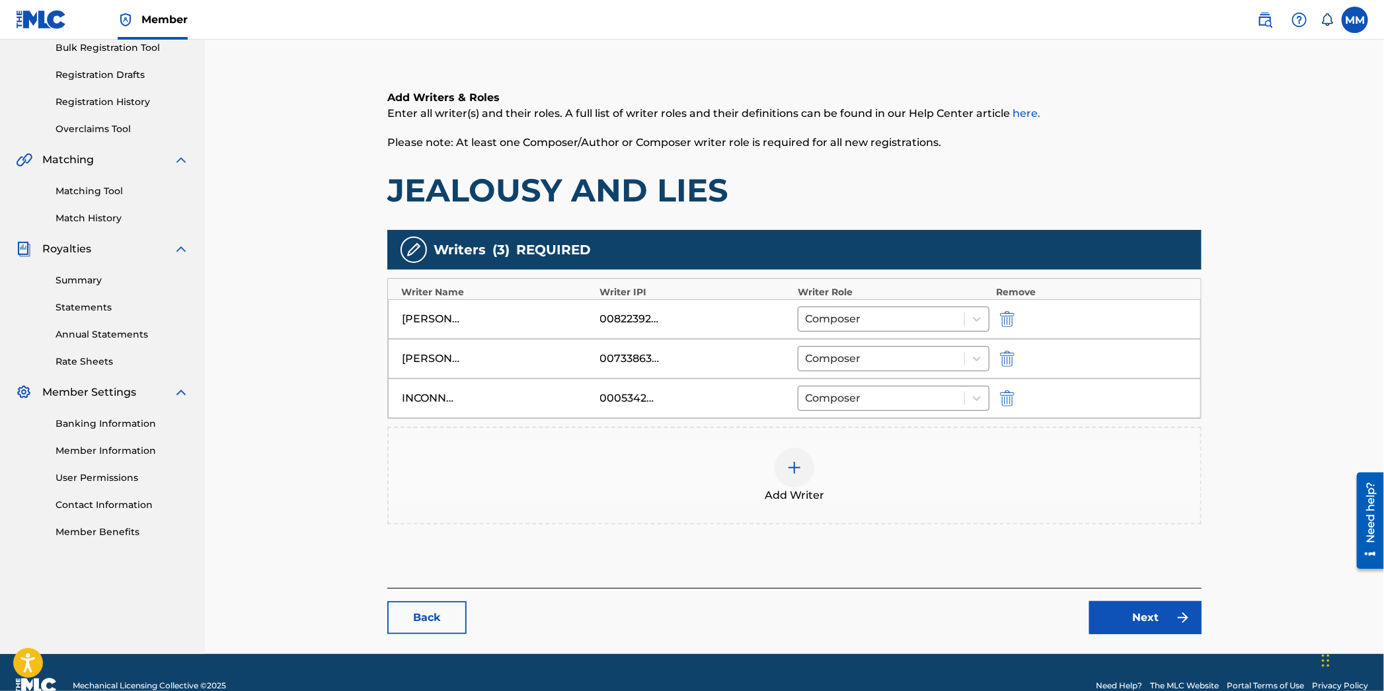
click at [1008, 397] on img "submit" at bounding box center [1007, 399] width 15 height 16
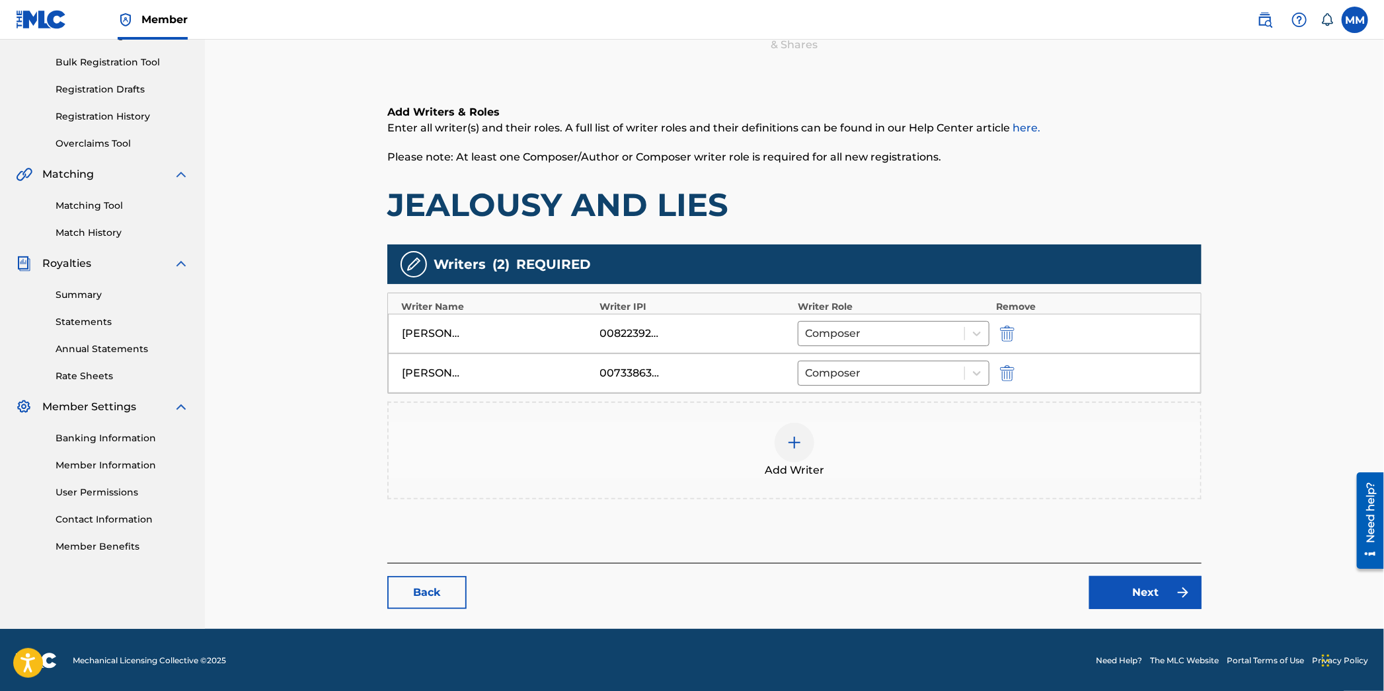
click at [797, 443] on img at bounding box center [795, 443] width 16 height 16
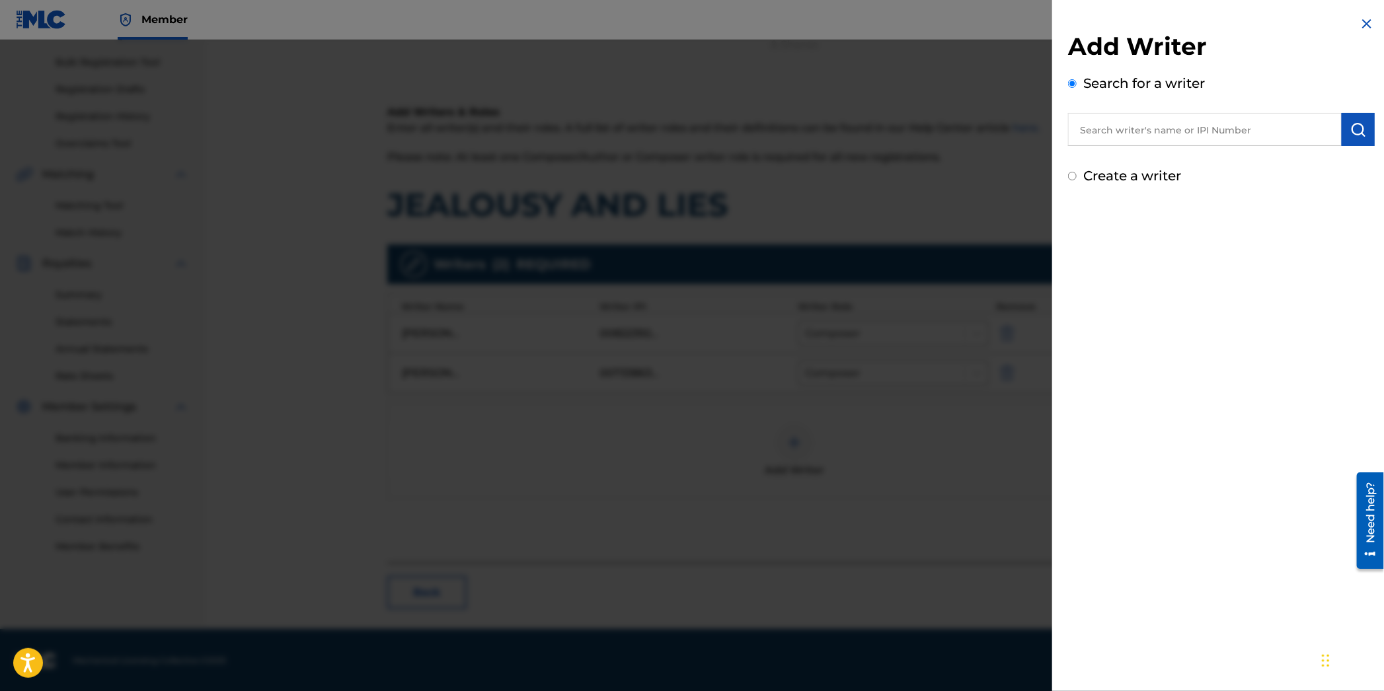
click at [1159, 130] on input "text" at bounding box center [1205, 129] width 274 height 33
click at [1191, 137] on input "text" at bounding box center [1205, 129] width 274 height 33
paste input "Bradley Darnell Thomas Jr"
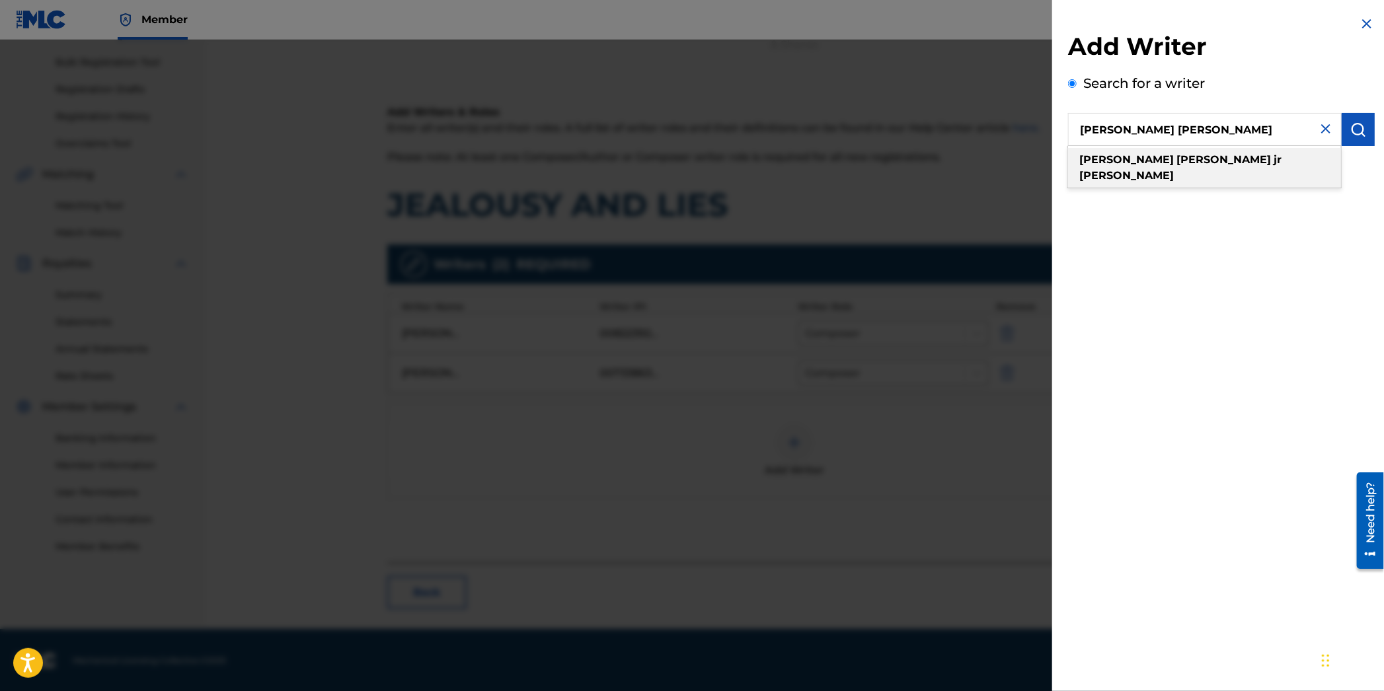
click at [1280, 152] on div "bradley darnell jr thomas" at bounding box center [1204, 168] width 273 height 40
drag, startPoint x: 1165, startPoint y: 128, endPoint x: 1252, endPoint y: 133, distance: 87.4
click at [1252, 133] on input "bradley darnell jr thomas" at bounding box center [1205, 129] width 274 height 33
type input "bradley darnell thomas"
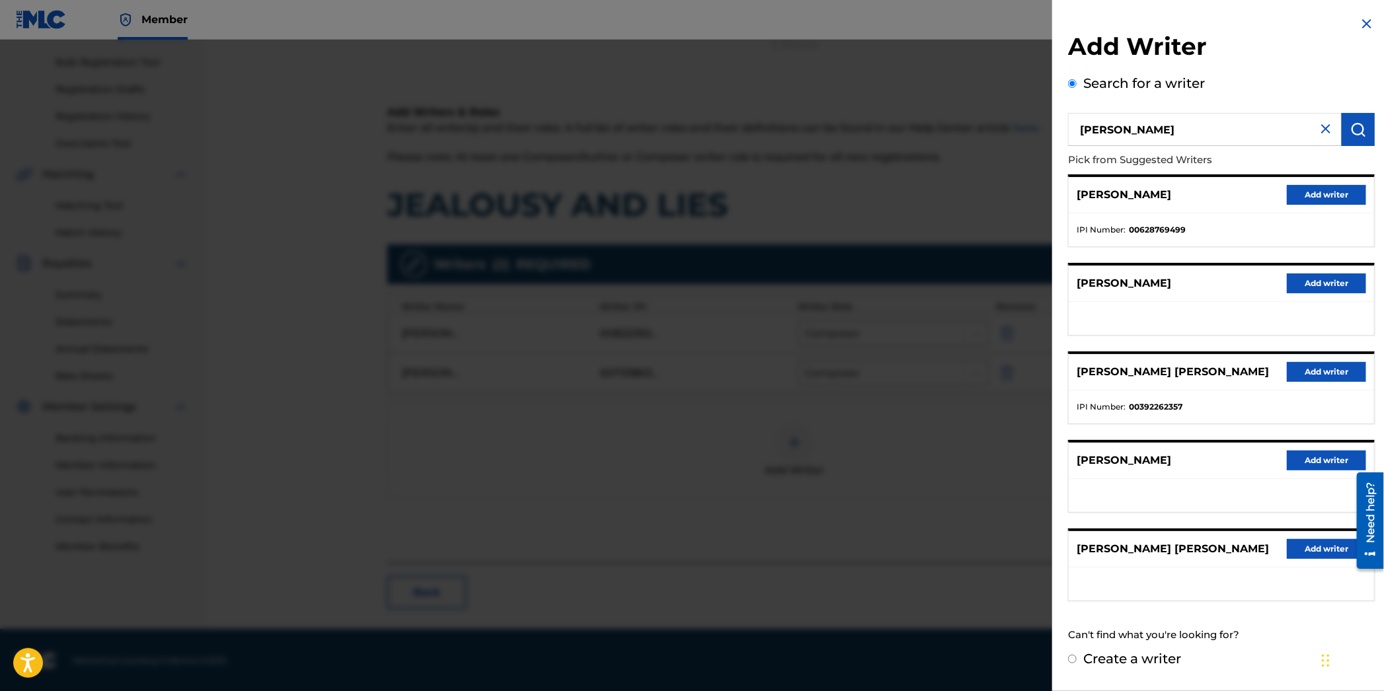
click at [1299, 366] on button "Add writer" at bounding box center [1326, 372] width 79 height 20
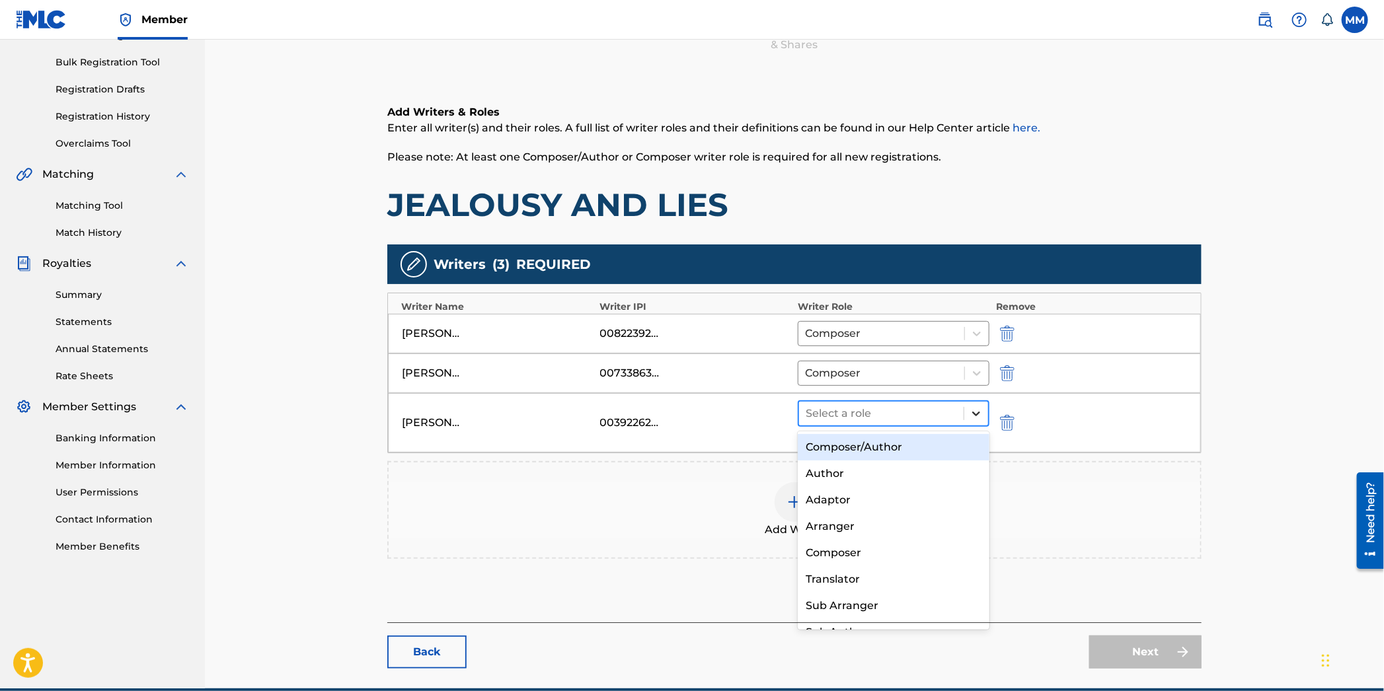
click at [968, 414] on div at bounding box center [976, 414] width 24 height 24
click at [891, 445] on div "Composer/Author" at bounding box center [893, 447] width 191 height 26
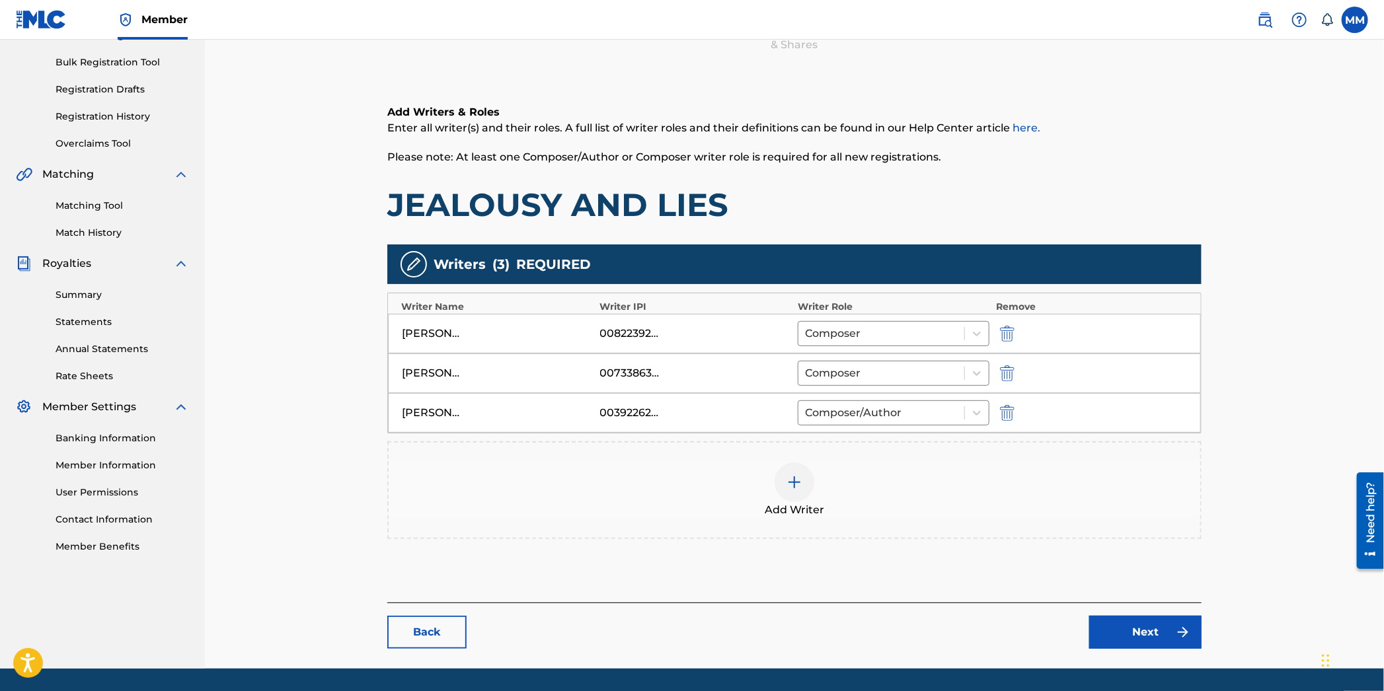
click at [1141, 640] on link "Next" at bounding box center [1145, 632] width 112 height 33
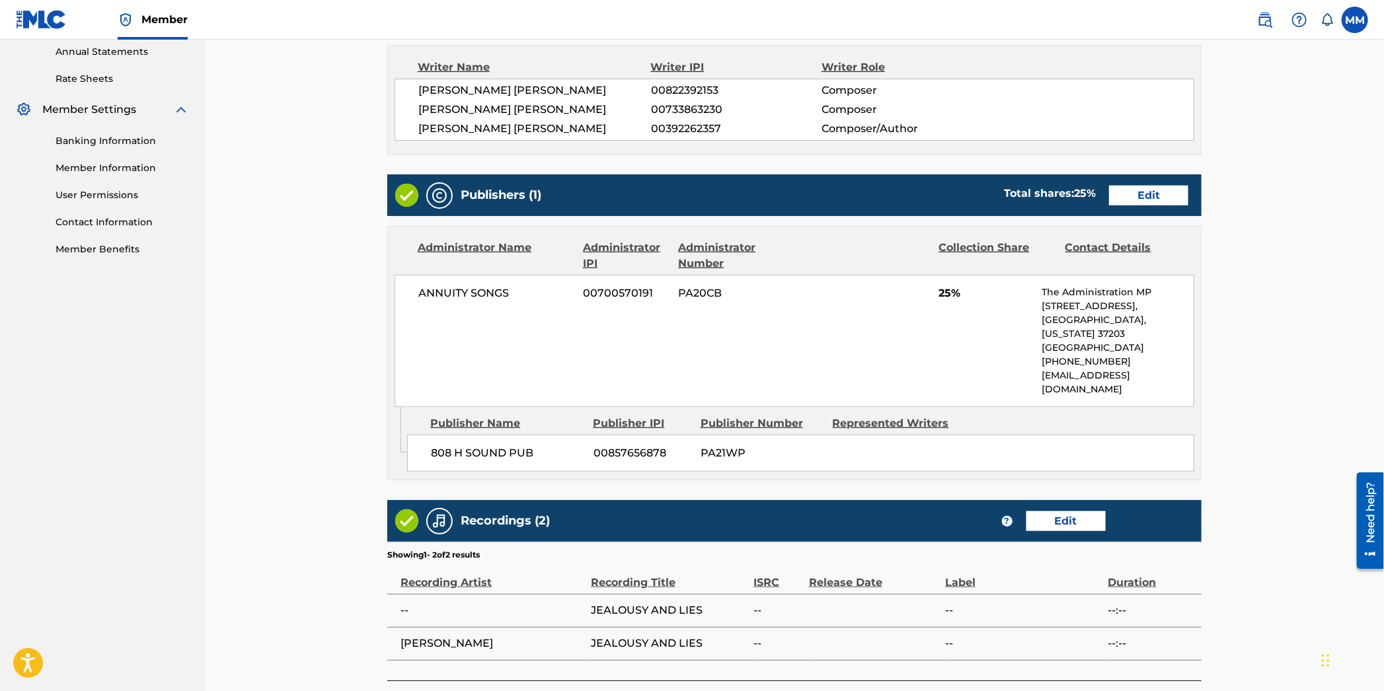
scroll to position [460, 0]
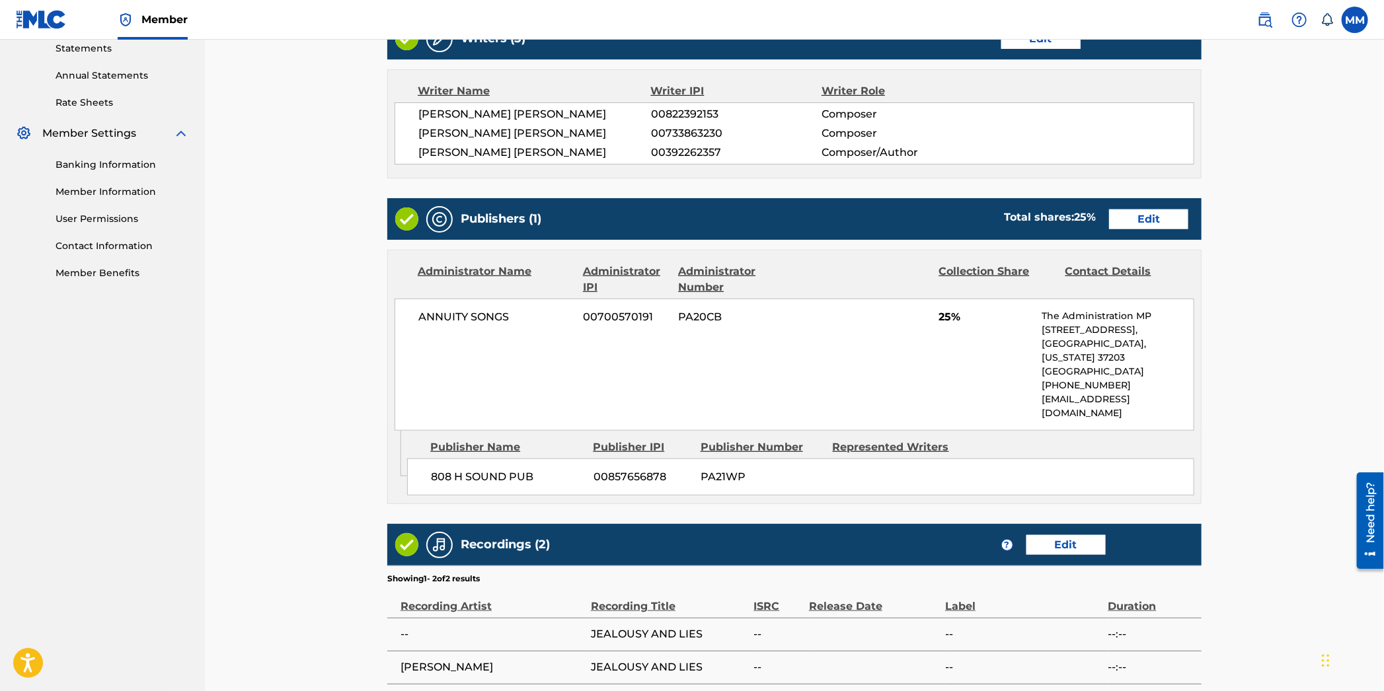
click at [1123, 213] on link "Edit" at bounding box center [1148, 220] width 79 height 20
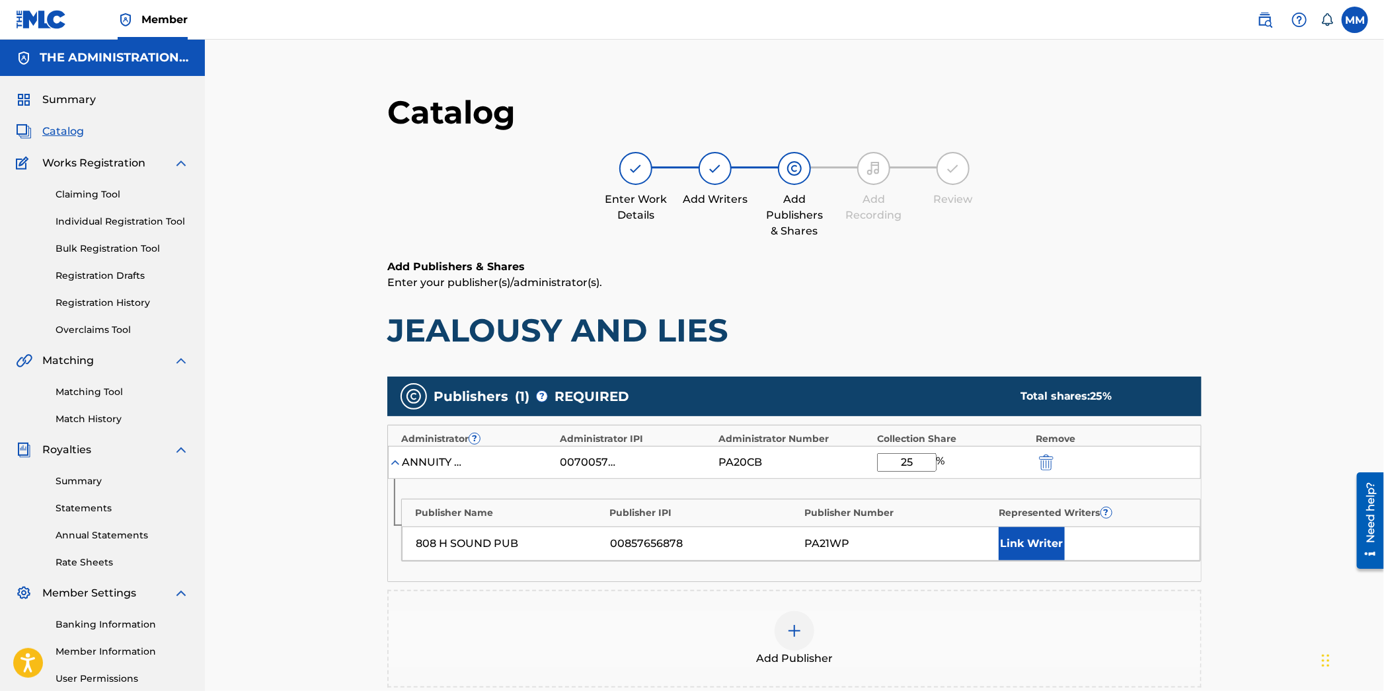
click at [798, 611] on div at bounding box center [795, 631] width 40 height 40
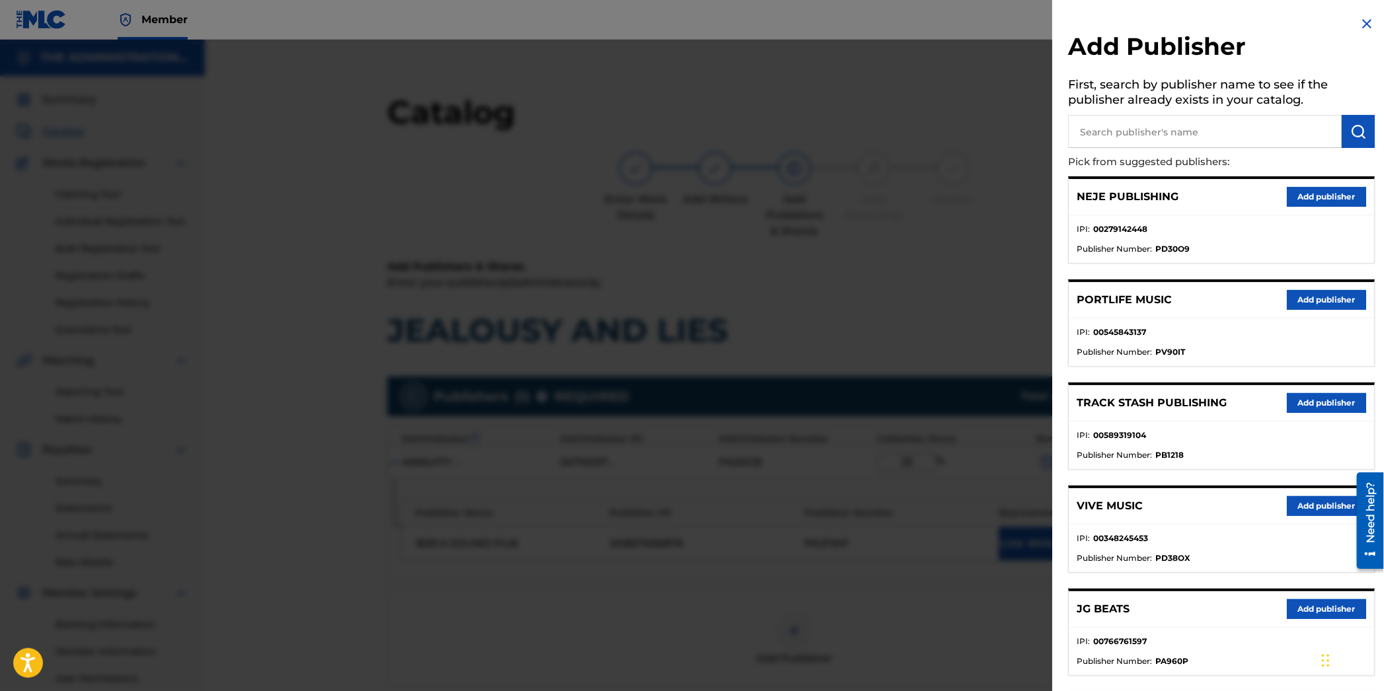
click at [1149, 128] on input "text" at bounding box center [1205, 131] width 274 height 33
paste input "Jughead Publishing Global"
type input "Jughead Publishing Global"
click at [1354, 143] on button "submit" at bounding box center [1358, 131] width 33 height 33
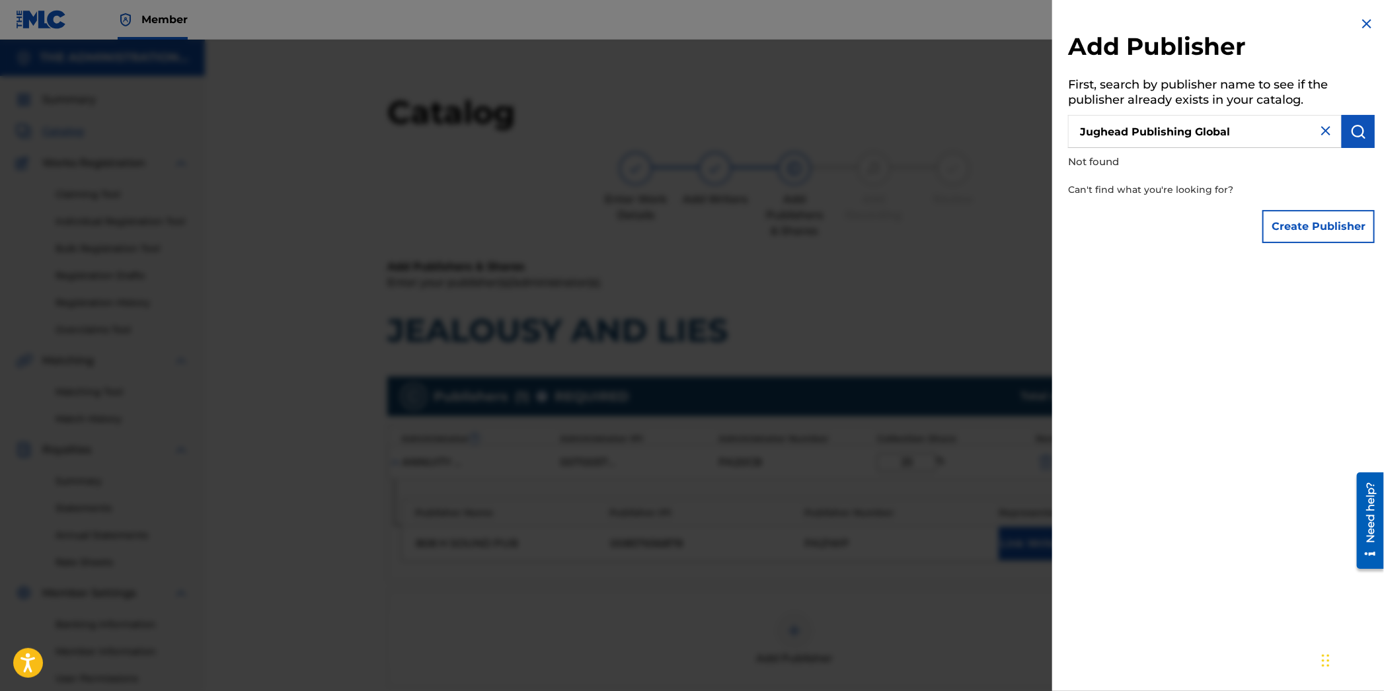
click at [1305, 232] on button "Create Publisher" at bounding box center [1318, 226] width 112 height 33
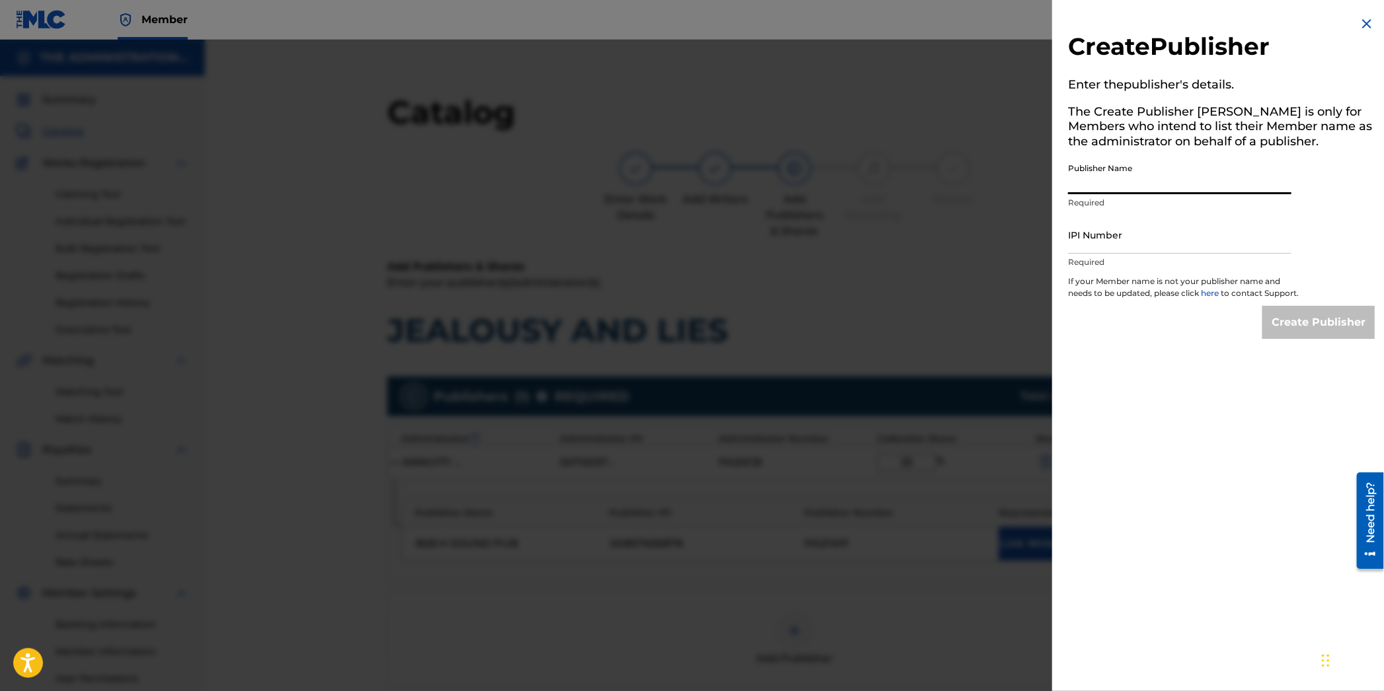
click at [1106, 192] on input "Publisher Name" at bounding box center [1179, 176] width 223 height 38
paste input "Jughead Publishing Global"
type input "Jughead Publishing Global"
click at [1139, 264] on p "Required" at bounding box center [1179, 262] width 223 height 12
click at [1138, 250] on input "IPI Number" at bounding box center [1179, 235] width 223 height 38
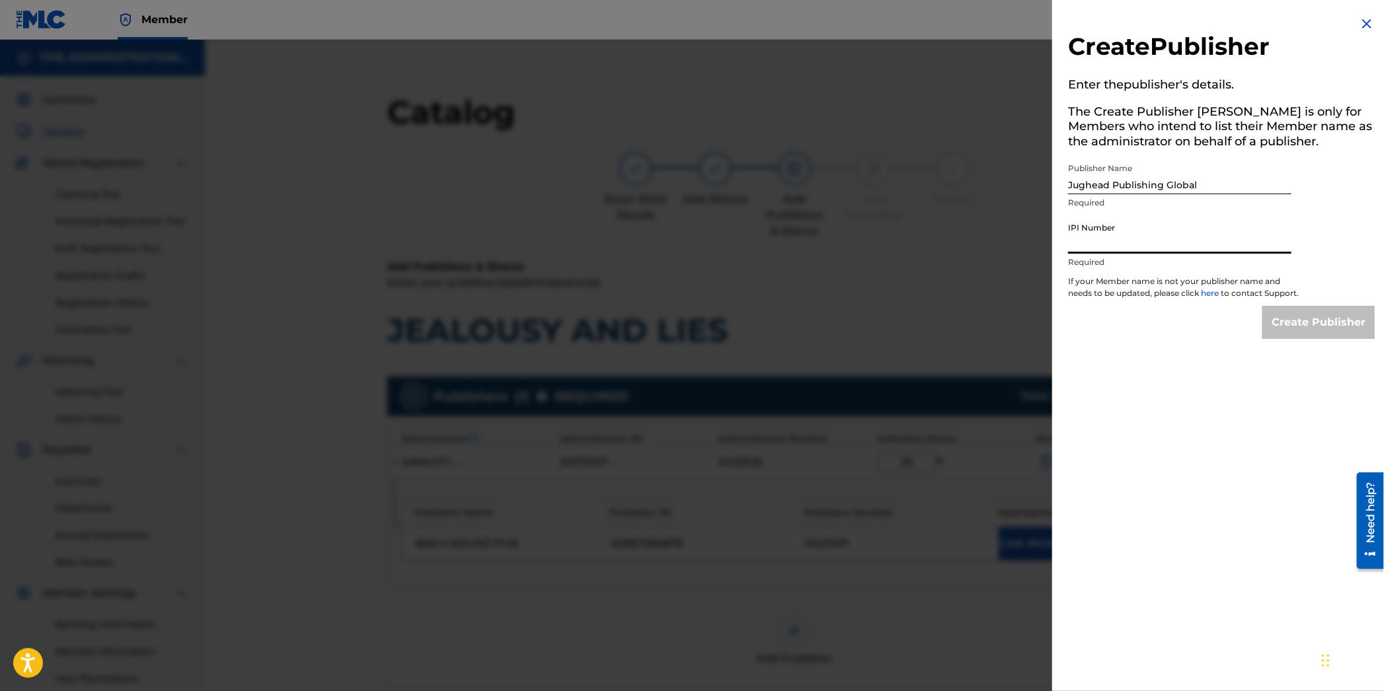
paste input "01057520671"
type input "01057520671"
drag, startPoint x: 1290, startPoint y: 334, endPoint x: 1278, endPoint y: 327, distance: 13.0
click at [1290, 334] on input "Create Publisher" at bounding box center [1318, 322] width 112 height 33
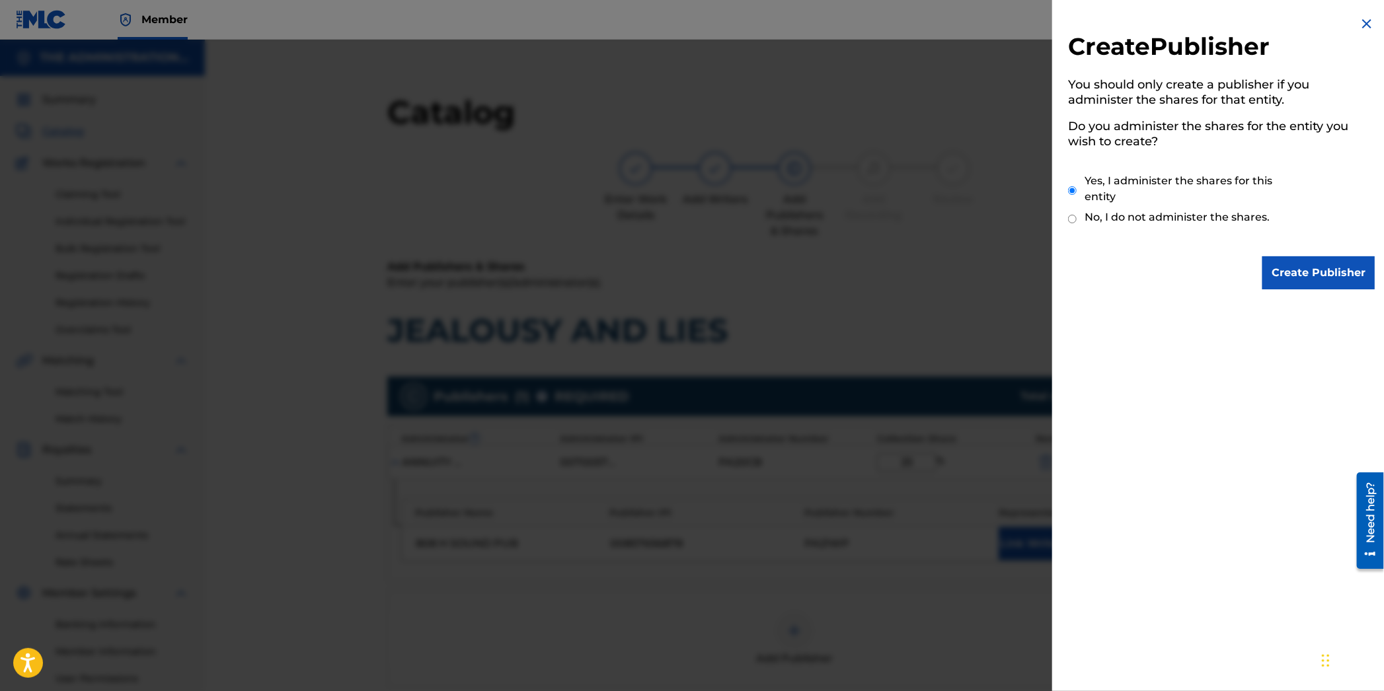
click at [1284, 262] on input "Create Publisher" at bounding box center [1318, 272] width 112 height 33
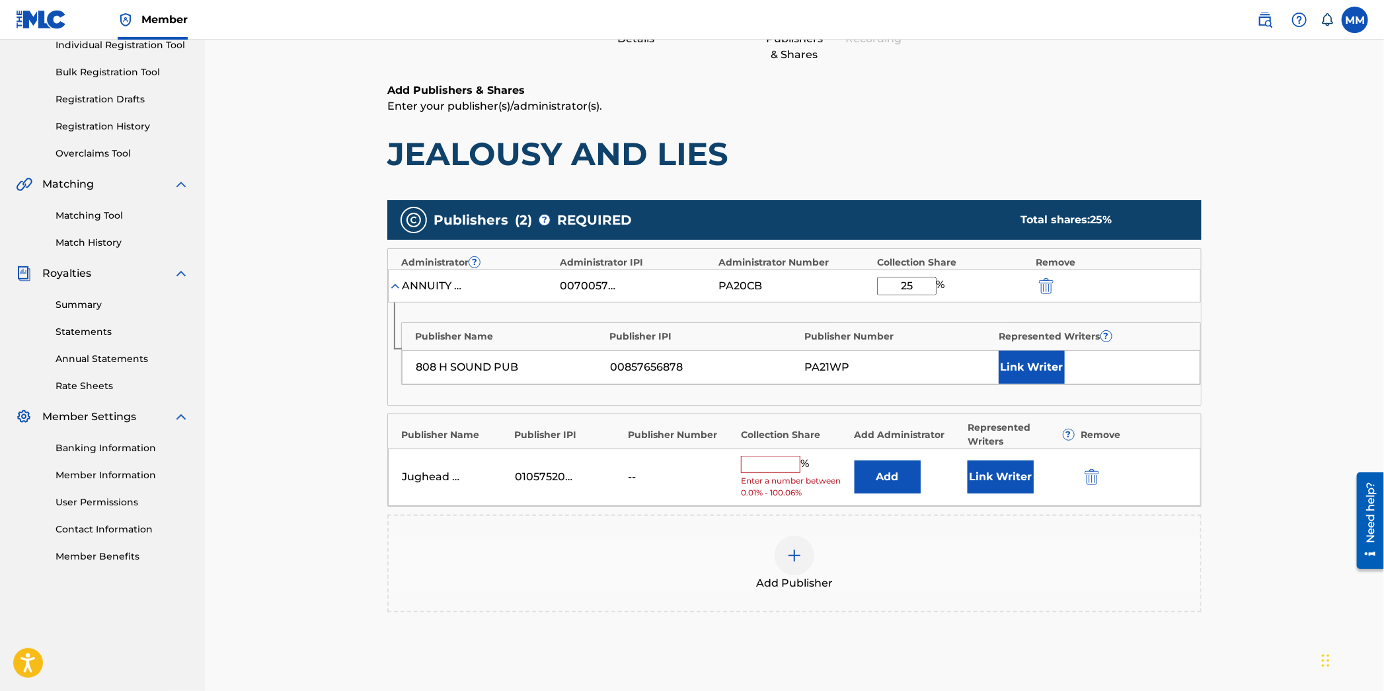
scroll to position [190, 0]
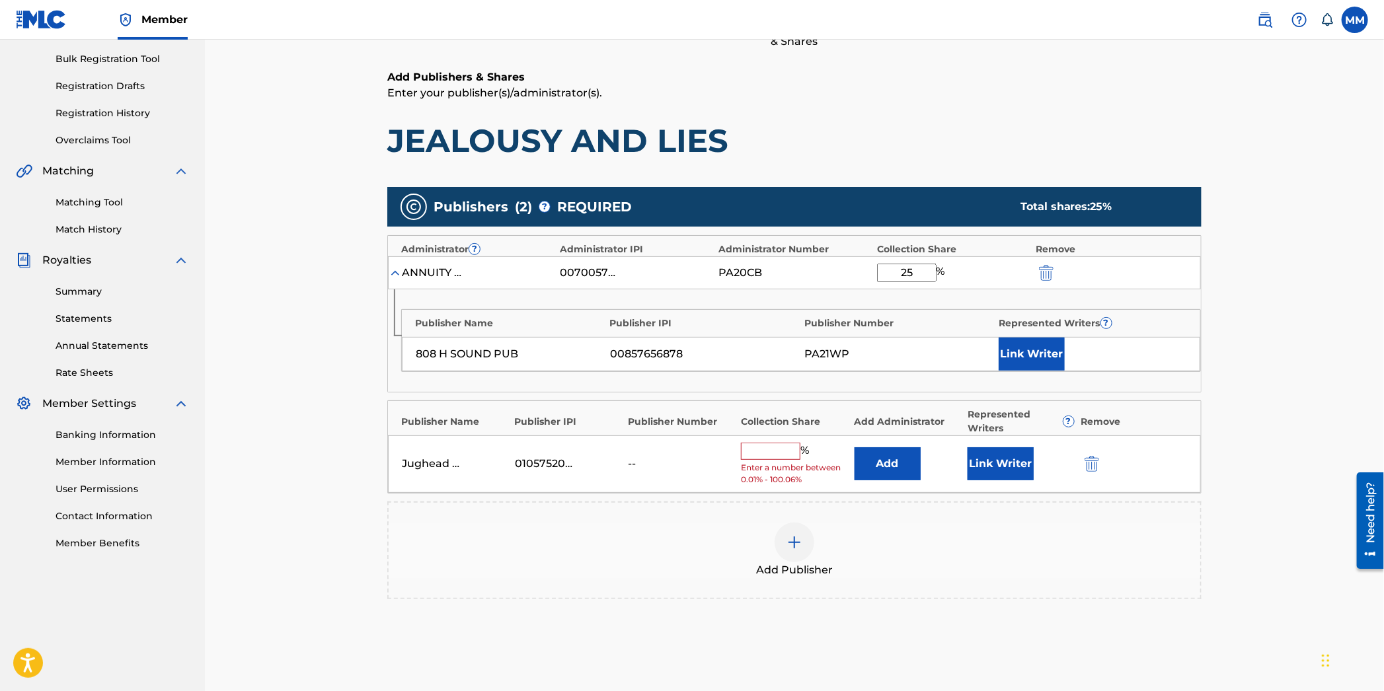
click at [885, 463] on button "Add" at bounding box center [888, 463] width 66 height 33
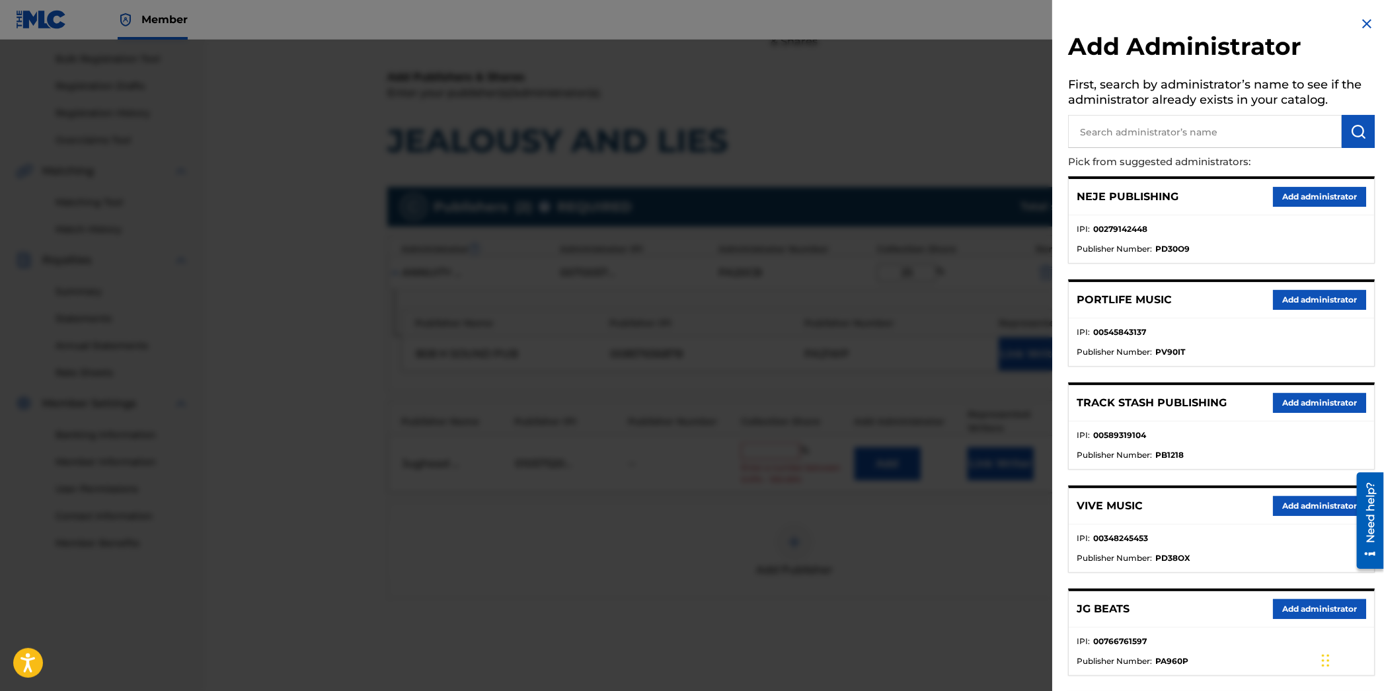
click at [1118, 141] on input "text" at bounding box center [1205, 131] width 274 height 33
type input "annuity so"
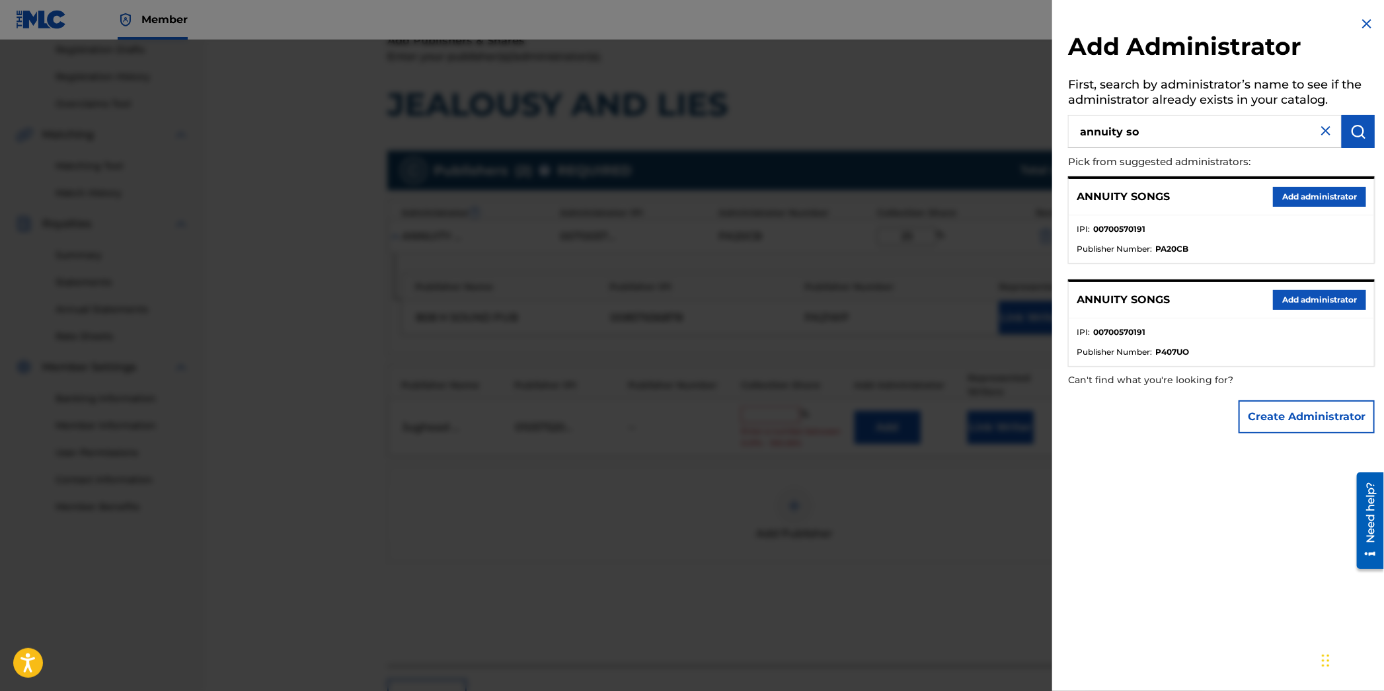
scroll to position [262, 0]
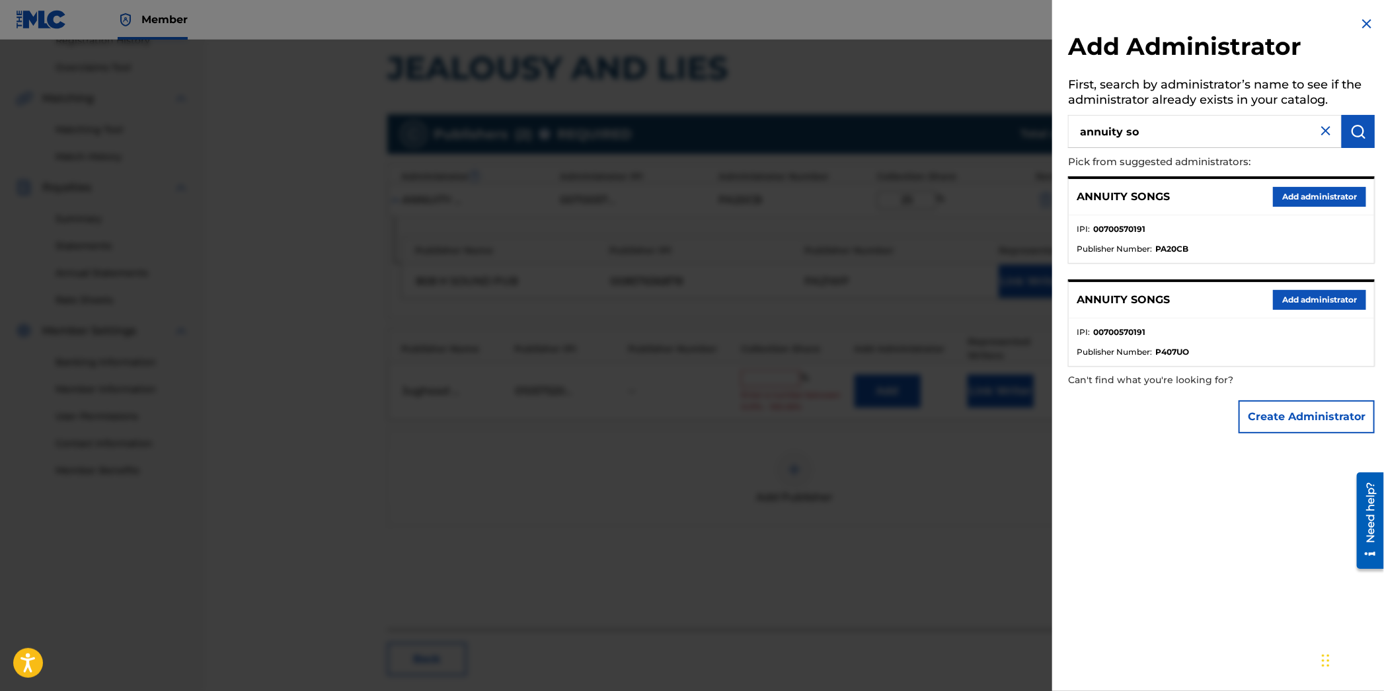
click at [1284, 190] on button "Add administrator" at bounding box center [1319, 197] width 93 height 20
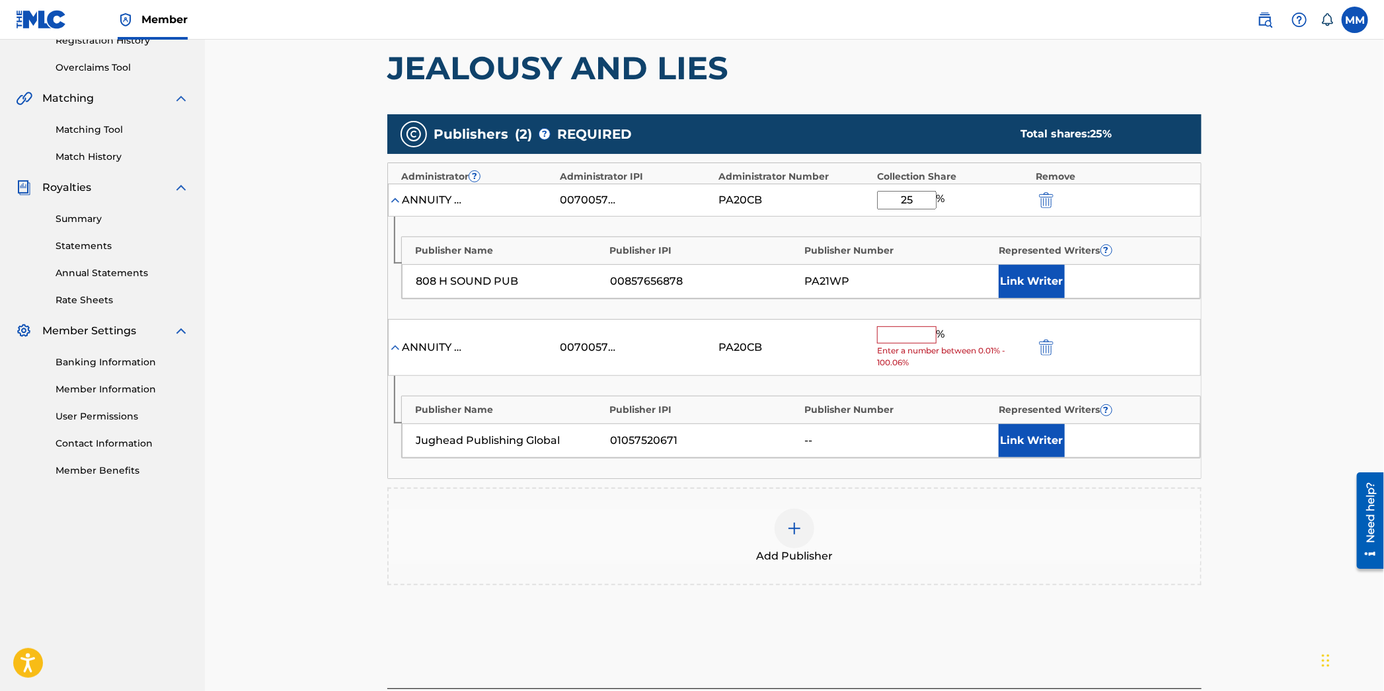
click at [900, 340] on input "text" at bounding box center [906, 335] width 59 height 17
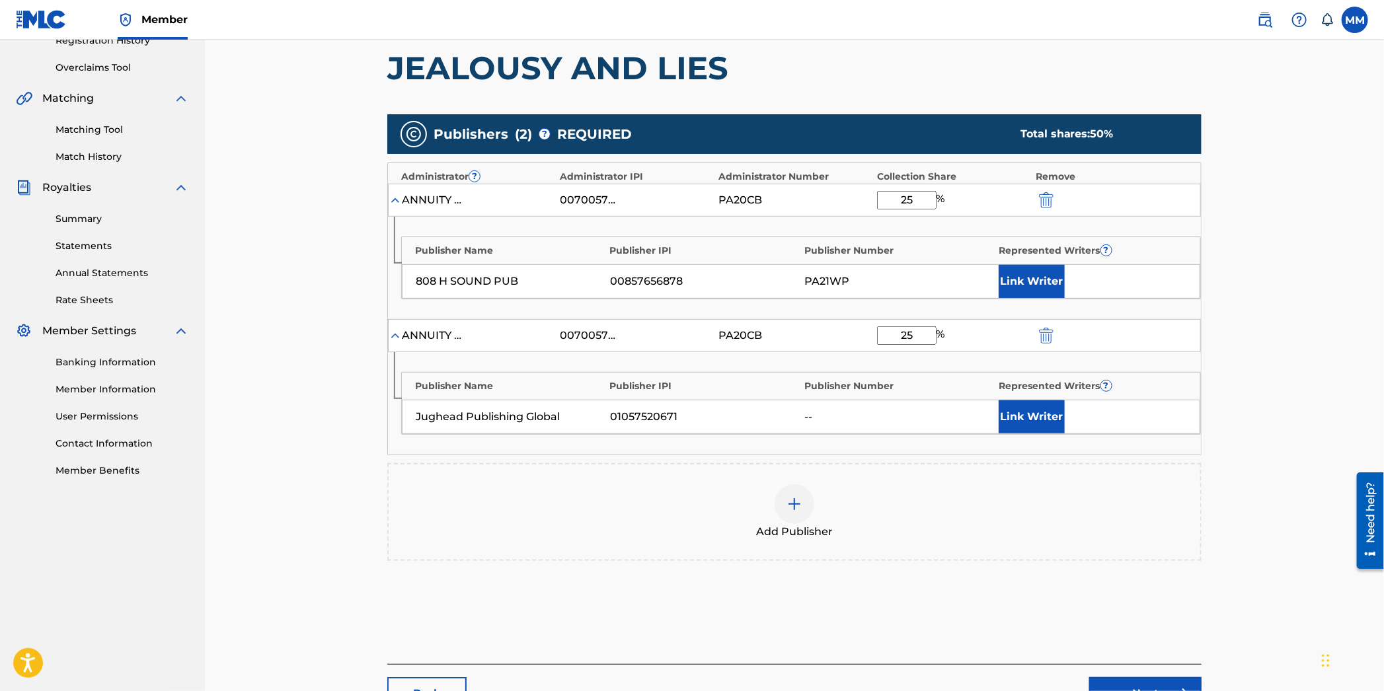
type input "25"
click at [1028, 408] on button "Link Writer" at bounding box center [1032, 417] width 66 height 33
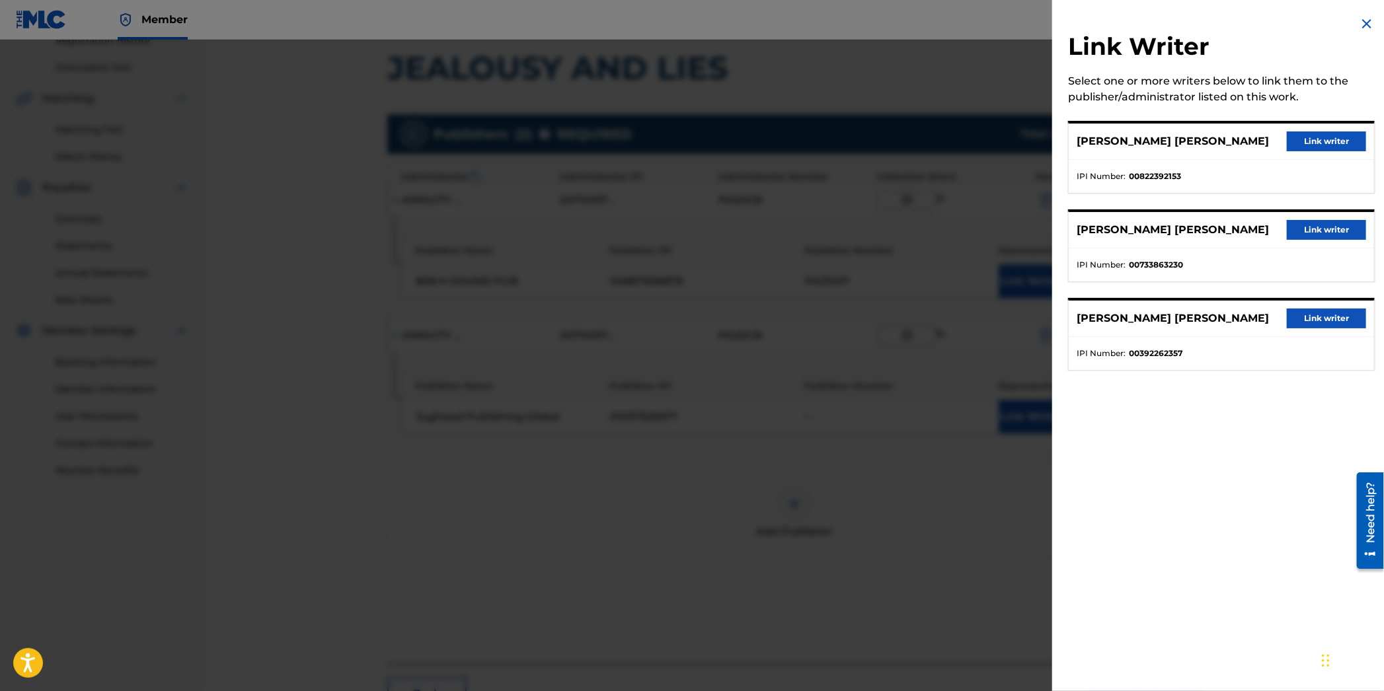
click at [1299, 320] on button "Link writer" at bounding box center [1326, 319] width 79 height 20
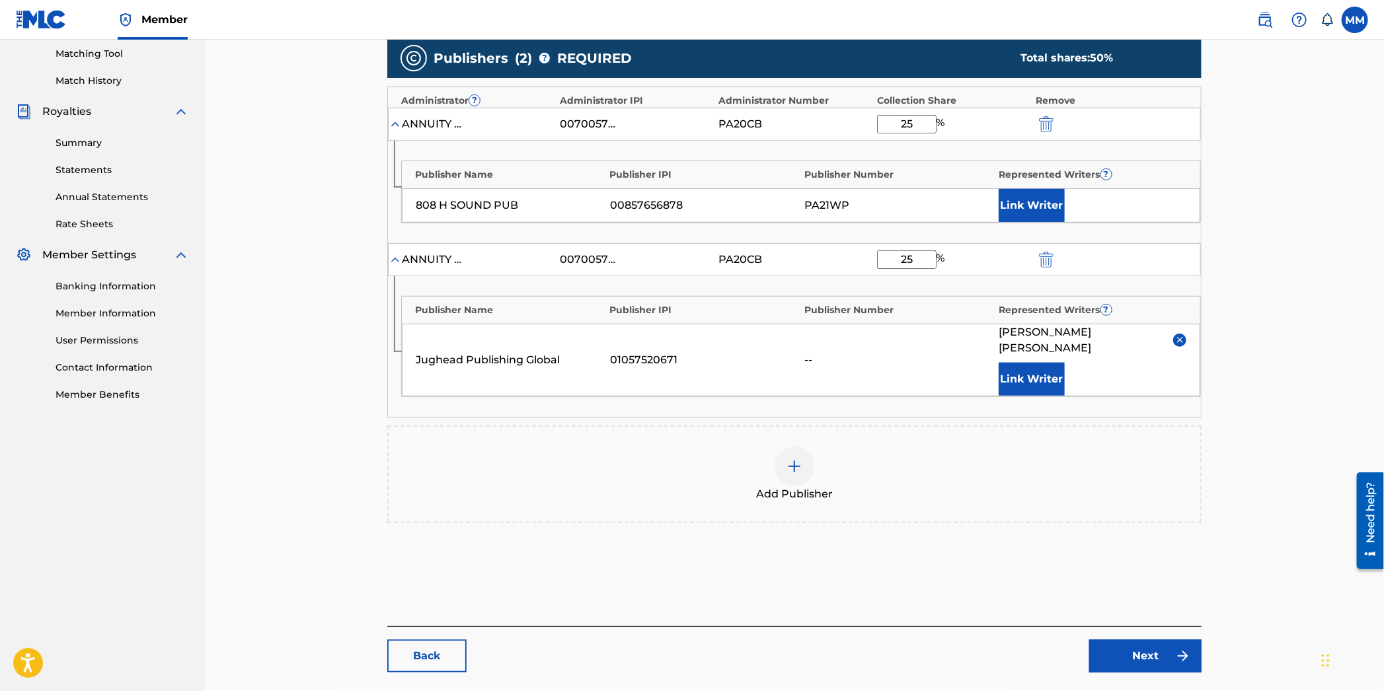
scroll to position [400, 0]
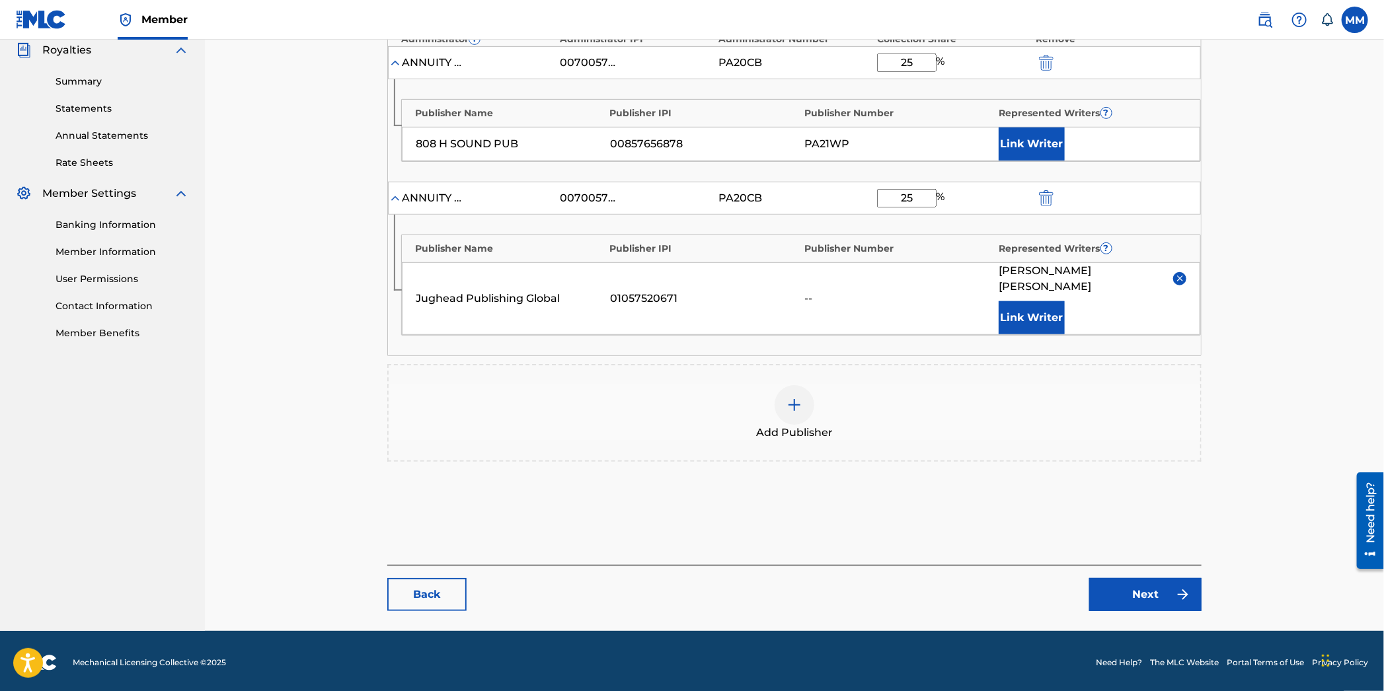
click at [1171, 607] on main "Catalog Enter Work Details Add Writers Add Publishers & Shares Add Recording Re…" at bounding box center [795, 152] width 894 height 958
click at [1147, 578] on link "Next" at bounding box center [1145, 594] width 112 height 33
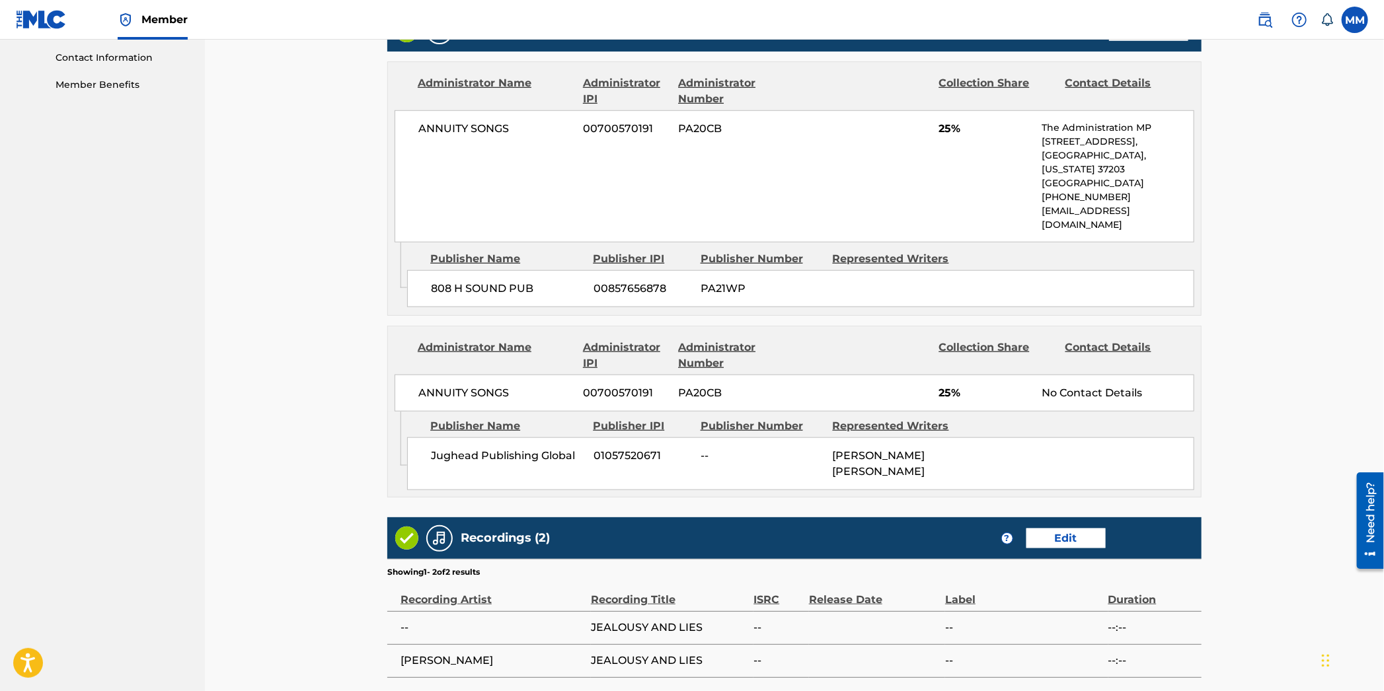
scroll to position [757, 0]
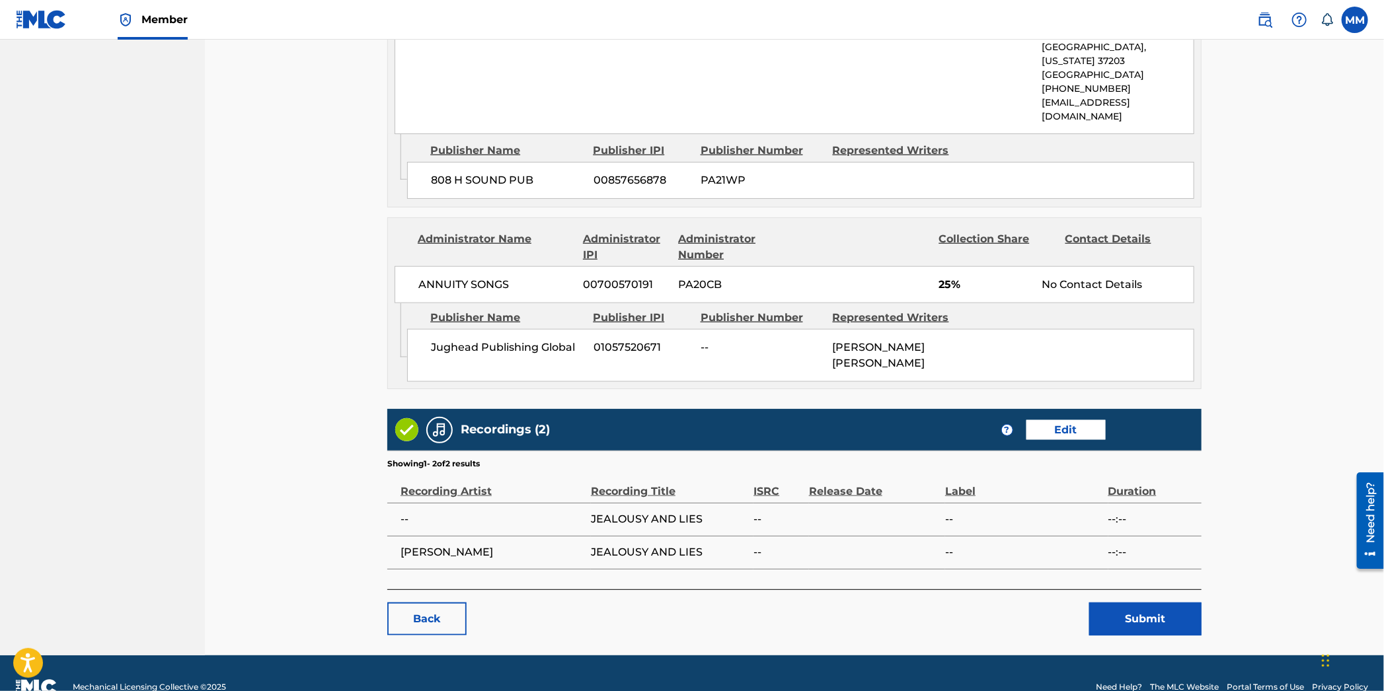
click at [1122, 603] on button "Submit" at bounding box center [1145, 619] width 112 height 33
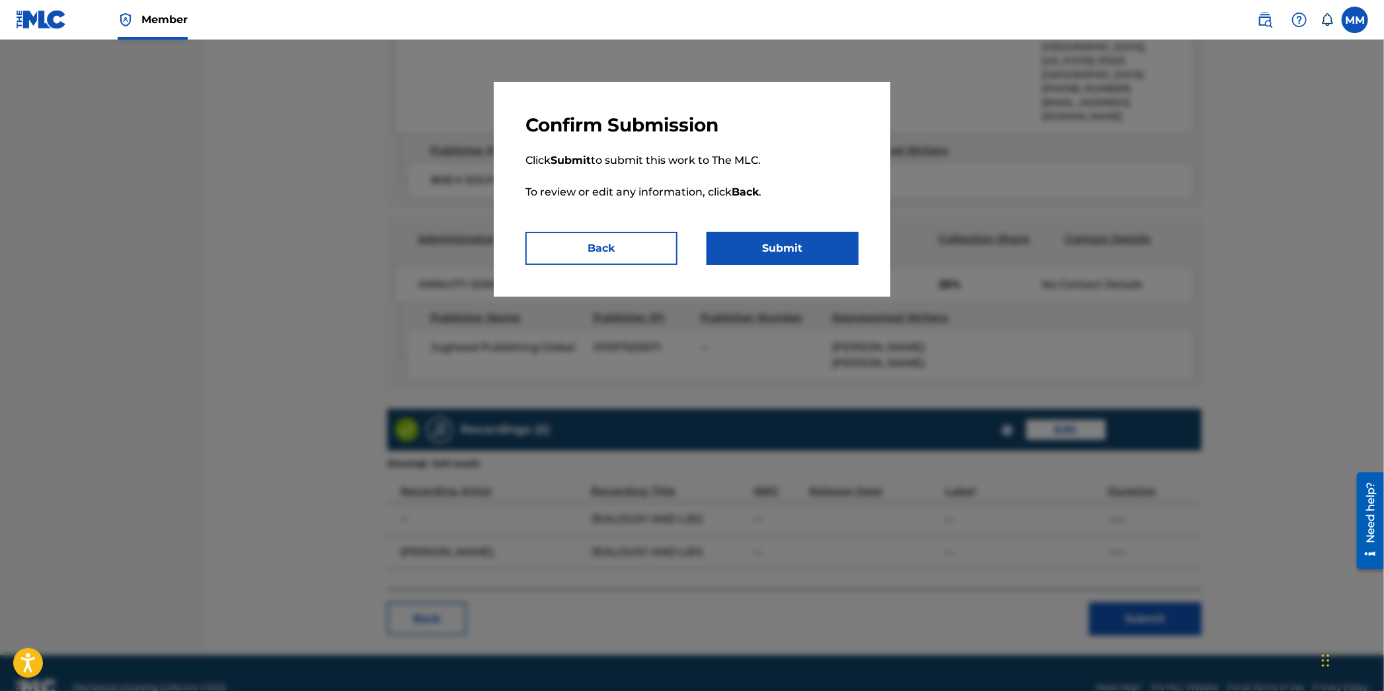
click at [824, 255] on button "Submit" at bounding box center [783, 248] width 152 height 33
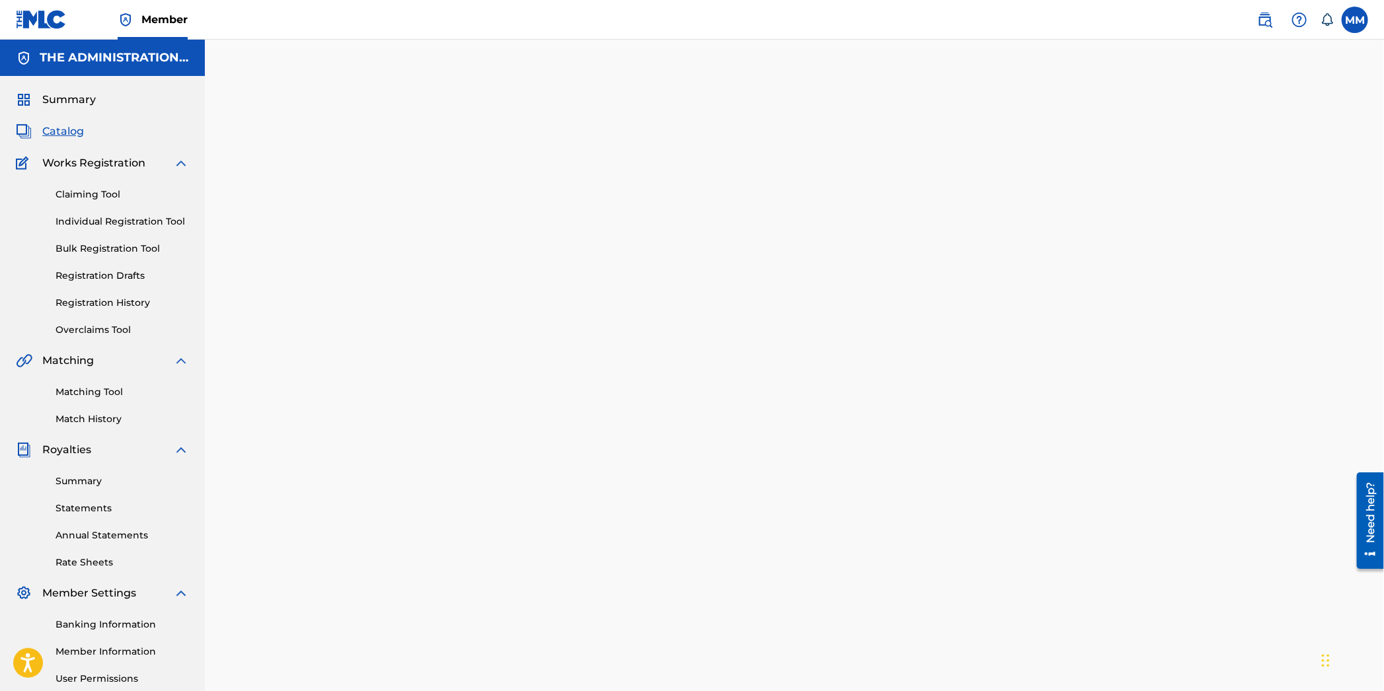
drag, startPoint x: 1263, startPoint y: 22, endPoint x: 1234, endPoint y: 32, distance: 30.5
click at [1263, 22] on img at bounding box center [1265, 20] width 16 height 16
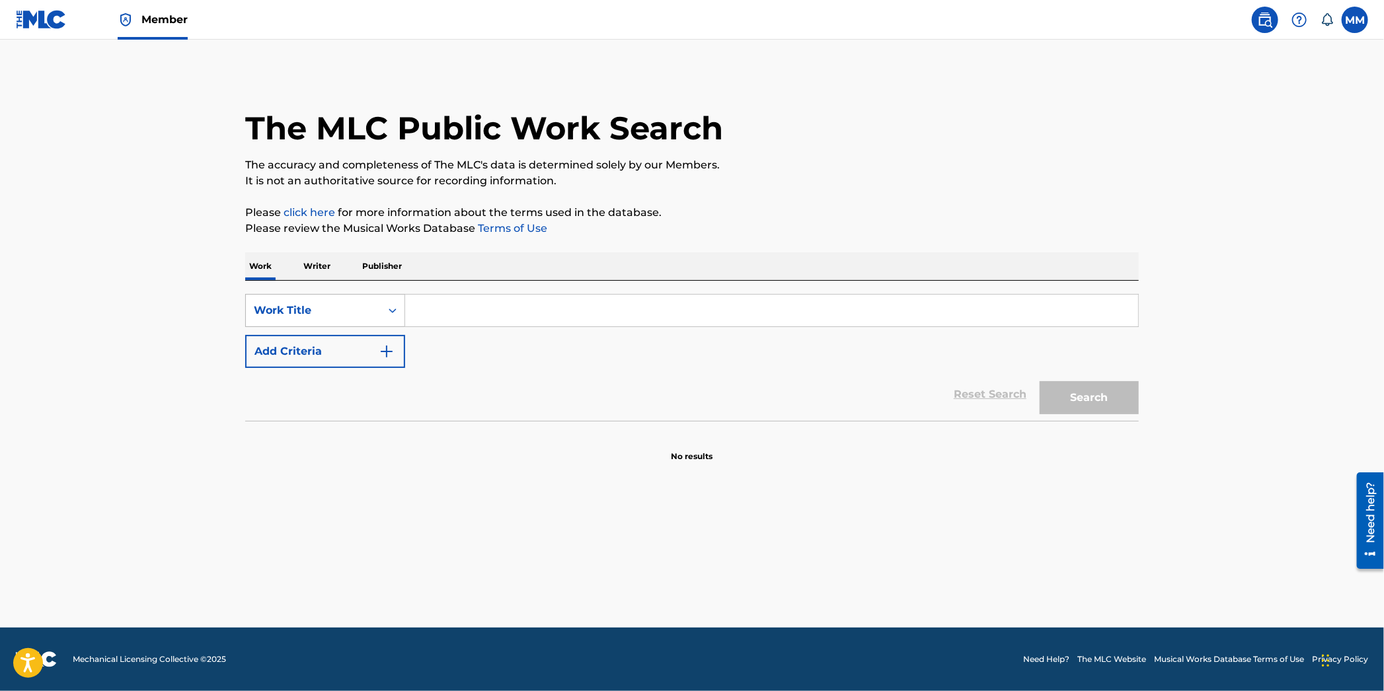
click at [325, 315] on div "Work Title" at bounding box center [313, 311] width 119 height 16
drag, startPoint x: 338, startPoint y: 344, endPoint x: 383, endPoint y: 334, distance: 46.0
click at [338, 344] on div "MLC Song Code" at bounding box center [325, 343] width 159 height 33
click at [455, 310] on input "Search Form" at bounding box center [771, 311] width 733 height 32
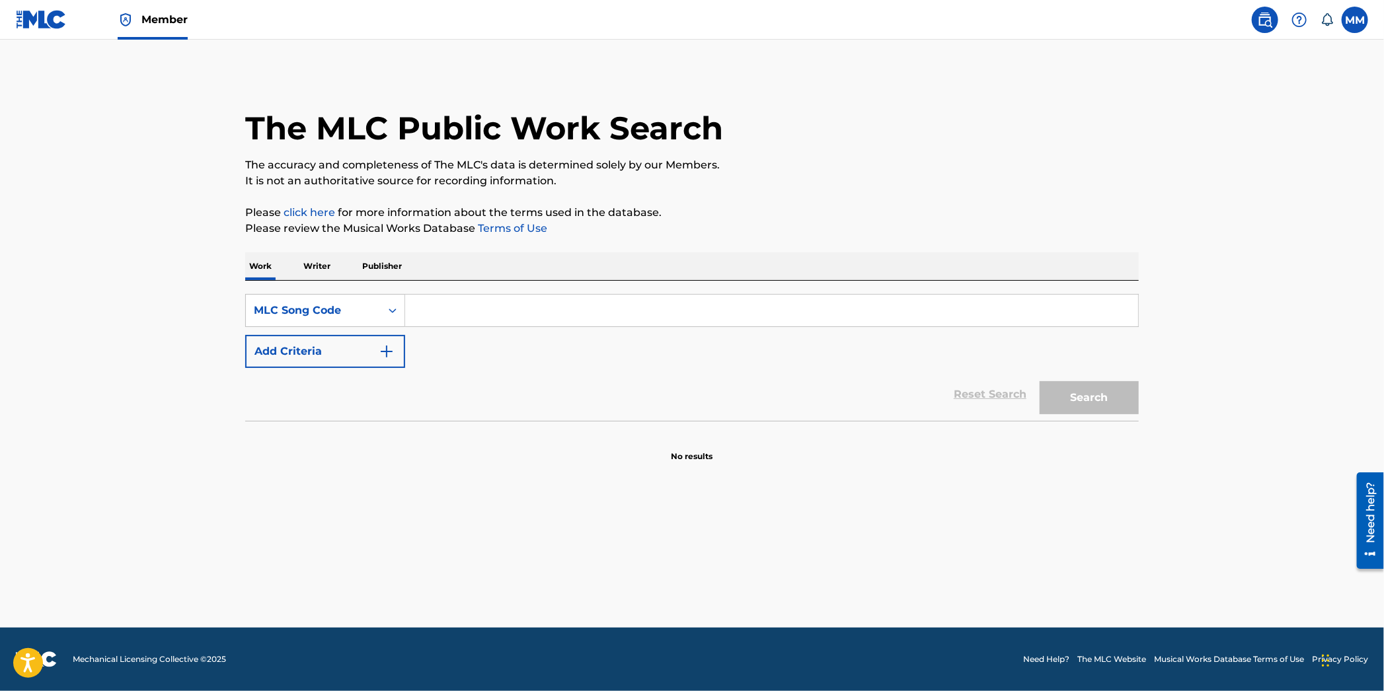
paste input "LB2ULL"
type input "LB2ULL"
click at [1072, 398] on button "Search" at bounding box center [1089, 397] width 99 height 33
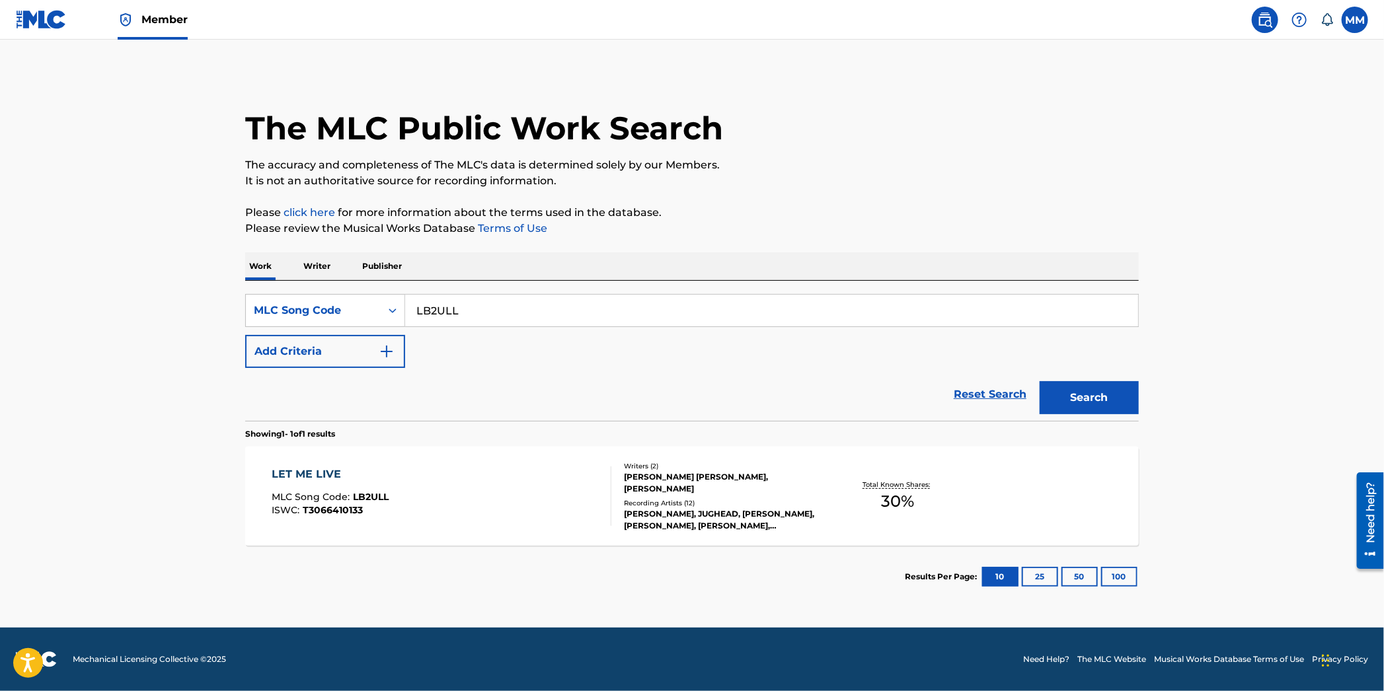
click at [492, 487] on div "LET ME LIVE MLC Song Code : LB2ULL ISWC : T3066410133" at bounding box center [442, 496] width 340 height 59
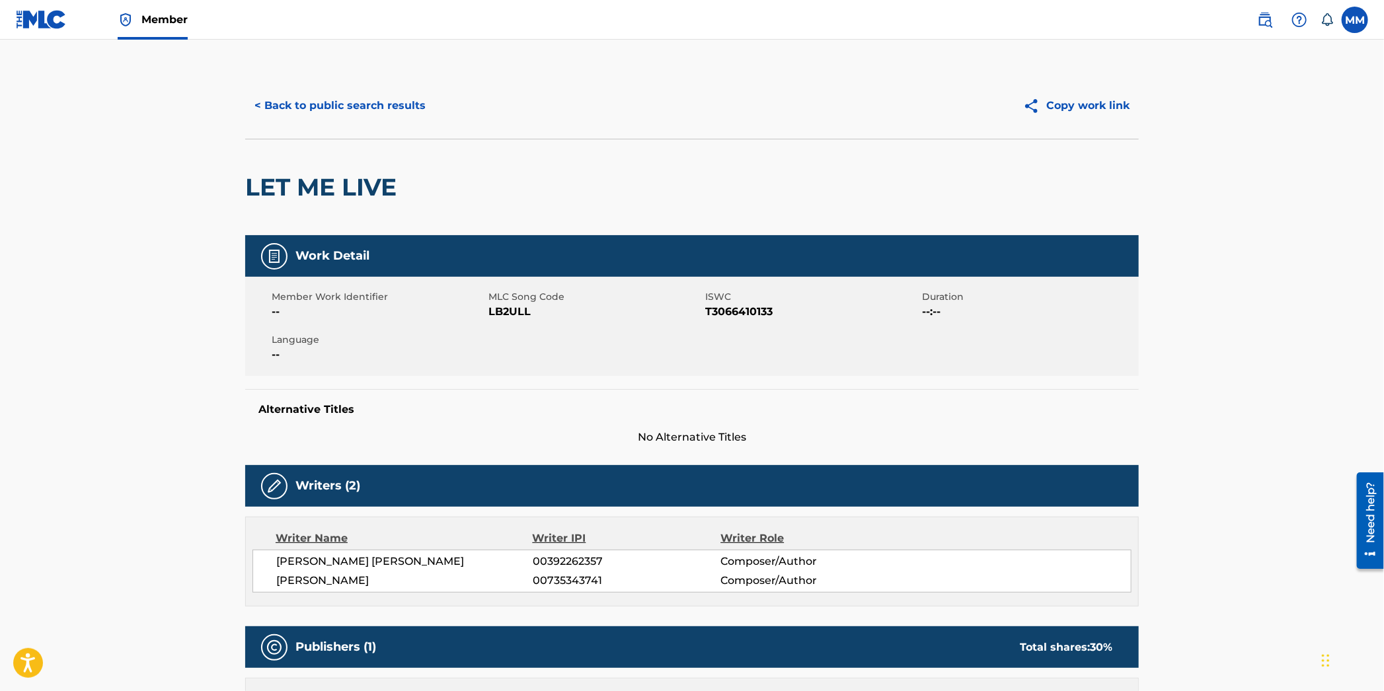
click at [315, 96] on button "< Back to public search results" at bounding box center [340, 105] width 190 height 33
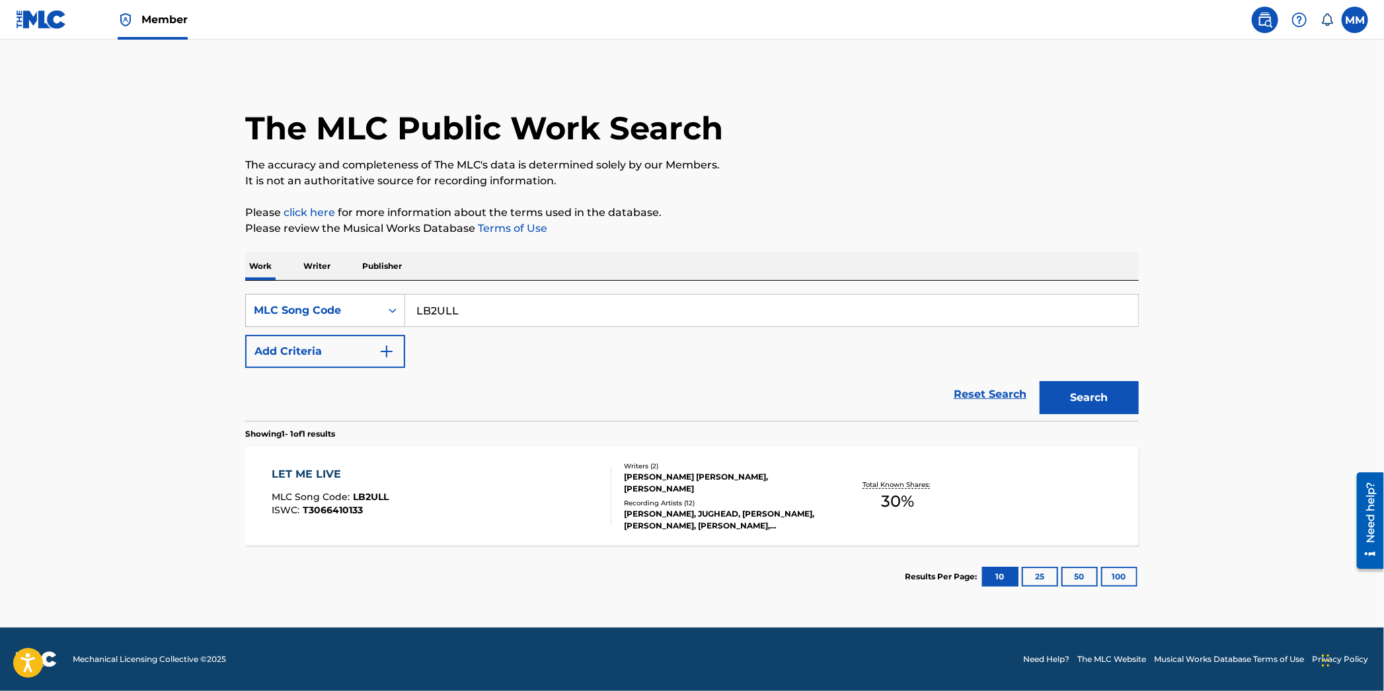
drag, startPoint x: 482, startPoint y: 315, endPoint x: 348, endPoint y: 295, distance: 135.7
click at [352, 295] on div "SearchWithCriteria9587c4c9-e97f-47ac-abf1-ebb195a24cb0 MLC Song Code LB2ULL" at bounding box center [692, 310] width 894 height 33
paste input "MA3FOE"
type input "MA3FOE"
click at [1106, 389] on button "Search" at bounding box center [1089, 397] width 99 height 33
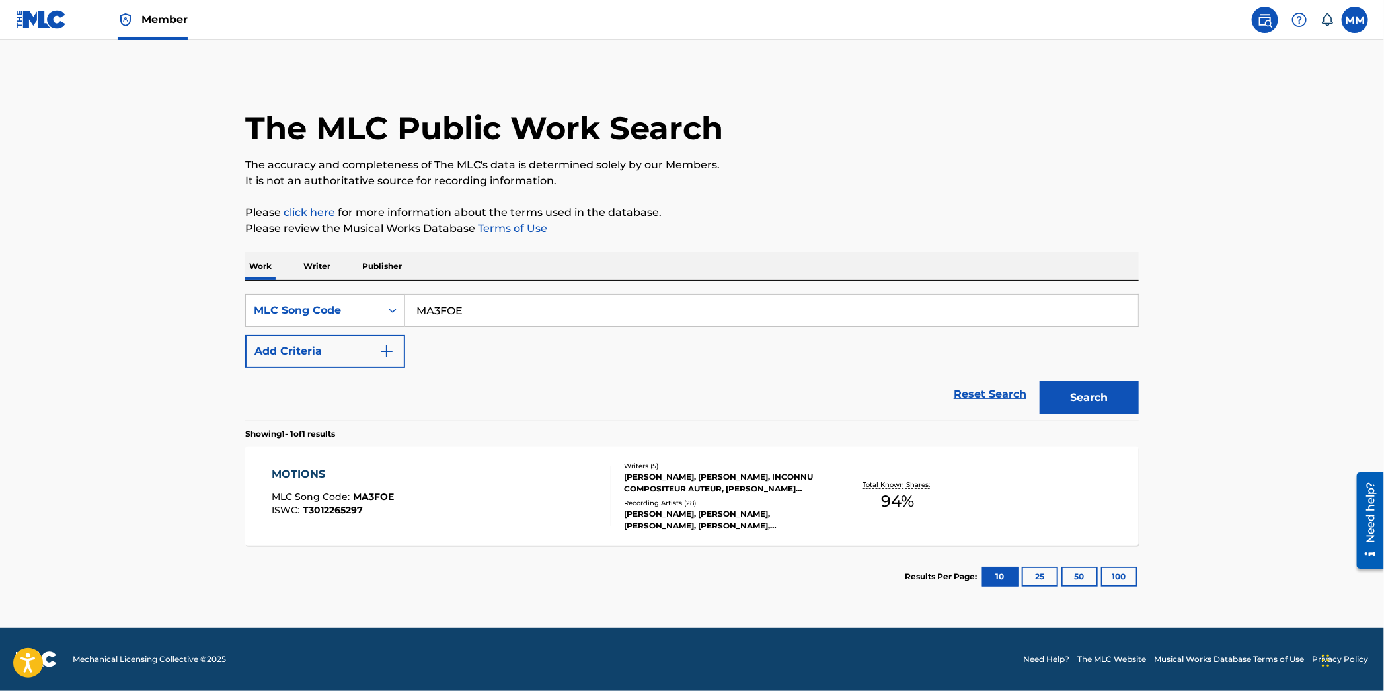
click at [430, 520] on div "MOTIONS MLC Song Code : MA3FOE ISWC : T3012265297" at bounding box center [442, 496] width 340 height 59
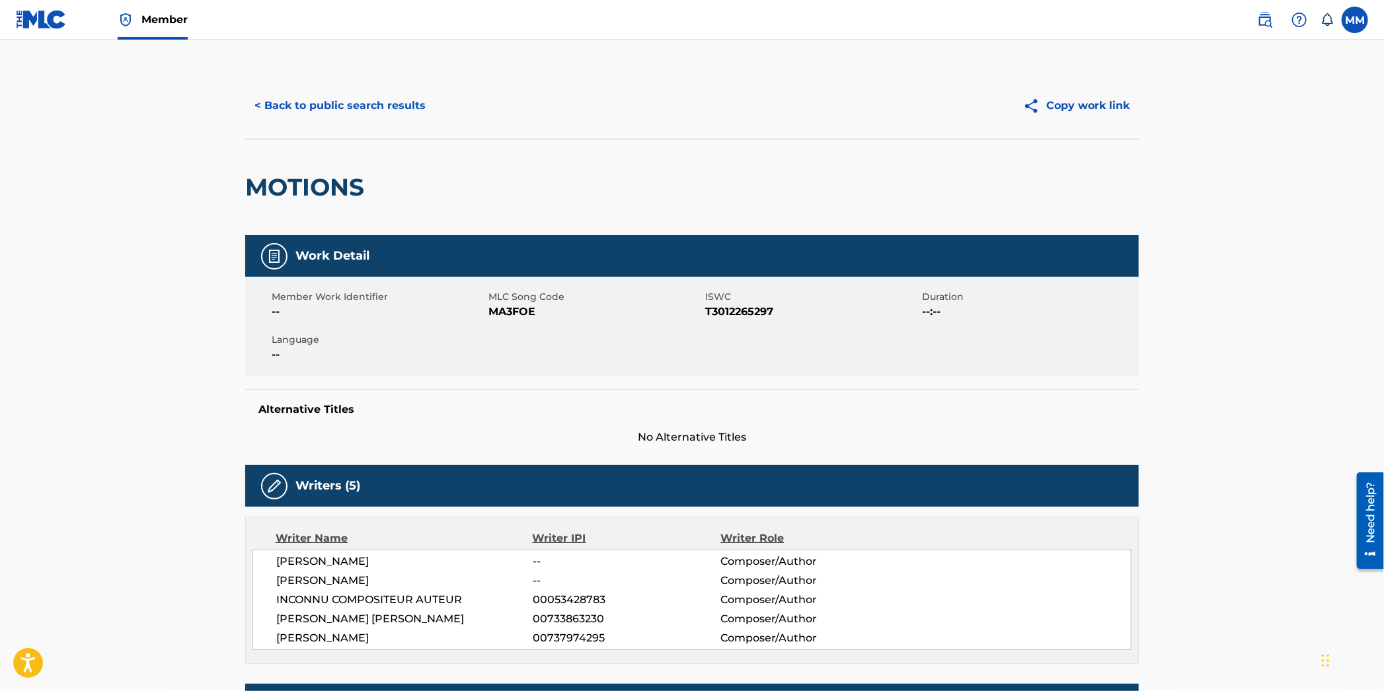
click at [331, 109] on button "< Back to public search results" at bounding box center [340, 105] width 190 height 33
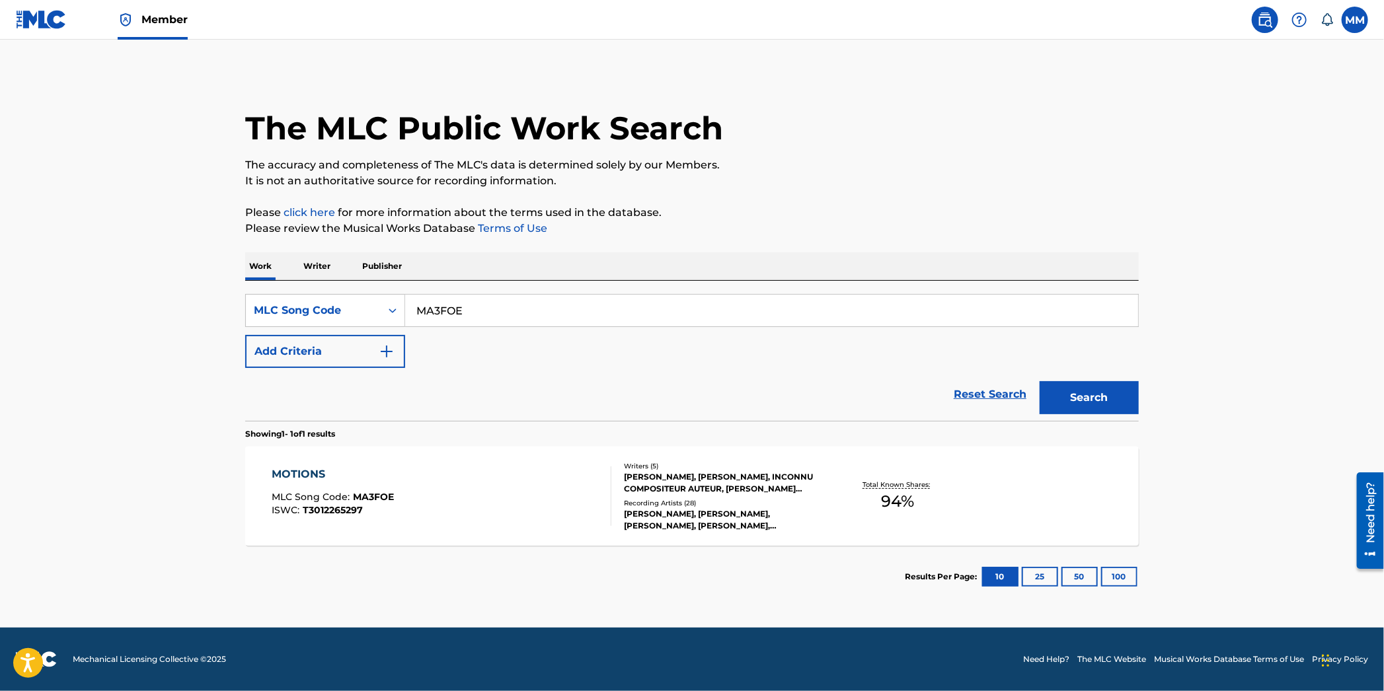
drag, startPoint x: 471, startPoint y: 318, endPoint x: 299, endPoint y: 286, distance: 174.2
click at [319, 284] on div "SearchWithCriteria9587c4c9-e97f-47ac-abf1-ebb195a24cb0 MLC Song Code MA3FOE Add…" at bounding box center [692, 351] width 894 height 140
paste input "PE90K"
type input "PE90KE"
click at [1065, 410] on button "Search" at bounding box center [1089, 397] width 99 height 33
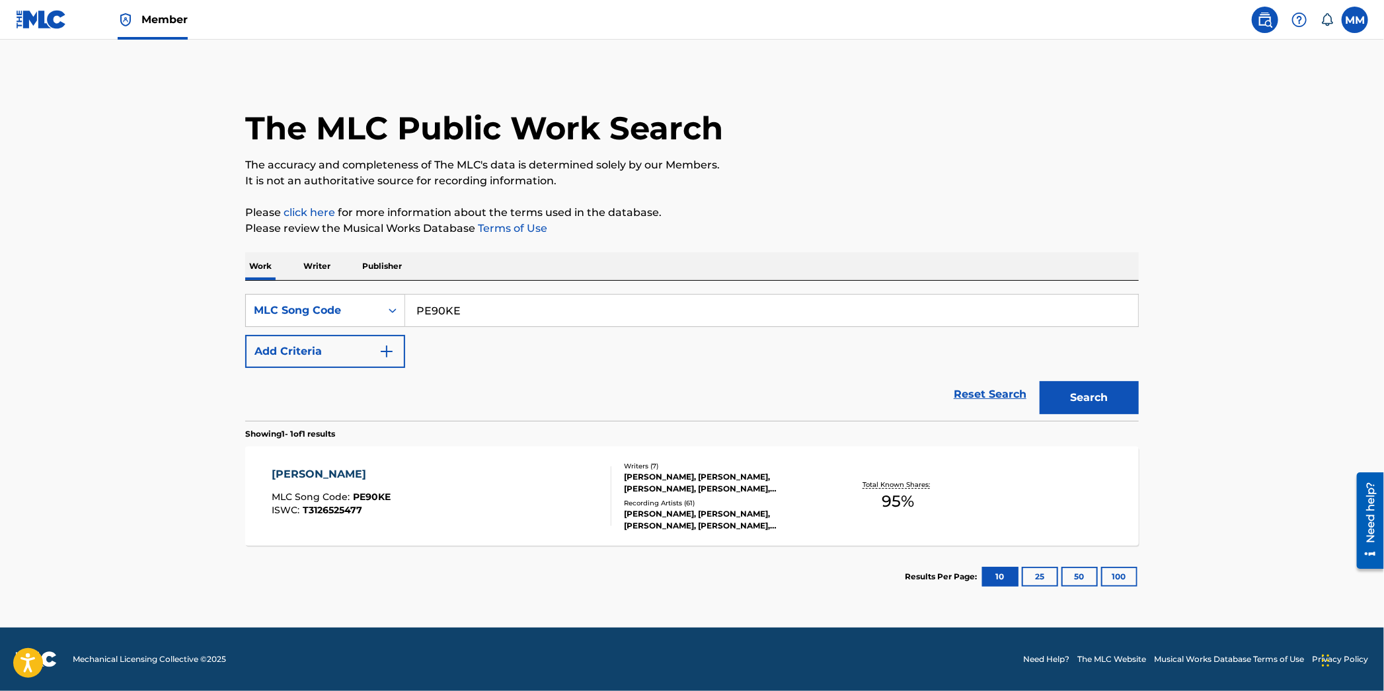
click at [510, 520] on div "PETTY MLC Song Code : PE90KE ISWC : T3126525477" at bounding box center [442, 496] width 340 height 59
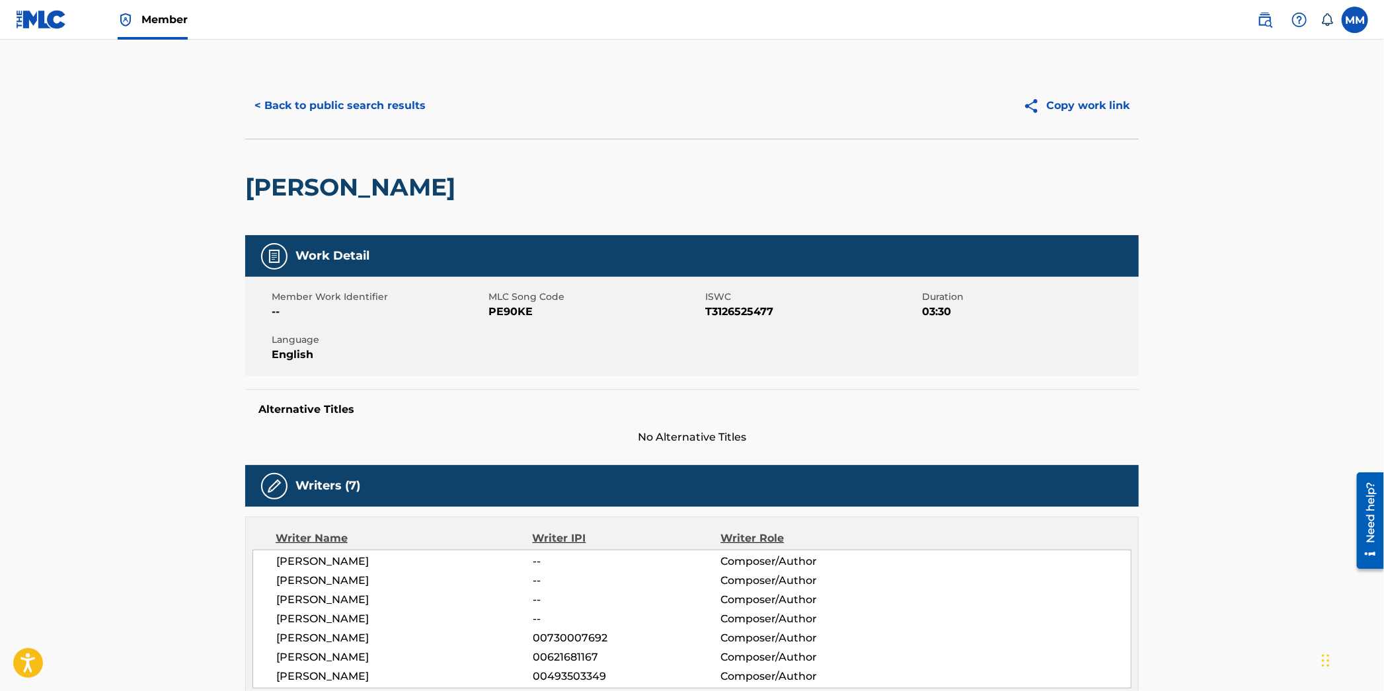
click at [332, 122] on div "< Back to public search results Copy work link" at bounding box center [692, 106] width 894 height 66
click at [328, 113] on button "< Back to public search results" at bounding box center [340, 105] width 190 height 33
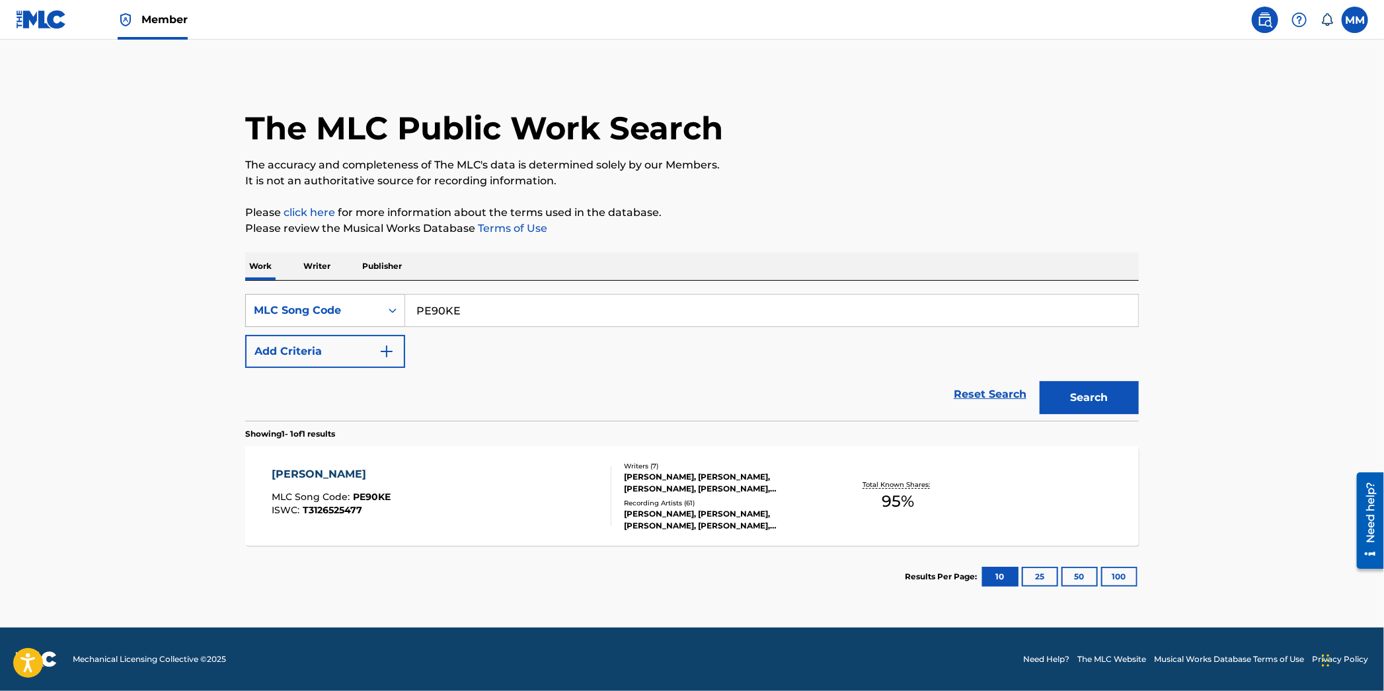
drag, startPoint x: 476, startPoint y: 309, endPoint x: 338, endPoint y: 295, distance: 138.2
click at [346, 291] on div "SearchWithCriteria9587c4c9-e97f-47ac-abf1-ebb195a24cb0 MLC Song Code PE90KE Add…" at bounding box center [692, 351] width 894 height 140
paste input "A4I6K"
type input "PA4I6K"
click at [1149, 412] on div "The MLC Public Work Search The accuracy and completeness of The MLC's data is d…" at bounding box center [691, 340] width 925 height 535
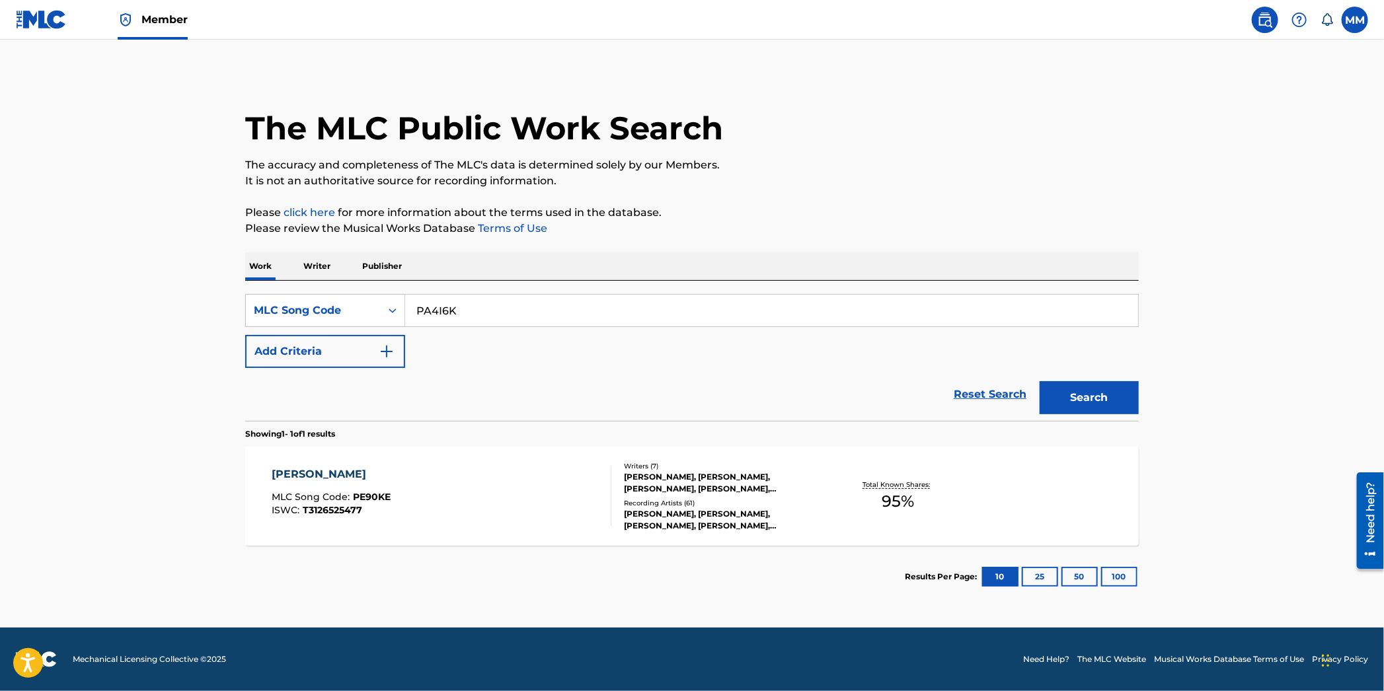
click at [1097, 407] on button "Search" at bounding box center [1089, 397] width 99 height 33
click at [564, 492] on div "POUR OUT MLC Song Code : PA4I6K ISWC :" at bounding box center [442, 496] width 340 height 59
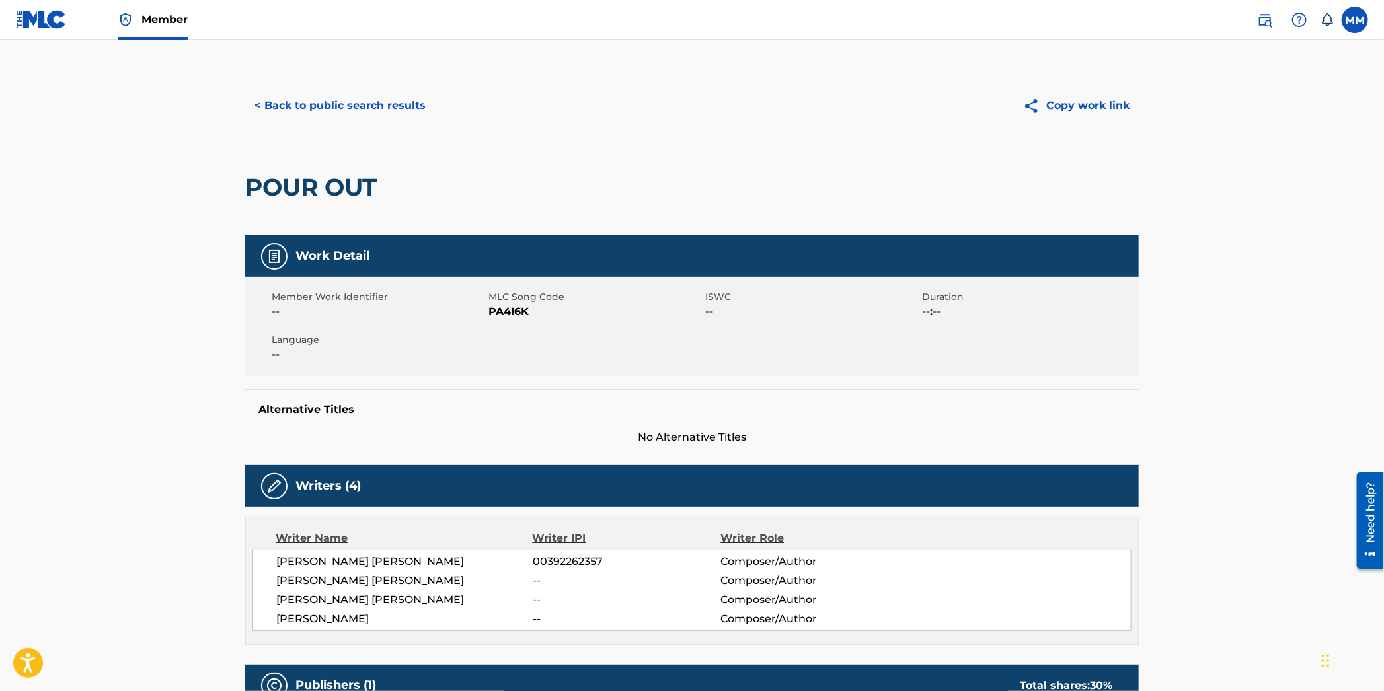
click at [272, 89] on div "< Back to public search results" at bounding box center [468, 105] width 447 height 33
click at [290, 96] on button "< Back to public search results" at bounding box center [340, 105] width 190 height 33
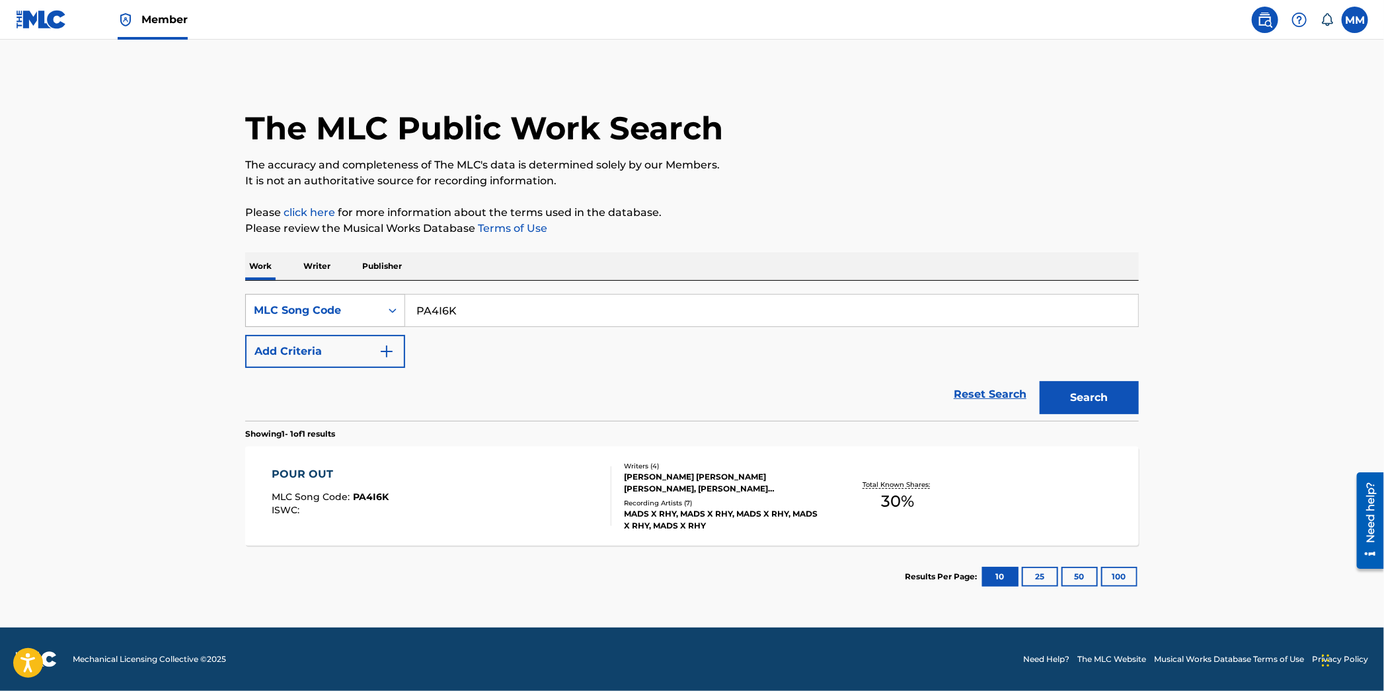
drag, startPoint x: 478, startPoint y: 313, endPoint x: 366, endPoint y: 301, distance: 113.1
click at [366, 301] on div "SearchWithCriteria9587c4c9-e97f-47ac-abf1-ebb195a24cb0 MLC Song Code PA4I6K" at bounding box center [692, 310] width 894 height 33
paste input "RB4L0M"
type input "RB4L0M"
click at [1127, 401] on button "Search" at bounding box center [1089, 397] width 99 height 33
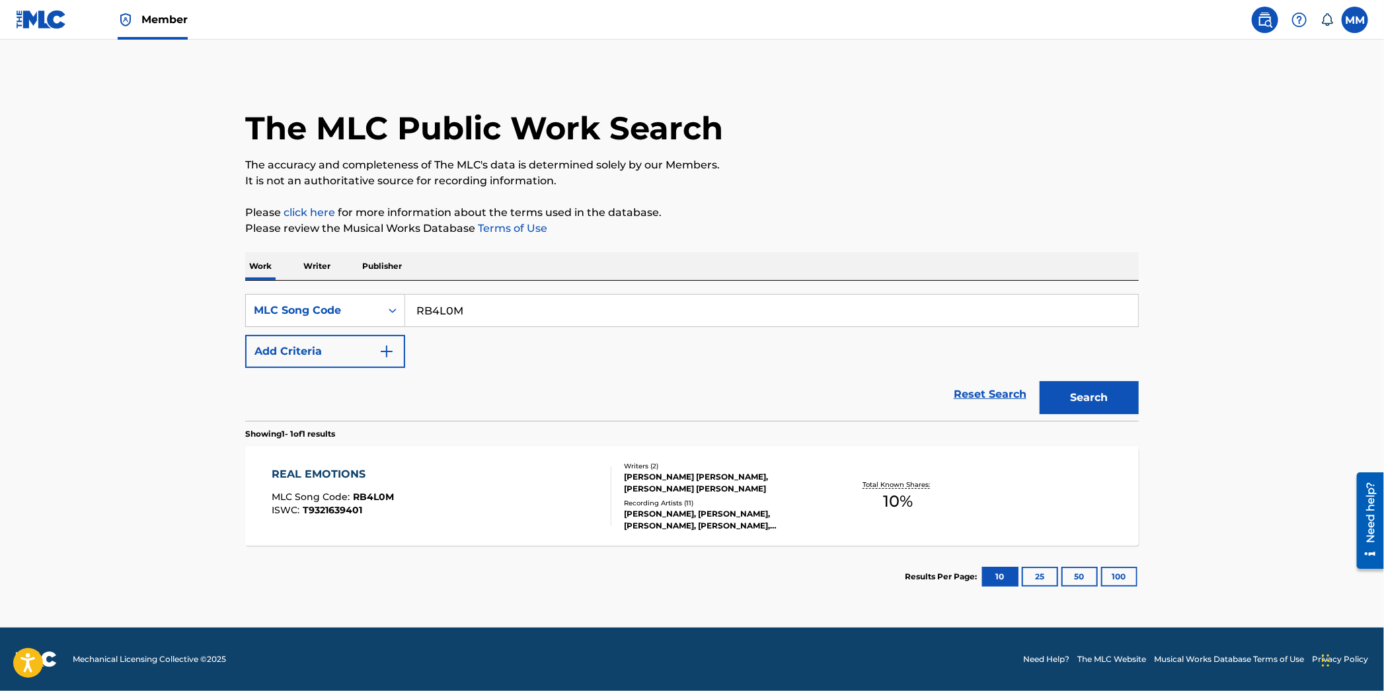
click at [605, 471] on div at bounding box center [605, 496] width 11 height 59
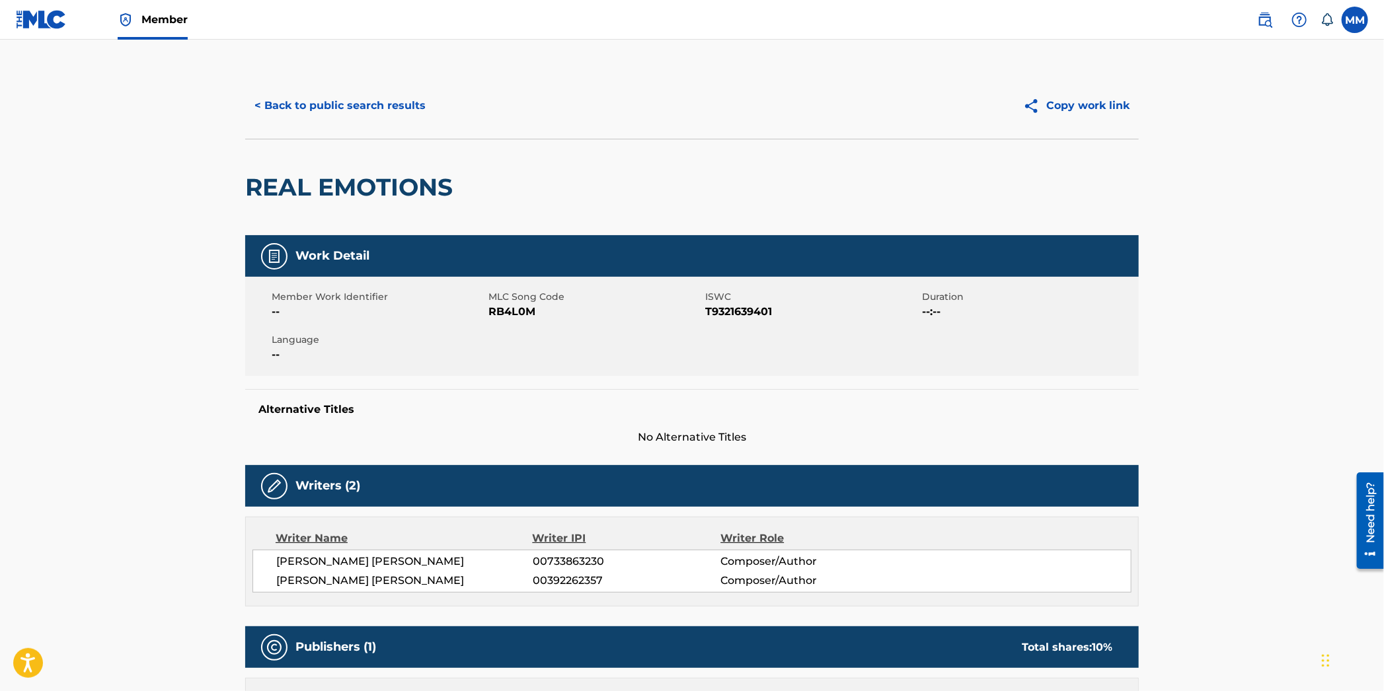
click at [309, 92] on button "< Back to public search results" at bounding box center [340, 105] width 190 height 33
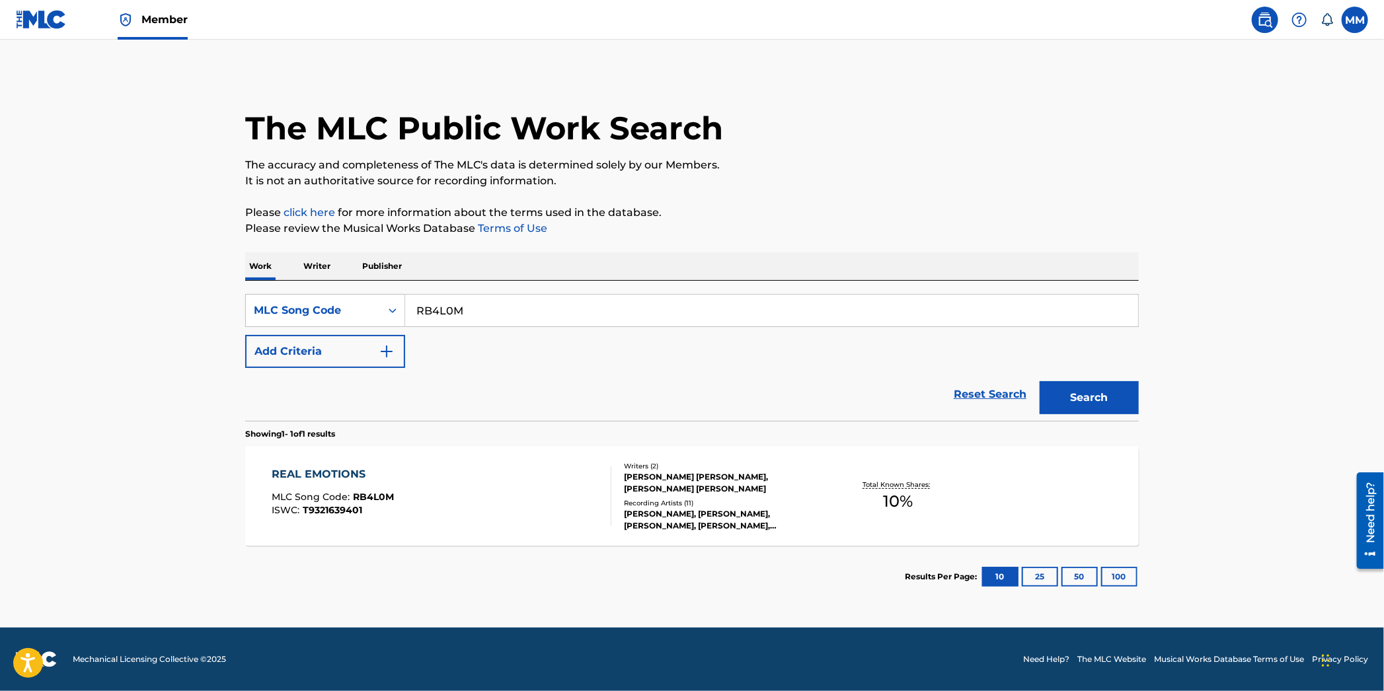
drag, startPoint x: 478, startPoint y: 309, endPoint x: 323, endPoint y: 289, distance: 156.5
click at [323, 289] on div "SearchWithCriteria9587c4c9-e97f-47ac-abf1-ebb195a24cb0 MLC Song Code RB4L0M Add…" at bounding box center [692, 351] width 894 height 140
paste input "SD4581"
type input "SD4581"
click at [1052, 393] on button "Search" at bounding box center [1089, 397] width 99 height 33
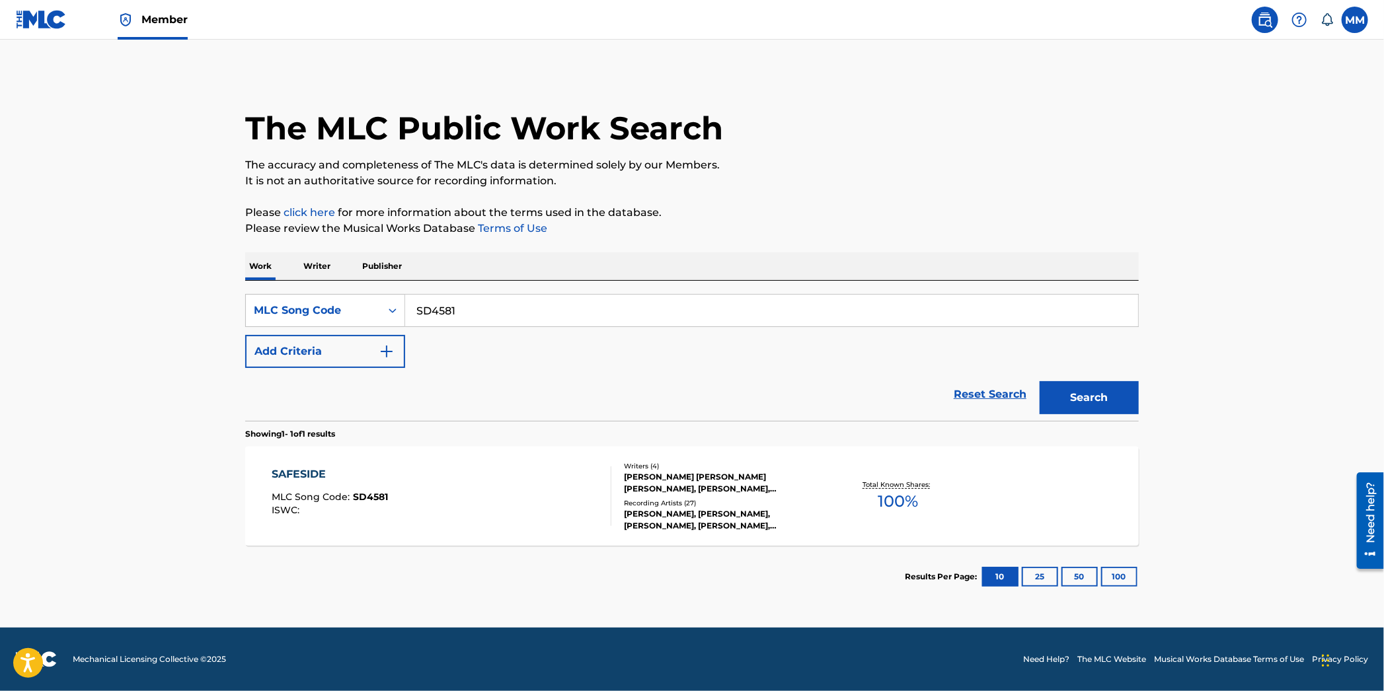
click at [523, 506] on div "SAFESIDE MLC Song Code : SD4581 ISWC :" at bounding box center [442, 496] width 340 height 59
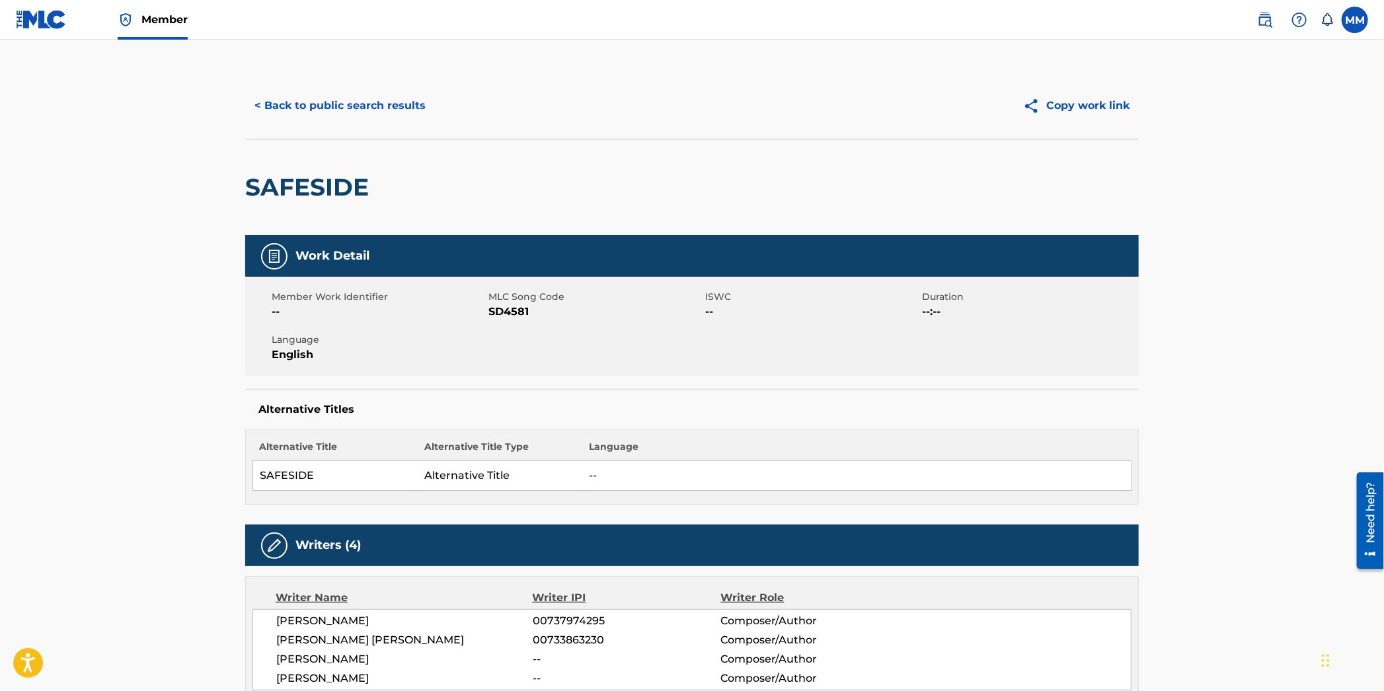
click at [314, 110] on button "< Back to public search results" at bounding box center [340, 105] width 190 height 33
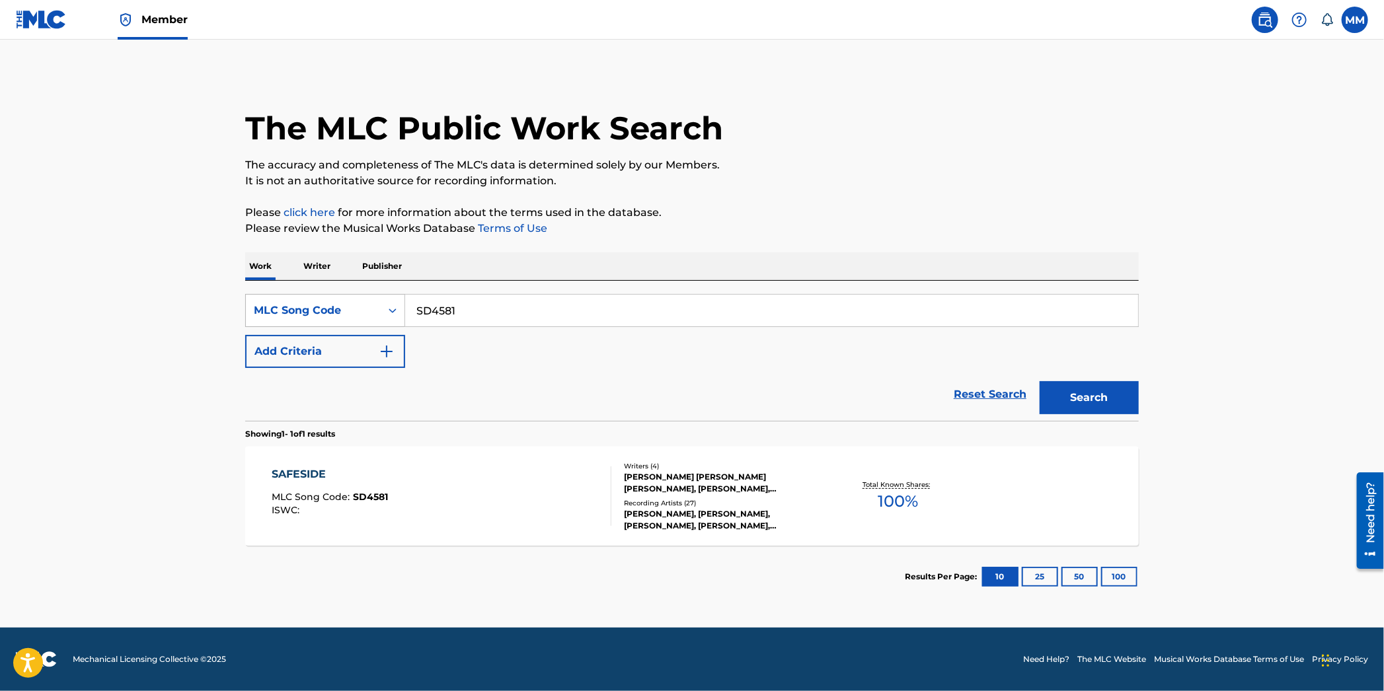
click at [332, 306] on div "MLC Song Code" at bounding box center [313, 311] width 119 height 16
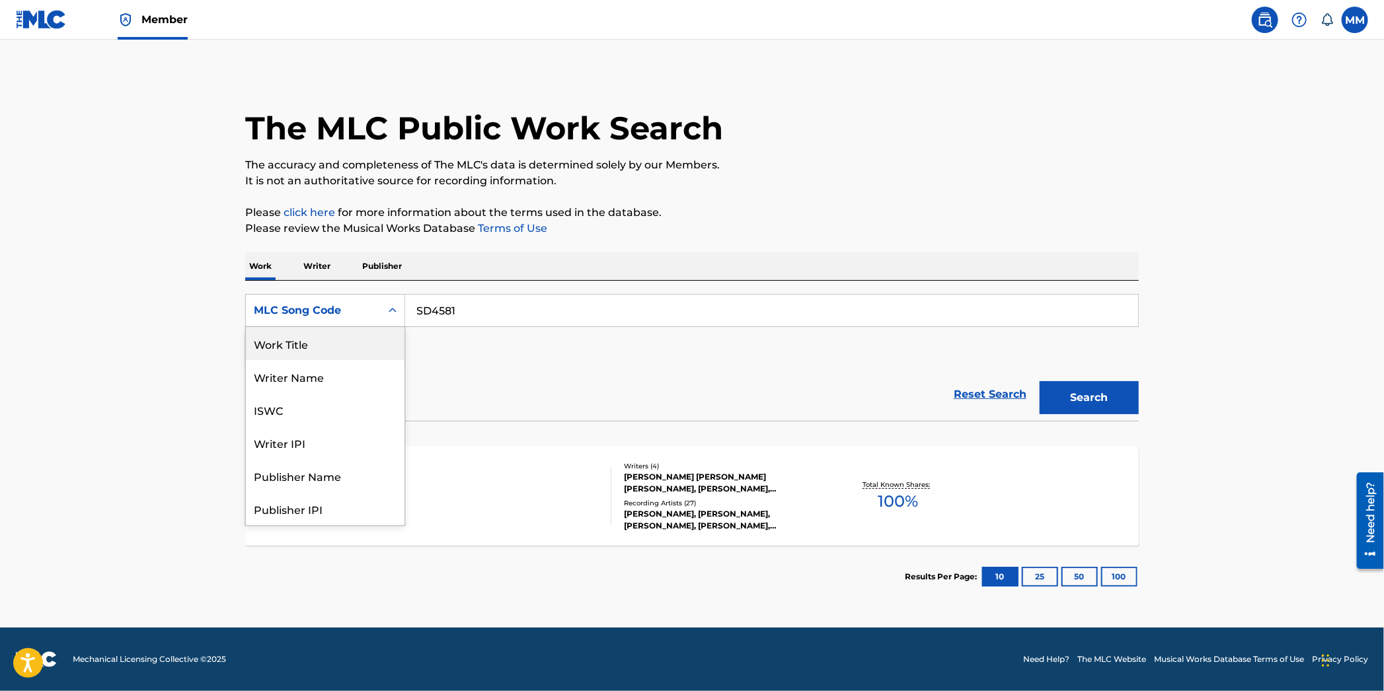
click at [312, 352] on div "Work Title" at bounding box center [325, 343] width 159 height 33
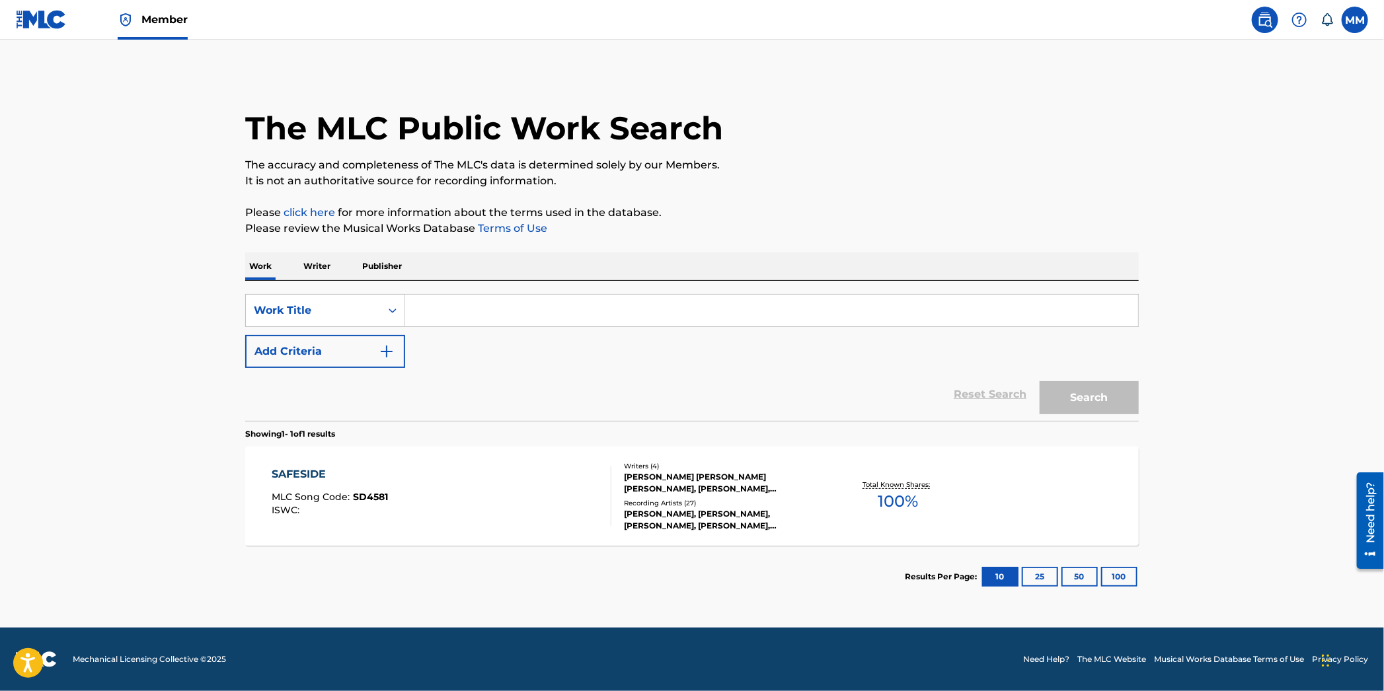
click at [465, 311] on input "Search Form" at bounding box center [771, 311] width 733 height 32
paste input "SECRETS"
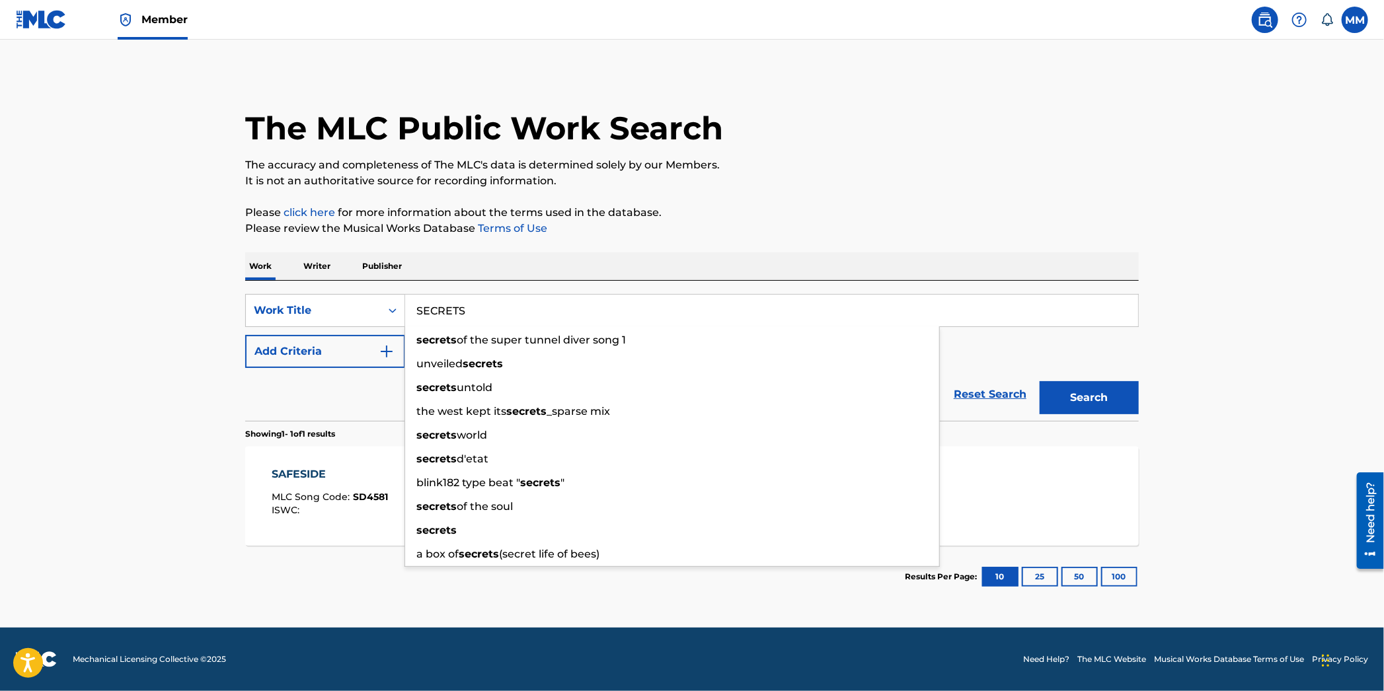
type input "SECRETS"
click at [349, 356] on button "Add Criteria" at bounding box center [325, 351] width 160 height 33
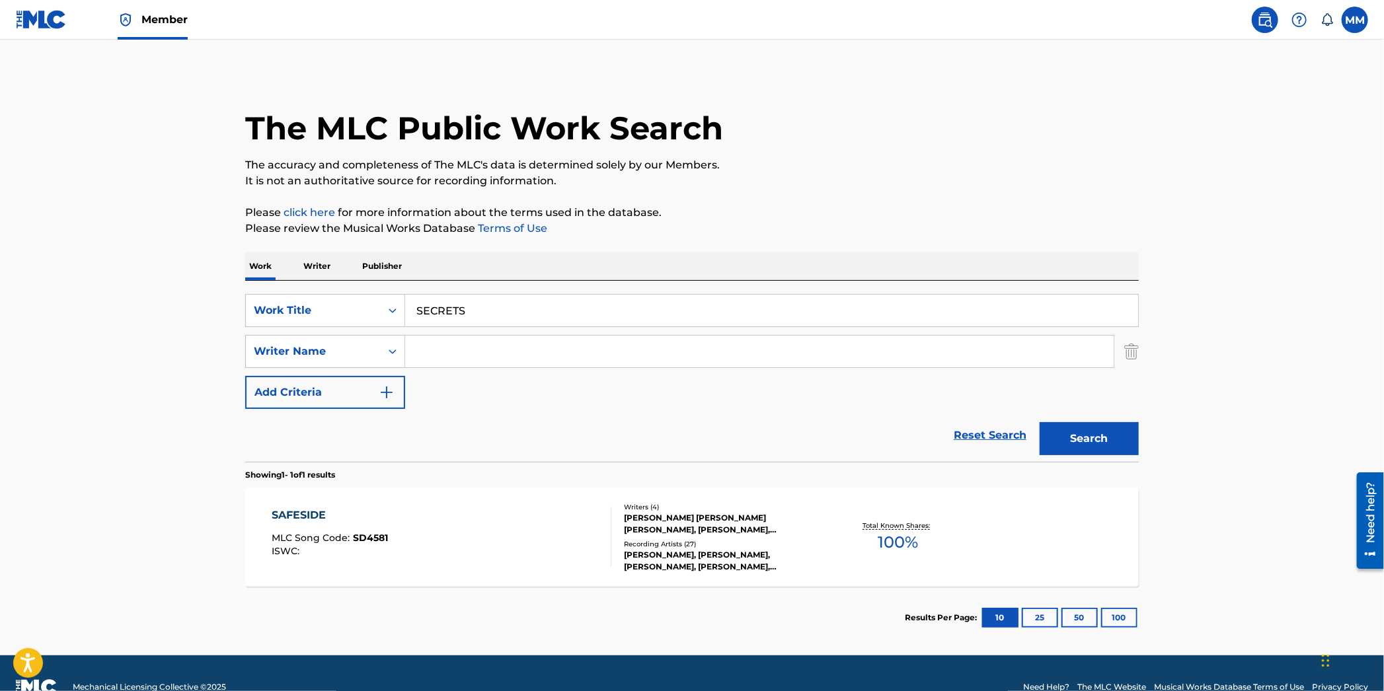
click at [438, 348] on input "Search Form" at bounding box center [759, 352] width 709 height 32
click at [1040, 422] on button "Search" at bounding box center [1089, 438] width 99 height 33
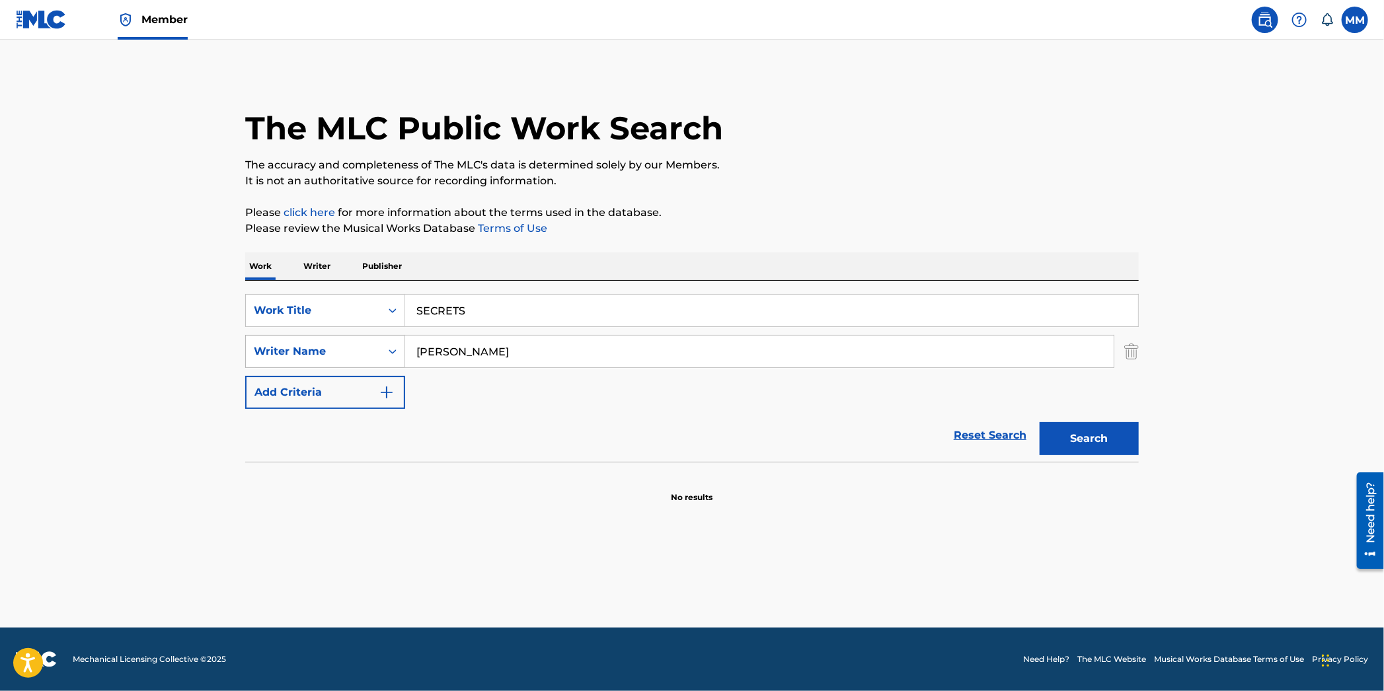
drag, startPoint x: 492, startPoint y: 356, endPoint x: 320, endPoint y: 342, distance: 172.4
click at [320, 342] on div "SearchWithCriteria0c507b64-1e6f-4fd7-8d68-ee4993cfd256 Writer Name devon hill" at bounding box center [692, 351] width 894 height 33
type input "vikaden"
click at [1040, 422] on button "Search" at bounding box center [1089, 438] width 99 height 33
drag, startPoint x: 491, startPoint y: 311, endPoint x: 366, endPoint y: 294, distance: 126.1
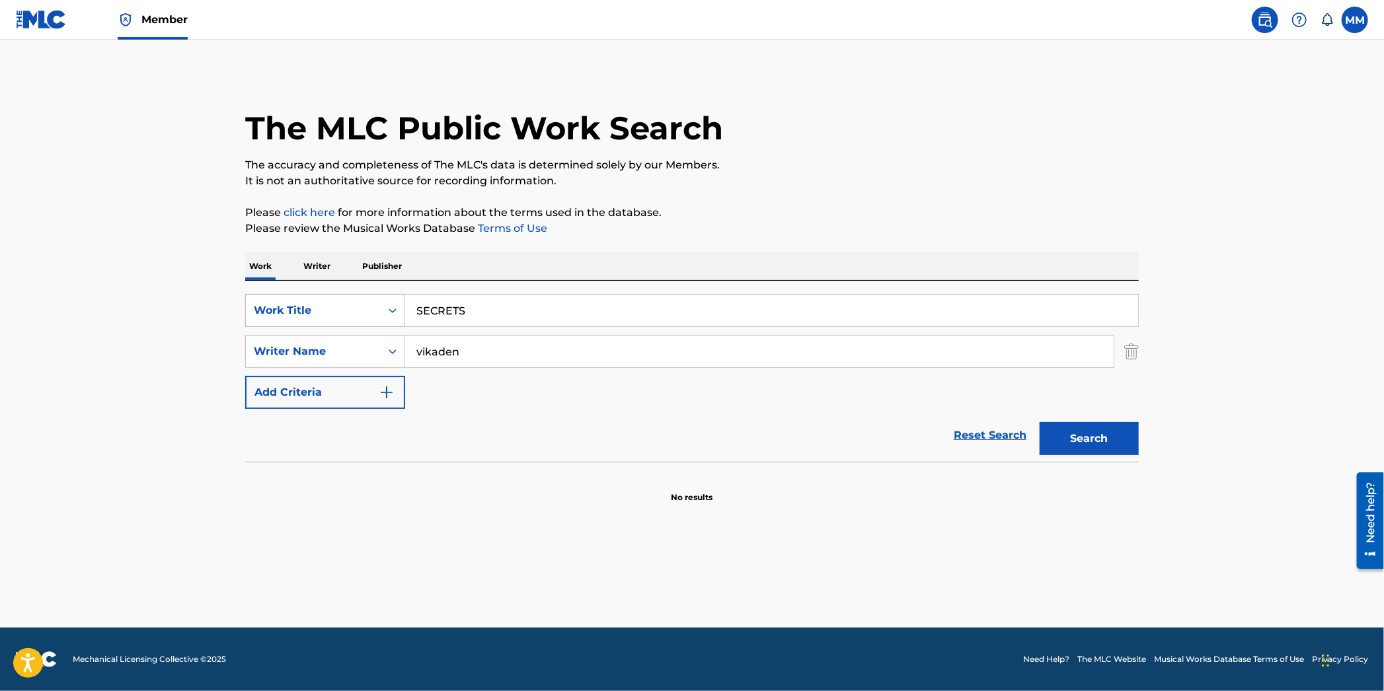
click at [393, 299] on div "SearchWithCriteria4dc1f40e-8e62-4b7c-a2ed-f3fcd541287d Work Title SECRETS" at bounding box center [692, 310] width 894 height 33
paste input "TILL BELIVE IN LOVE"
type input "STILL BELIVE IN LOVE"
drag, startPoint x: 362, startPoint y: 345, endPoint x: 328, endPoint y: 343, distance: 34.4
click at [328, 343] on div "SearchWithCriteria0c507b64-1e6f-4fd7-8d68-ee4993cfd256 Writer Name vikaden vika…" at bounding box center [692, 351] width 894 height 33
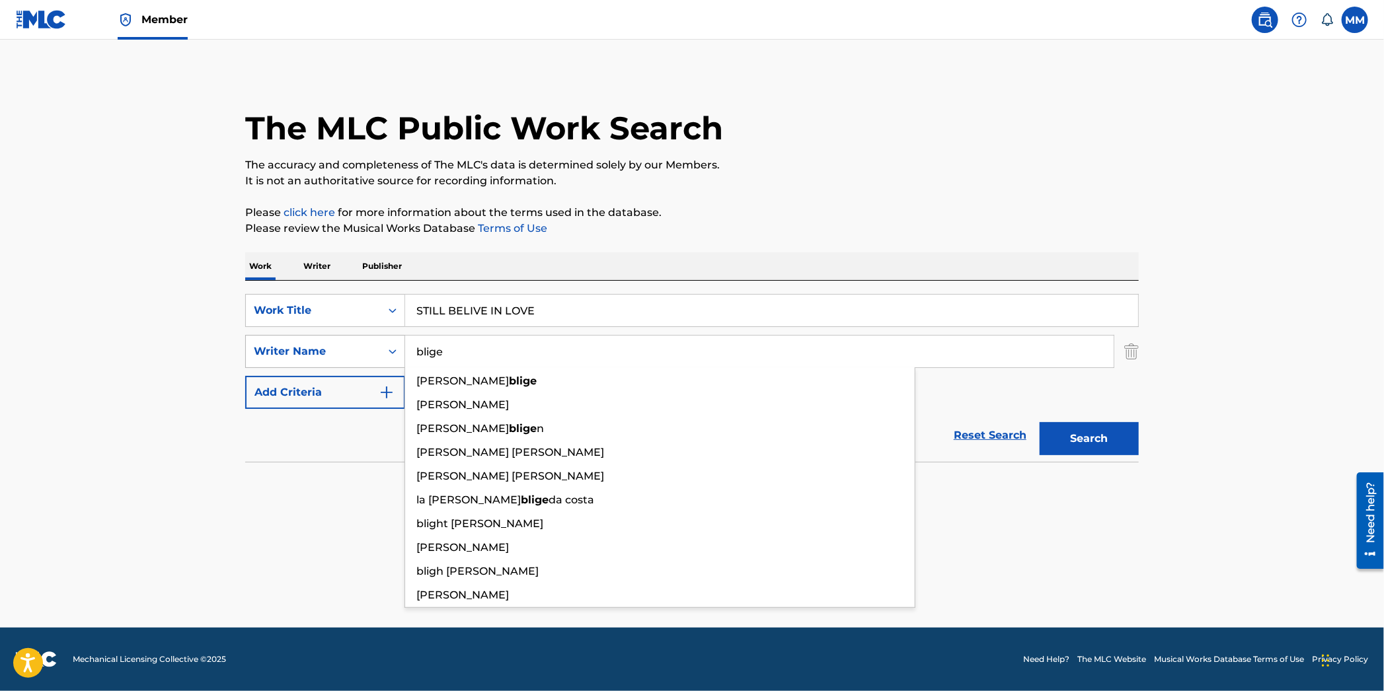
type input "blige"
click at [1040, 422] on button "Search" at bounding box center [1089, 438] width 99 height 33
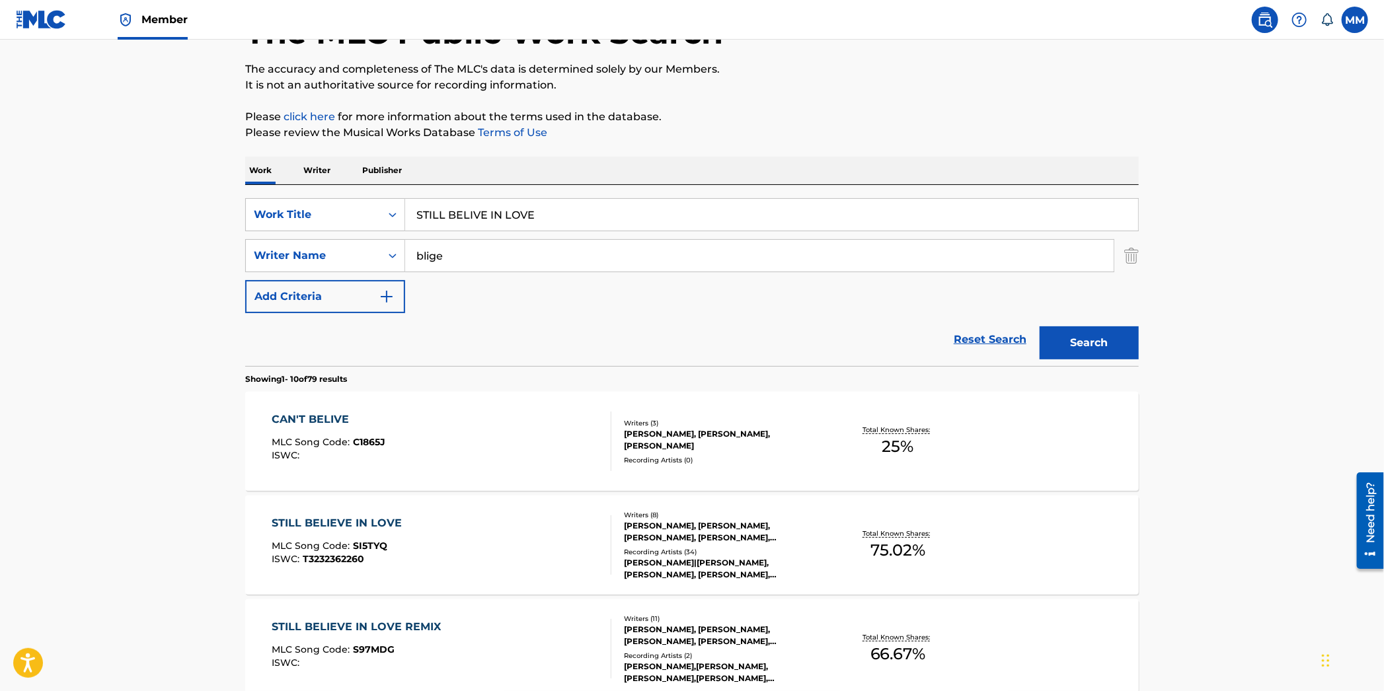
scroll to position [108, 0]
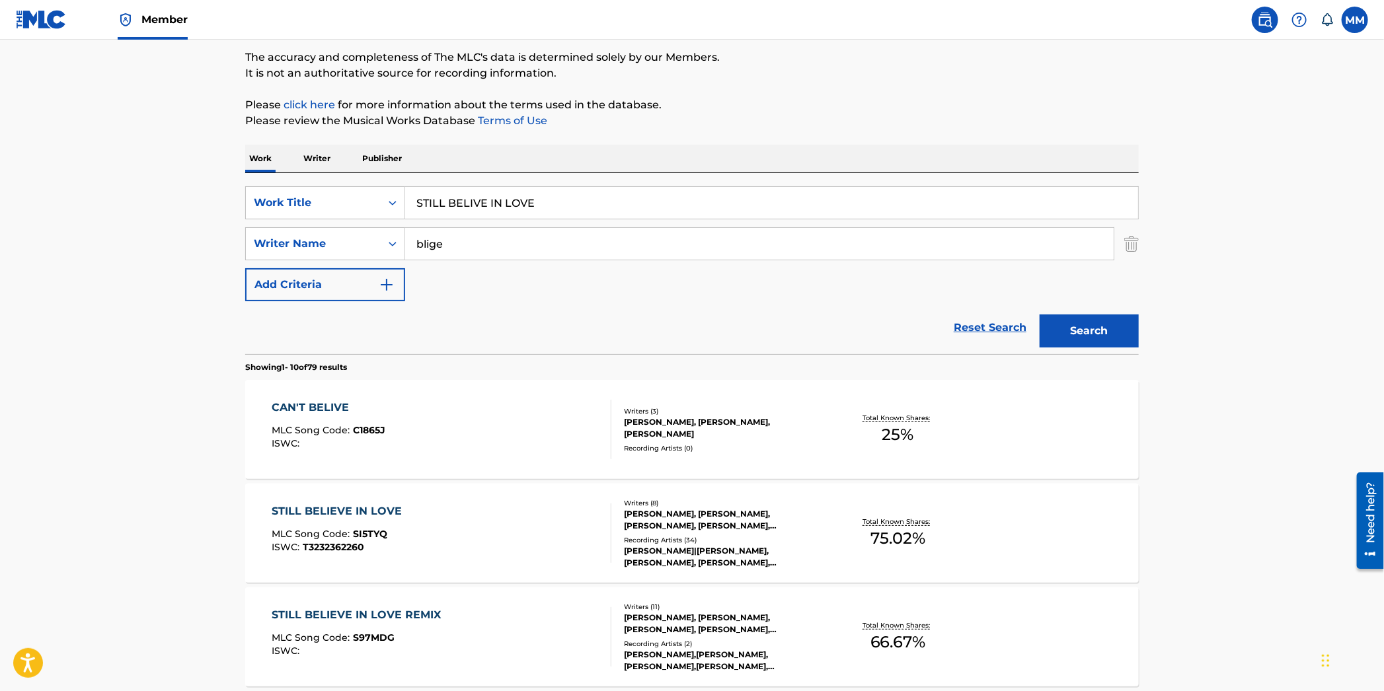
click at [543, 511] on div "STILL BELIEVE IN LOVE MLC Song Code : SI5TYQ ISWC : T3232362260" at bounding box center [442, 533] width 340 height 59
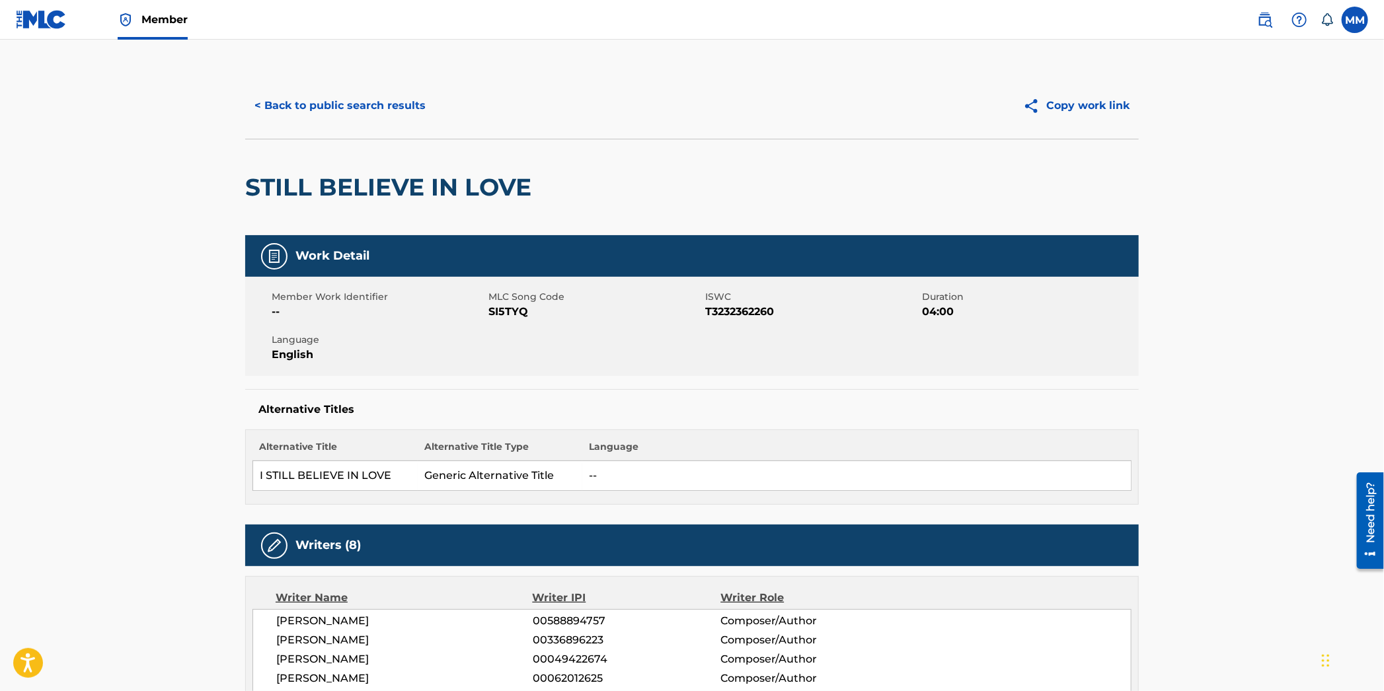
click at [502, 313] on span "SI5TYQ" at bounding box center [594, 312] width 213 height 16
copy span "SI5TYQ"
click at [367, 110] on button "< Back to public search results" at bounding box center [340, 105] width 190 height 33
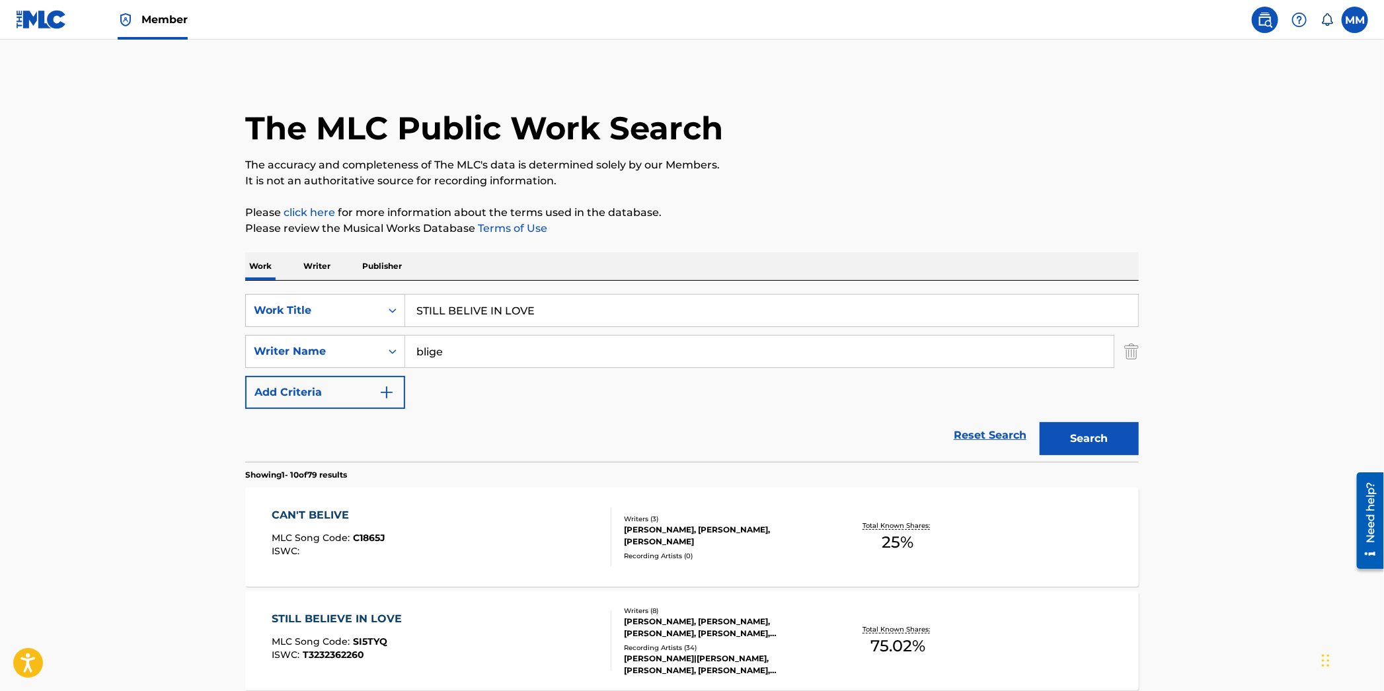
scroll to position [104, 0]
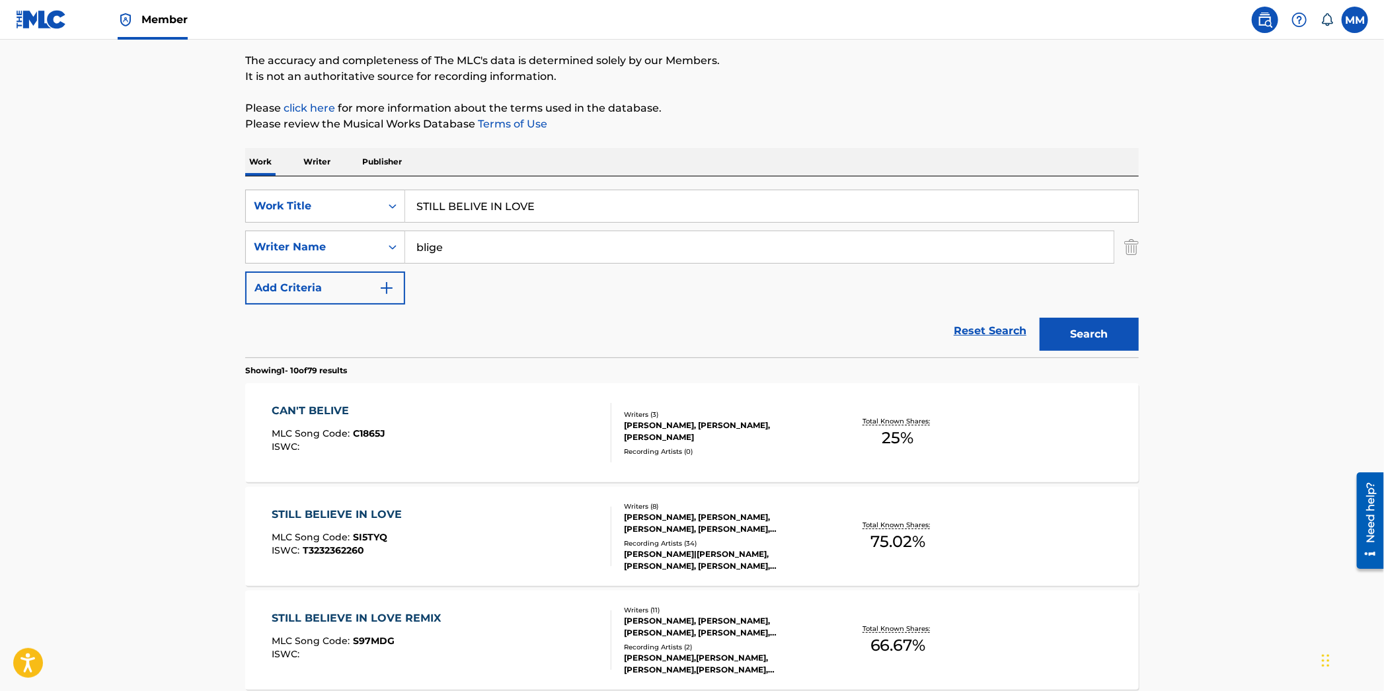
drag, startPoint x: 572, startPoint y: 202, endPoint x: 311, endPoint y: 184, distance: 261.0
click at [311, 184] on div "SearchWithCriteria4dc1f40e-8e62-4b7c-a2ed-f3fcd541287d Work Title STILL BELIVE …" at bounding box center [692, 266] width 894 height 181
paste input "TRUTH IS"
type input "TRUTH IS"
drag, startPoint x: 467, startPoint y: 250, endPoint x: 418, endPoint y: 249, distance: 48.3
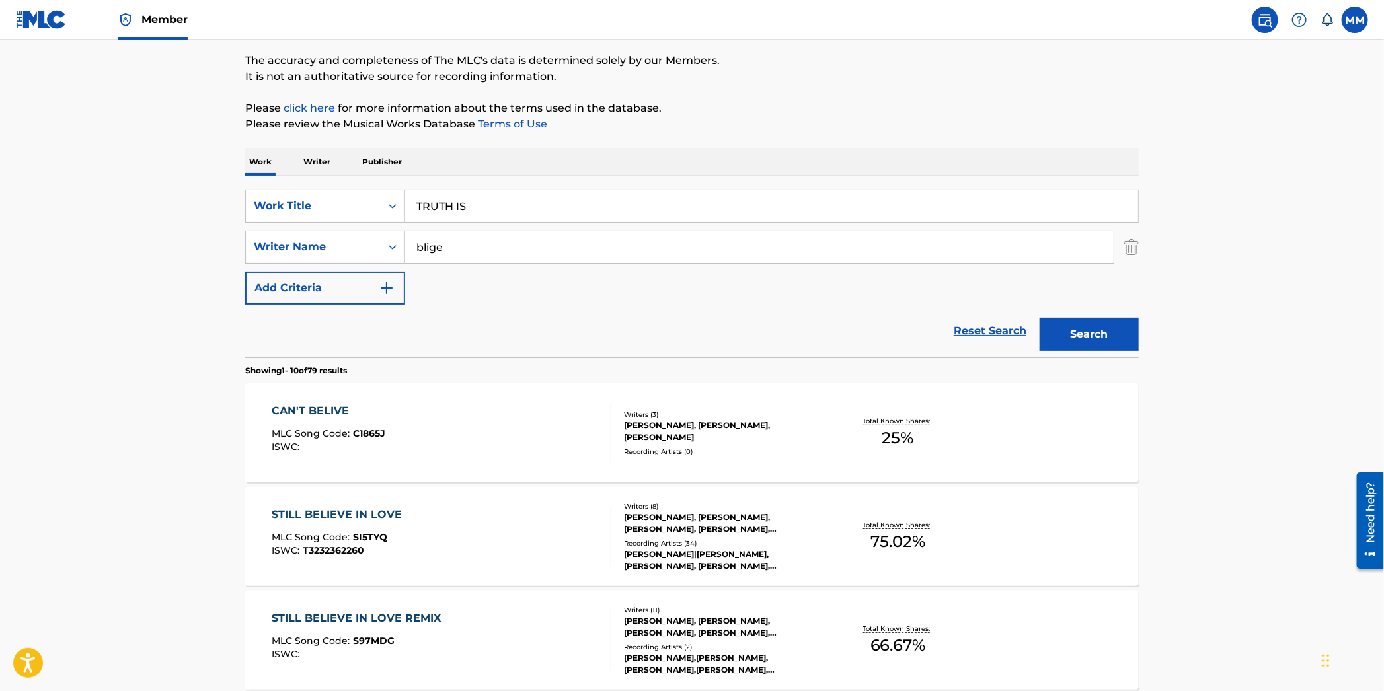
click at [418, 249] on input "blige" at bounding box center [759, 247] width 709 height 32
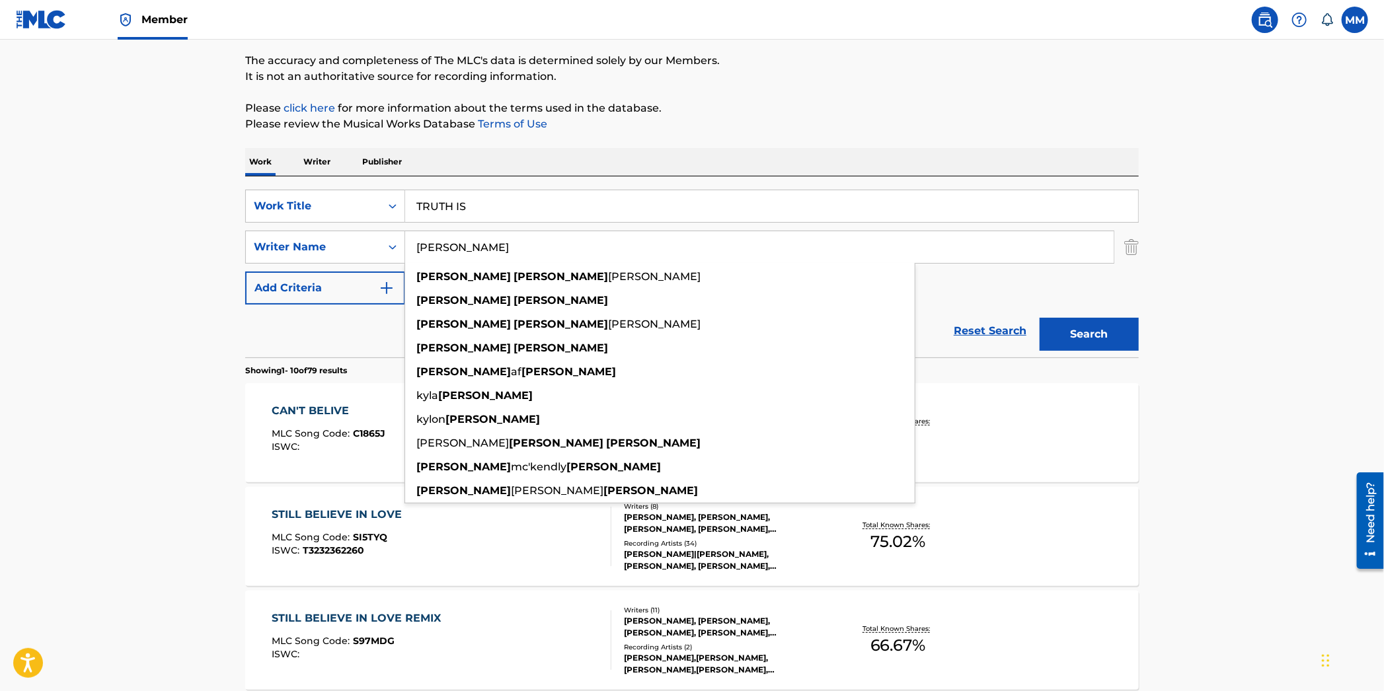
type input "williams kyle"
click at [1040, 318] on button "Search" at bounding box center [1089, 334] width 99 height 33
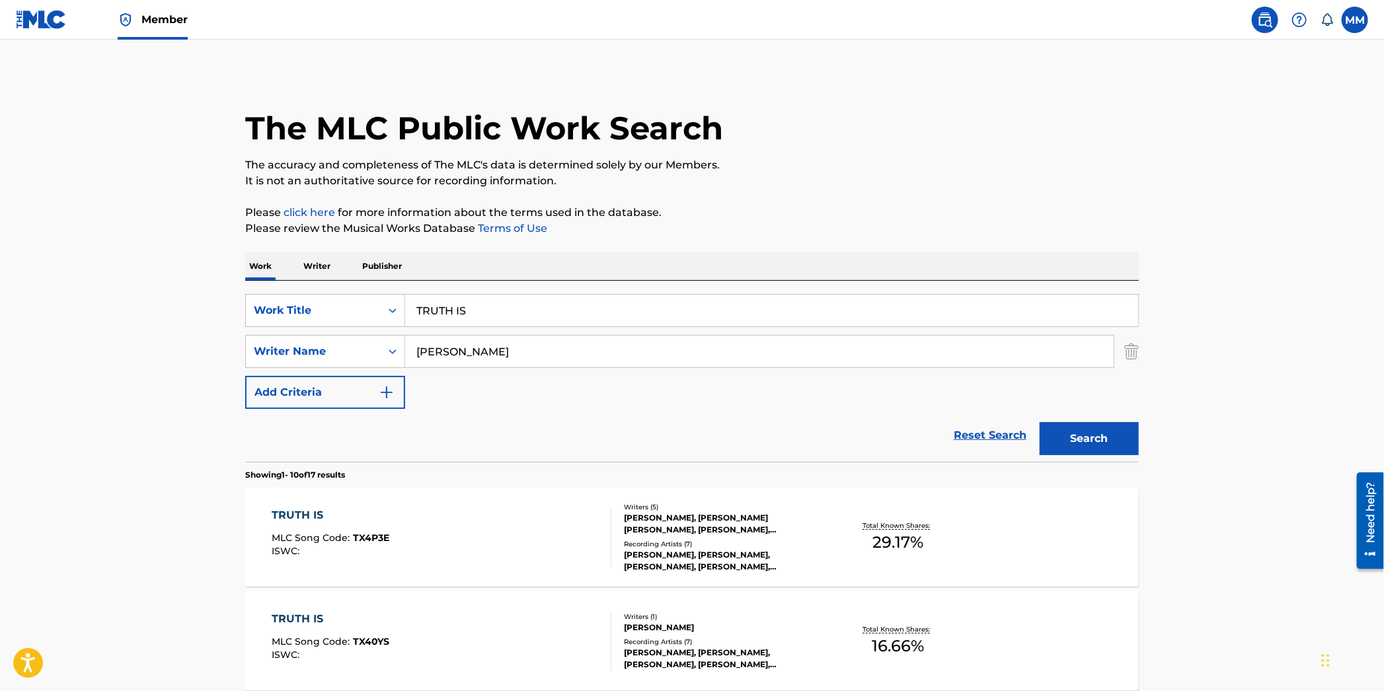
click at [494, 542] on div "TRUTH IS MLC Song Code : TX4P3E ISWC :" at bounding box center [442, 537] width 340 height 59
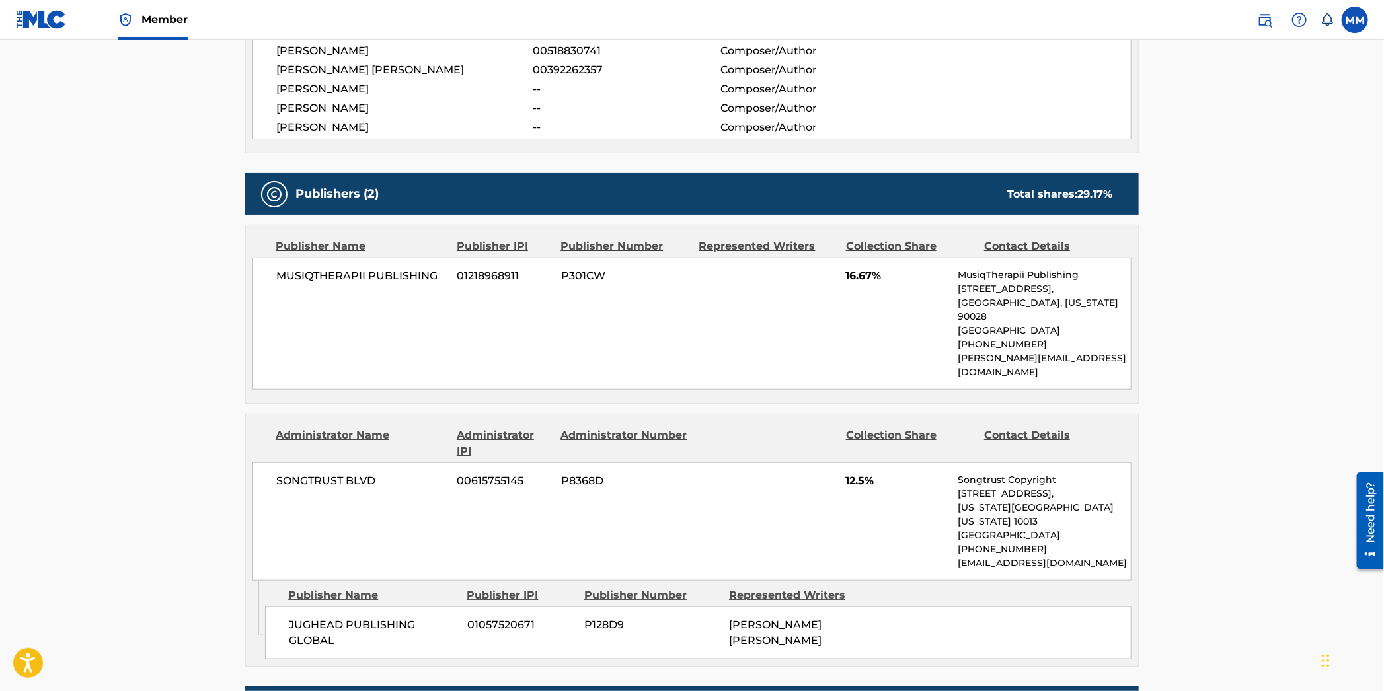
scroll to position [75, 0]
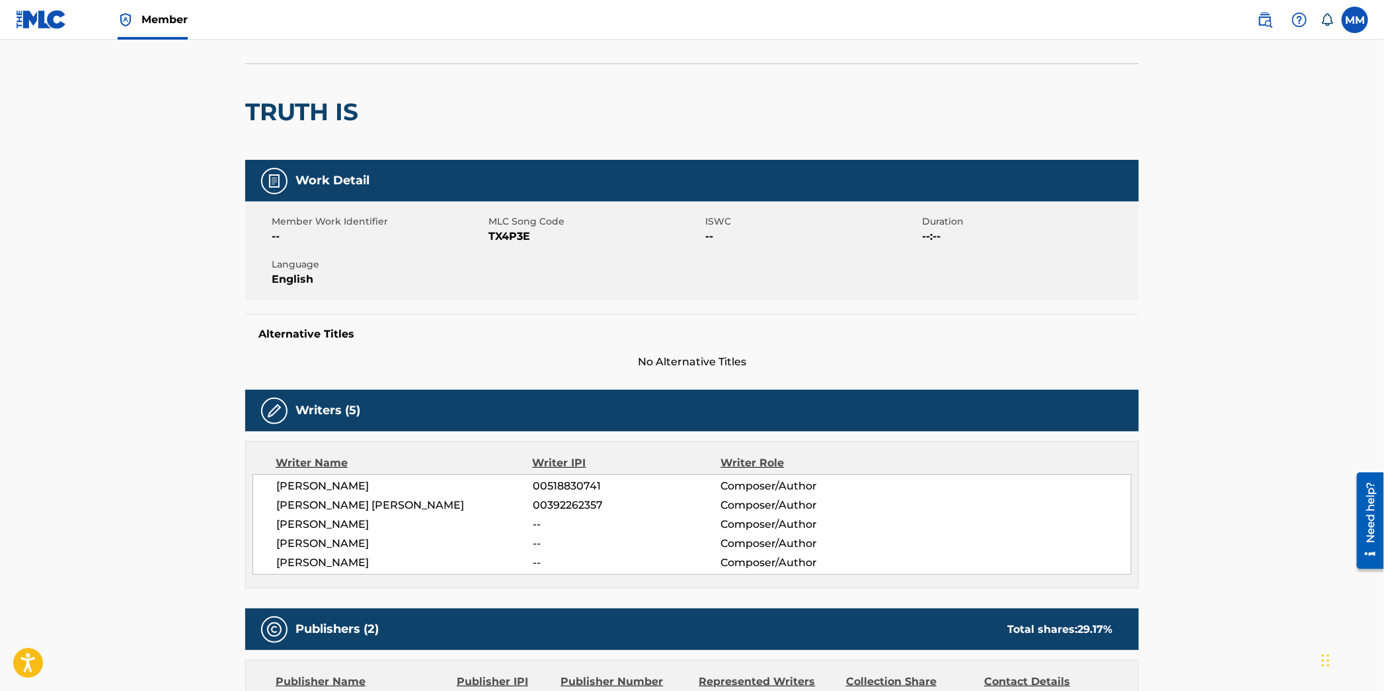
click at [510, 237] on span "TX4P3E" at bounding box center [594, 237] width 213 height 16
copy span "TX4P3E"
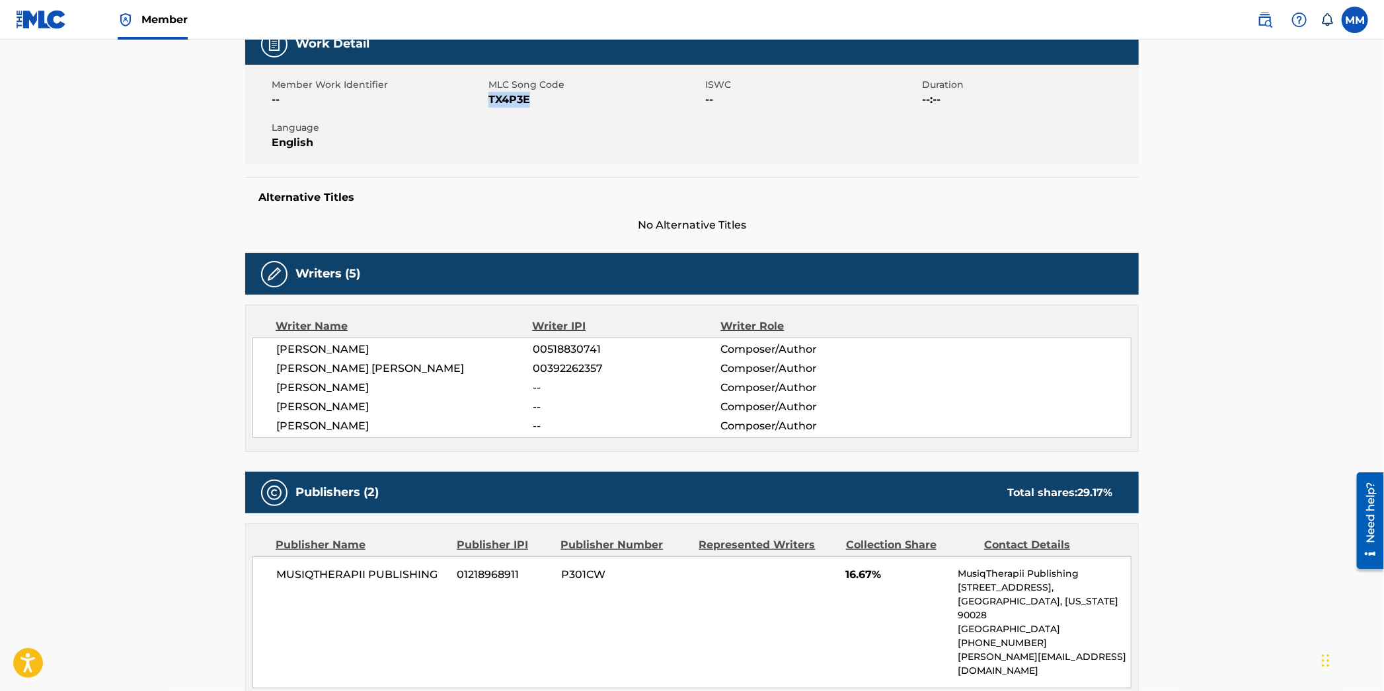
scroll to position [0, 0]
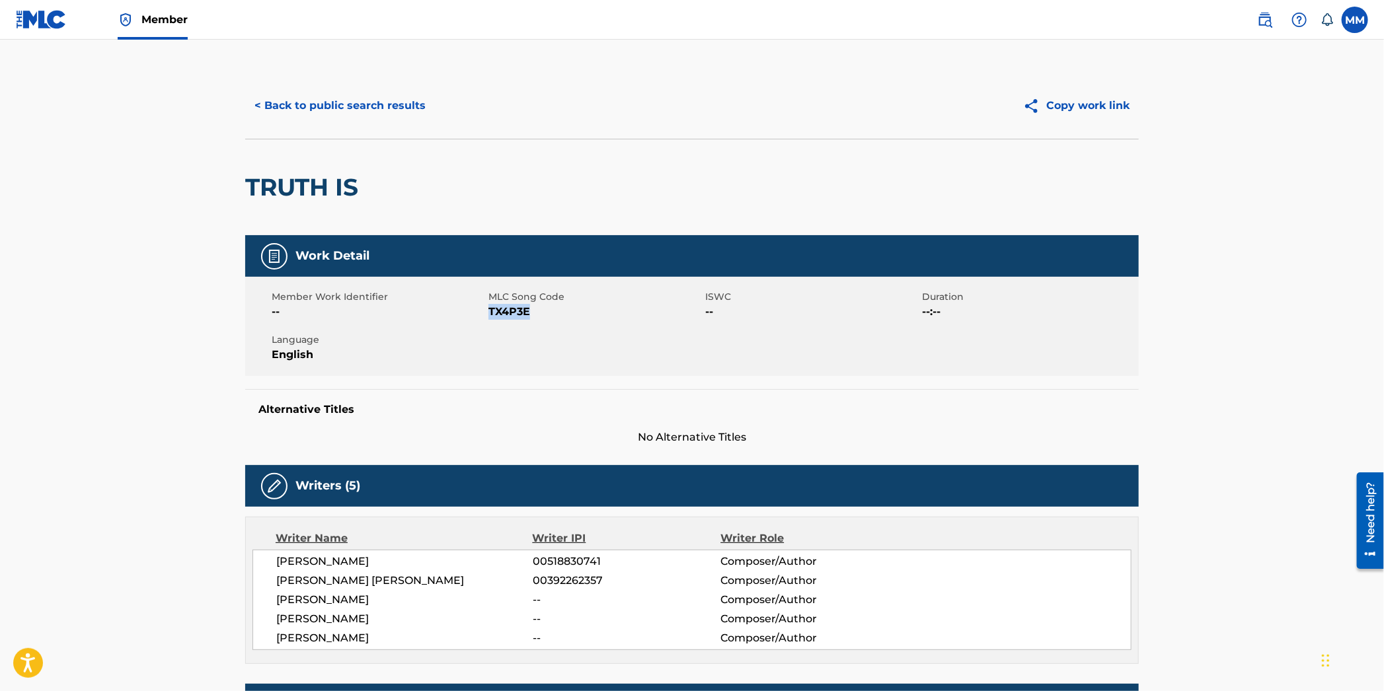
click at [323, 105] on button "< Back to public search results" at bounding box center [340, 105] width 190 height 33
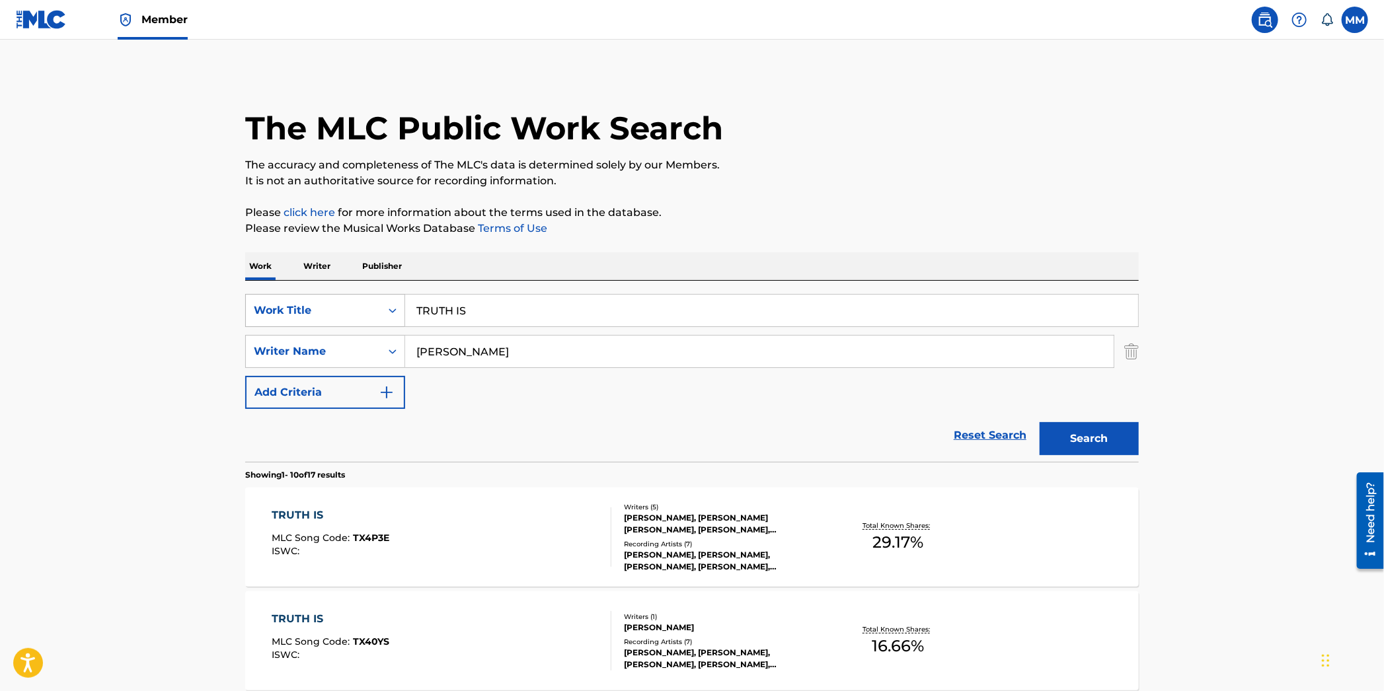
drag, startPoint x: 478, startPoint y: 314, endPoint x: 376, endPoint y: 304, distance: 102.3
click at [376, 304] on div "SearchWithCriteria4dc1f40e-8e62-4b7c-a2ed-f3fcd541287d Work Title TRUTH IS" at bounding box center [692, 310] width 894 height 33
paste input "HE FIRST TIME"
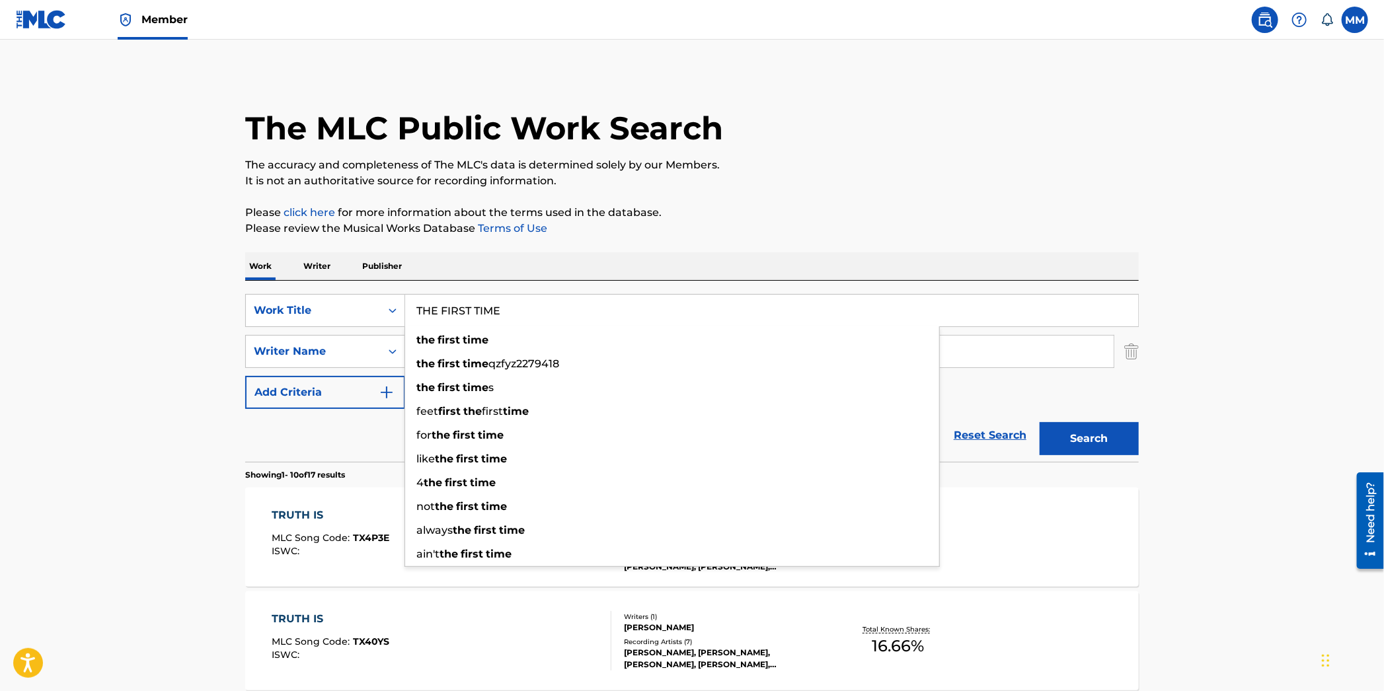
type input "THE FIRST TIME"
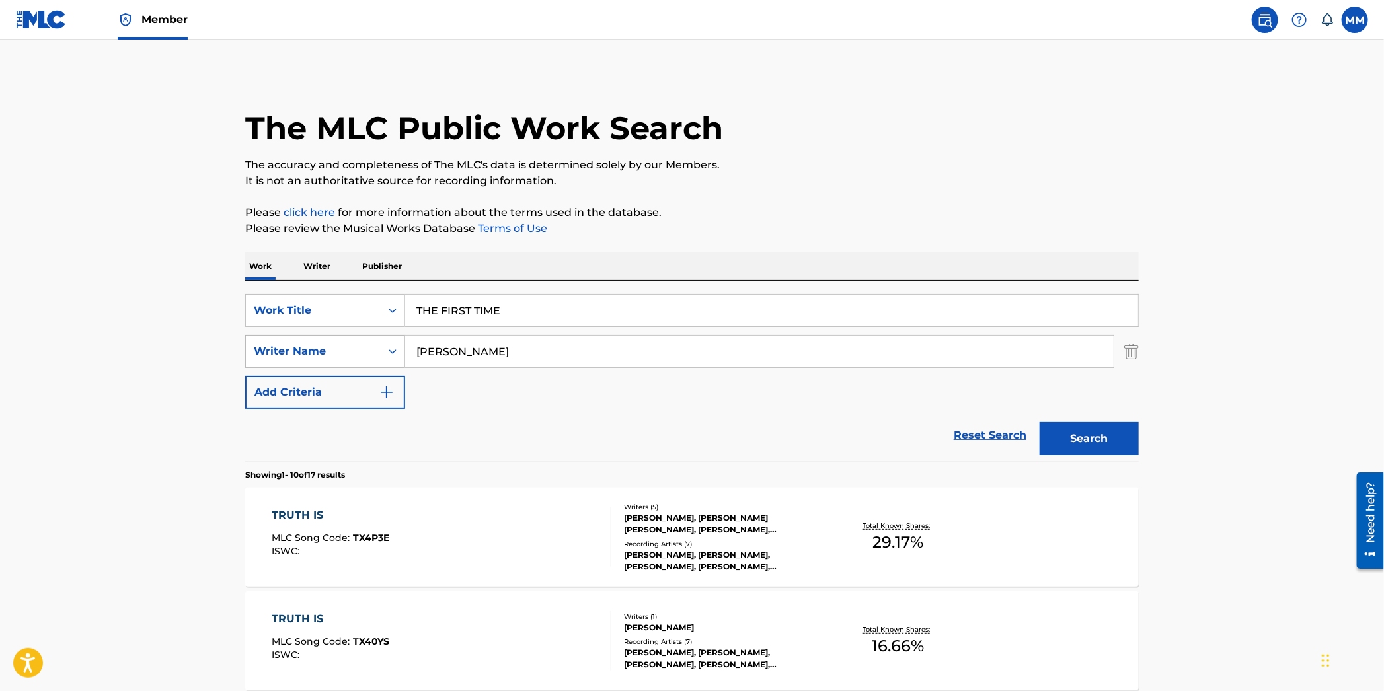
drag, startPoint x: 532, startPoint y: 359, endPoint x: 332, endPoint y: 339, distance: 200.6
click at [332, 339] on div "SearchWithCriteria0c507b64-1e6f-4fd7-8d68-ee4993cfd256 Writer Name williams kyle" at bounding box center [692, 351] width 894 height 33
type input "e"
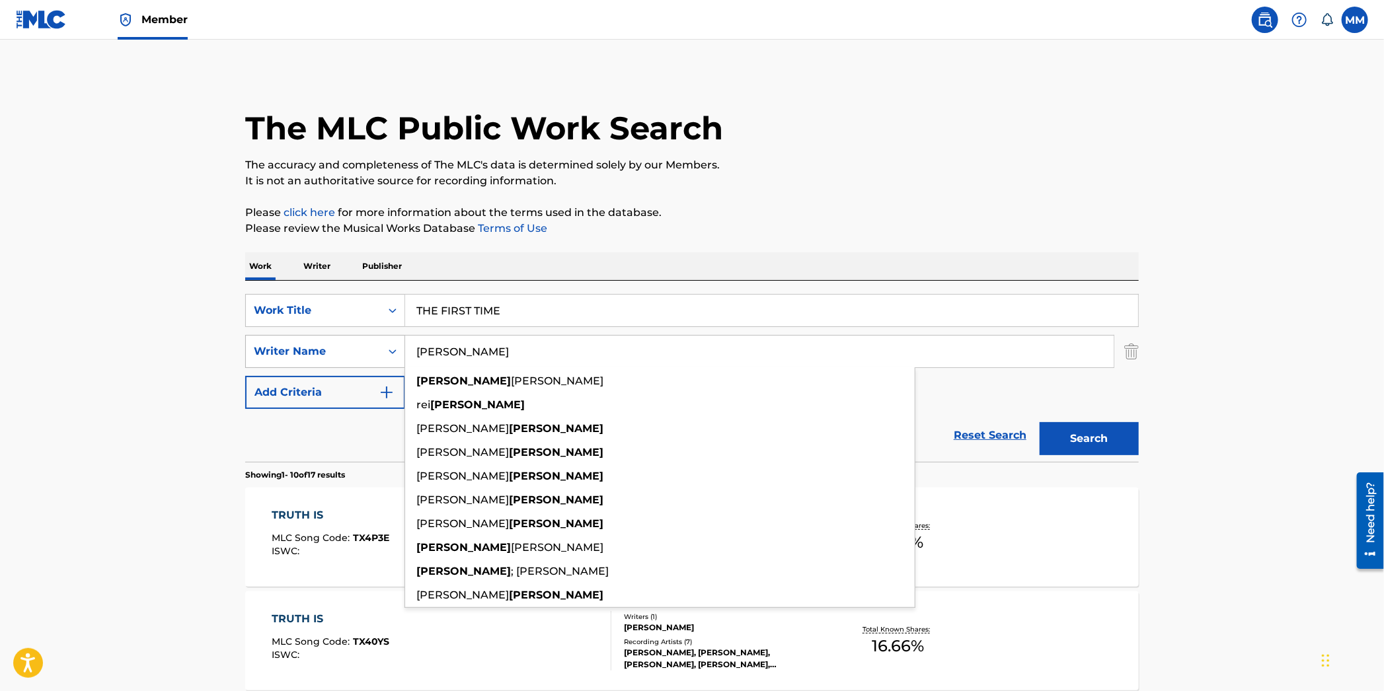
type input "bingham"
click at [1040, 422] on button "Search" at bounding box center [1089, 438] width 99 height 33
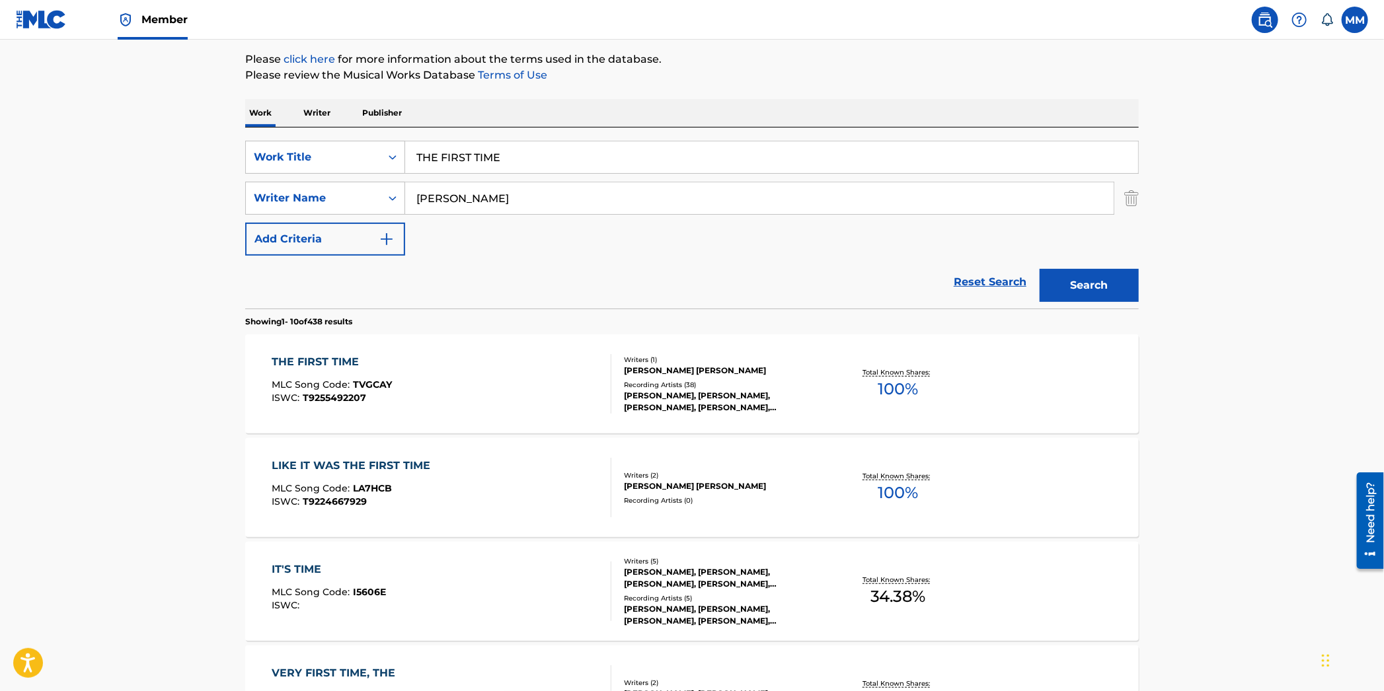
scroll to position [155, 0]
click at [494, 375] on div "THE FIRST TIME MLC Song Code : TVGCAY ISWC : T9255492207" at bounding box center [442, 381] width 340 height 59
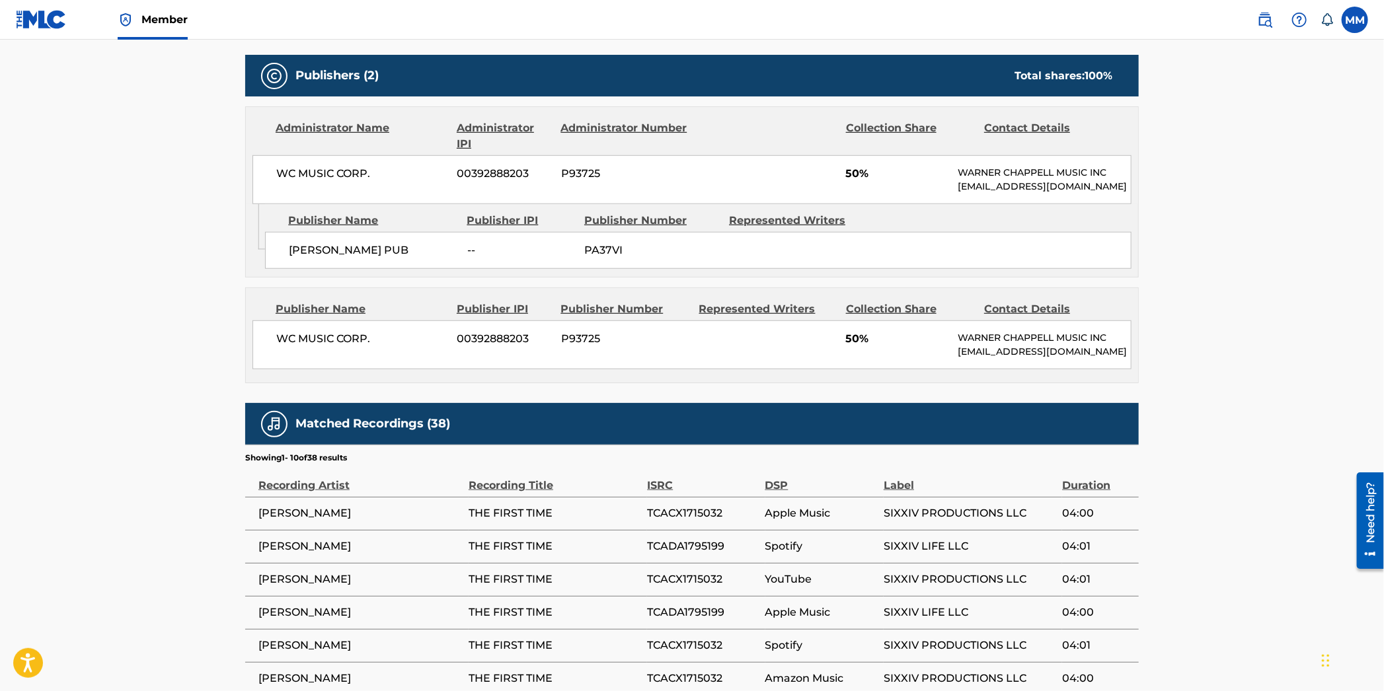
scroll to position [609, 0]
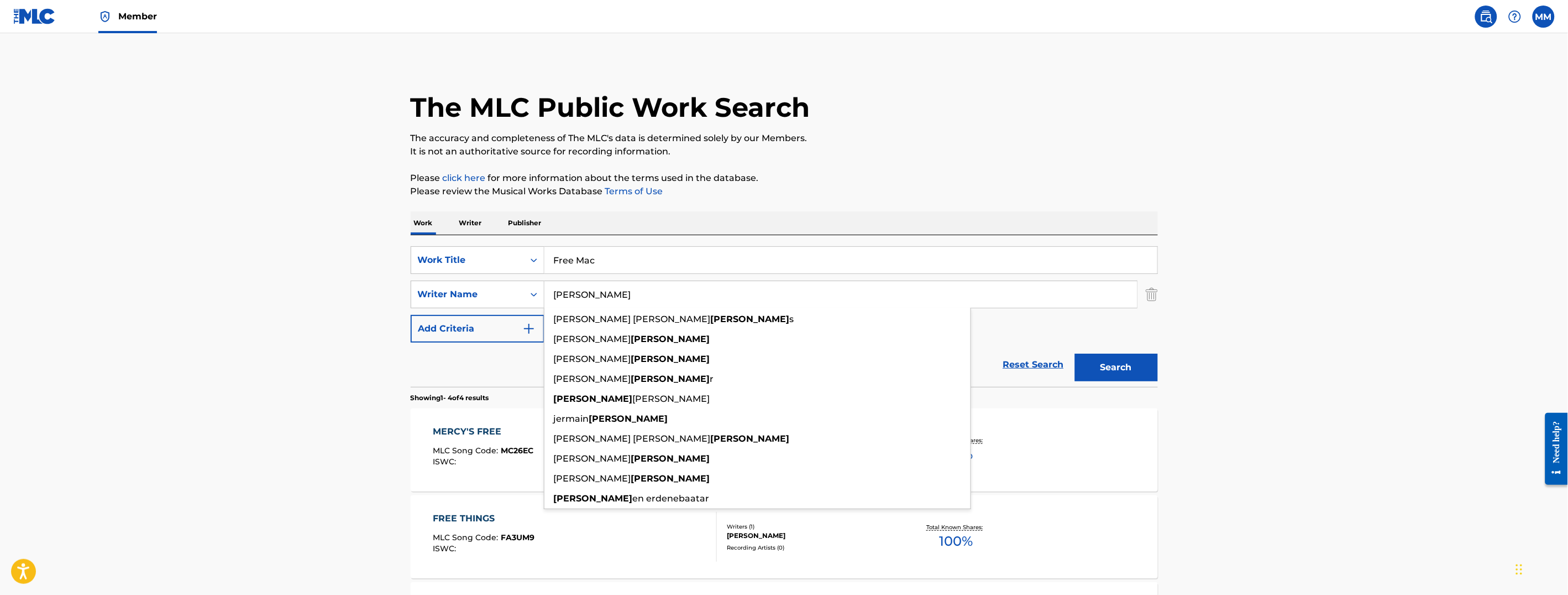
click at [324, 187] on main "The MLC Public Work Search The accuracy and completeness of The MLC's data is d…" at bounding box center [784, 421] width 1568 height 776
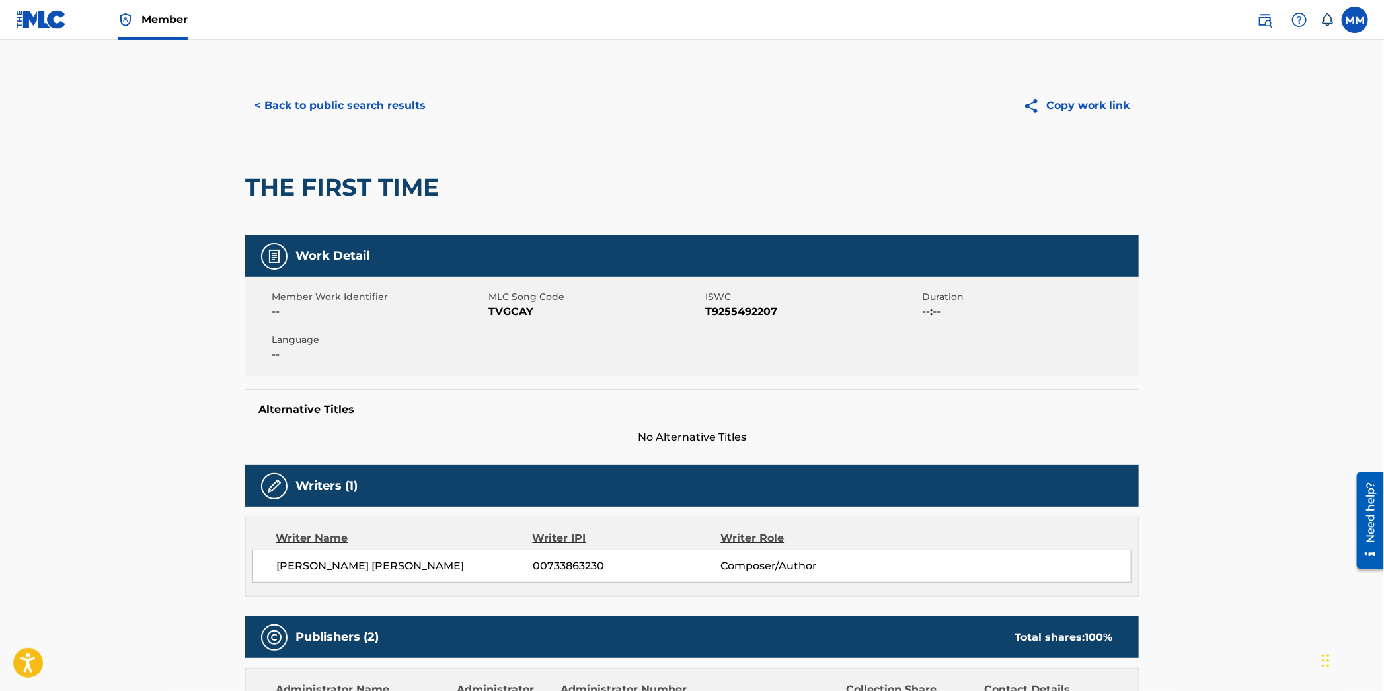
click at [316, 111] on button "< Back to public search results" at bounding box center [340, 105] width 190 height 33
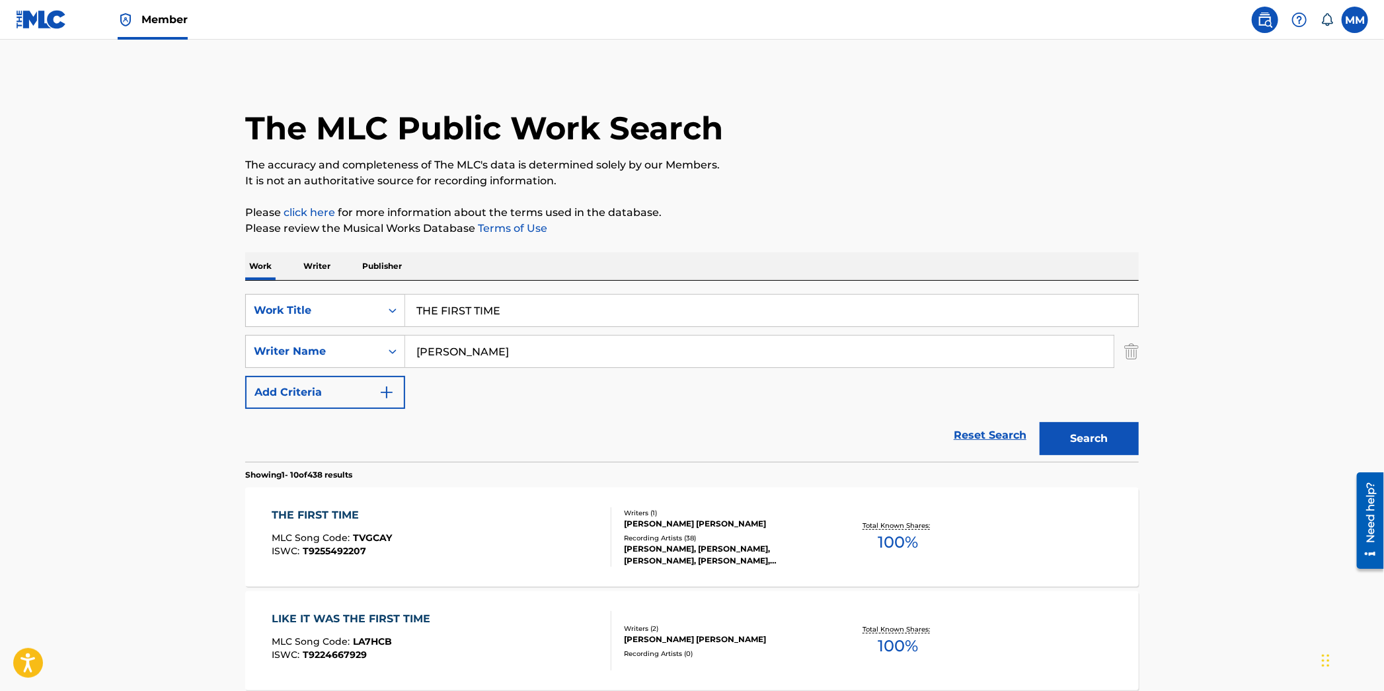
scroll to position [155, 0]
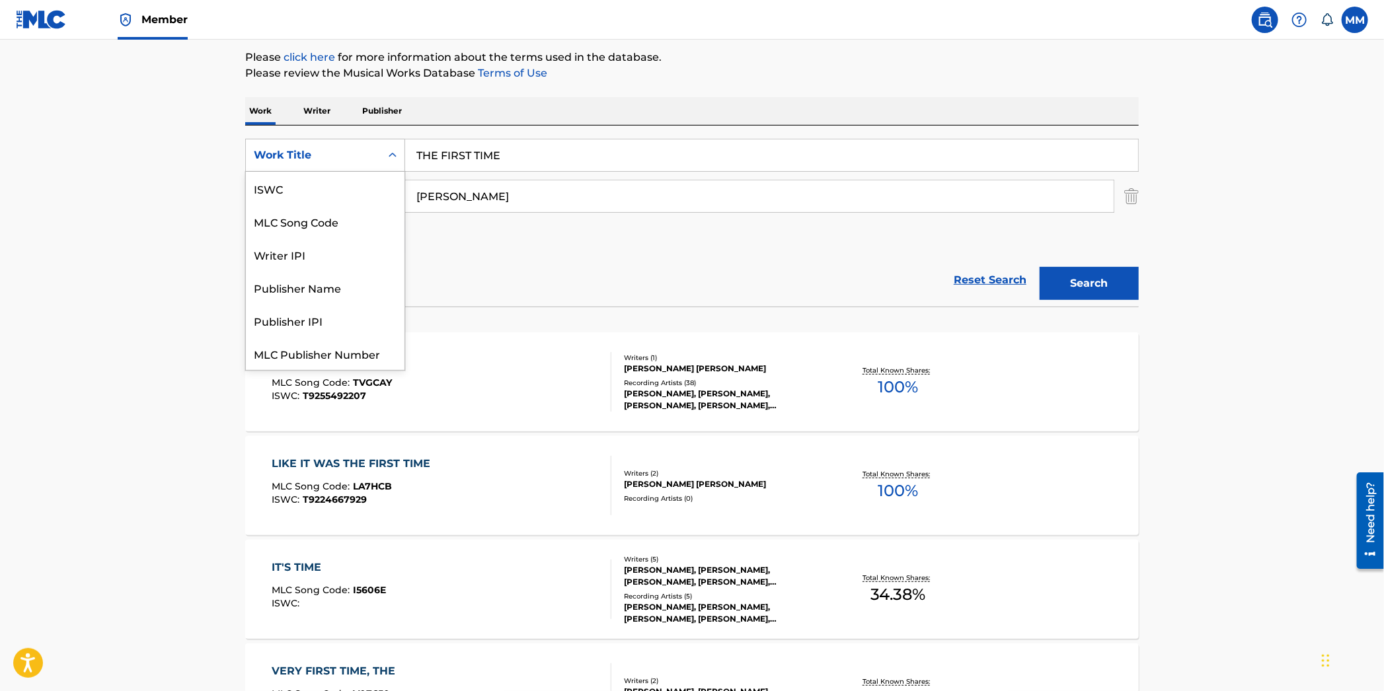
click at [355, 154] on div "Work Title" at bounding box center [313, 155] width 119 height 16
click at [341, 188] on div "MLC Song Code" at bounding box center [325, 188] width 159 height 33
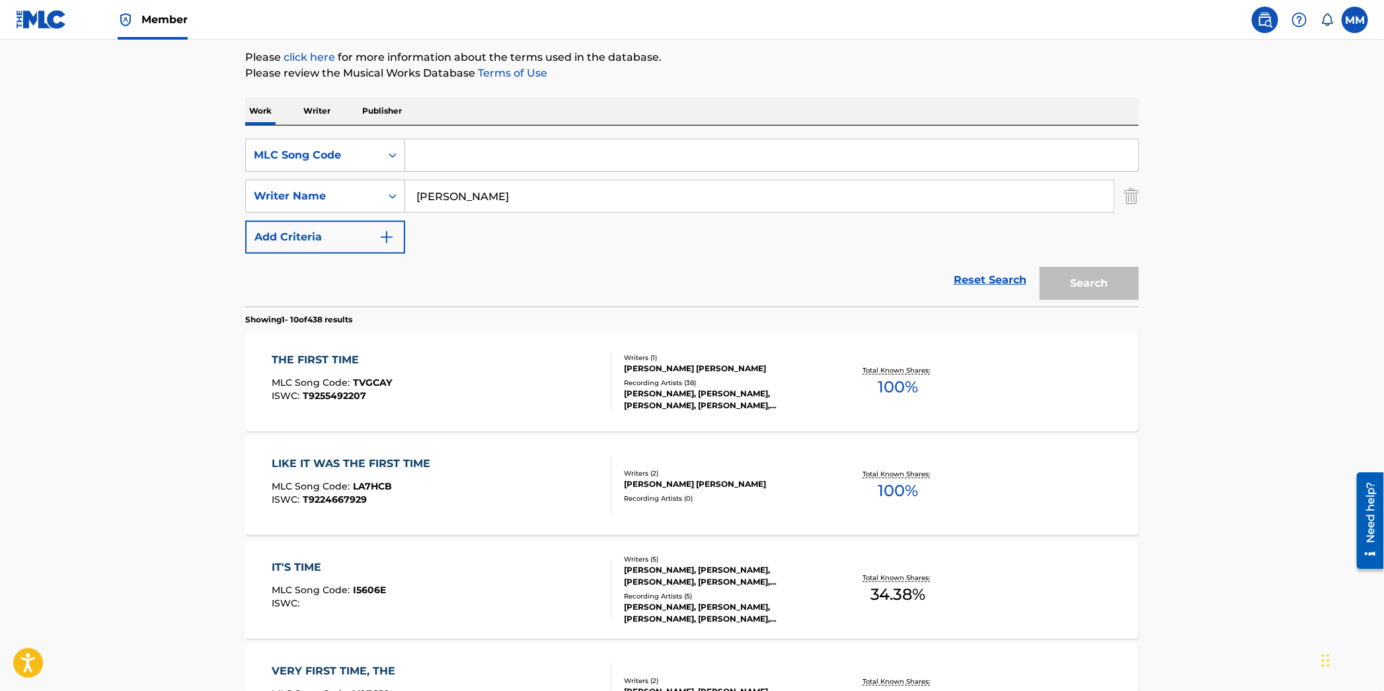
click at [492, 157] on input "Search Form" at bounding box center [771, 155] width 733 height 32
paste input "LA8SH4"
type input "LA8SH4"
click at [1134, 202] on img "Search Form" at bounding box center [1131, 196] width 15 height 33
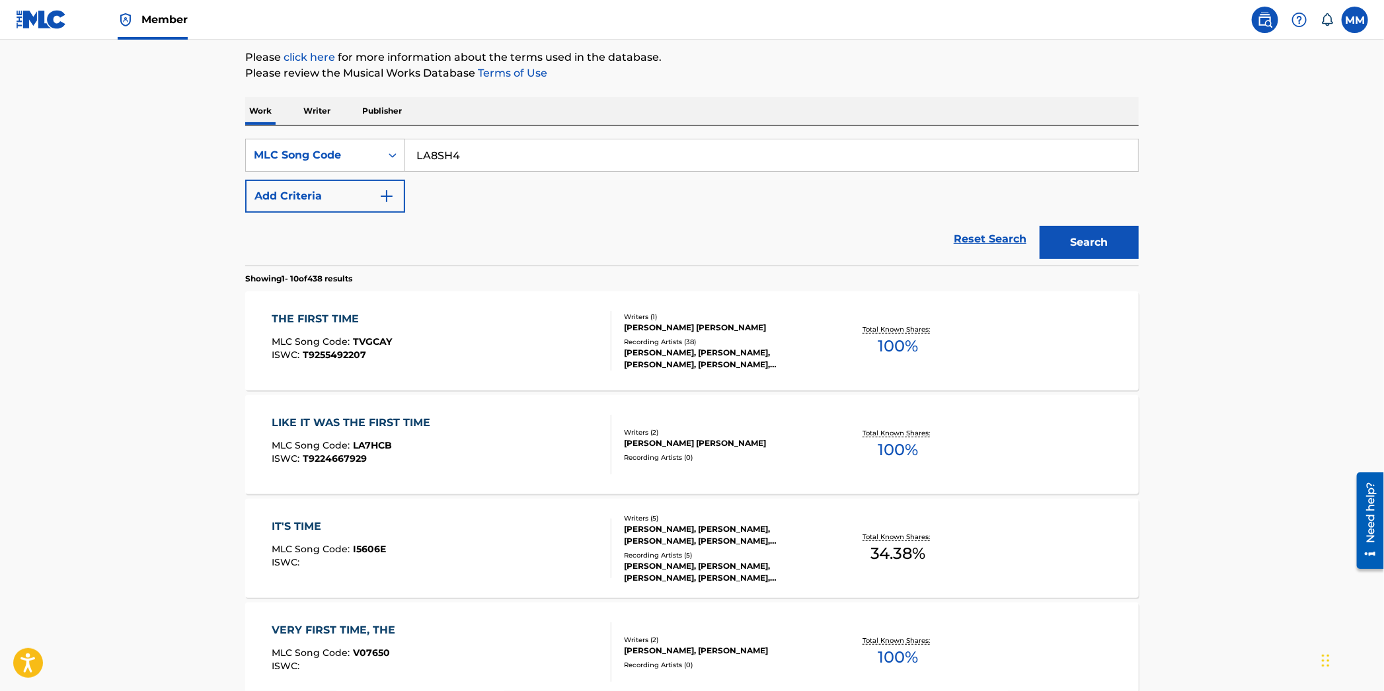
click at [1065, 256] on button "Search" at bounding box center [1089, 242] width 99 height 33
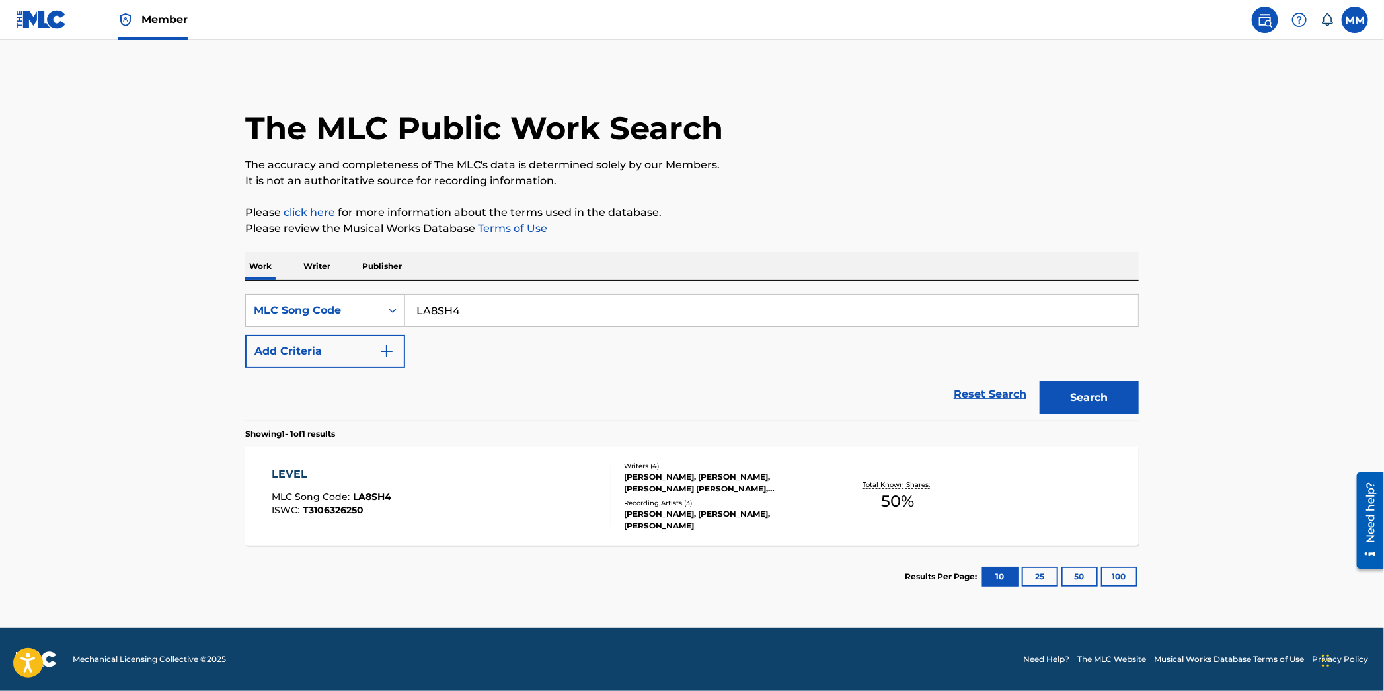
click at [503, 468] on div "LEVEL MLC Song Code : LA8SH4 ISWC : T3106326250" at bounding box center [442, 496] width 340 height 59
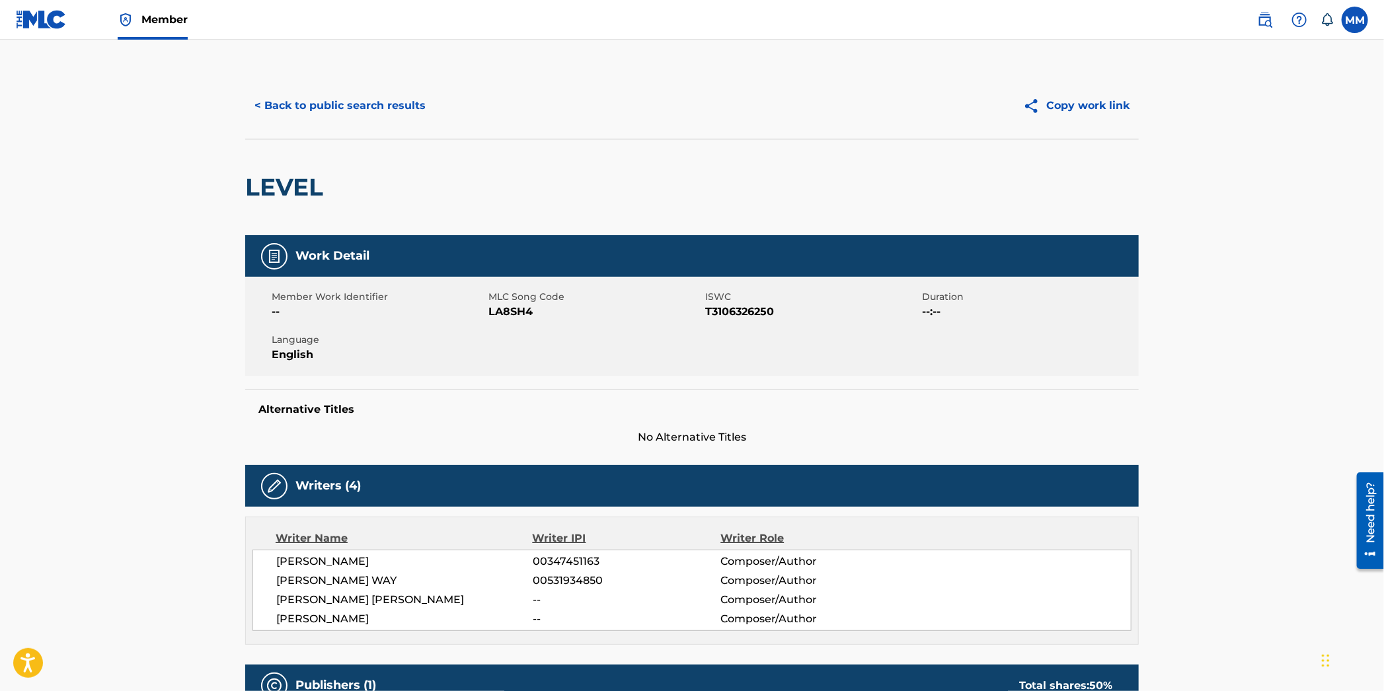
click at [327, 100] on button "< Back to public search results" at bounding box center [340, 105] width 190 height 33
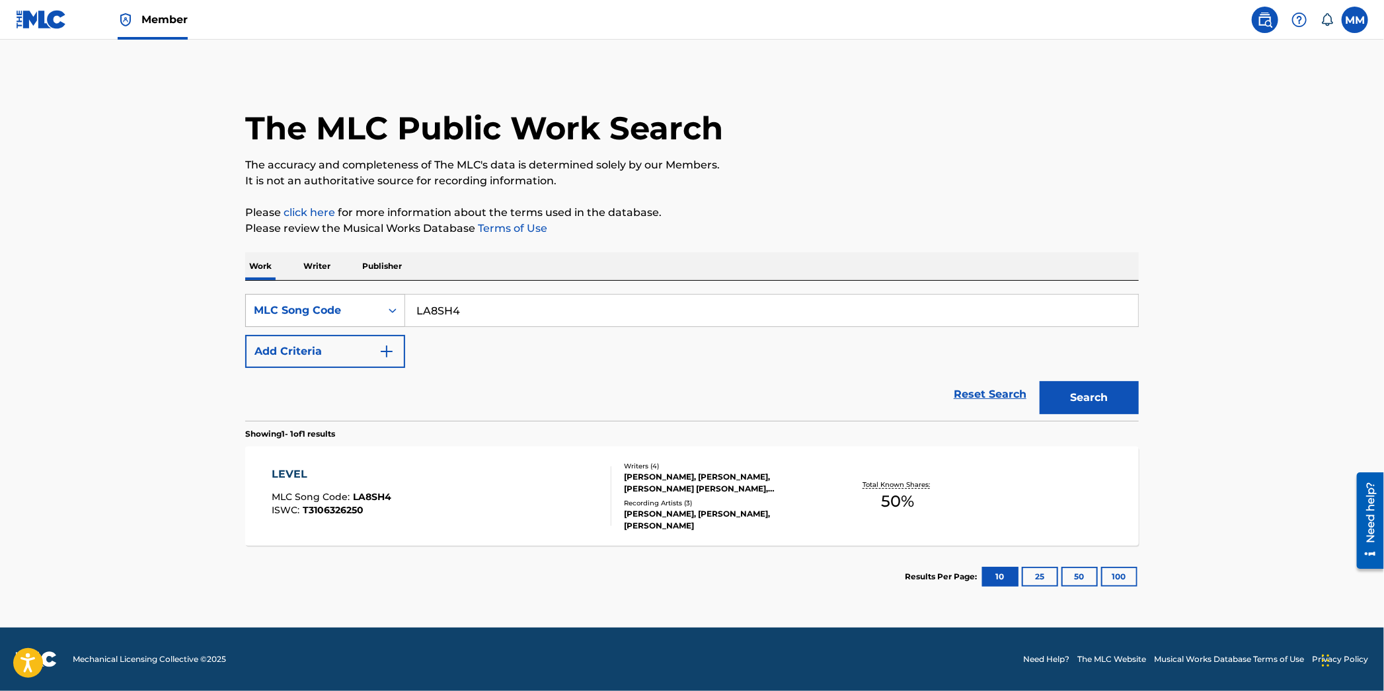
click at [344, 311] on div "MLC Song Code" at bounding box center [313, 311] width 119 height 16
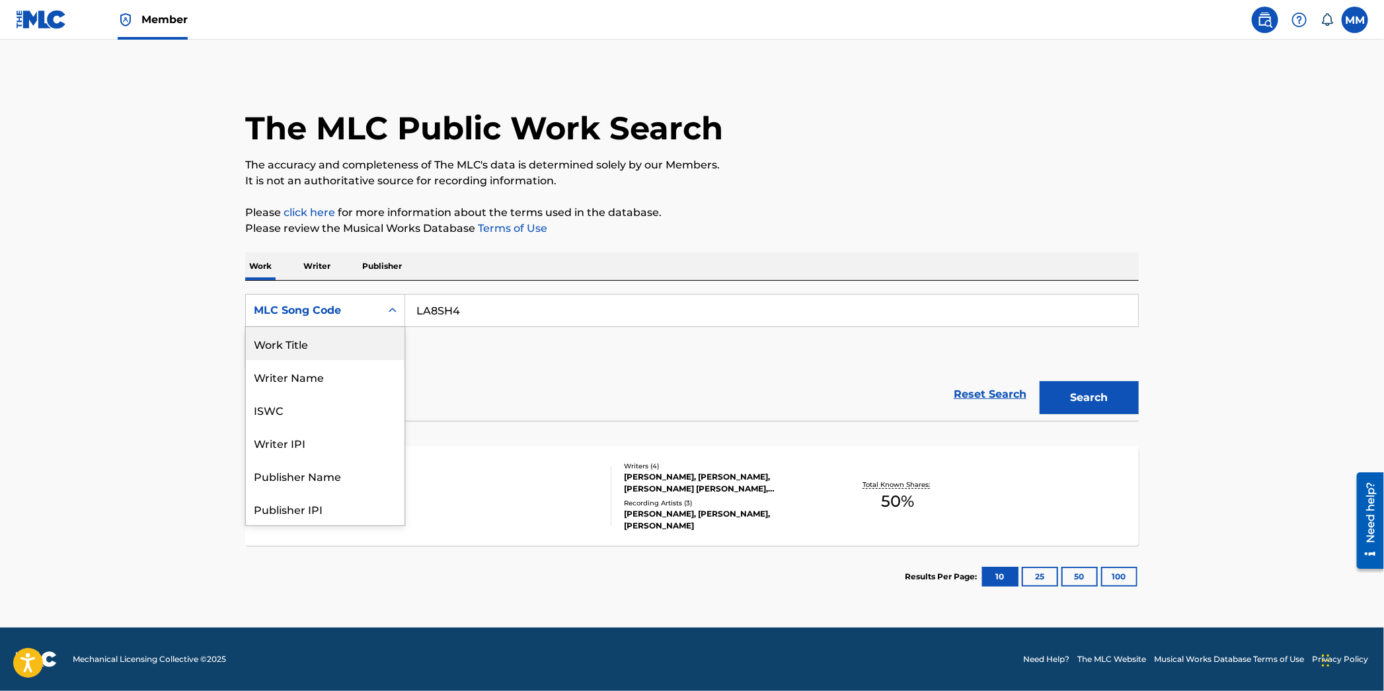
click at [320, 350] on div "Work Title" at bounding box center [325, 343] width 159 height 33
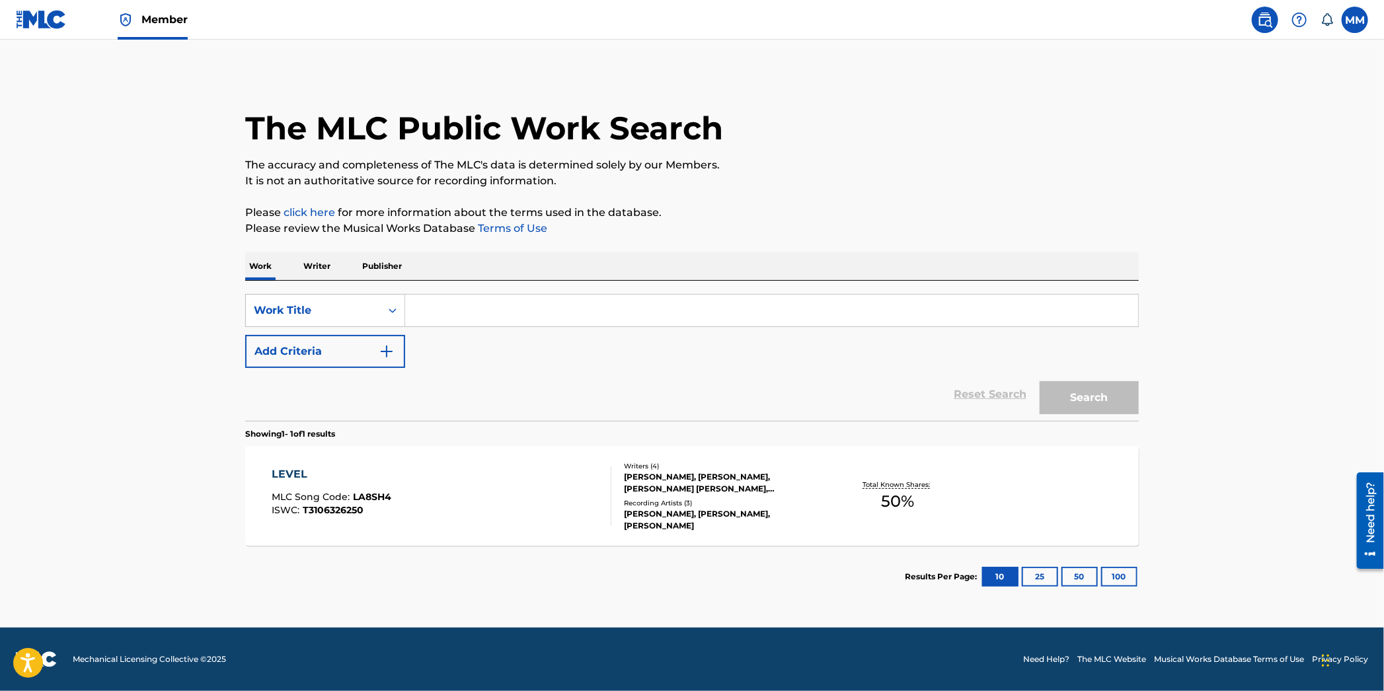
click at [490, 311] on input "Search Form" at bounding box center [771, 311] width 733 height 32
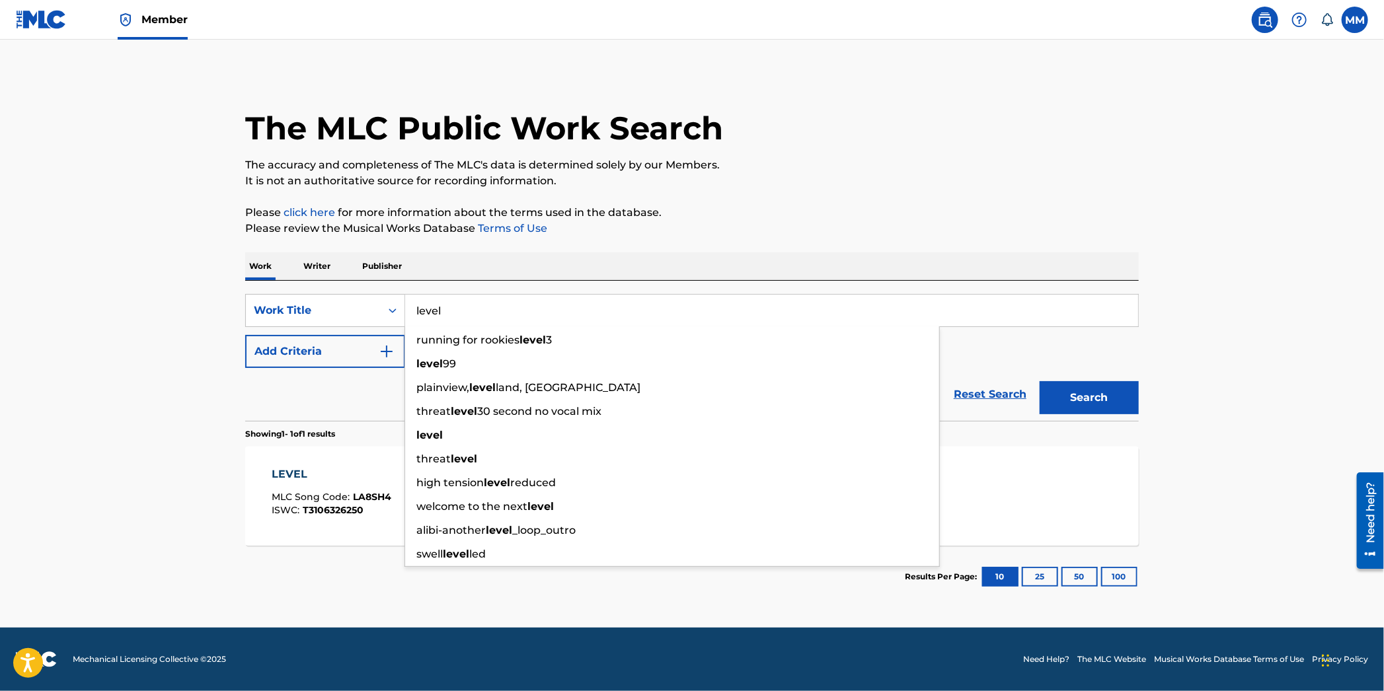
type input "level"
click at [362, 353] on button "Add Criteria" at bounding box center [325, 351] width 160 height 33
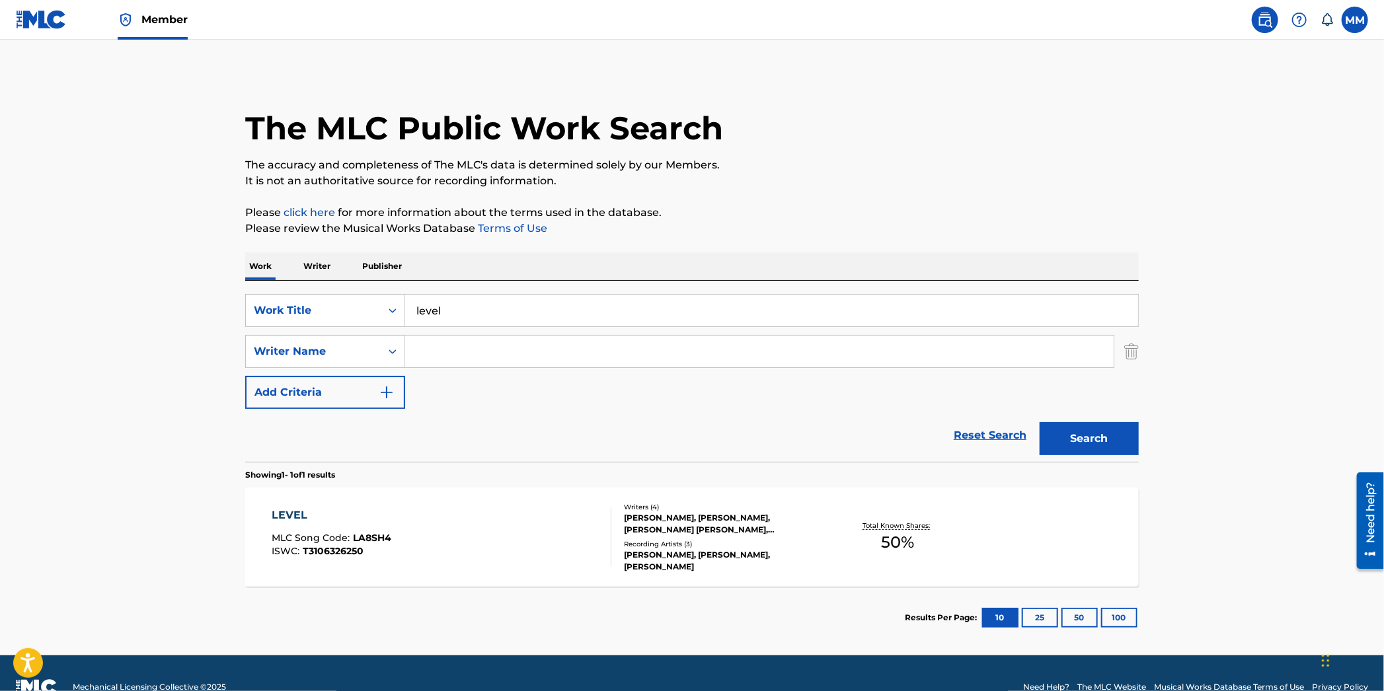
click at [443, 356] on input "Search Form" at bounding box center [759, 352] width 709 height 32
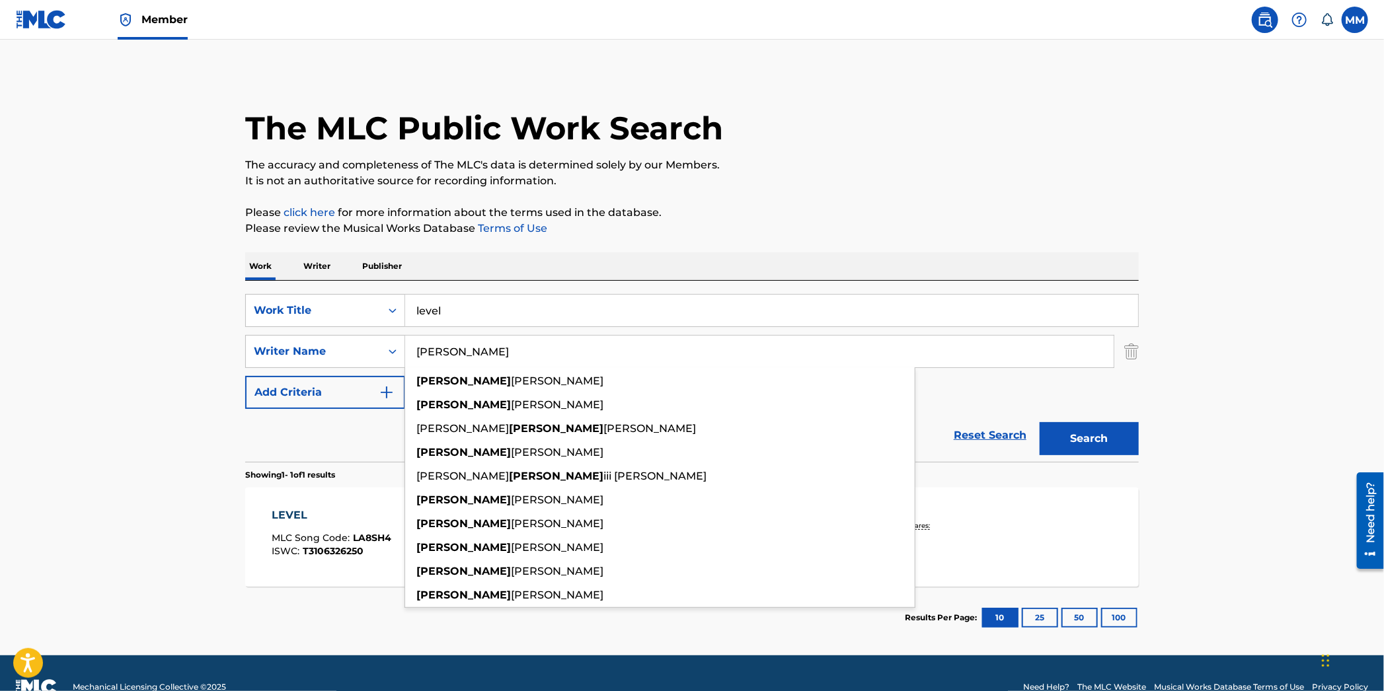
click at [1040, 422] on button "Search" at bounding box center [1089, 438] width 99 height 33
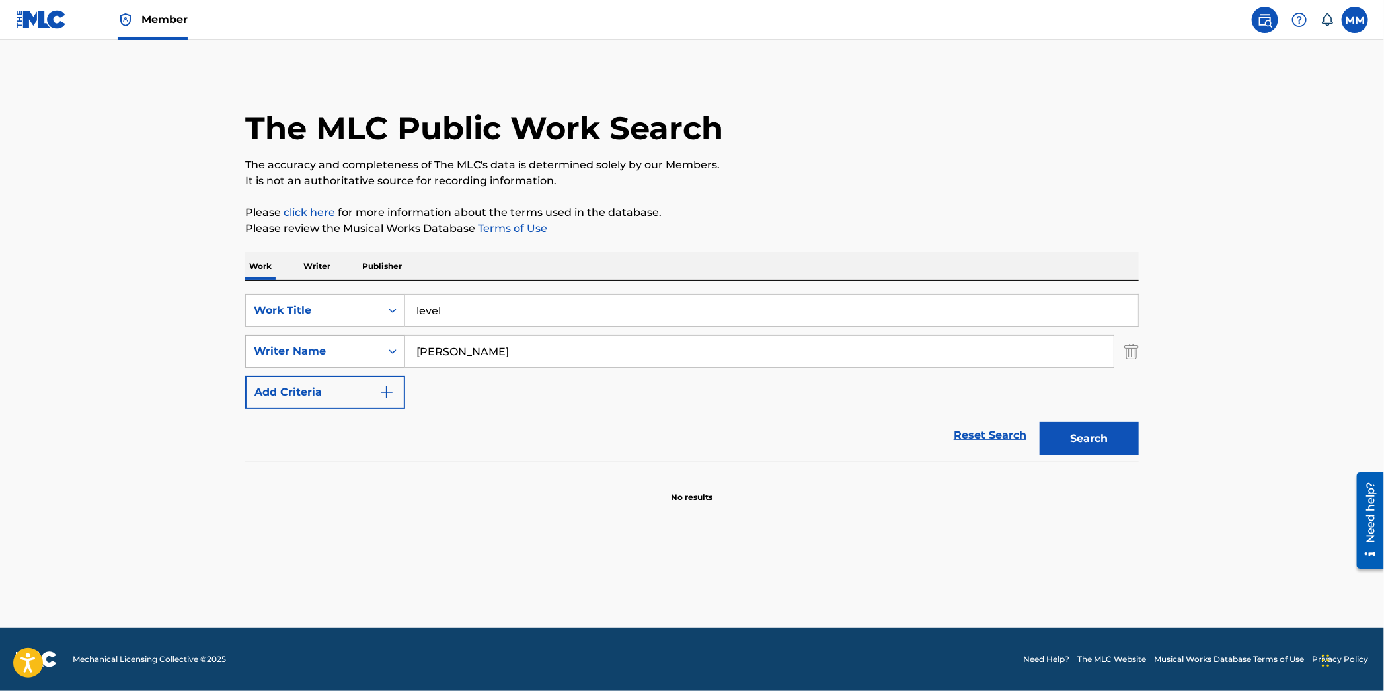
drag, startPoint x: 494, startPoint y: 362, endPoint x: 303, endPoint y: 338, distance: 191.8
click at [303, 338] on div "SearchWithCriteria0c507b64-1e6f-4fd7-8d68-ee4993cfd256 Writer Name deondre" at bounding box center [692, 351] width 894 height 33
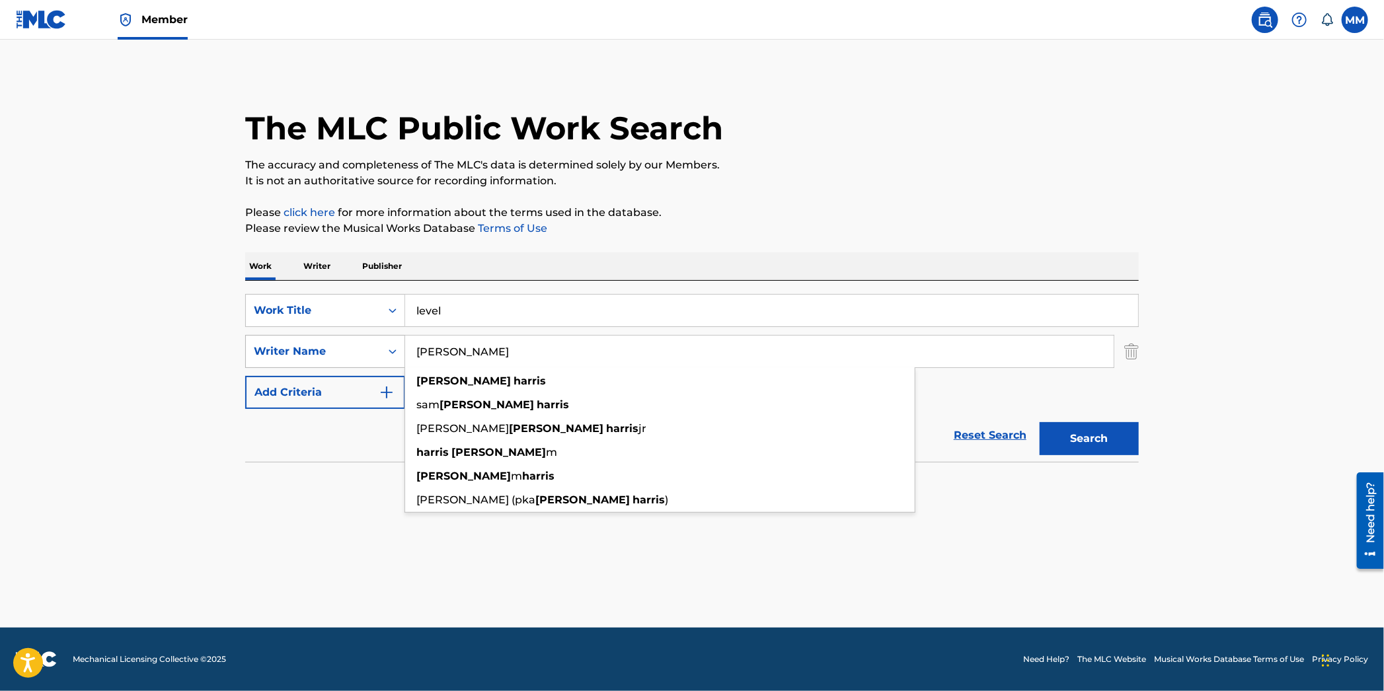
click at [1040, 422] on button "Search" at bounding box center [1089, 438] width 99 height 33
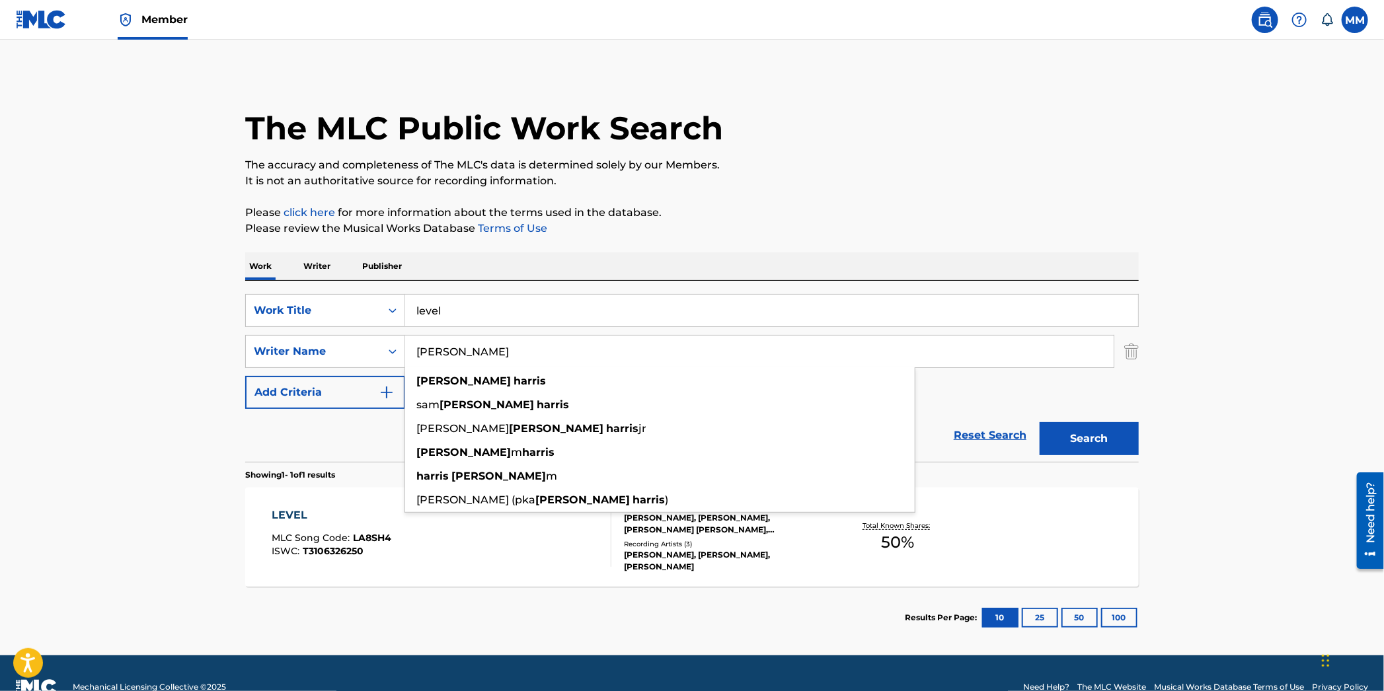
click at [42, 434] on main "The MLC Public Work Search The accuracy and completeness of The MLC's data is d…" at bounding box center [692, 348] width 1384 height 616
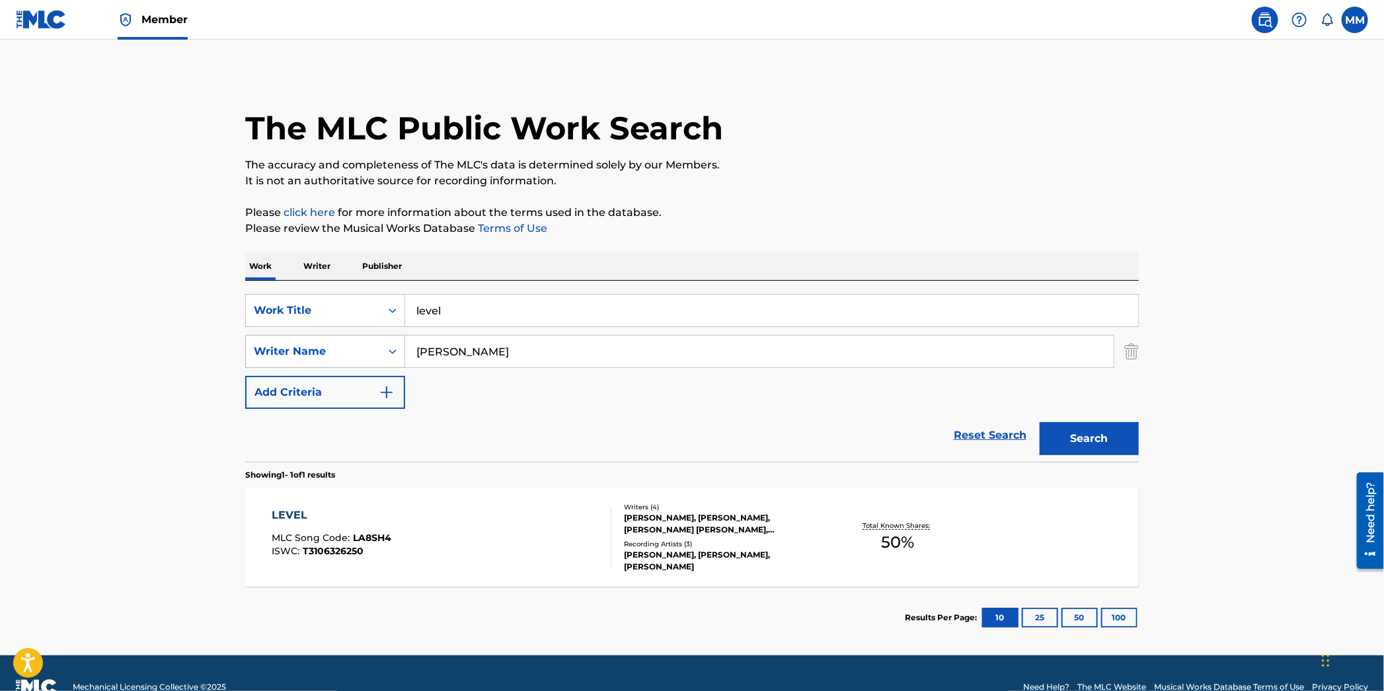
drag, startPoint x: 500, startPoint y: 354, endPoint x: 319, endPoint y: 340, distance: 182.3
click at [319, 340] on div "SearchWithCriteria0c507b64-1e6f-4fd7-8d68-ee4993cfd256 Writer Name calvin harris" at bounding box center [692, 351] width 894 height 33
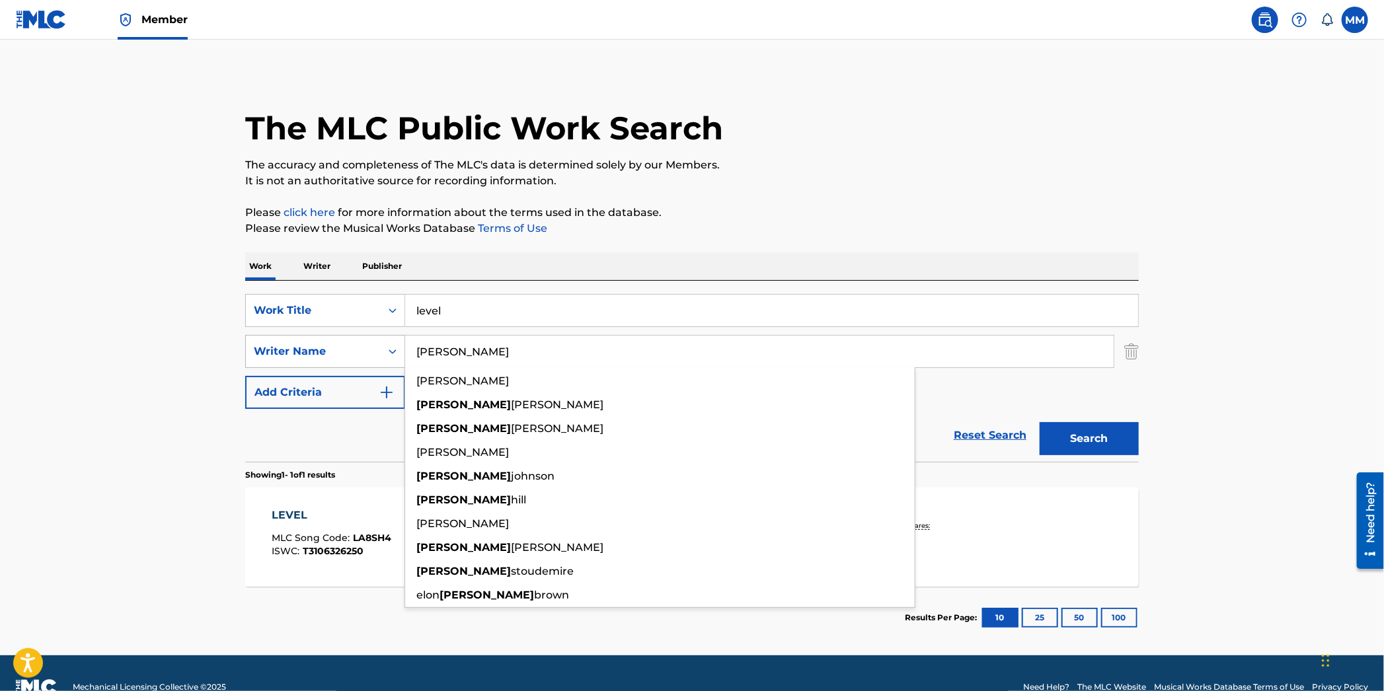
type input "deandre"
click at [1040, 422] on button "Search" at bounding box center [1089, 438] width 99 height 33
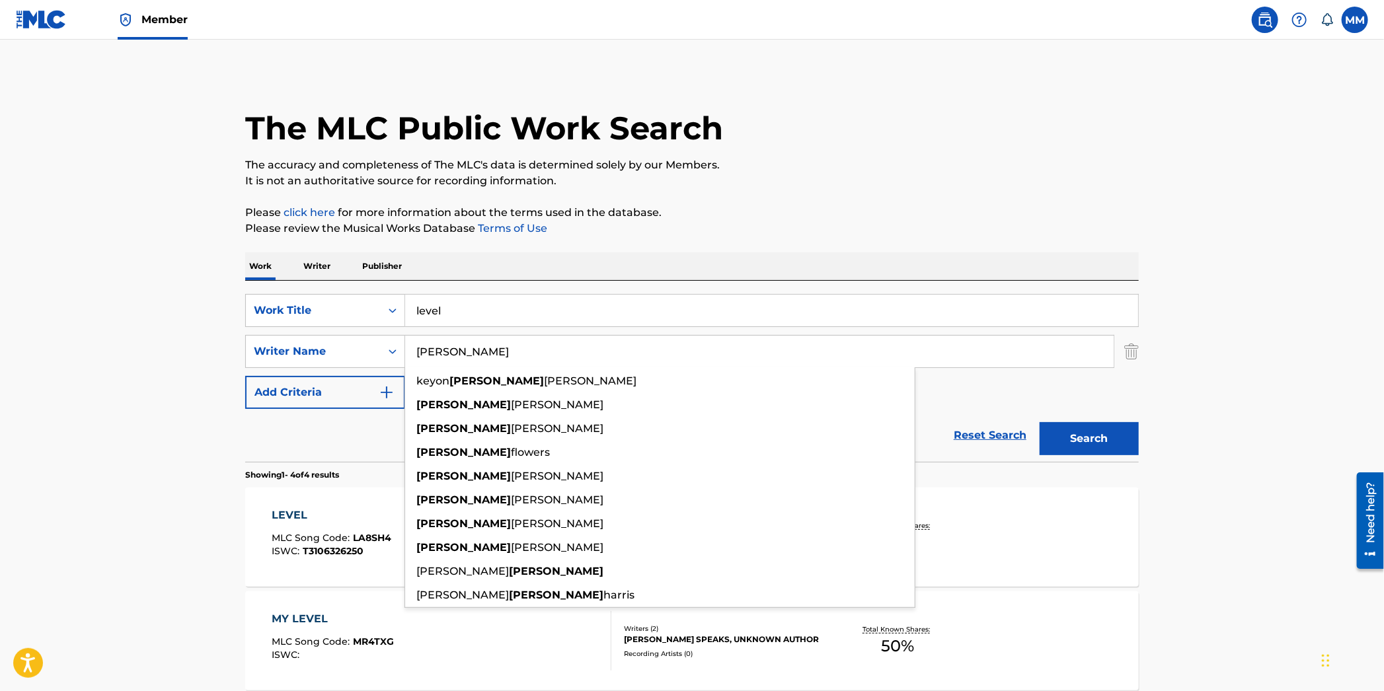
click at [163, 27] on link "Member" at bounding box center [153, 19] width 70 height 39
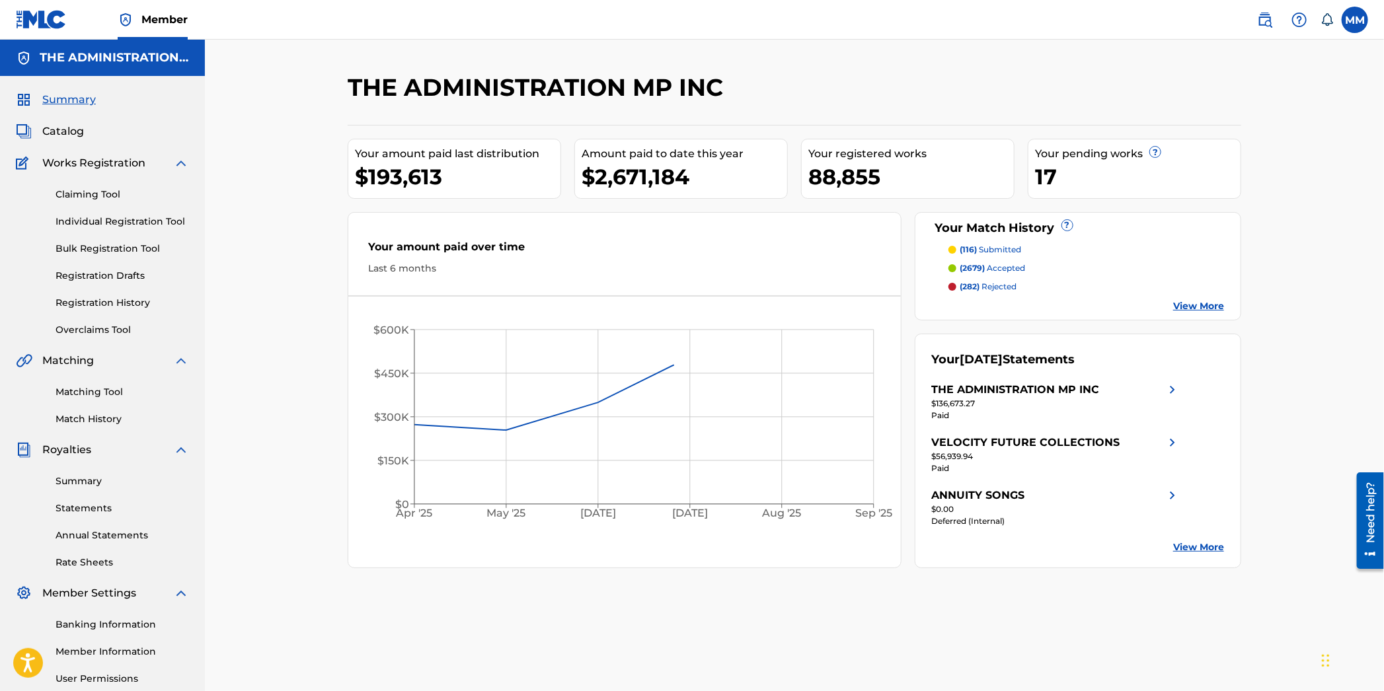
click at [56, 126] on span "Catalog" at bounding box center [63, 132] width 42 height 16
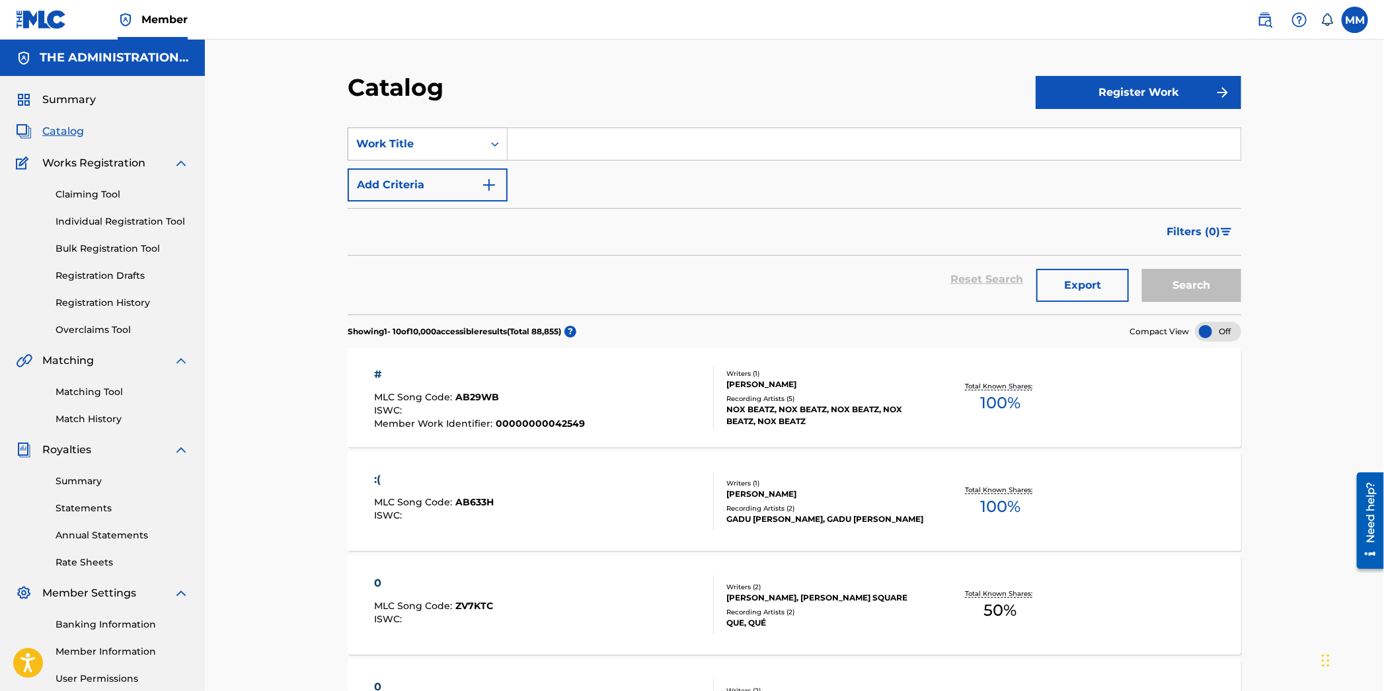
click at [459, 134] on div "Work Title" at bounding box center [415, 144] width 135 height 25
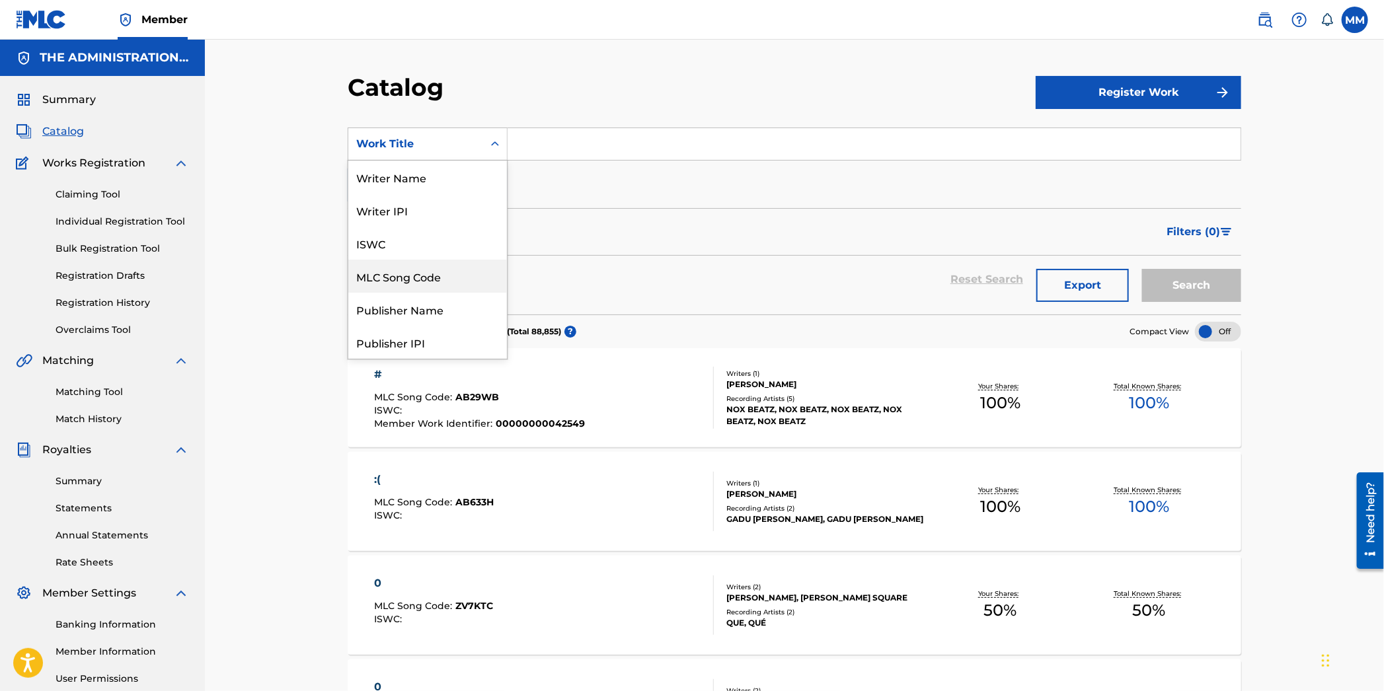
drag, startPoint x: 436, startPoint y: 278, endPoint x: 557, endPoint y: 166, distance: 164.6
click at [437, 278] on div "MLC Song Code" at bounding box center [427, 276] width 159 height 33
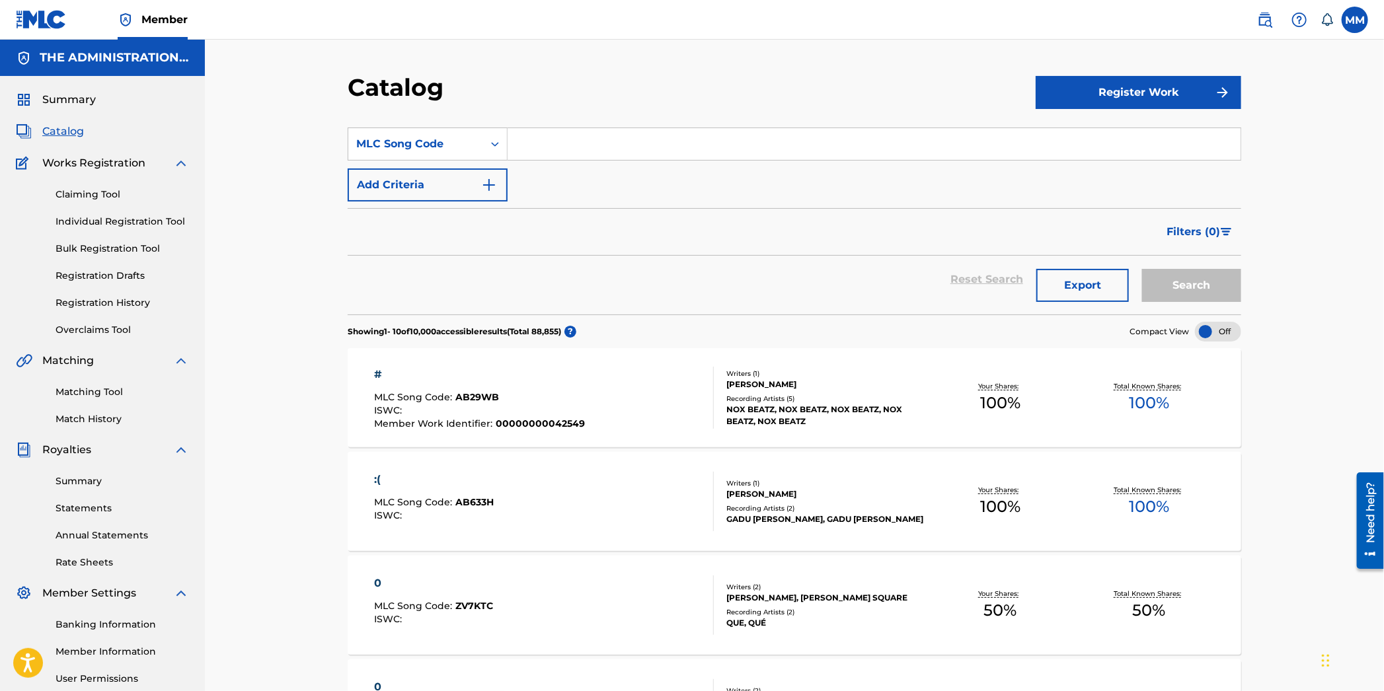
click at [560, 163] on div "SearchWithCriteria4ea65a36-4223-443c-a8d5-923d56f78980 MLC Song Code Add Criter…" at bounding box center [795, 165] width 894 height 74
click at [560, 139] on input "Search Form" at bounding box center [874, 144] width 733 height 32
paste input "LA8SH4"
type input "LA8SH4"
click at [1186, 286] on button "Search" at bounding box center [1191, 285] width 99 height 33
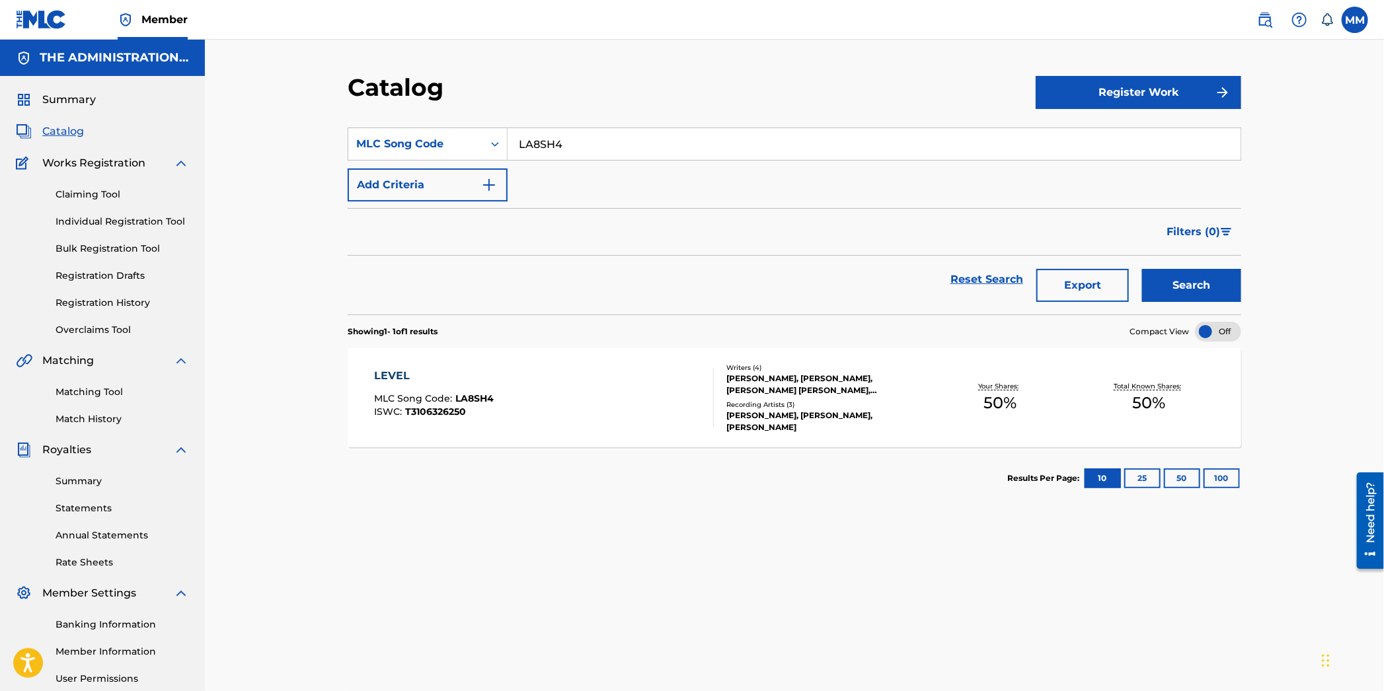
click at [483, 374] on div "LEVEL" at bounding box center [435, 376] width 120 height 16
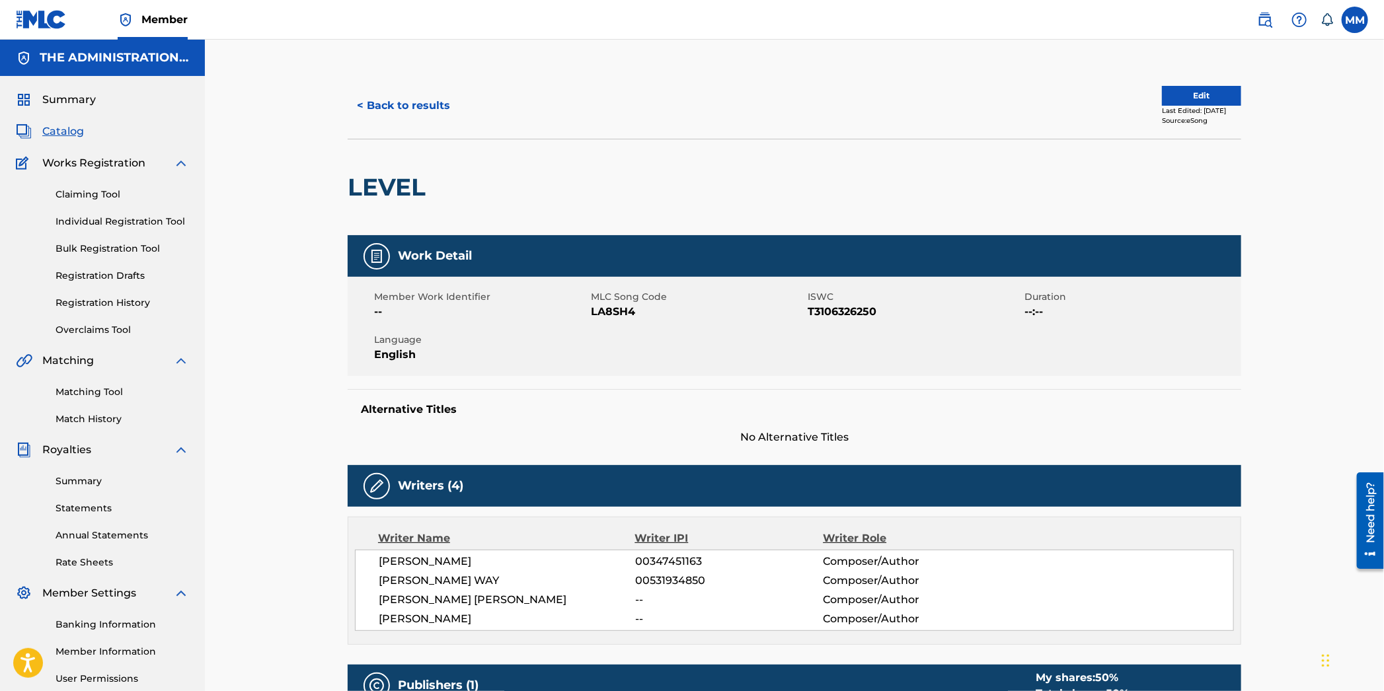
click at [1170, 102] on button "Edit" at bounding box center [1201, 96] width 79 height 20
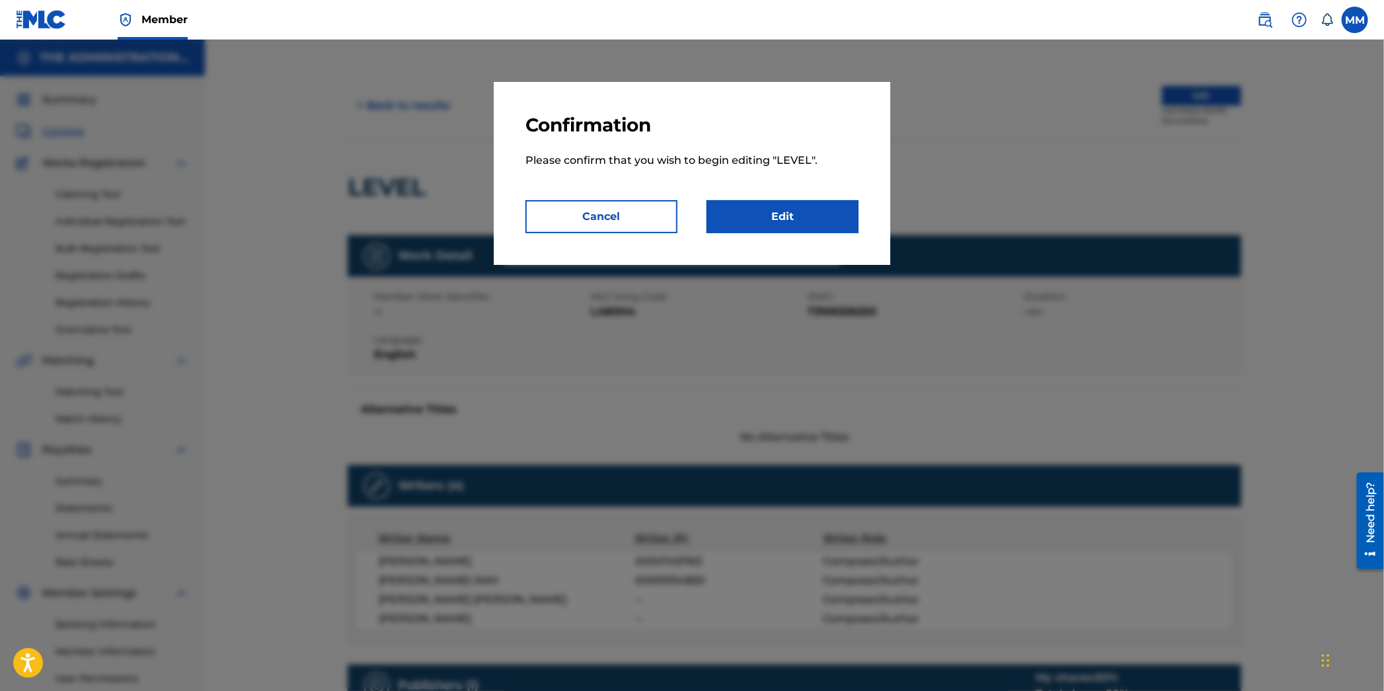
click at [750, 209] on link "Edit" at bounding box center [783, 216] width 152 height 33
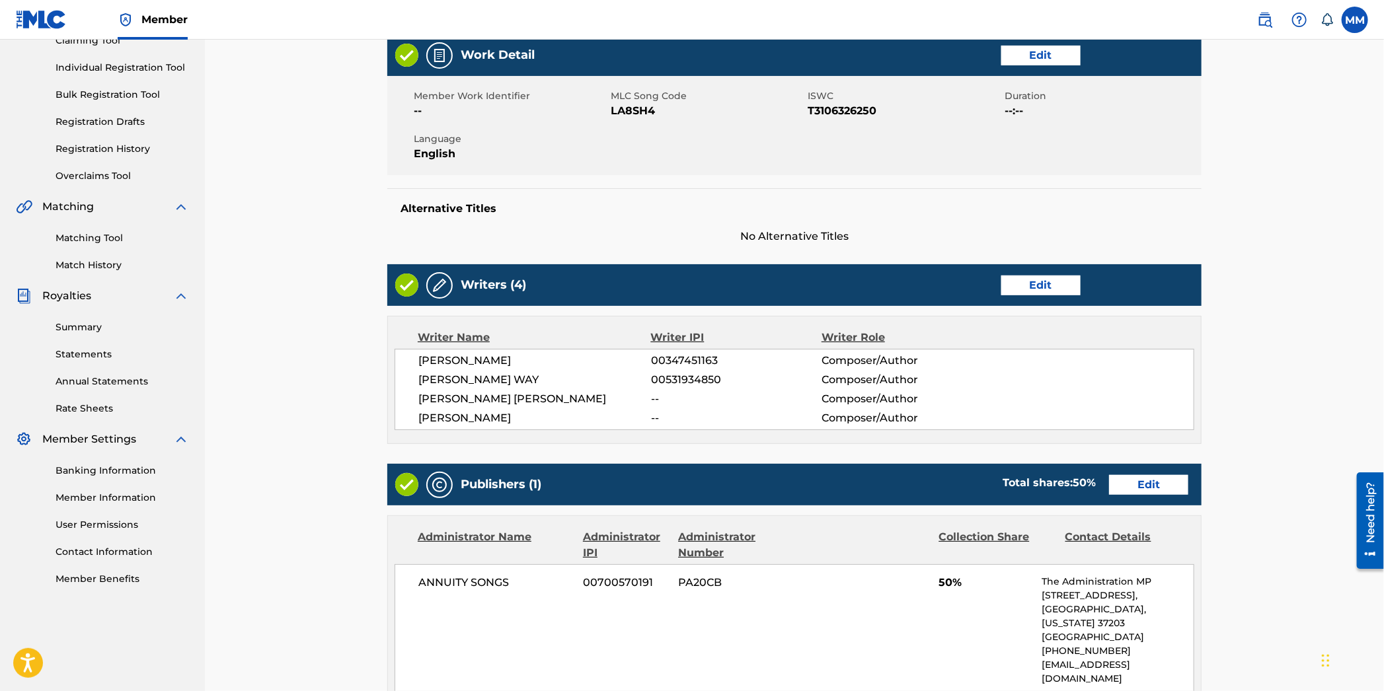
scroll to position [245, 0]
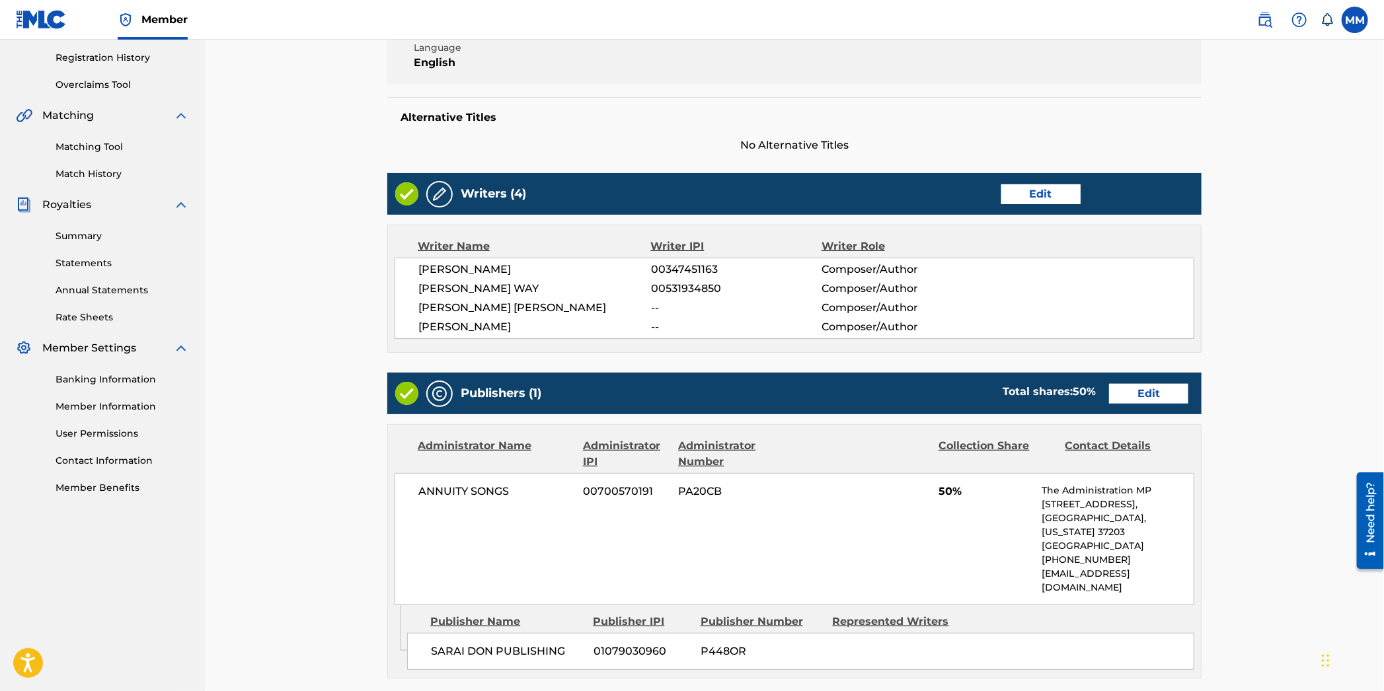
click at [1127, 397] on link "Edit" at bounding box center [1148, 394] width 79 height 20
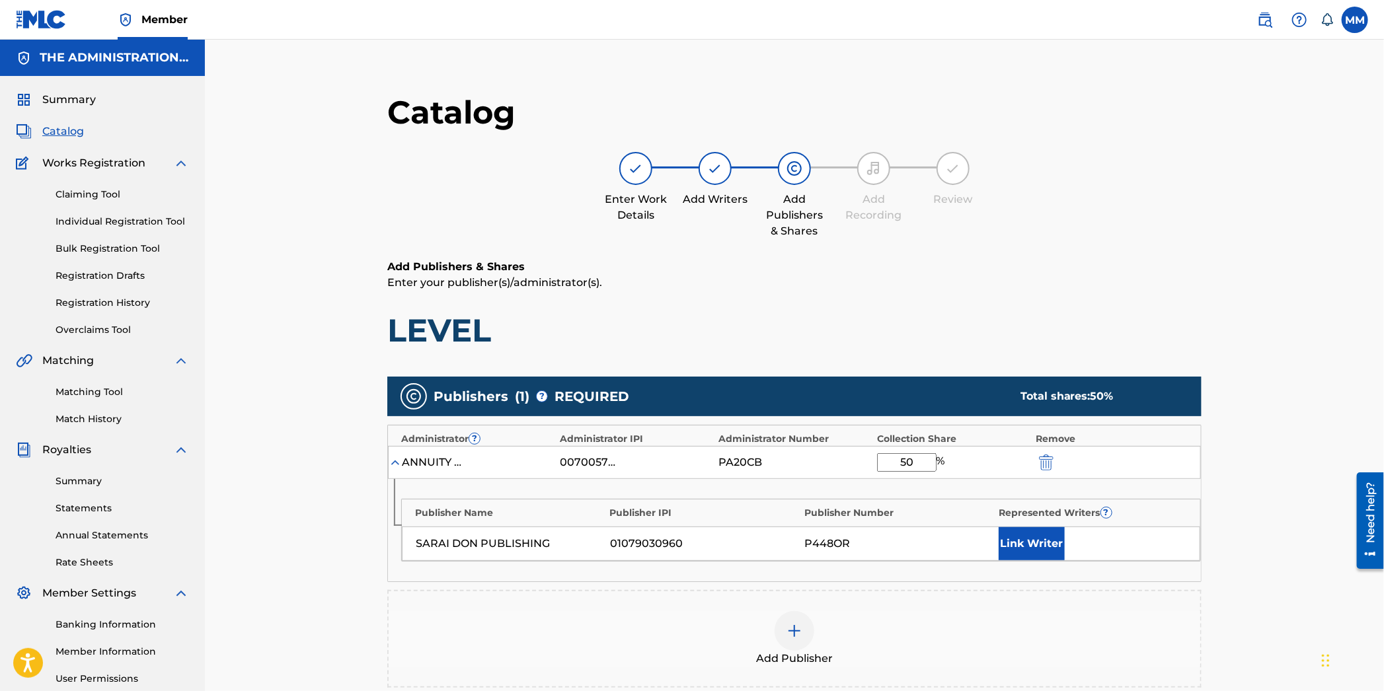
drag, startPoint x: 914, startPoint y: 466, endPoint x: 896, endPoint y: 462, distance: 18.3
click at [896, 462] on input "50" at bounding box center [906, 462] width 59 height 19
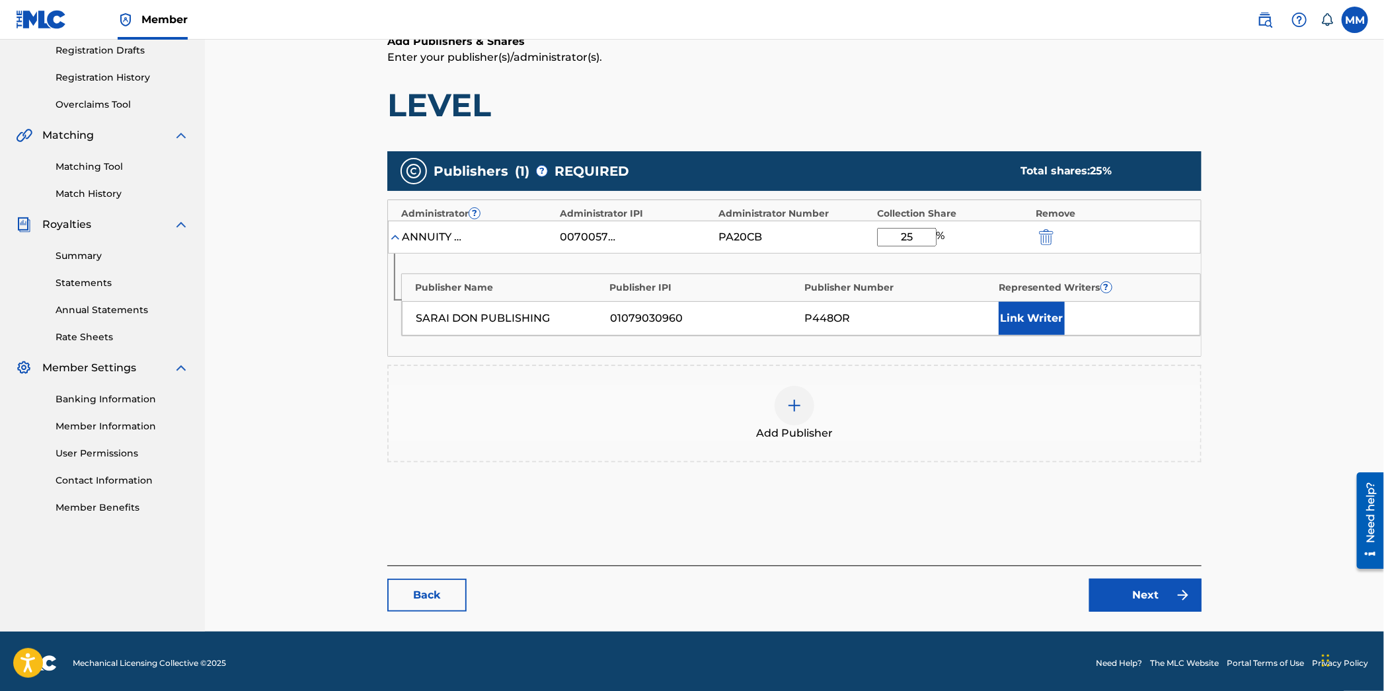
scroll to position [227, 0]
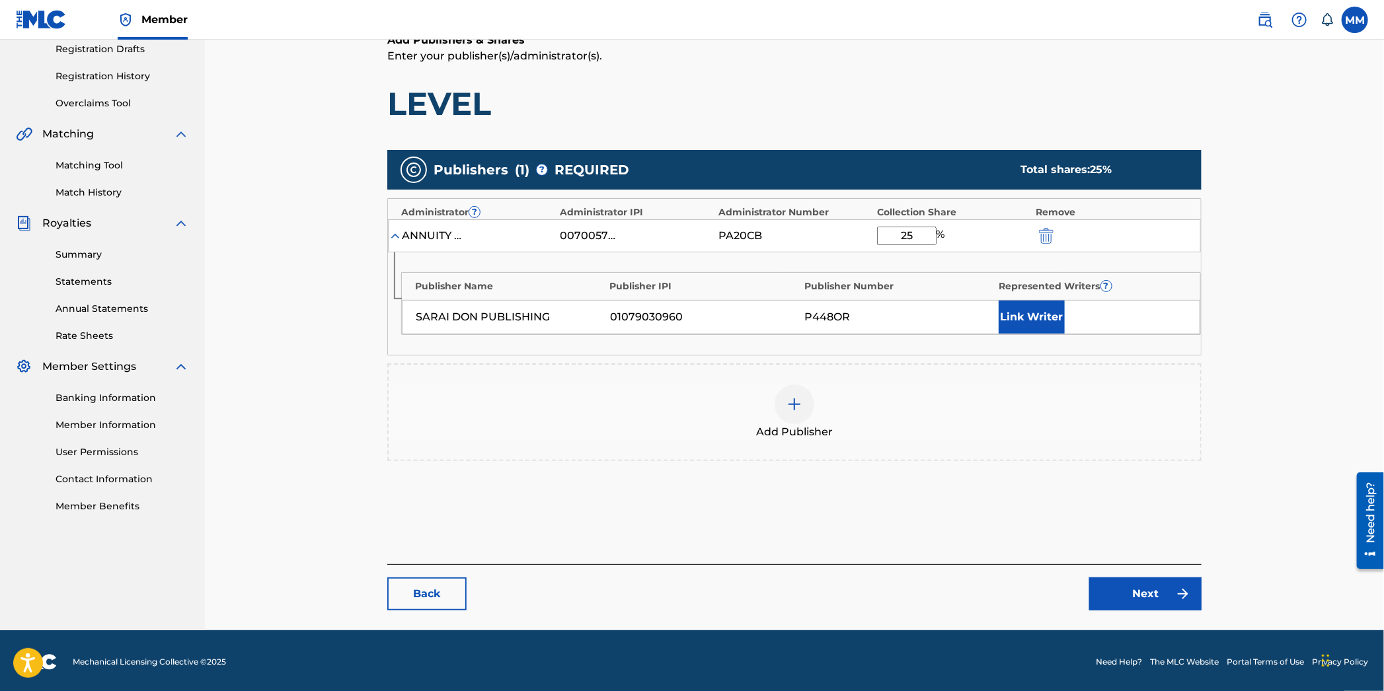
type input "25"
click at [1031, 315] on button "Link Writer" at bounding box center [1032, 317] width 66 height 33
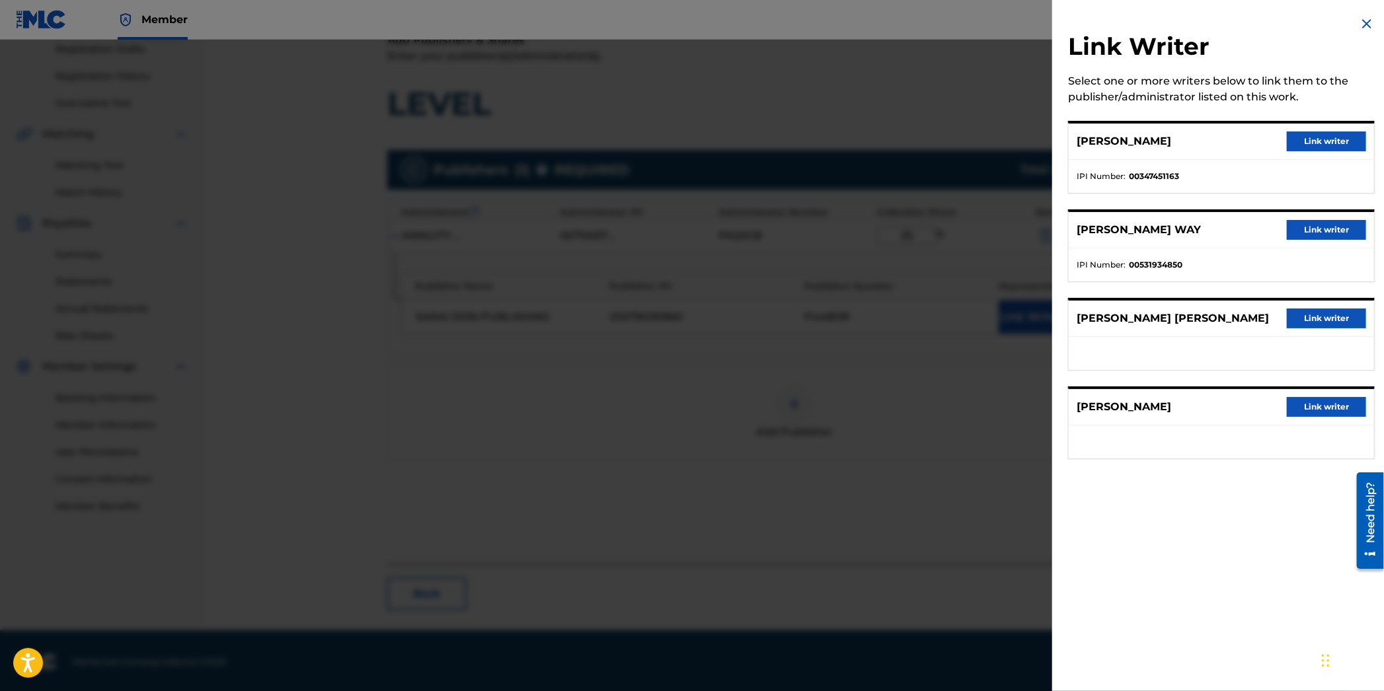
drag, startPoint x: 1309, startPoint y: 322, endPoint x: 1225, endPoint y: 397, distance: 112.4
click at [1309, 322] on button "Link writer" at bounding box center [1326, 319] width 79 height 20
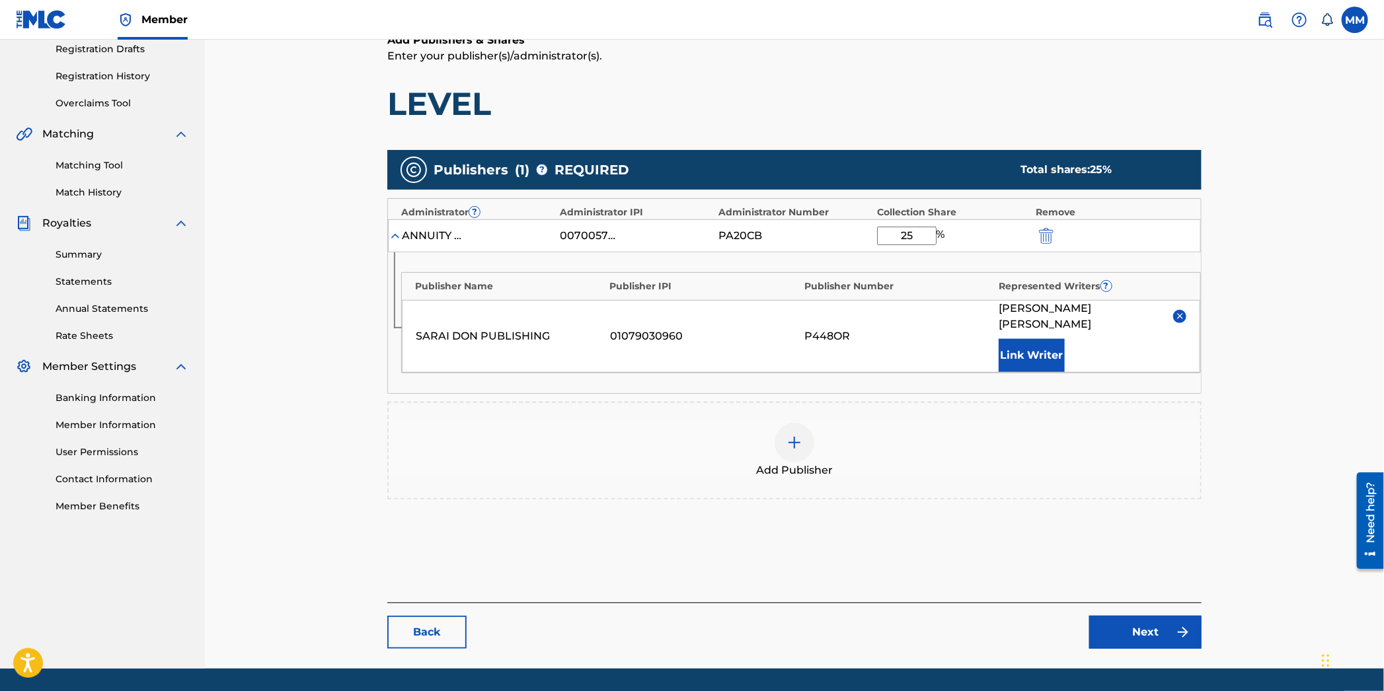
click at [1134, 616] on link "Next" at bounding box center [1145, 632] width 112 height 33
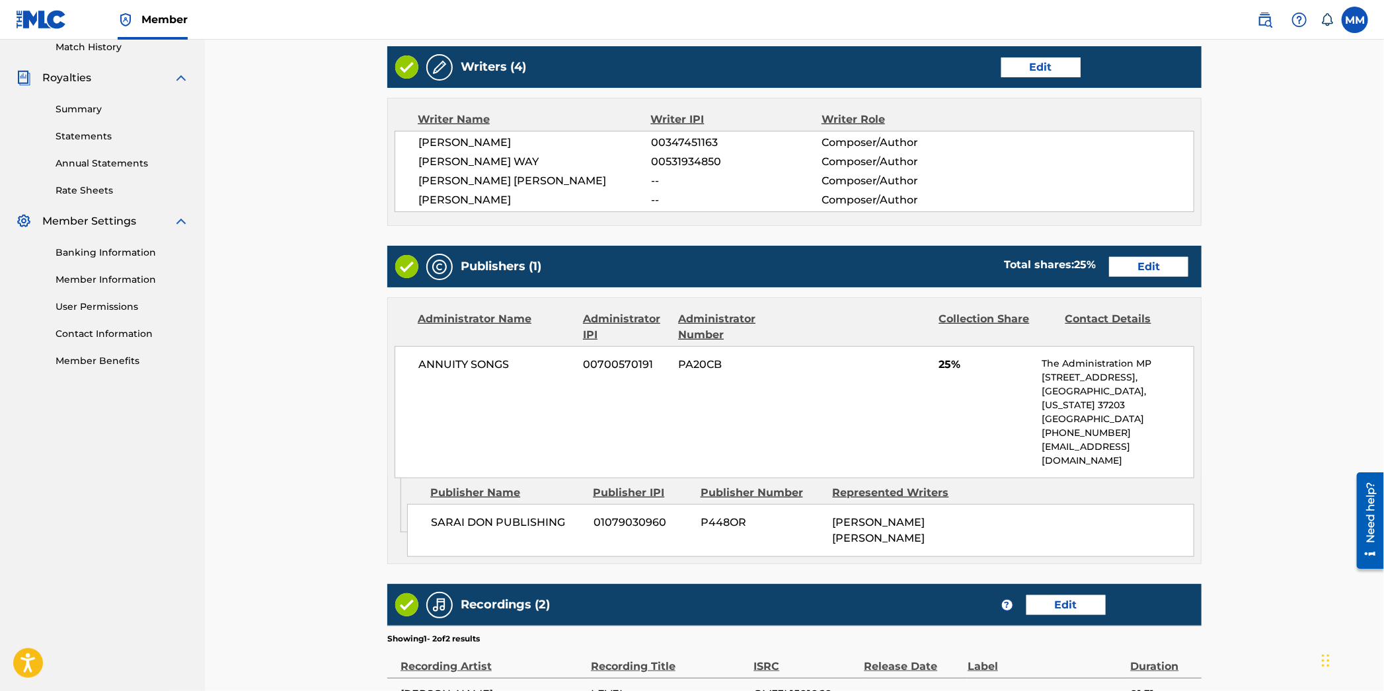
scroll to position [547, 0]
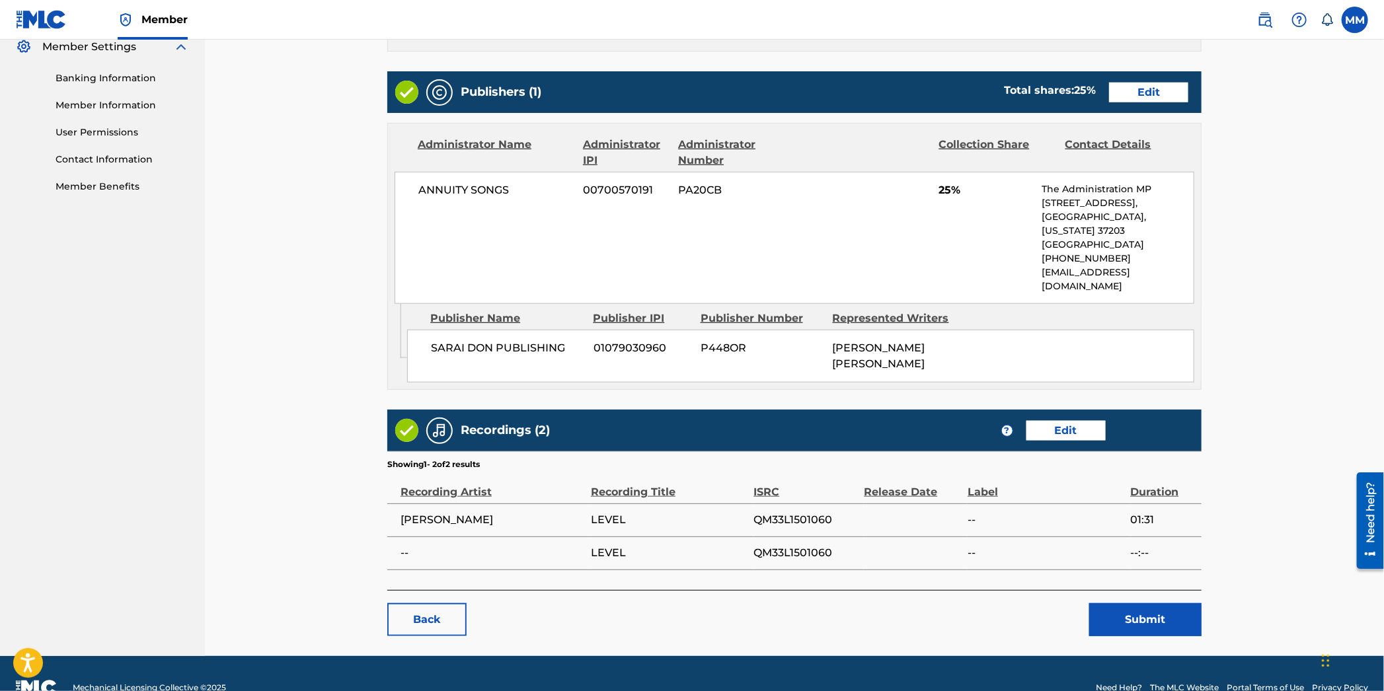
click at [1145, 603] on button "Submit" at bounding box center [1145, 619] width 112 height 33
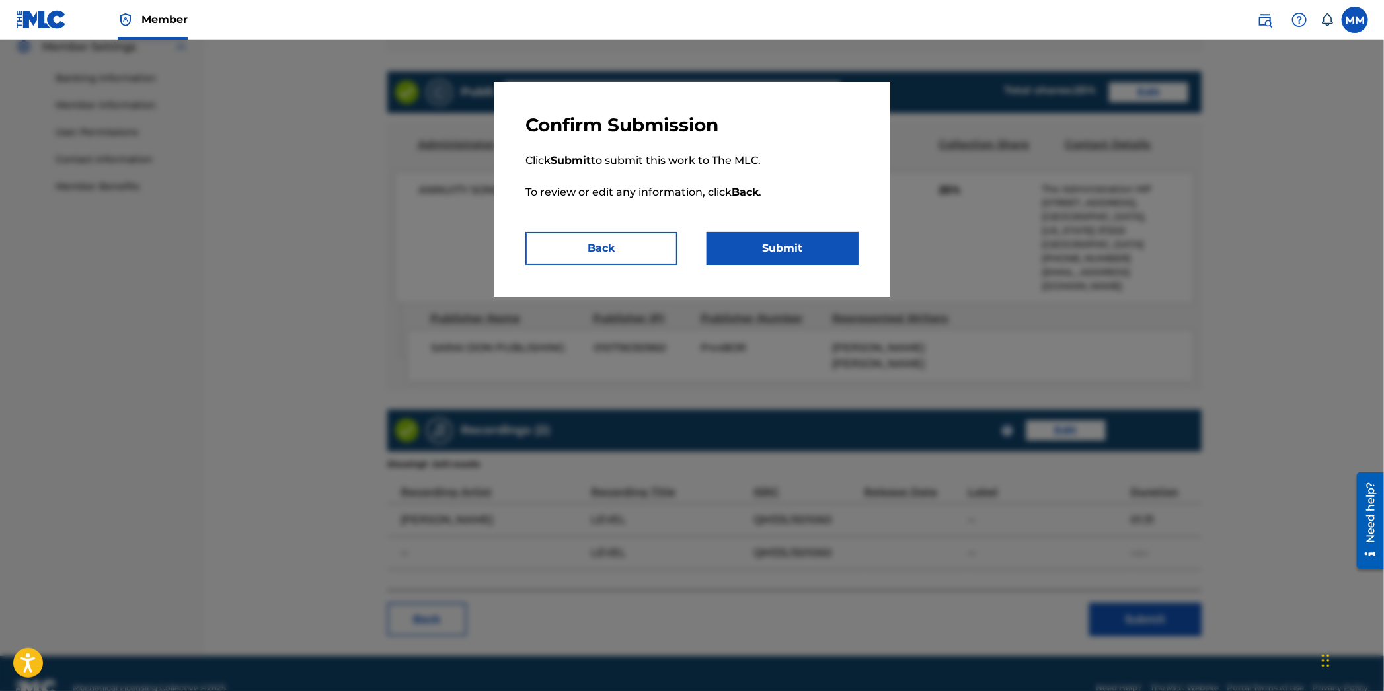
click at [817, 255] on button "Submit" at bounding box center [783, 248] width 152 height 33
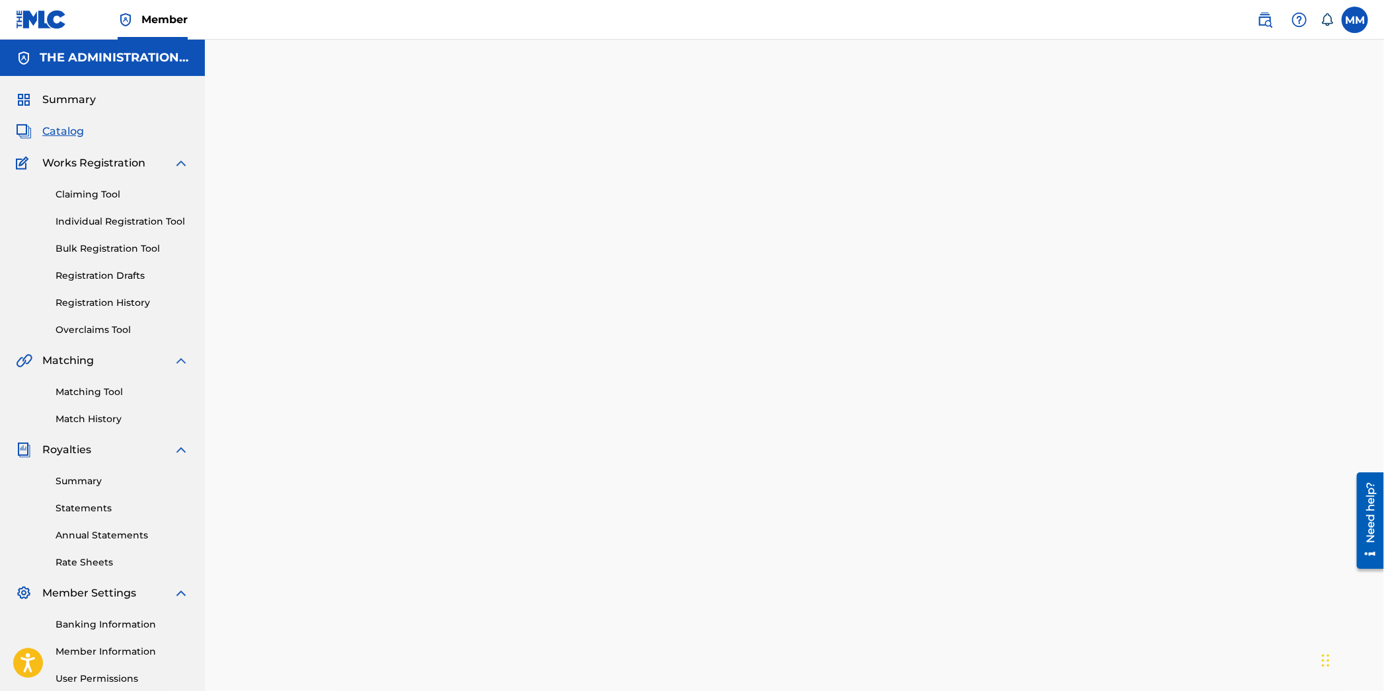
click at [44, 122] on div "Summary Catalog Works Registration Claiming Tool Individual Registration Tool B…" at bounding box center [102, 416] width 205 height 680
click at [46, 130] on span "Catalog" at bounding box center [63, 132] width 42 height 16
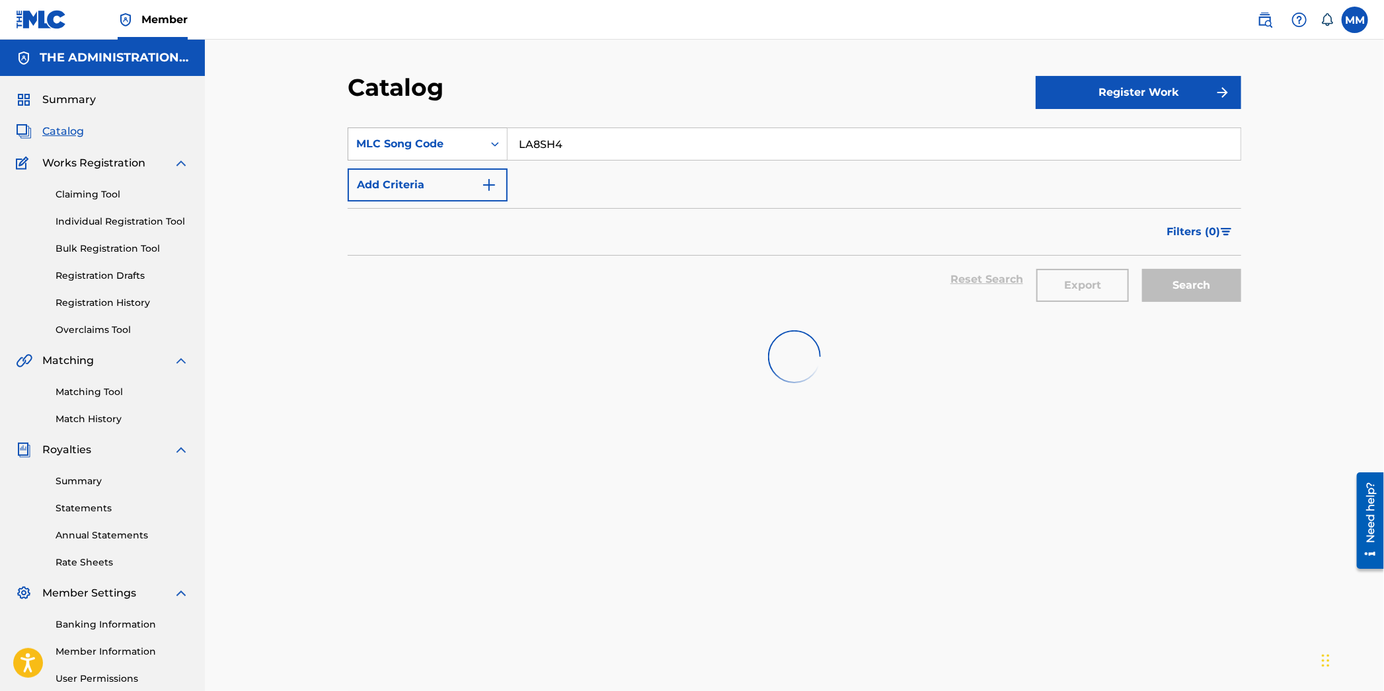
click at [429, 145] on div "MLC Song Code" at bounding box center [415, 144] width 119 height 16
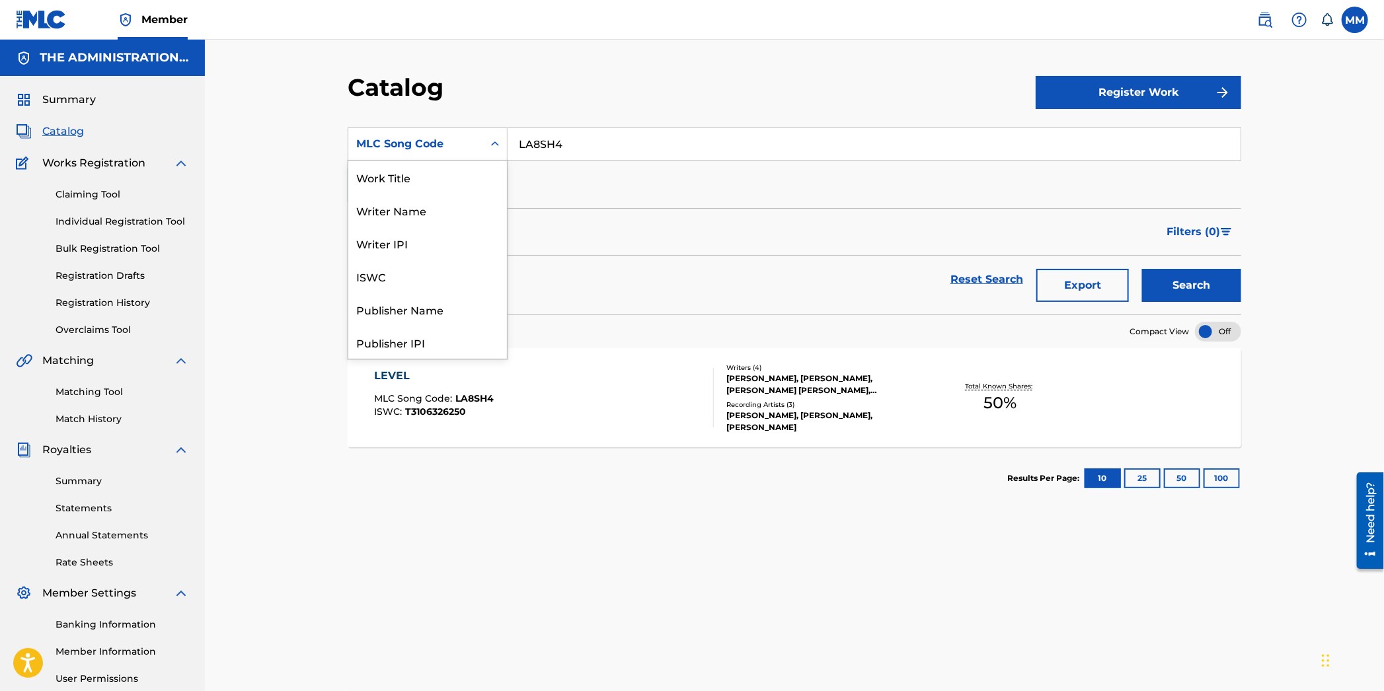
scroll to position [198, 0]
drag, startPoint x: 601, startPoint y: 145, endPoint x: 414, endPoint y: 130, distance: 187.1
click at [416, 130] on div "SearchWithCriteria4ea65a36-4223-443c-a8d5-923d56f78980 MLC Song Code selected, …" at bounding box center [795, 144] width 894 height 33
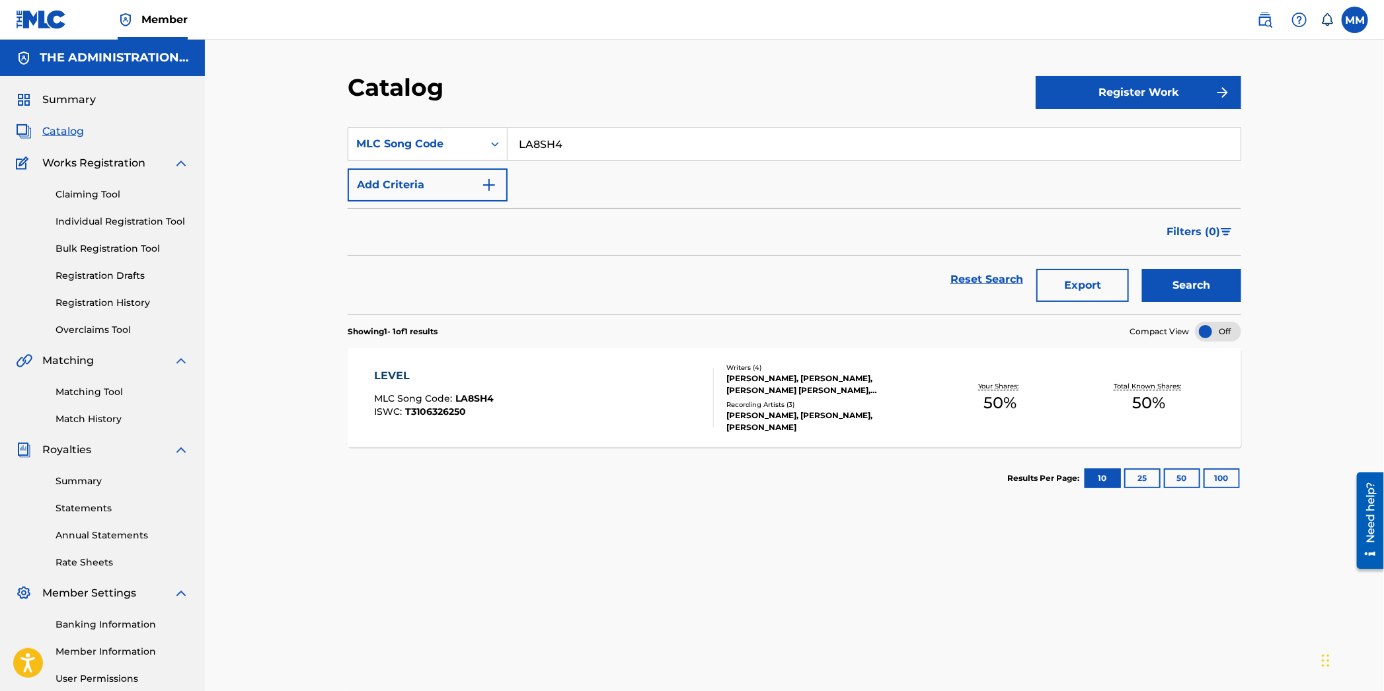
paste input "FH9JNH"
type input "FH9JNH"
click at [1202, 273] on button "Search" at bounding box center [1191, 285] width 99 height 33
click at [595, 424] on div "FAIR MLC Song Code : FH9JNH ISWC : T9201252097" at bounding box center [545, 397] width 340 height 59
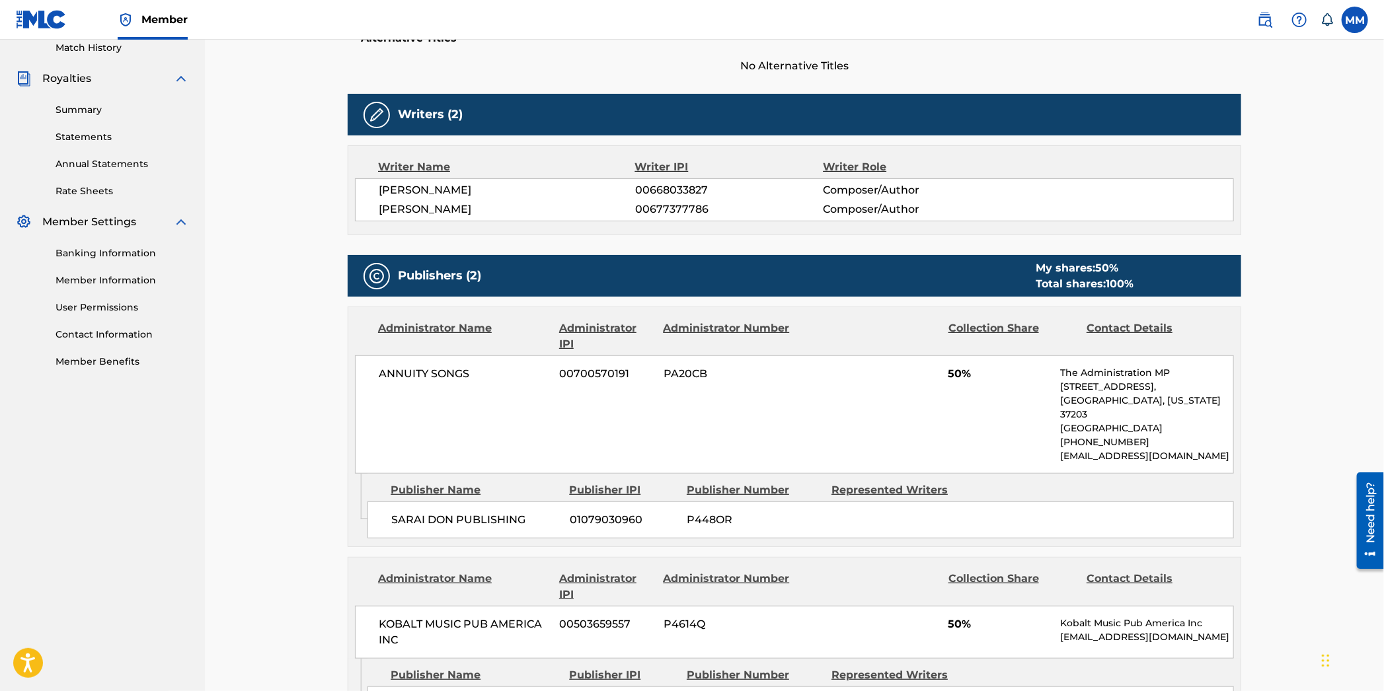
scroll to position [404, 0]
